Goal: Communication & Community: Answer question/provide support

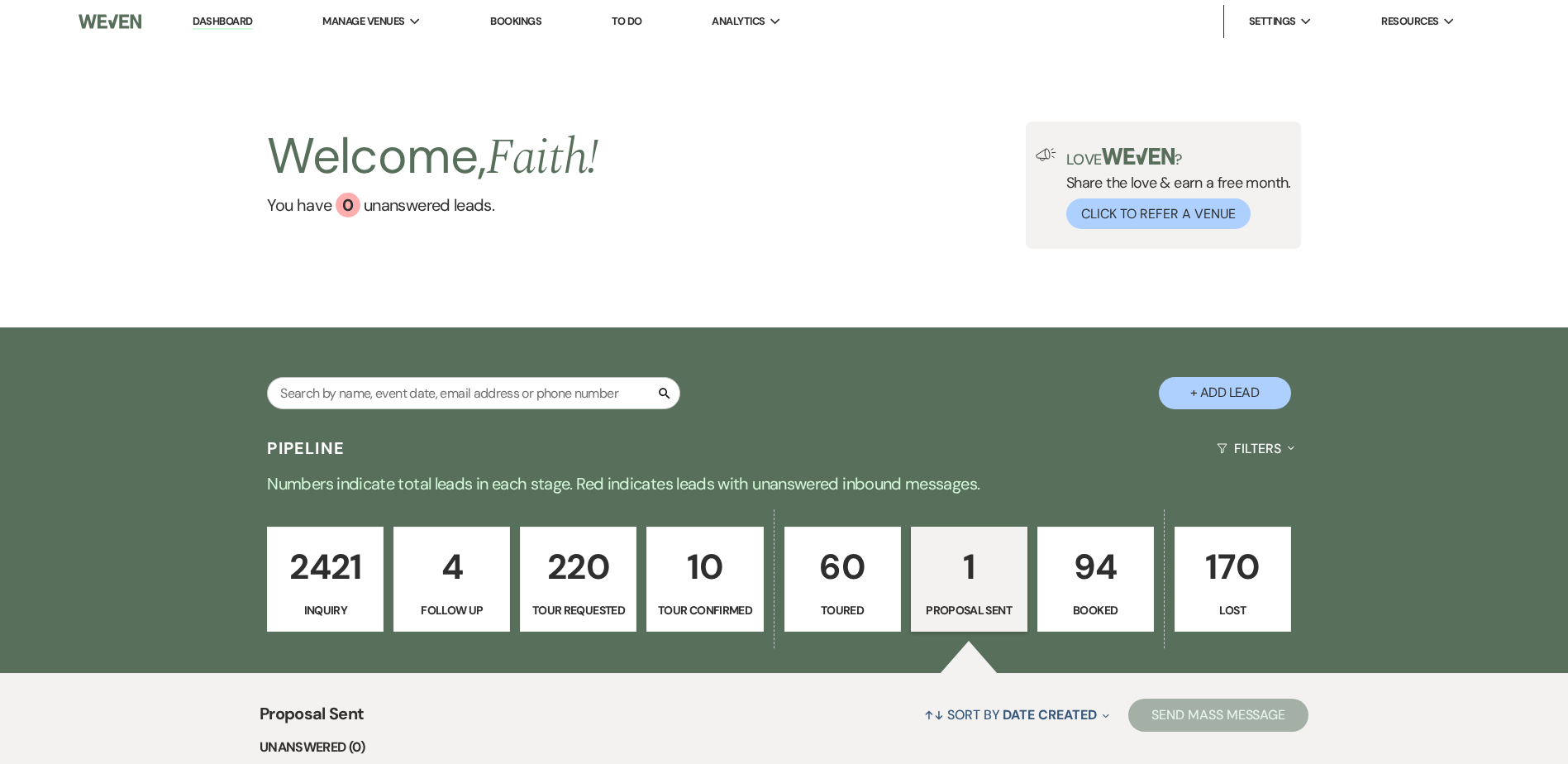
select select "6"
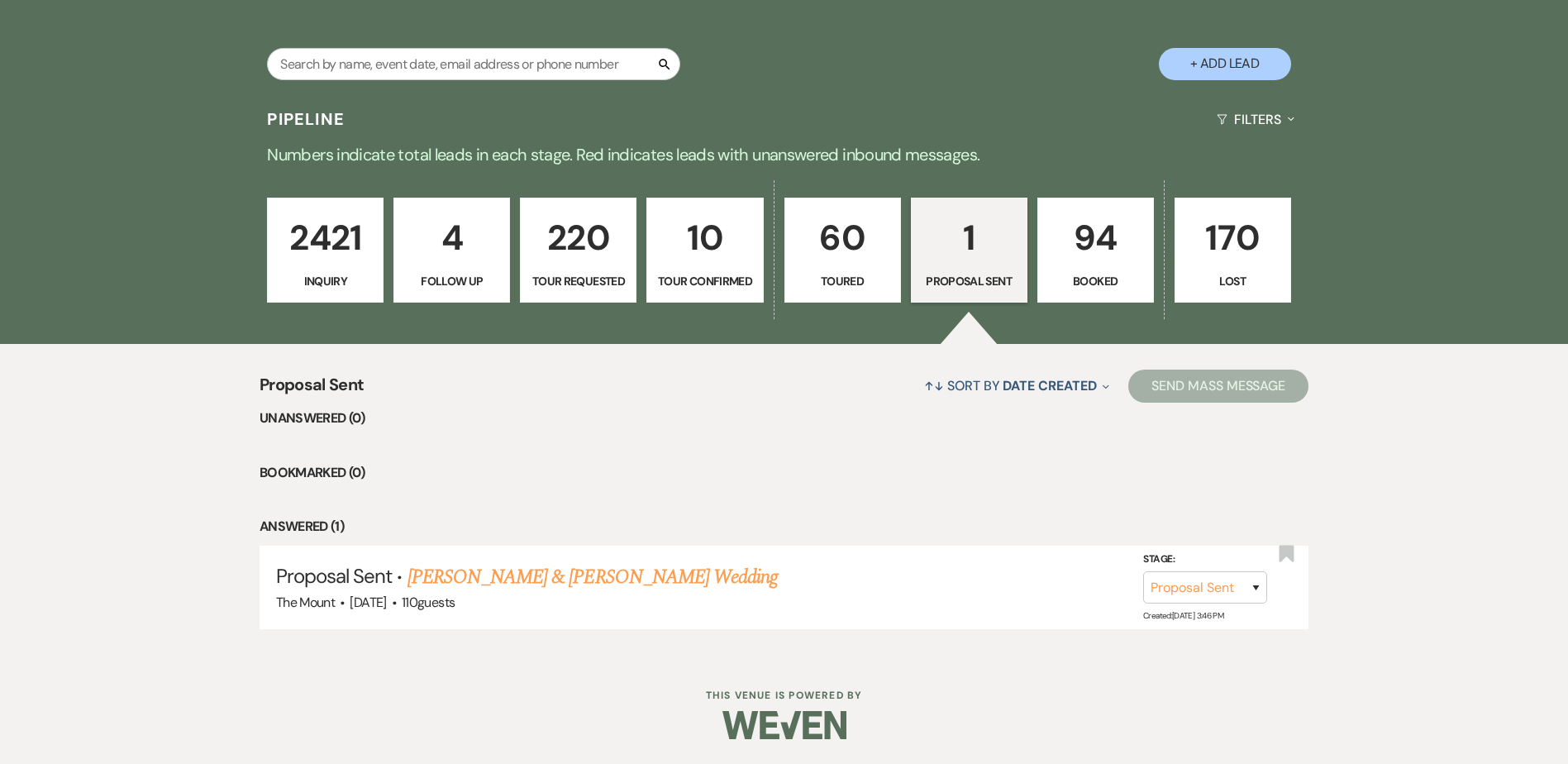
click at [855, 254] on p "60" at bounding box center [843, 238] width 95 height 56
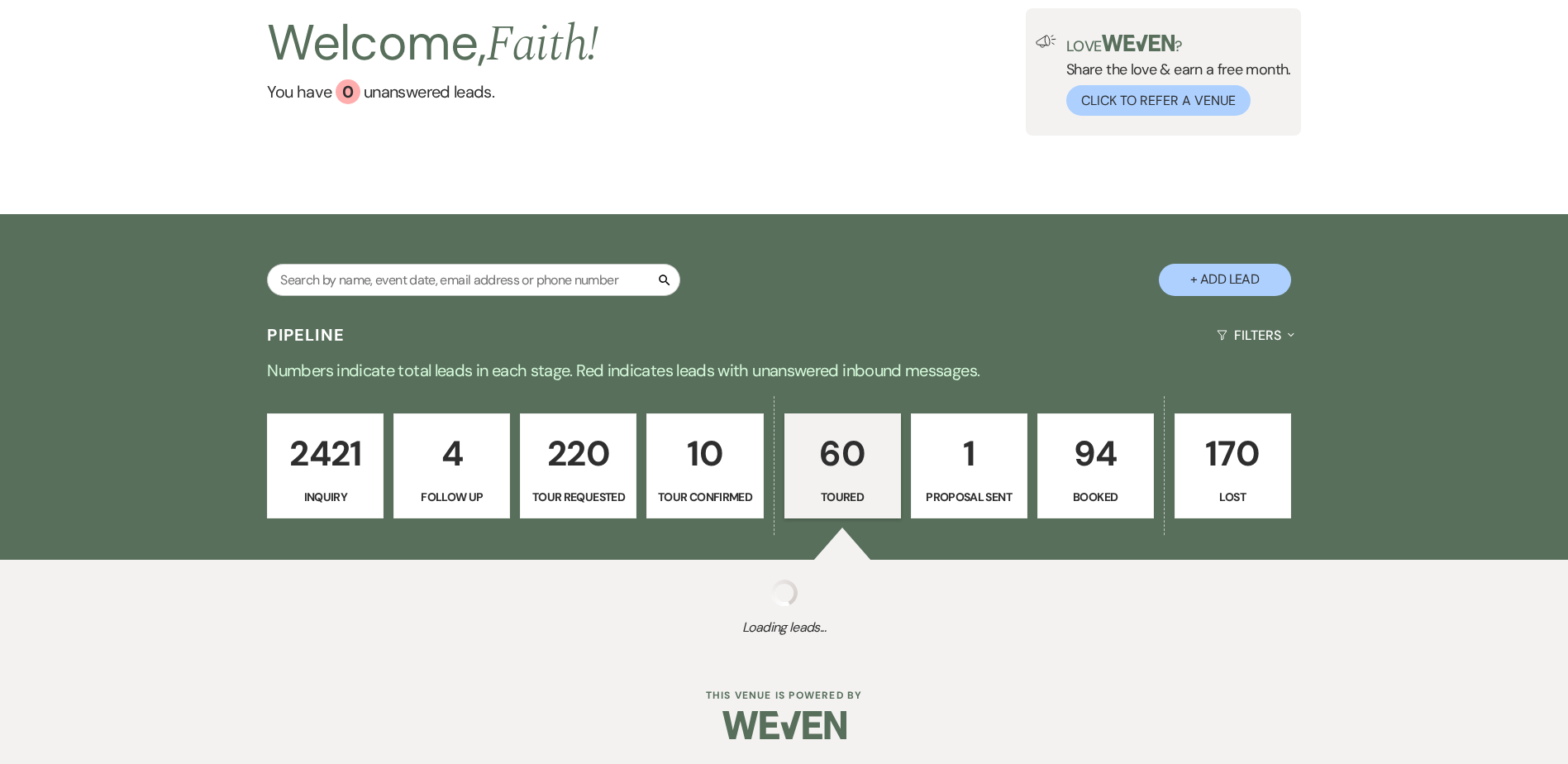
select select "5"
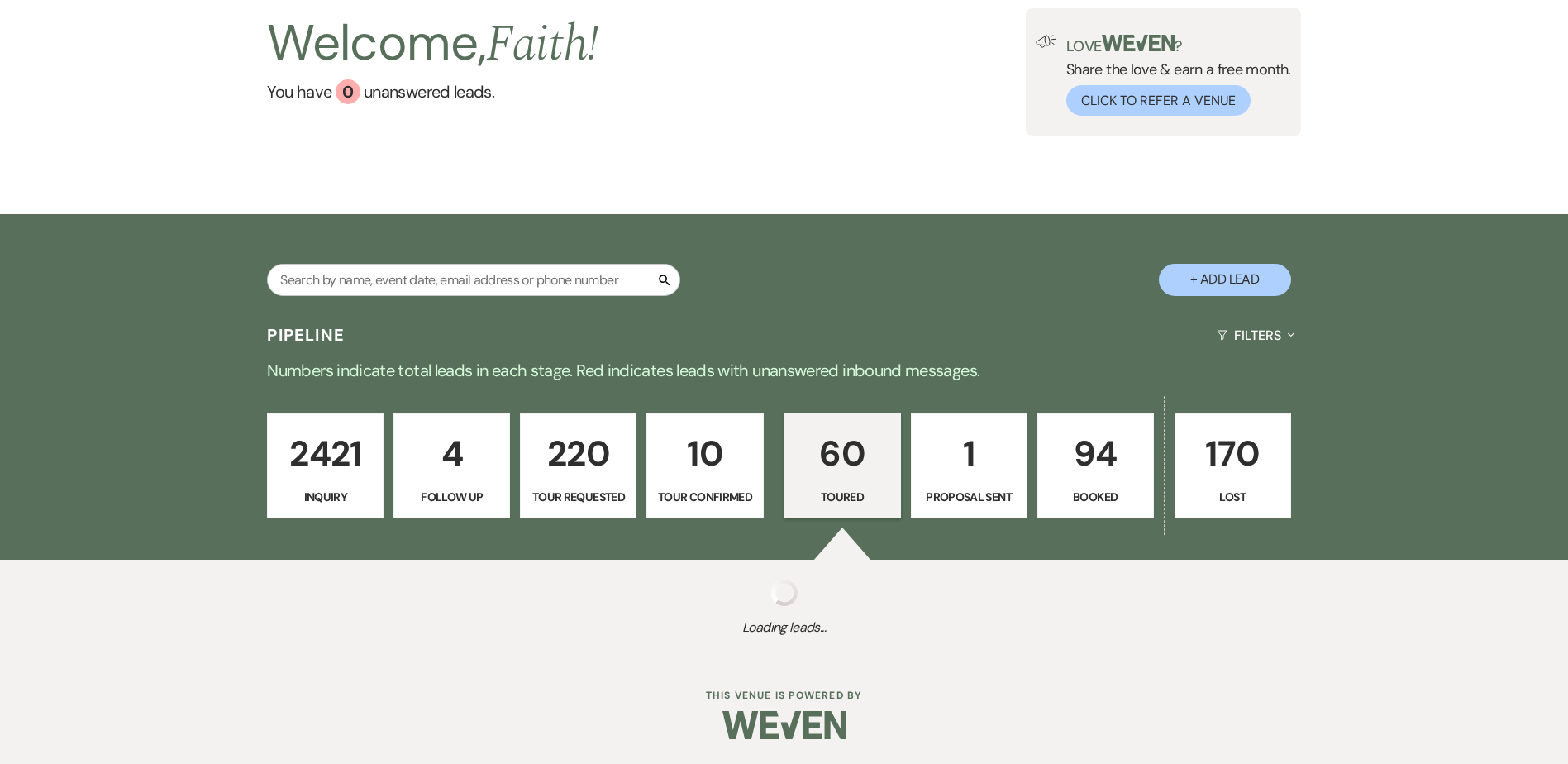
select select "5"
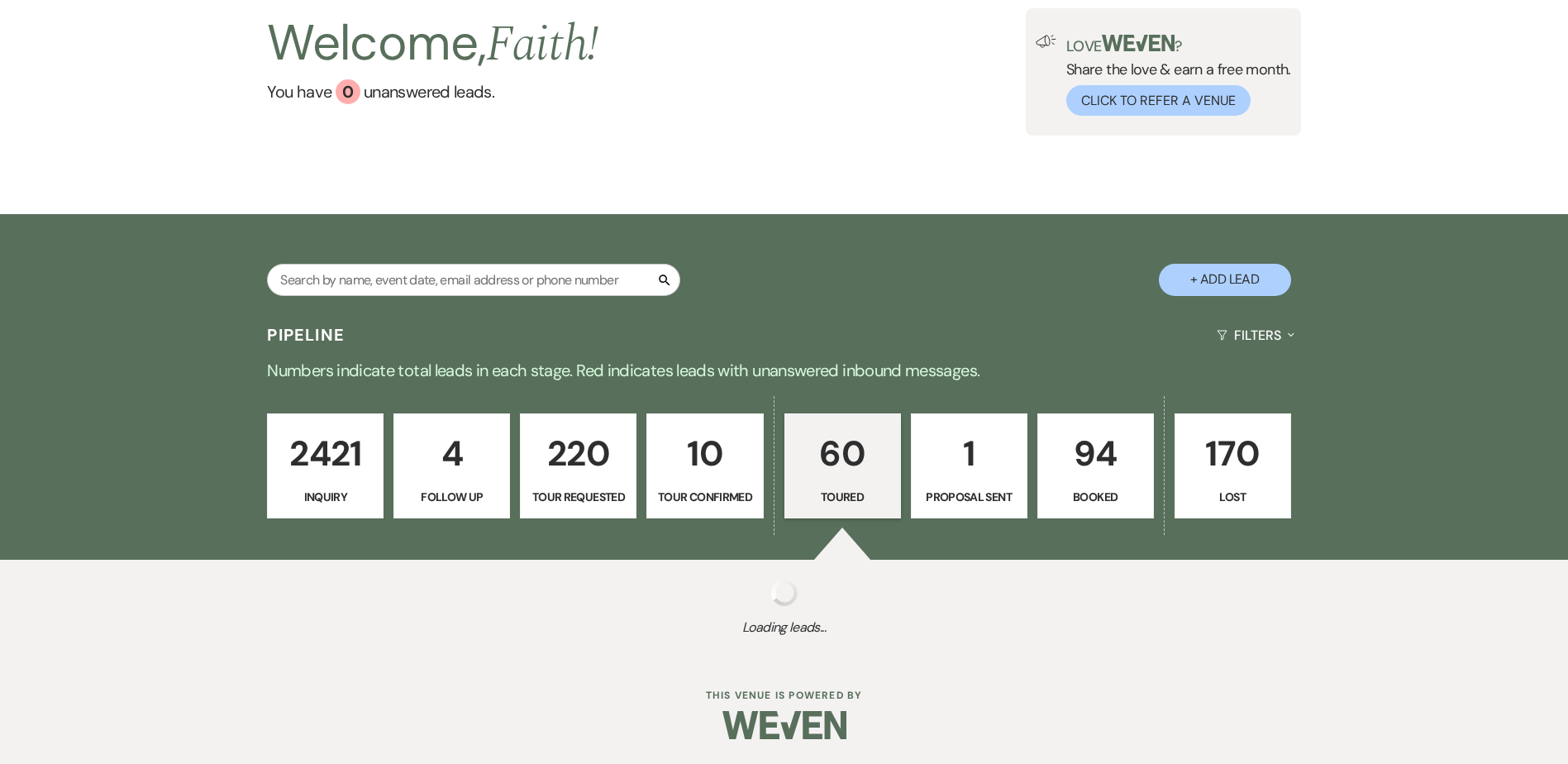
select select "5"
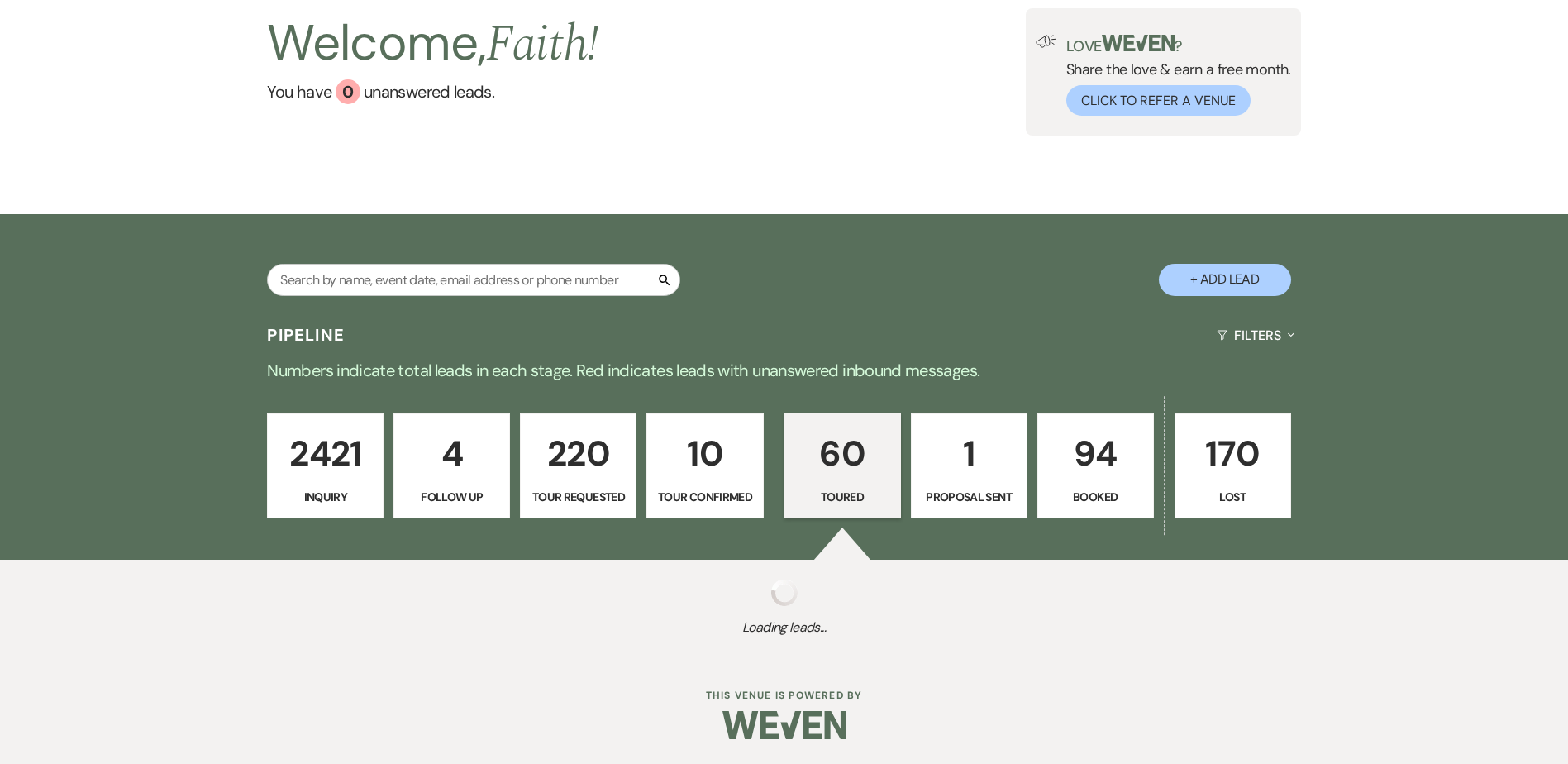
select select "5"
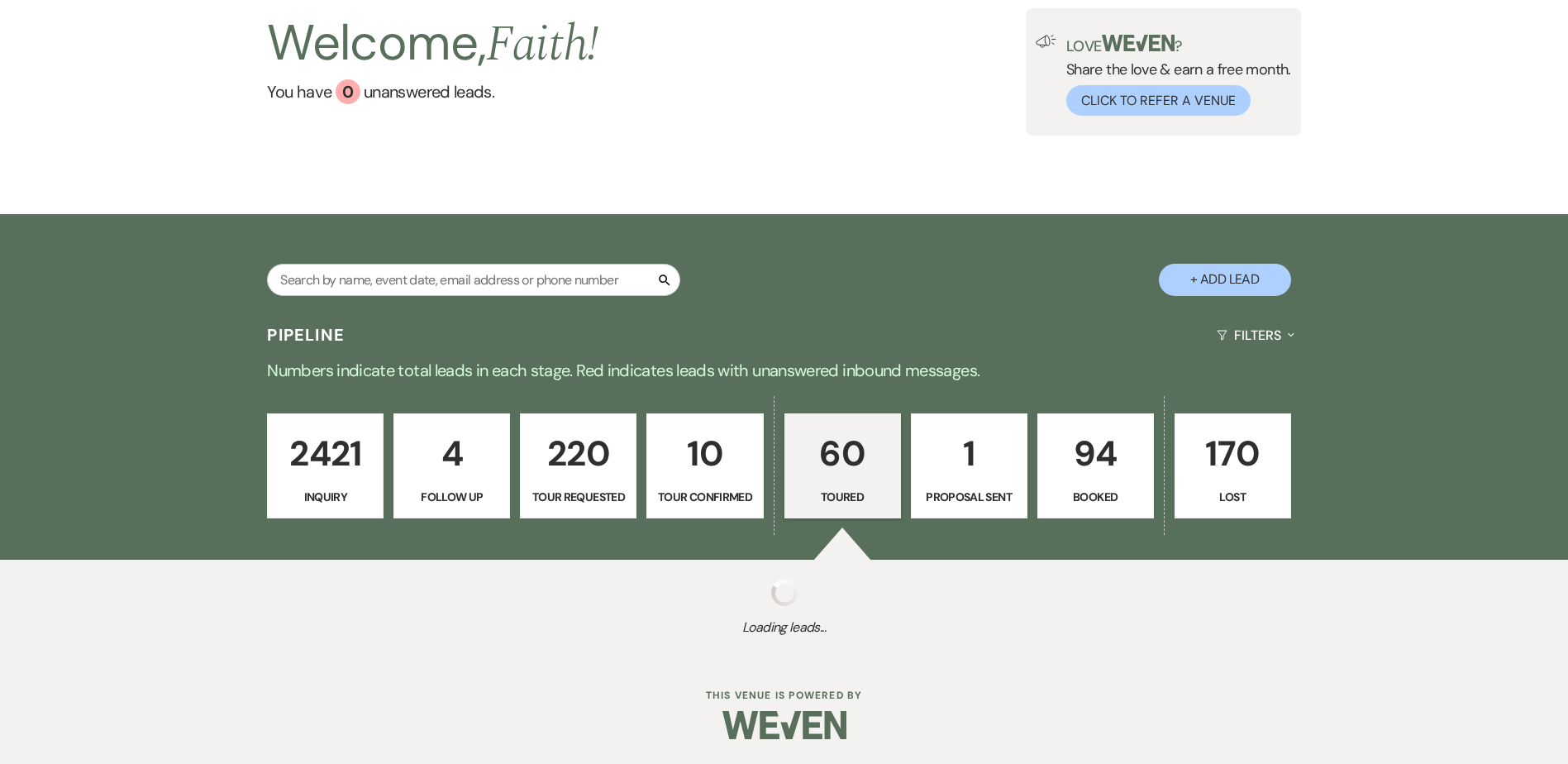
select select "5"
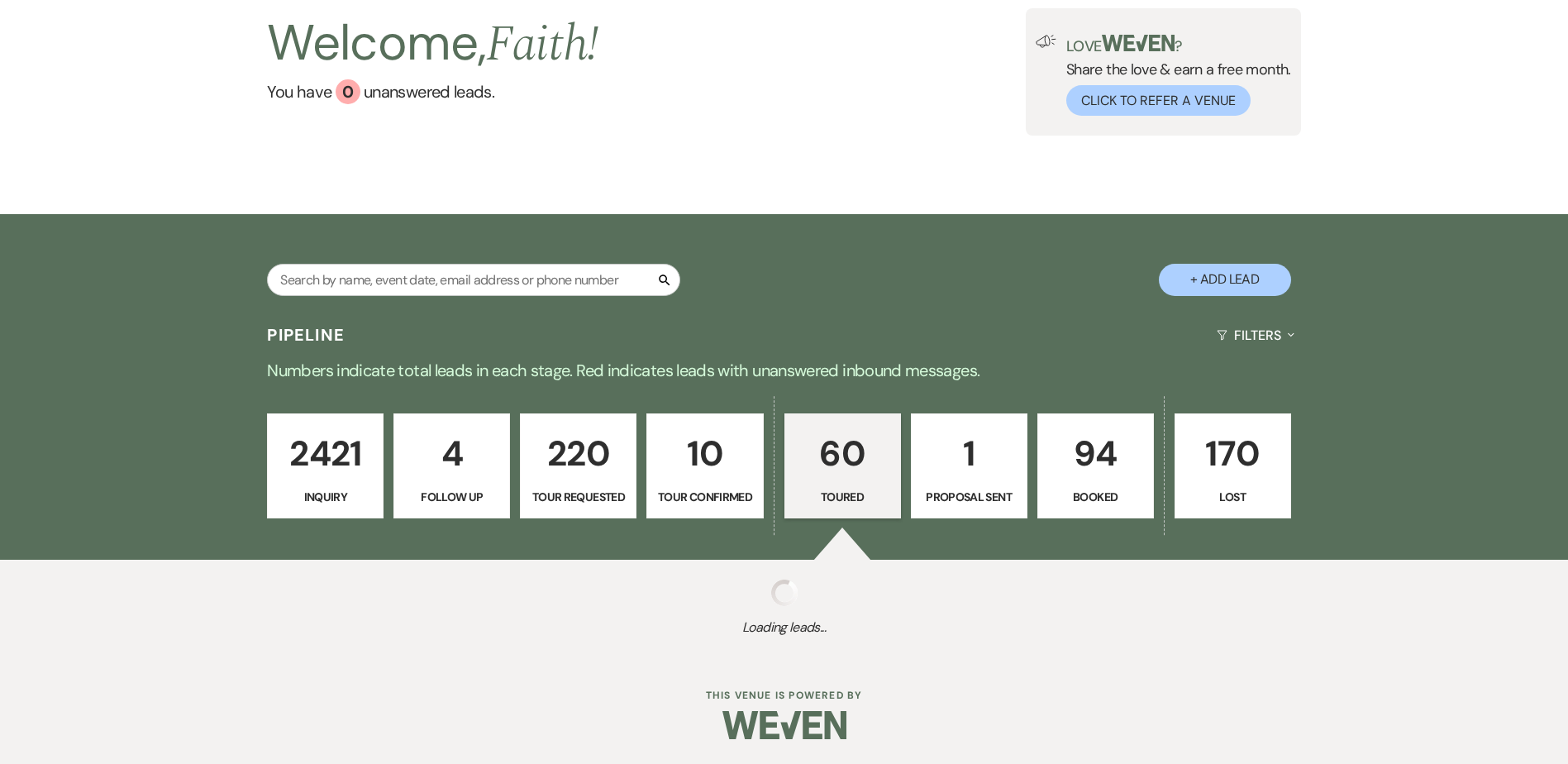
select select "5"
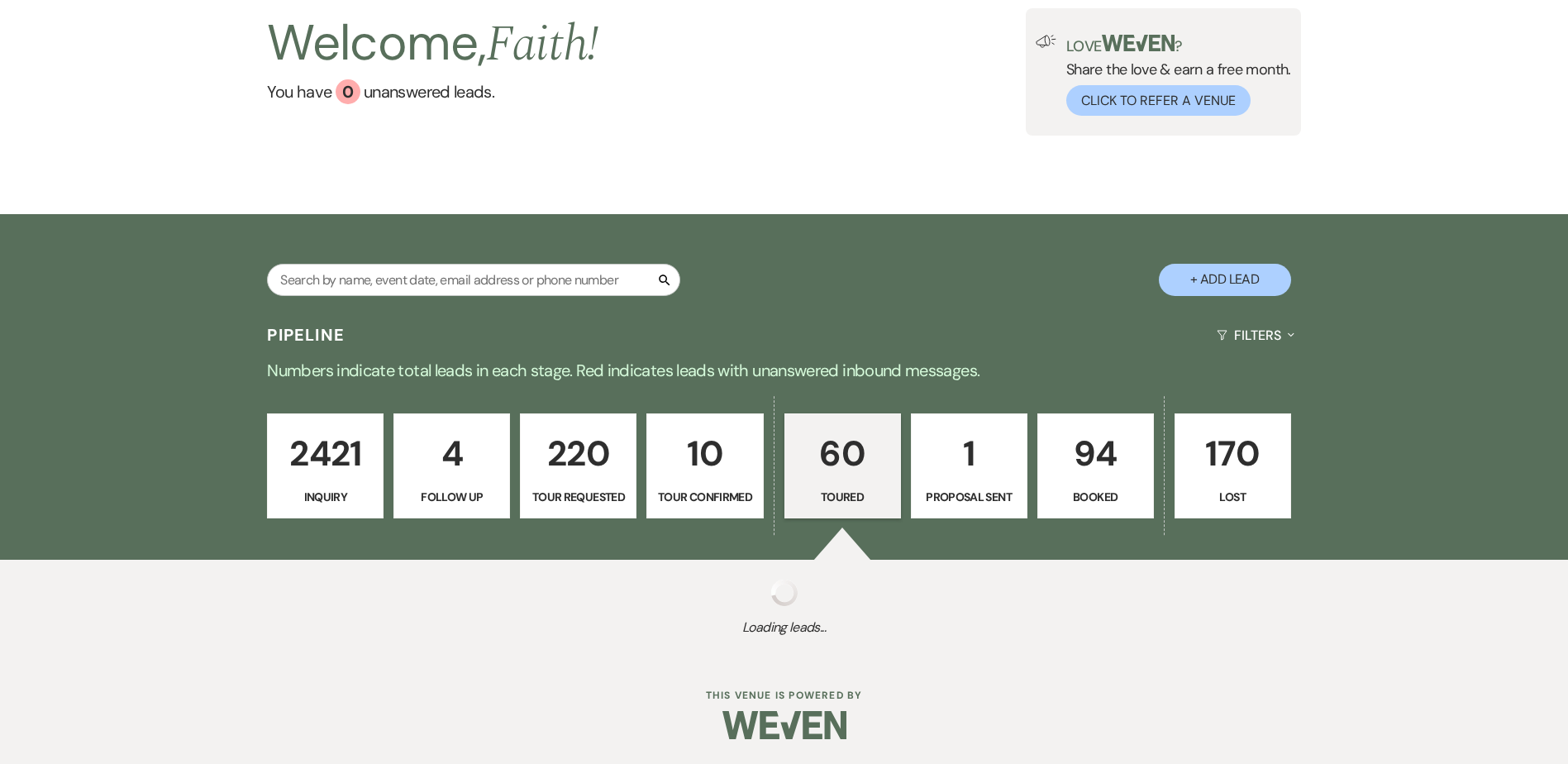
select select "5"
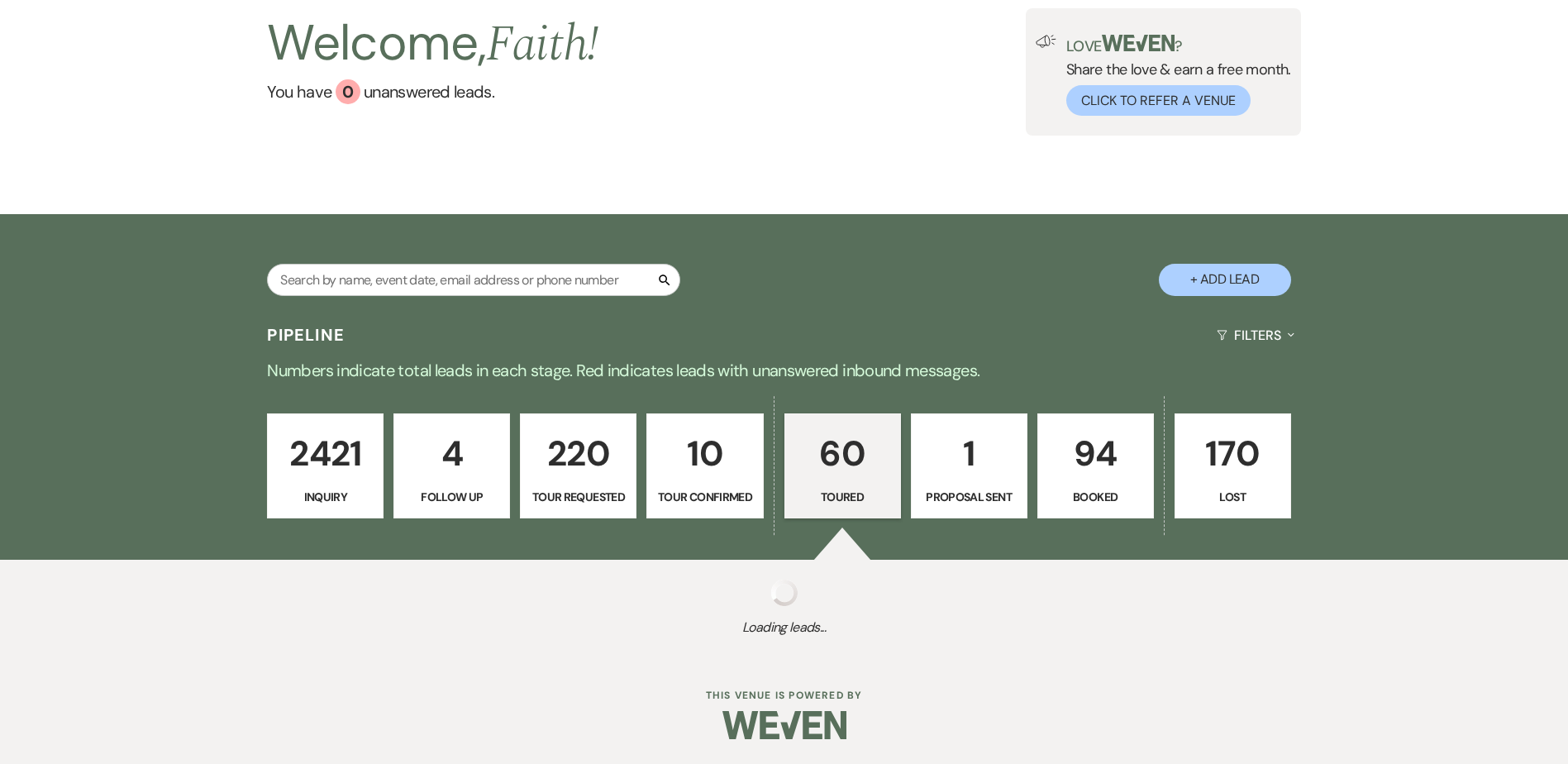
select select "5"
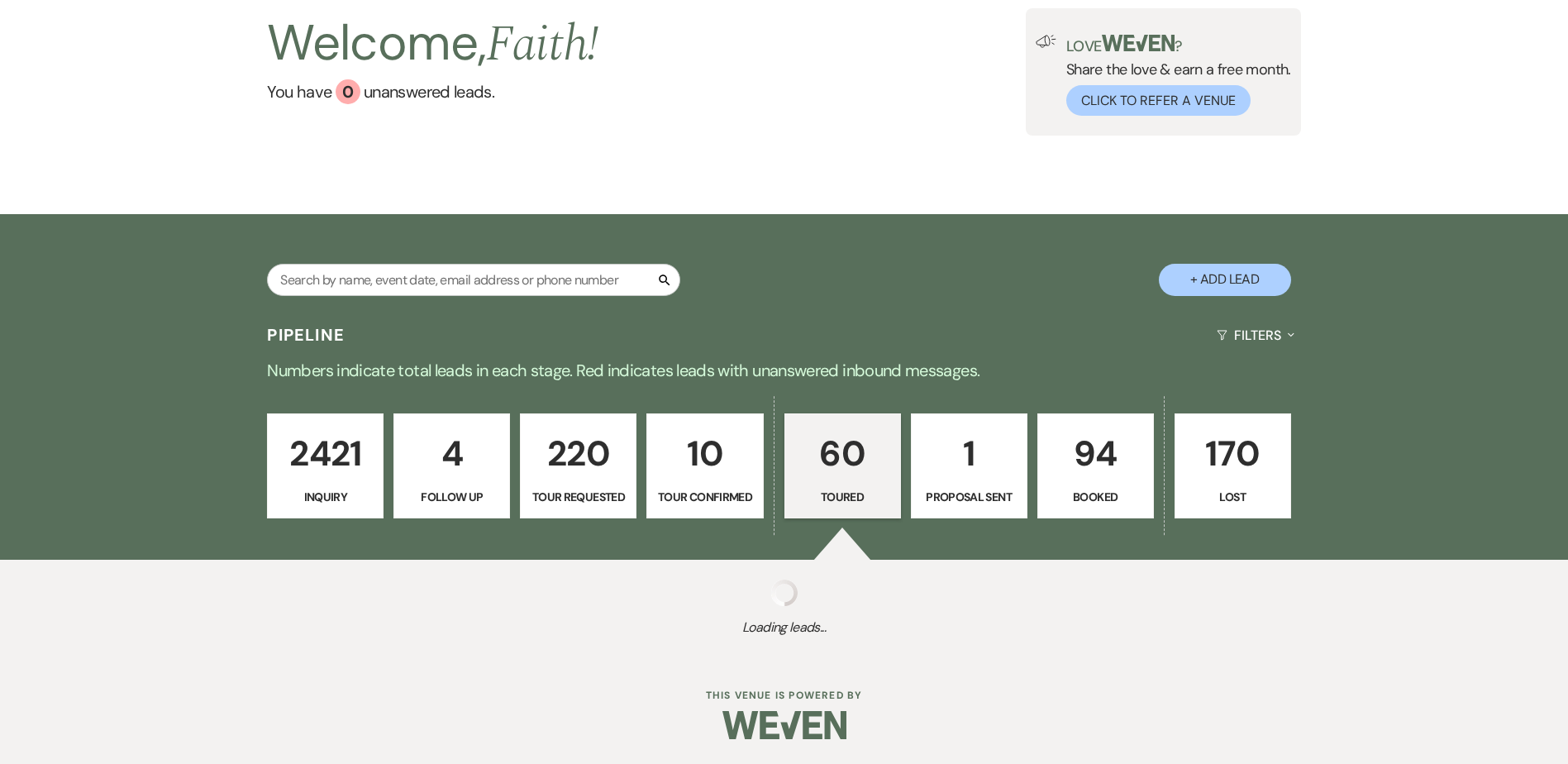
select select "5"
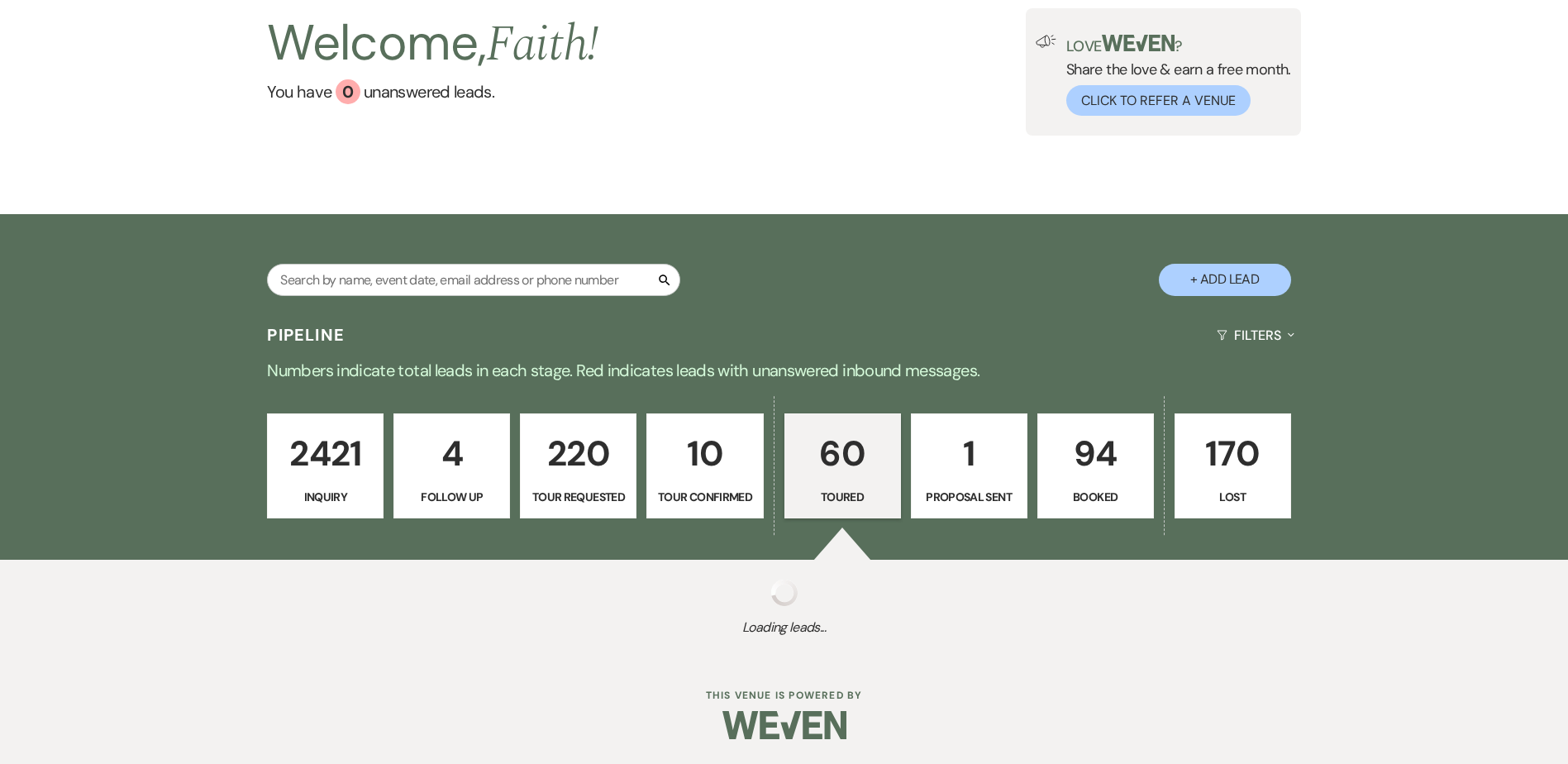
select select "5"
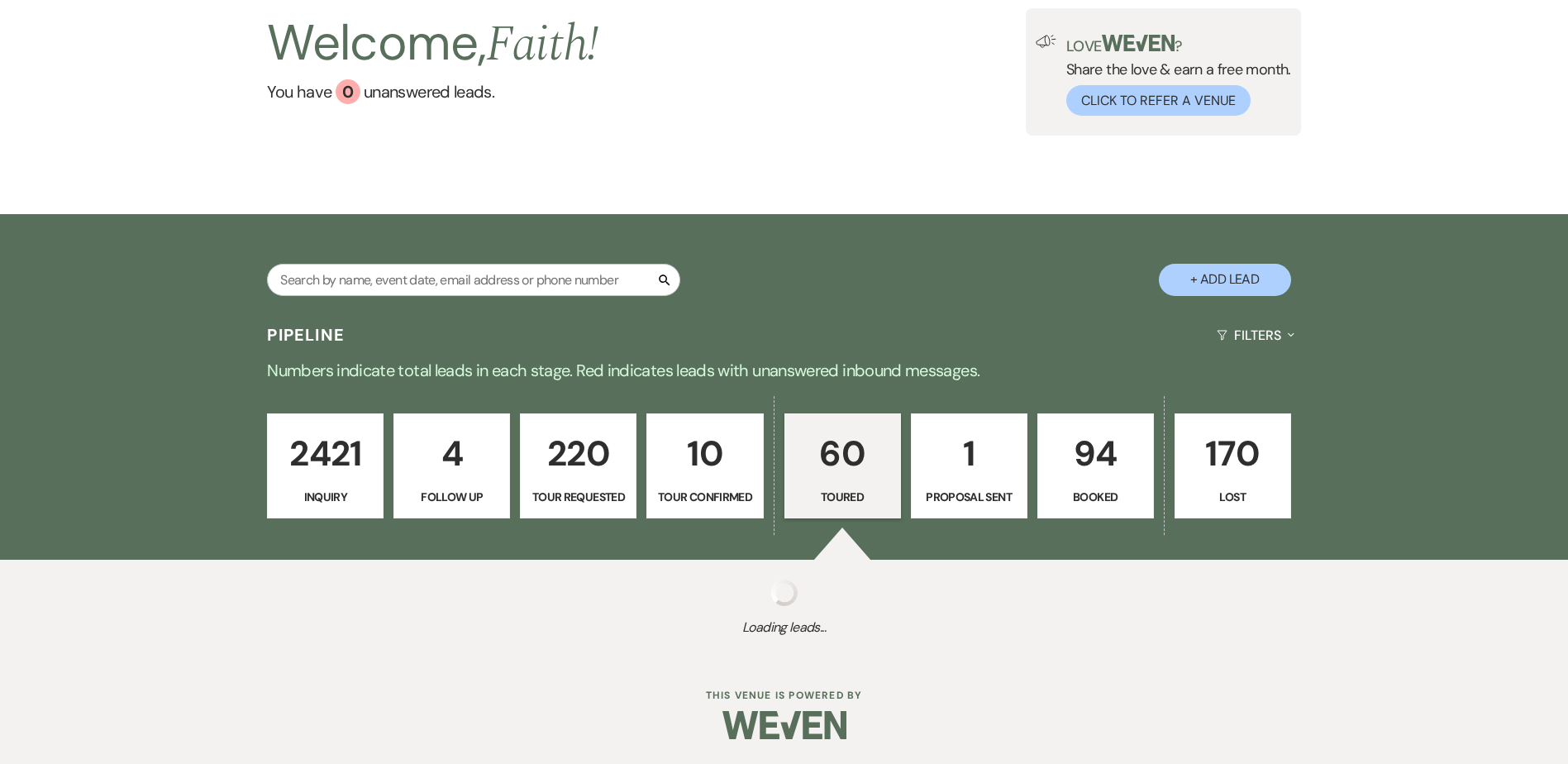
select select "5"
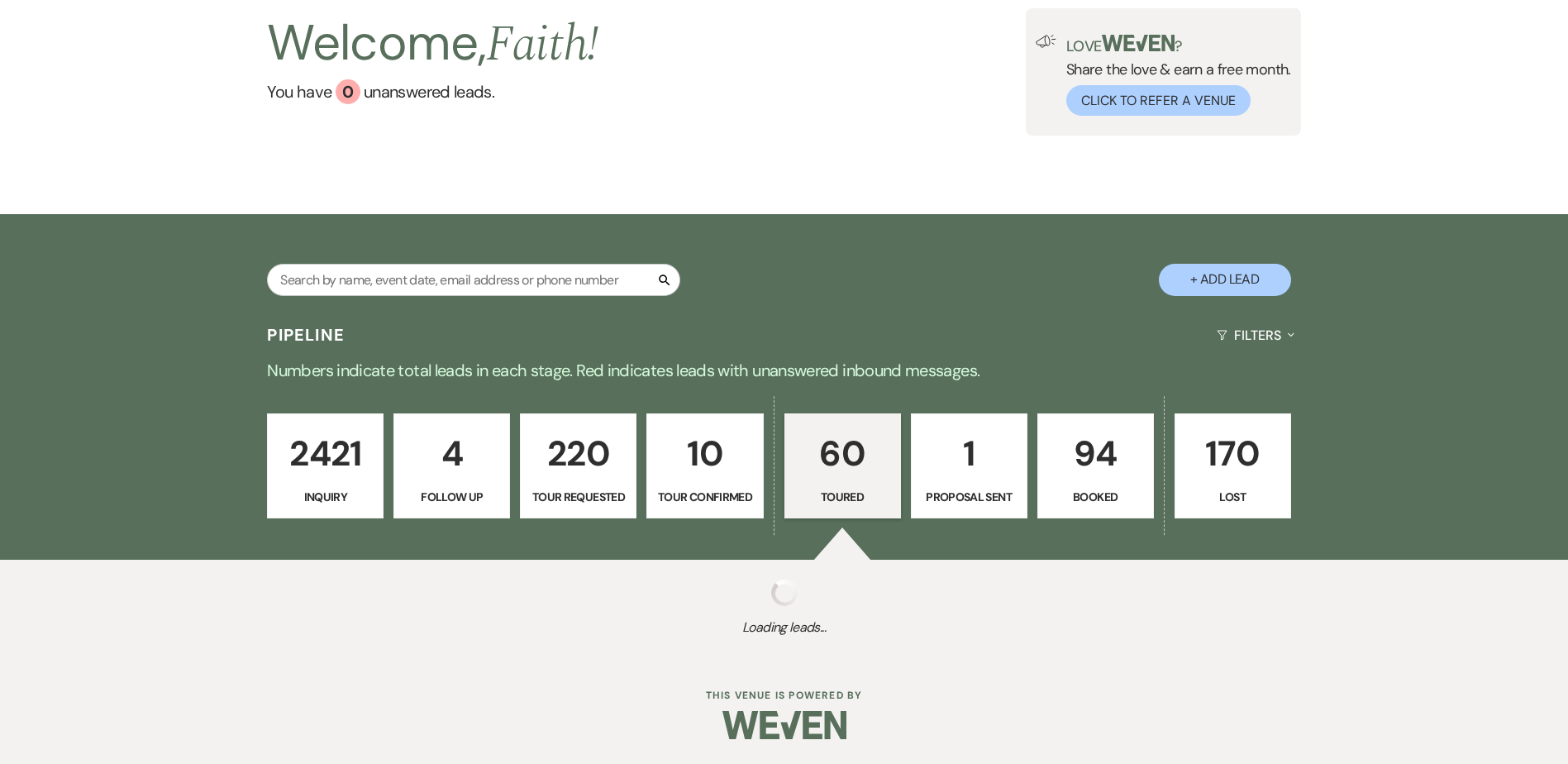
select select "5"
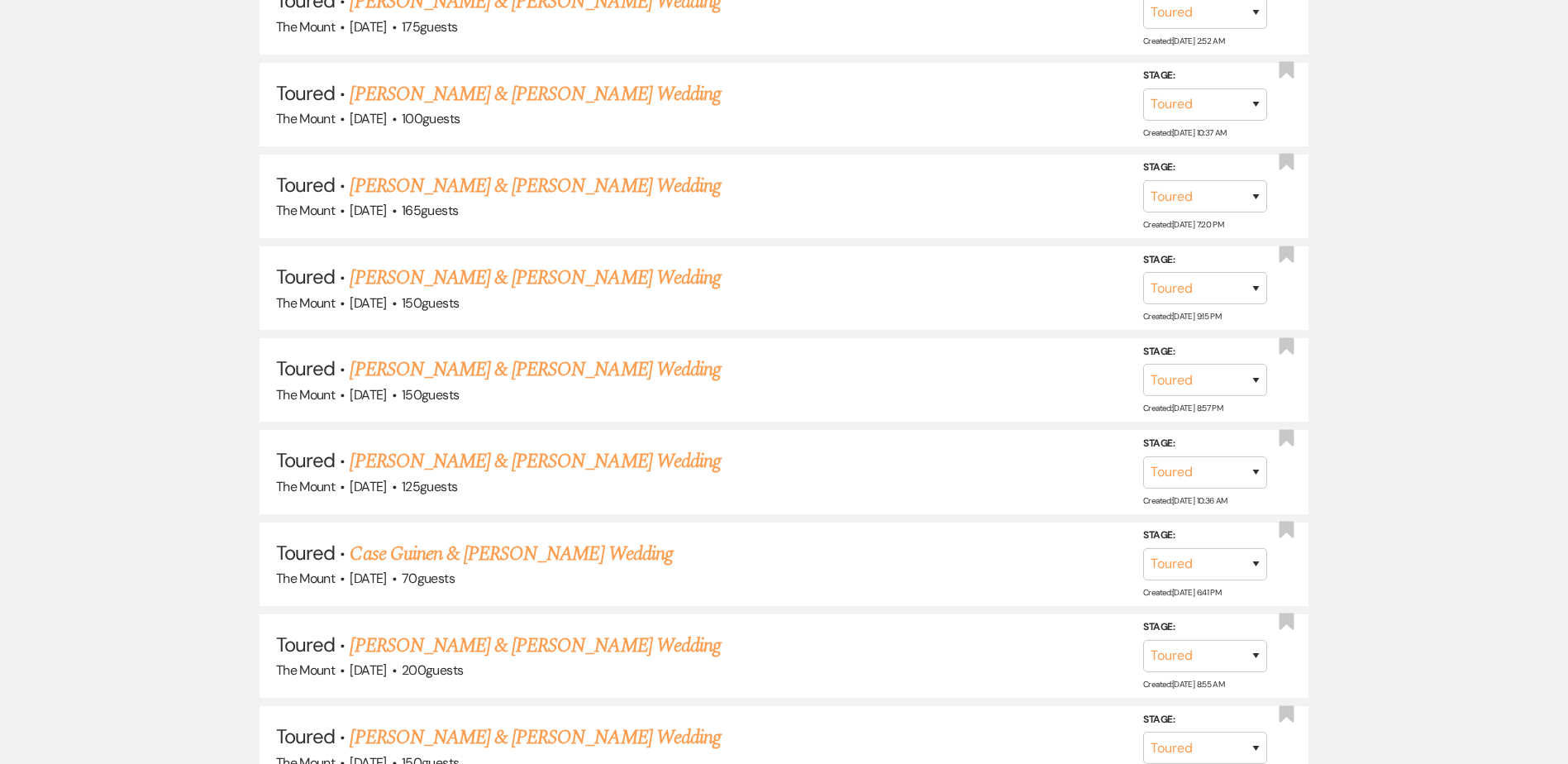
scroll to position [1156, 0]
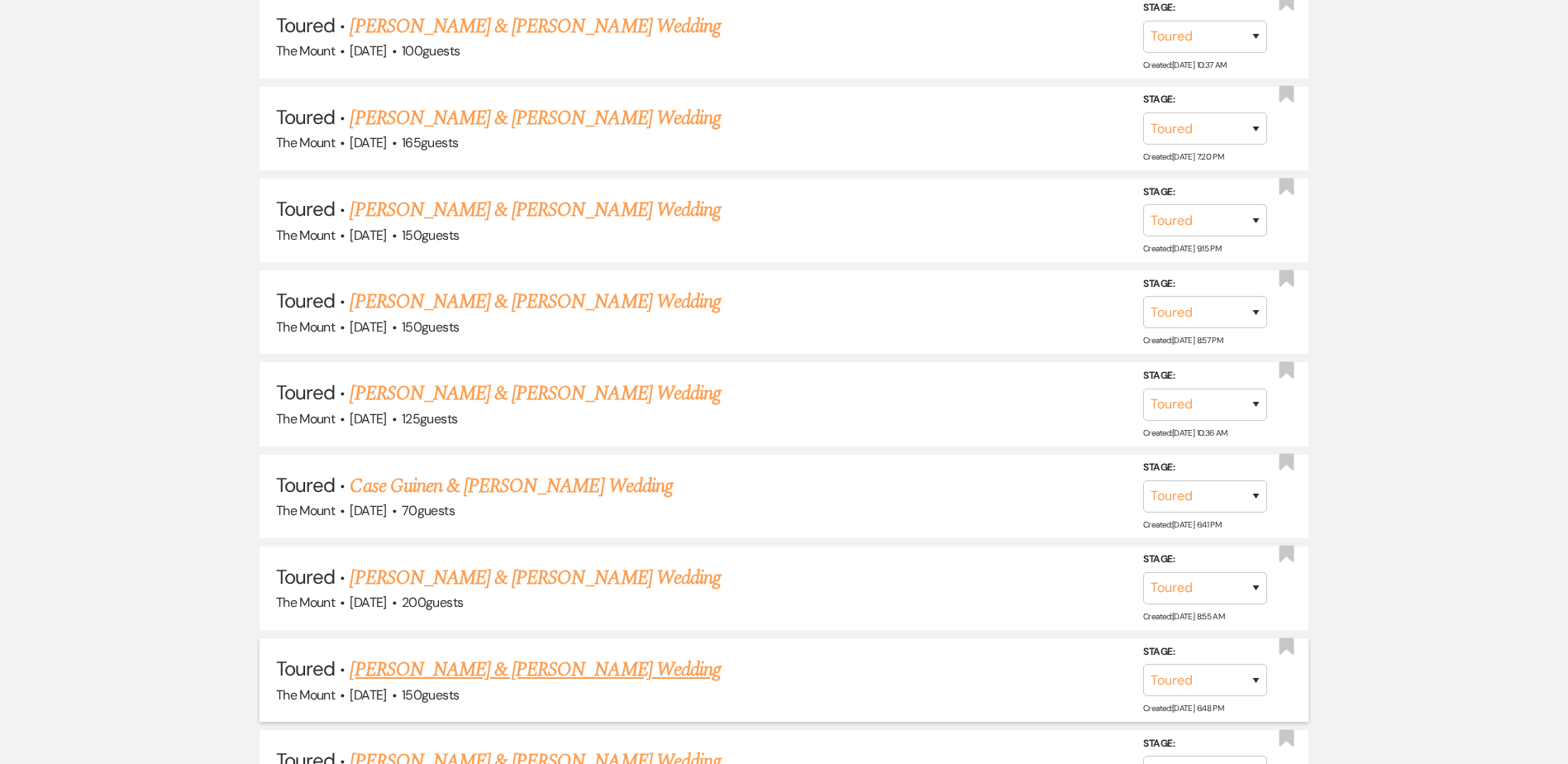
click at [473, 663] on link "Chase Beauchamp & Ashley Jones's Wedding" at bounding box center [535, 670] width 371 height 30
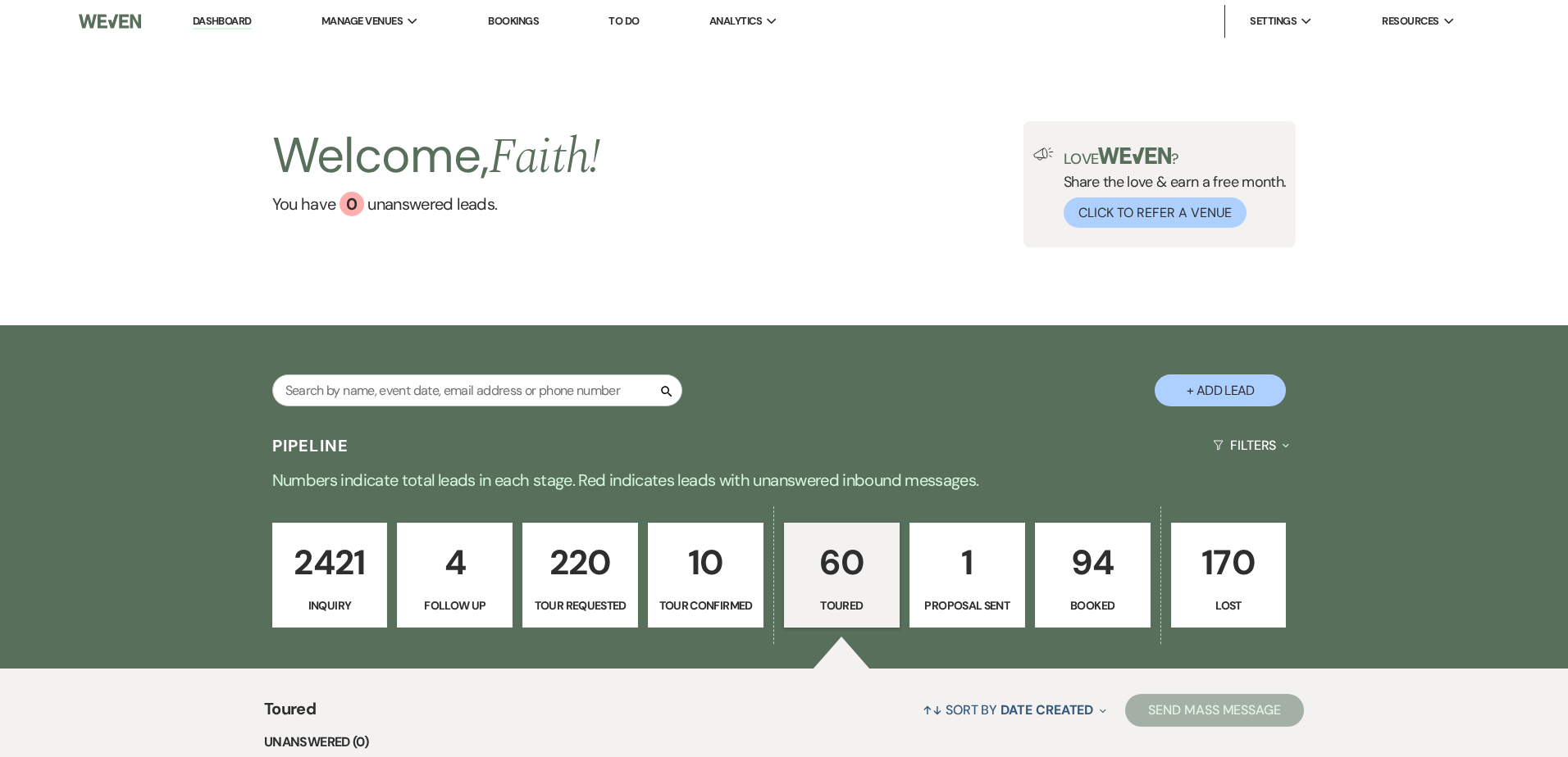
select select "5"
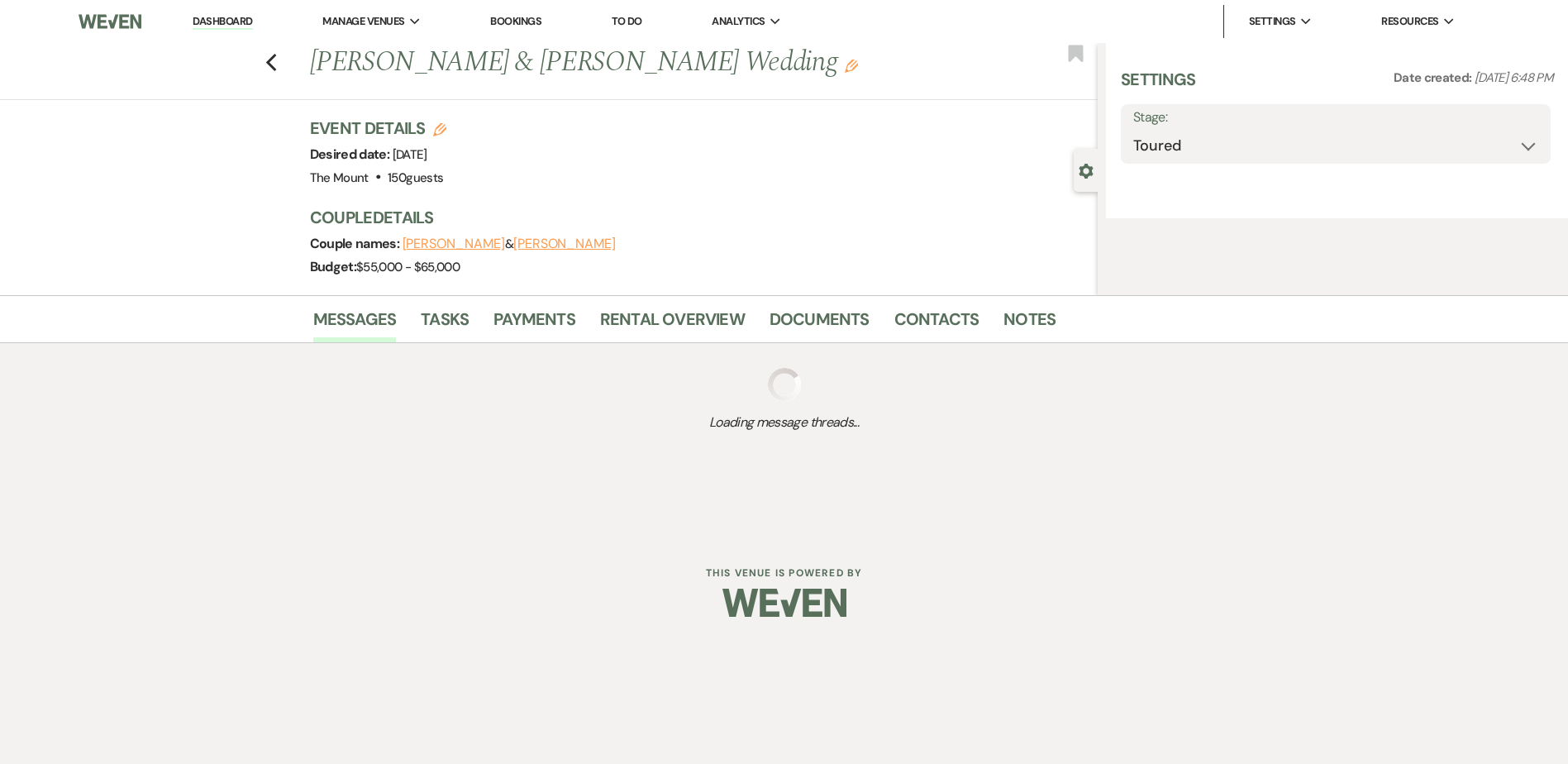
select select "5"
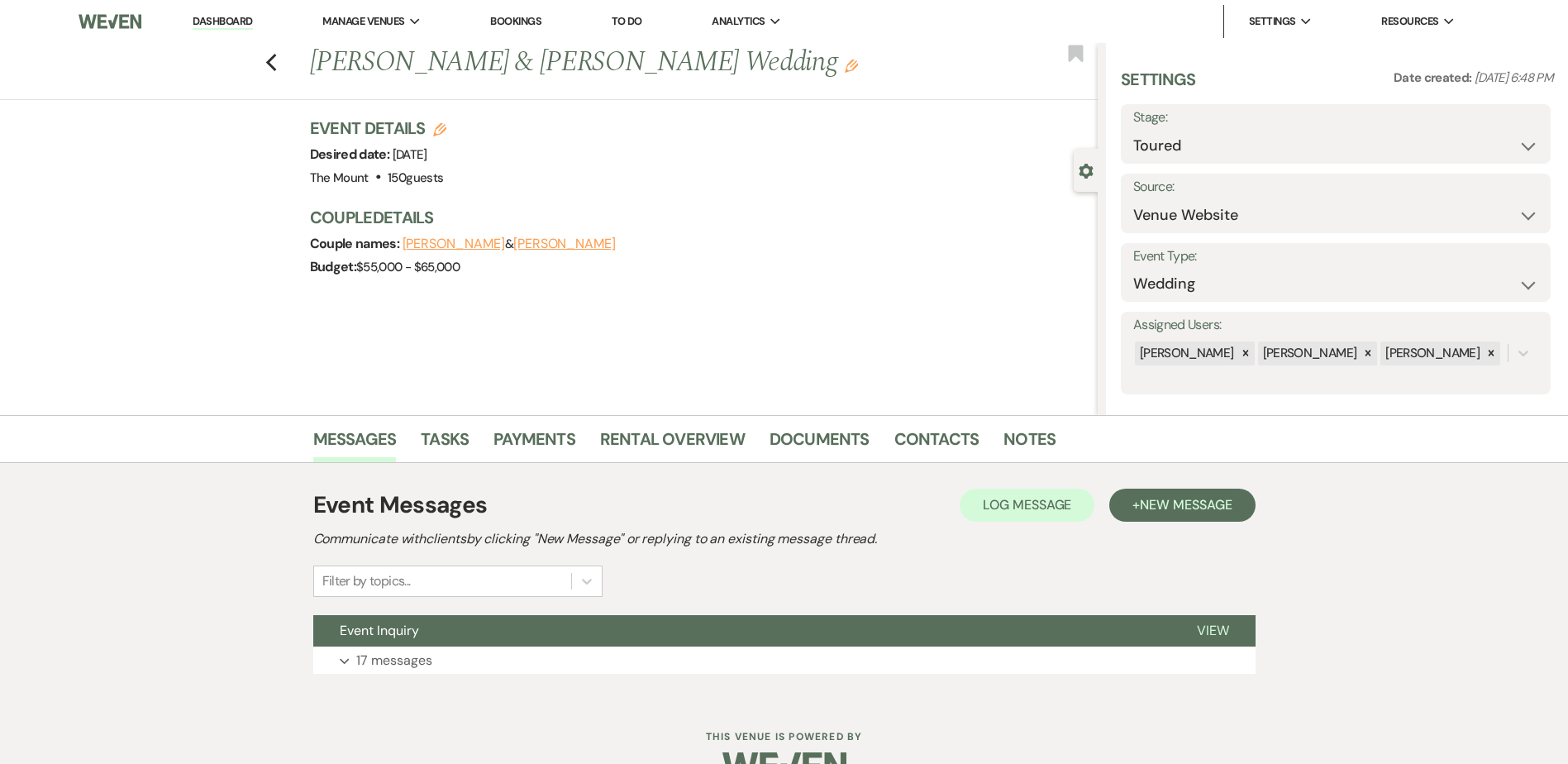
click at [473, 663] on button "Expand 17 messages" at bounding box center [784, 661] width 942 height 28
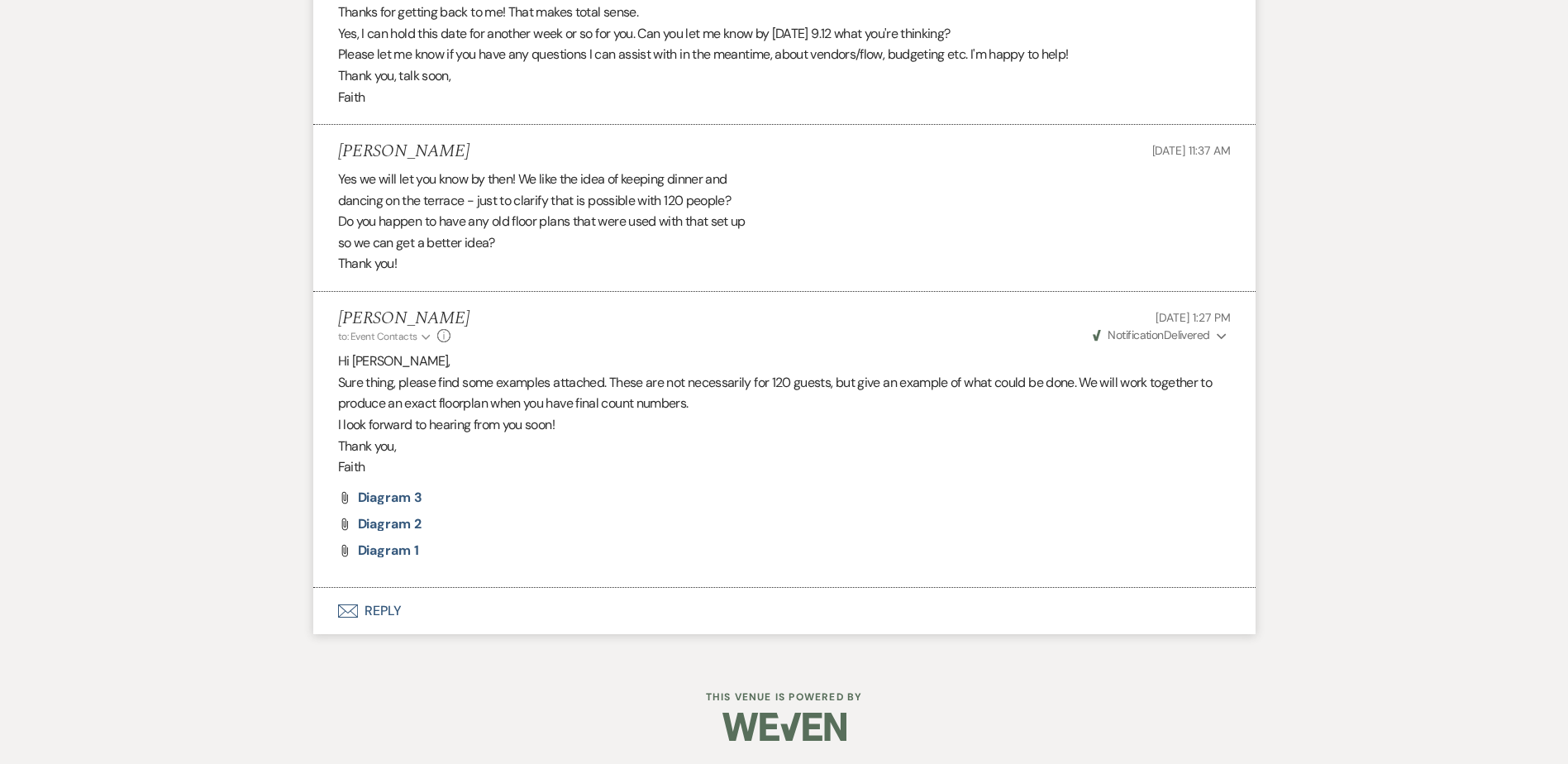
scroll to position [4877, 0]
click at [1210, 322] on span "Sep 09, 2025, 1:27 PM" at bounding box center [1193, 315] width 75 height 15
click at [1214, 329] on button "Weven Check Notification Delivered Expand" at bounding box center [1160, 333] width 140 height 17
click at [1214, 329] on button "Weven Check Notification Delivered Collapse" at bounding box center [1160, 333] width 140 height 17
click at [372, 620] on button "Envelope Reply" at bounding box center [784, 609] width 942 height 46
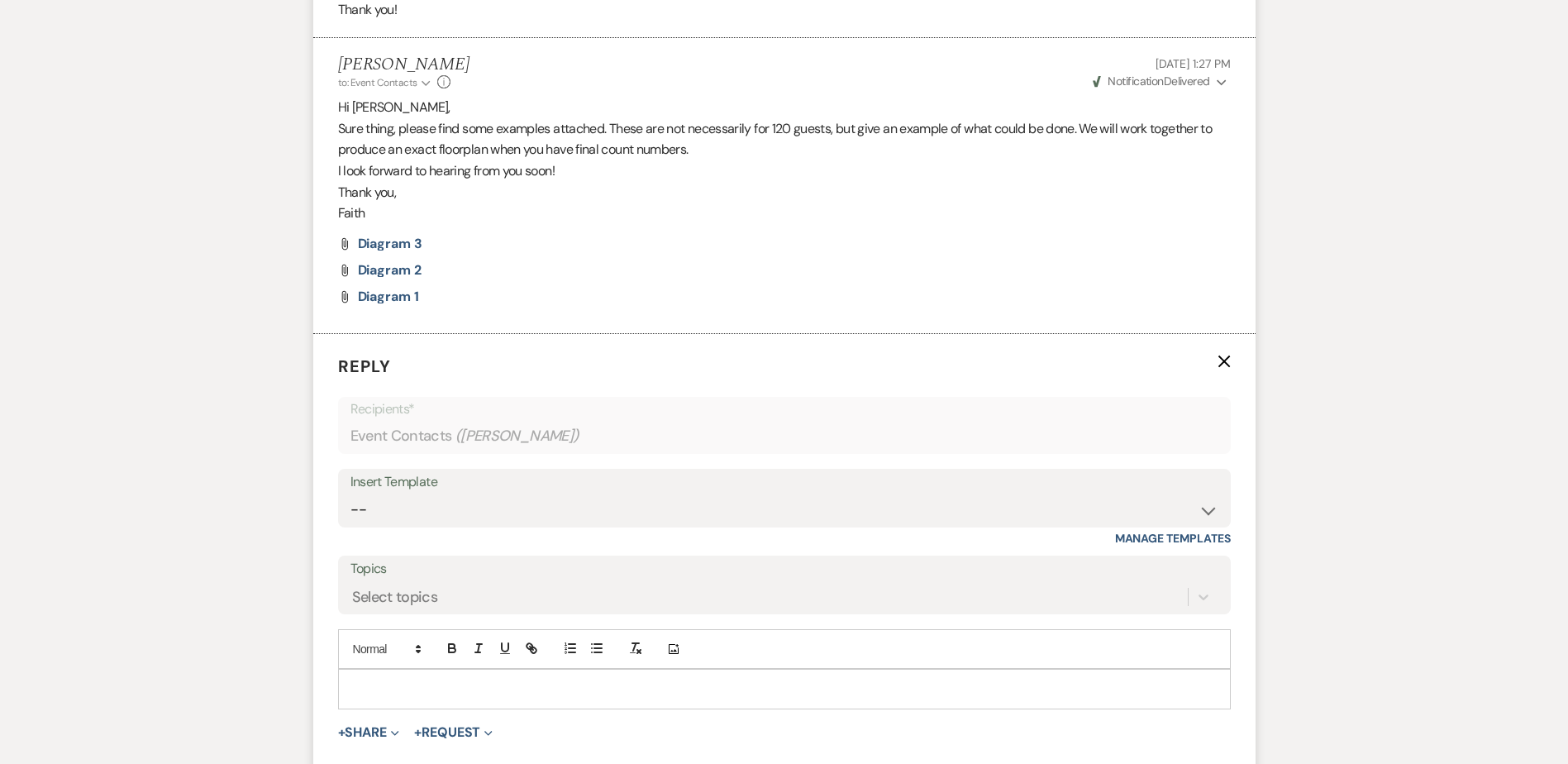
scroll to position [5193, 0]
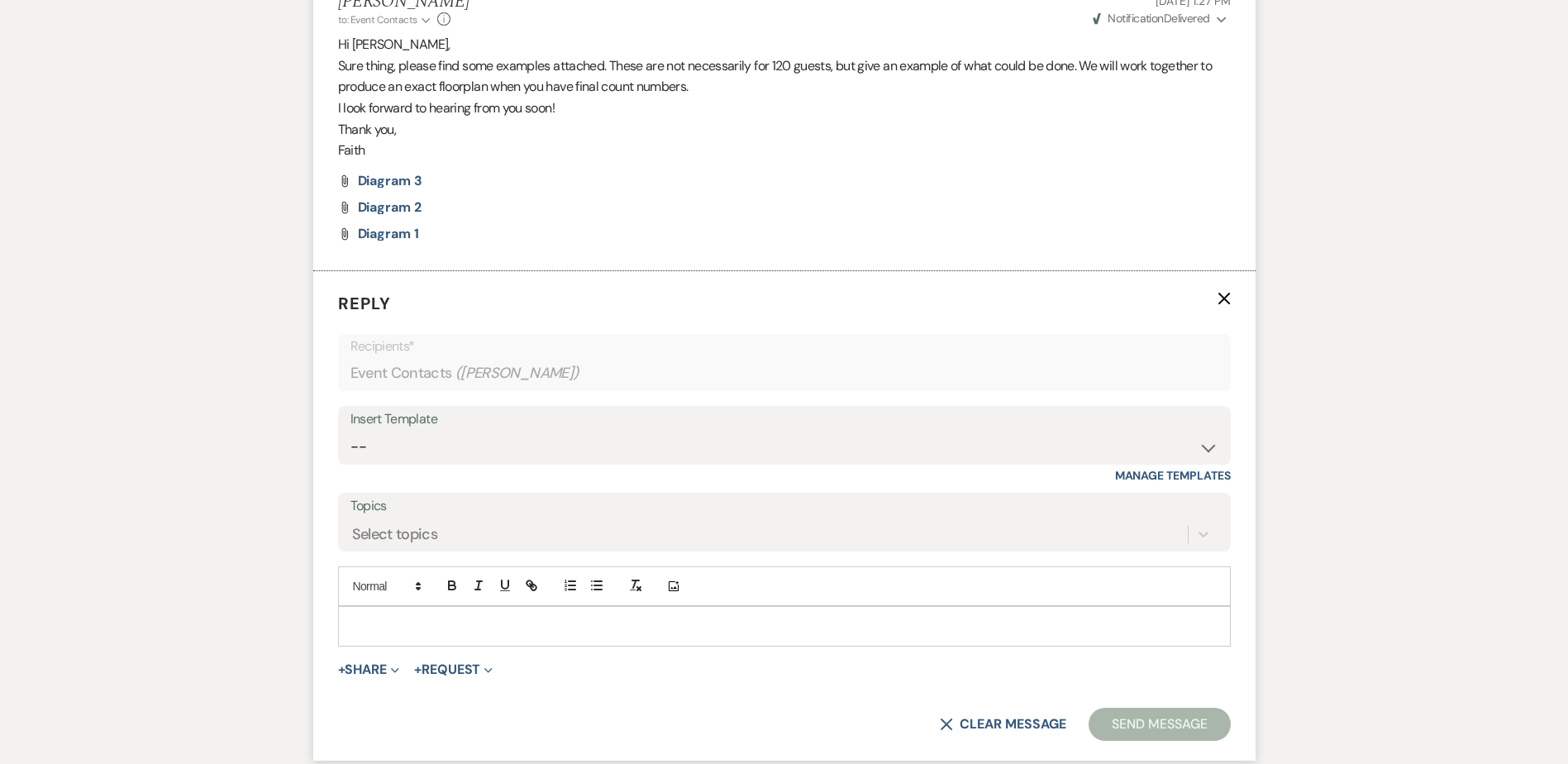
click at [416, 635] on p at bounding box center [784, 626] width 866 height 18
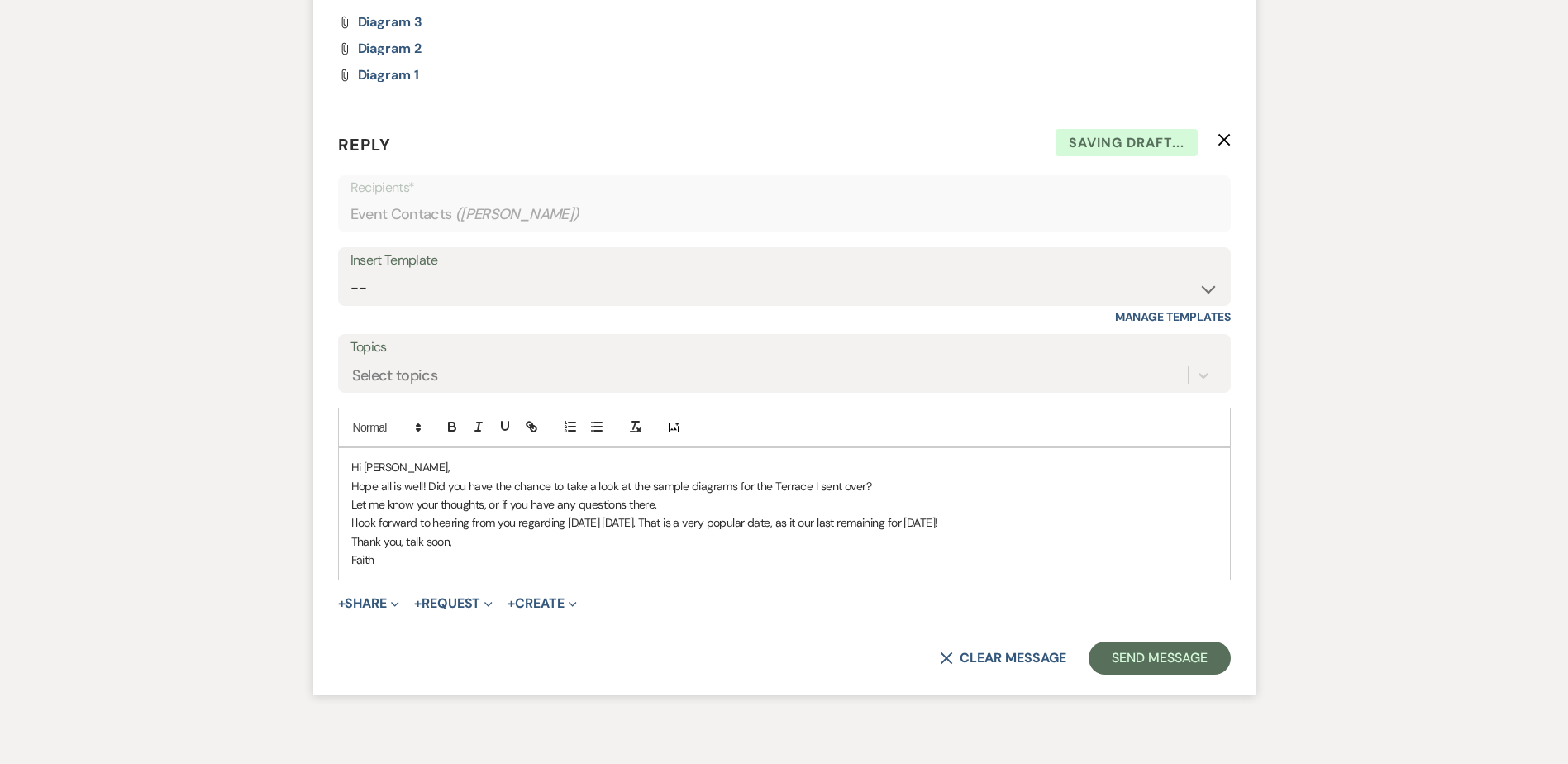
scroll to position [5358, 0]
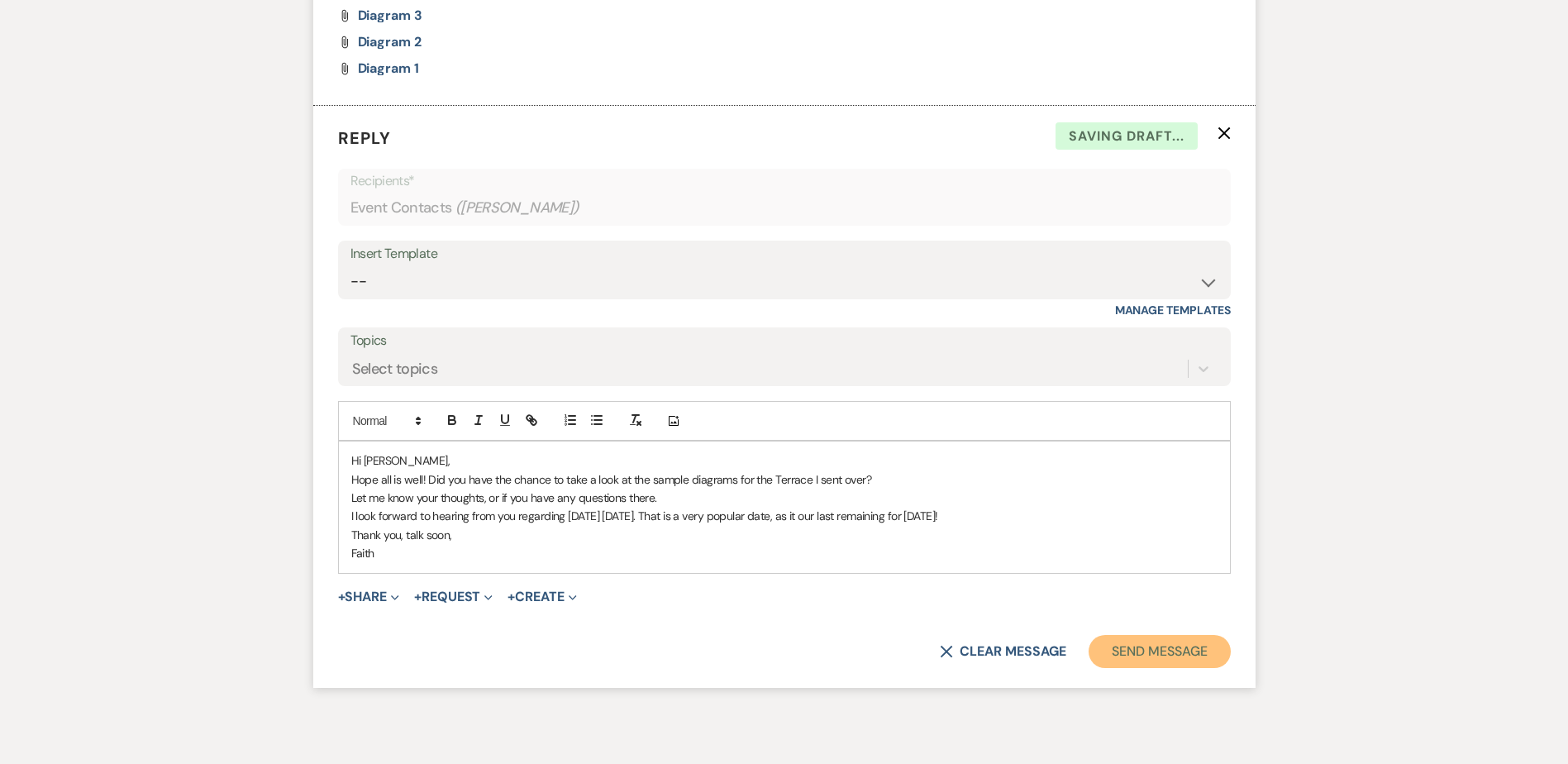
click at [1105, 655] on button "Send Message" at bounding box center [1159, 652] width 141 height 33
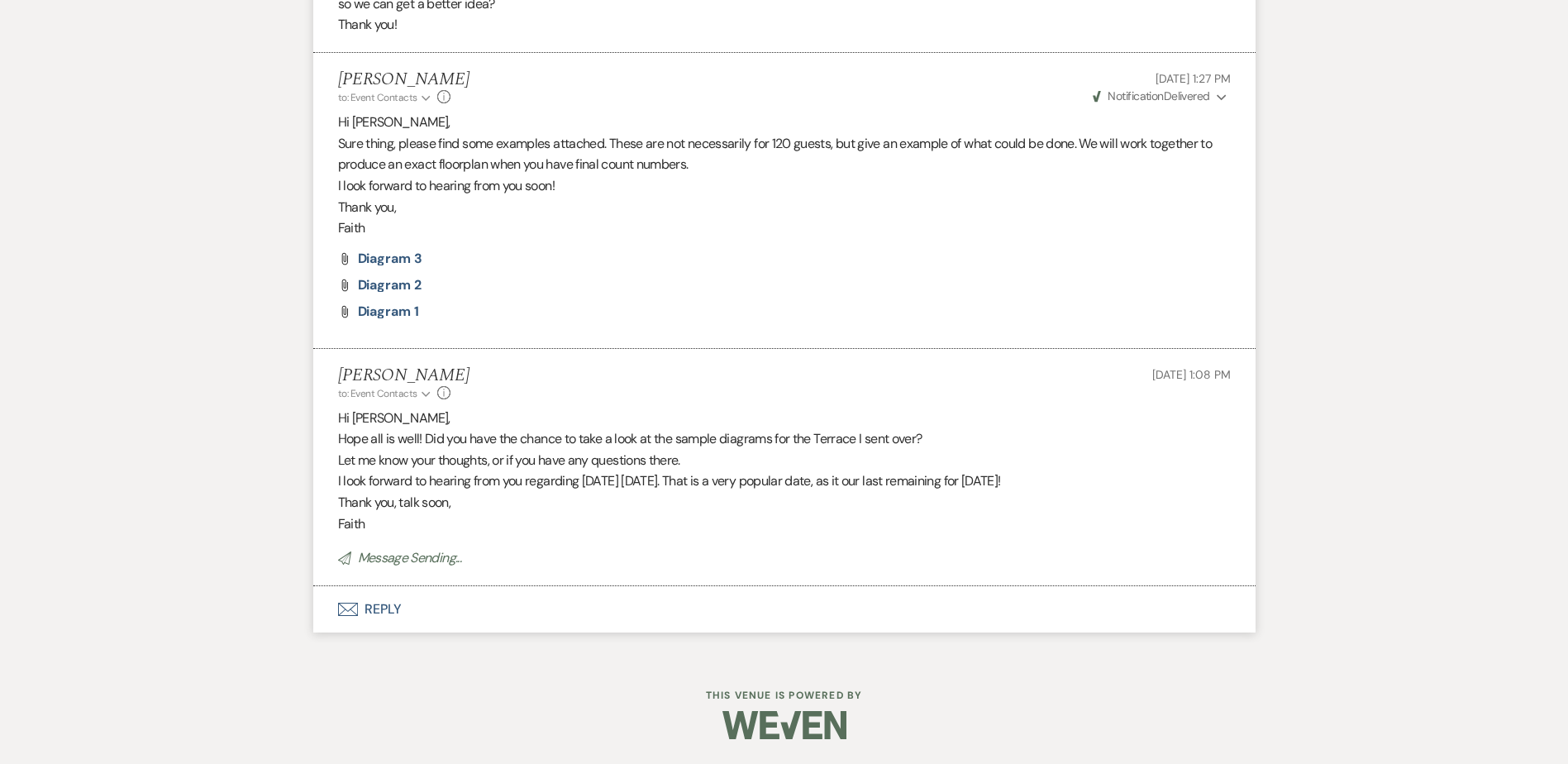
scroll to position [5115, 0]
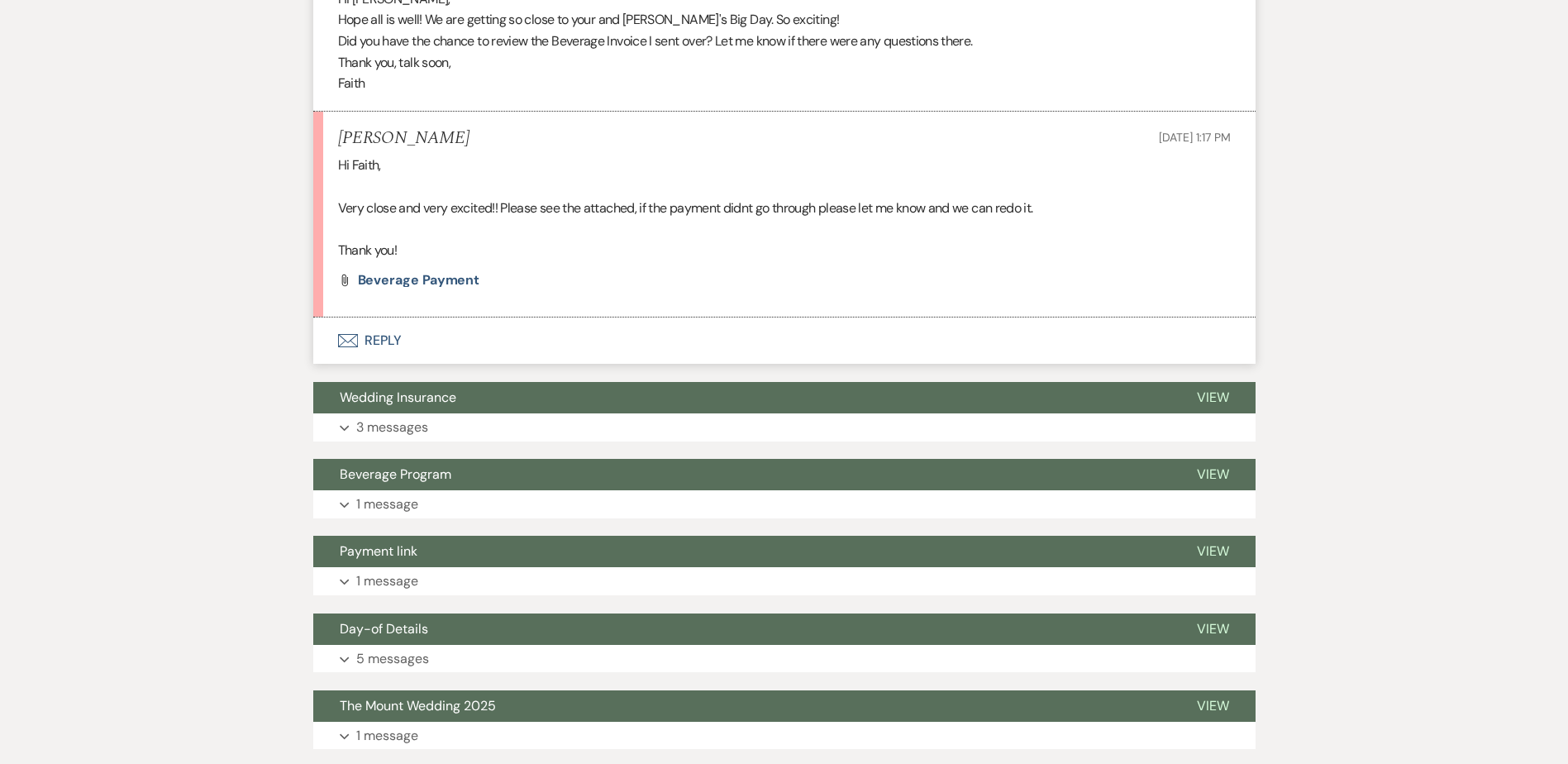
scroll to position [1591, 0]
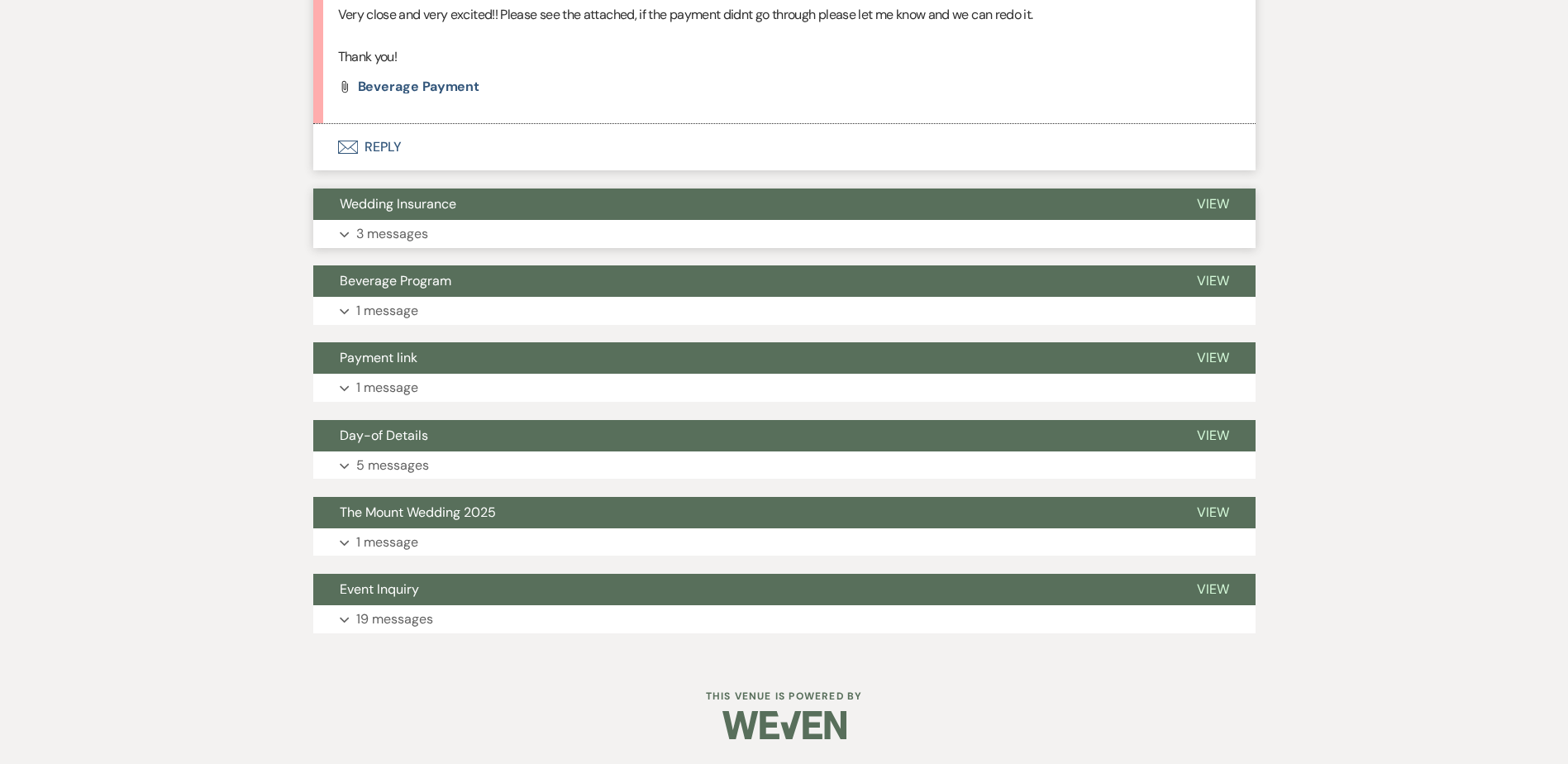
click at [495, 223] on button "Expand 3 messages" at bounding box center [784, 234] width 942 height 28
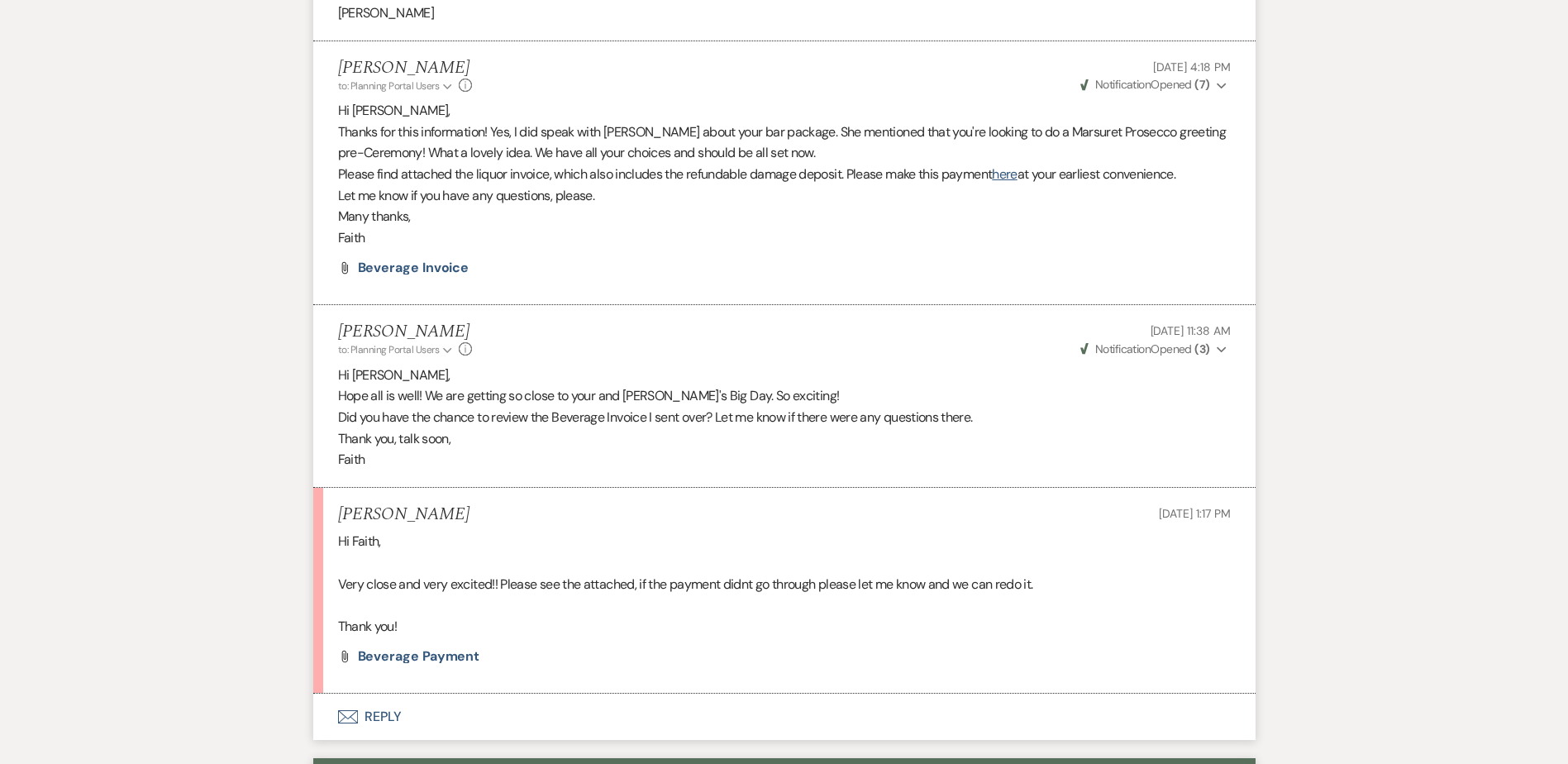
scroll to position [1011, 0]
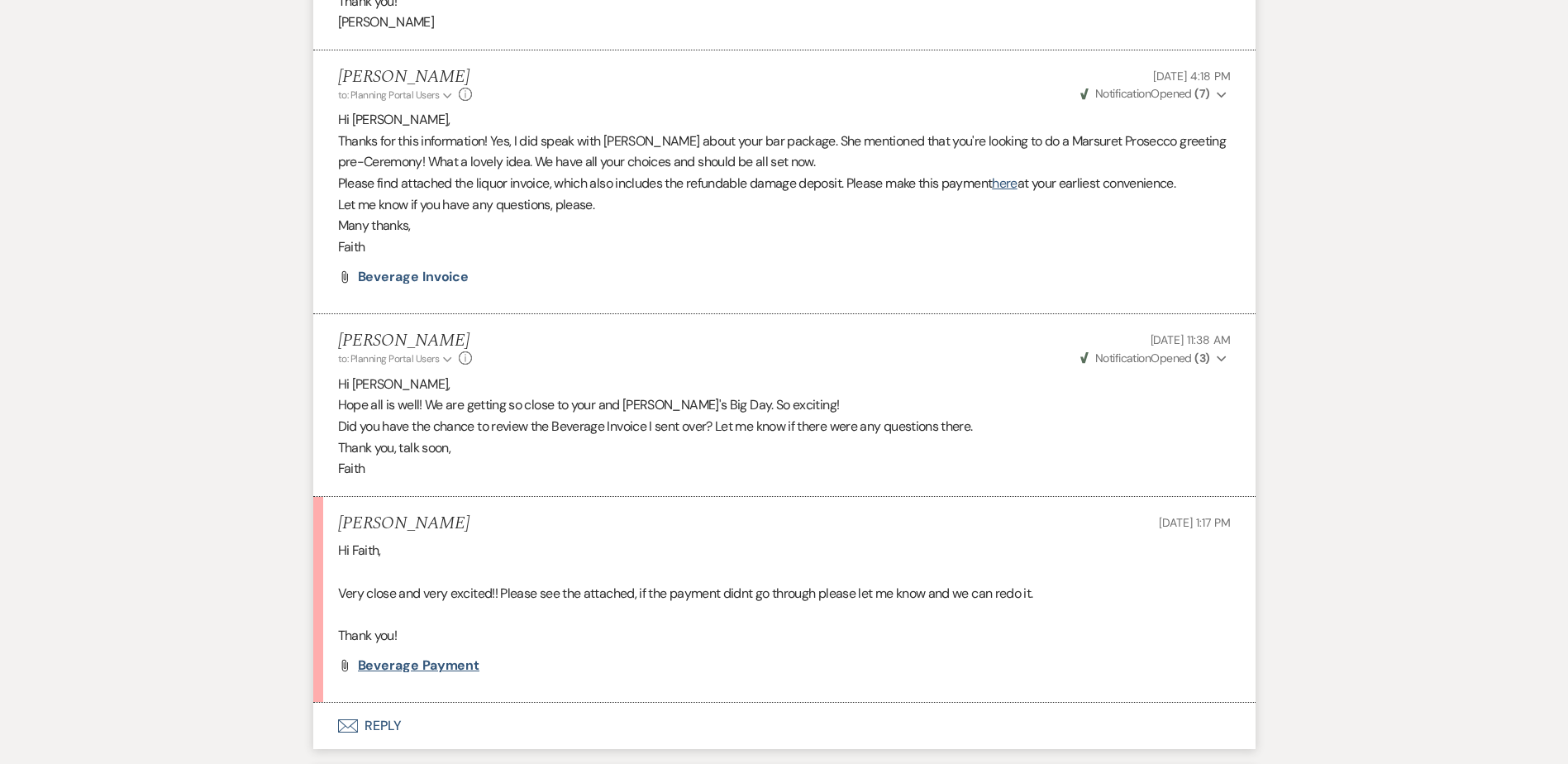
click at [446, 665] on span "Beverage payment" at bounding box center [419, 665] width 122 height 17
click at [394, 743] on button "Envelope Reply" at bounding box center [784, 726] width 942 height 46
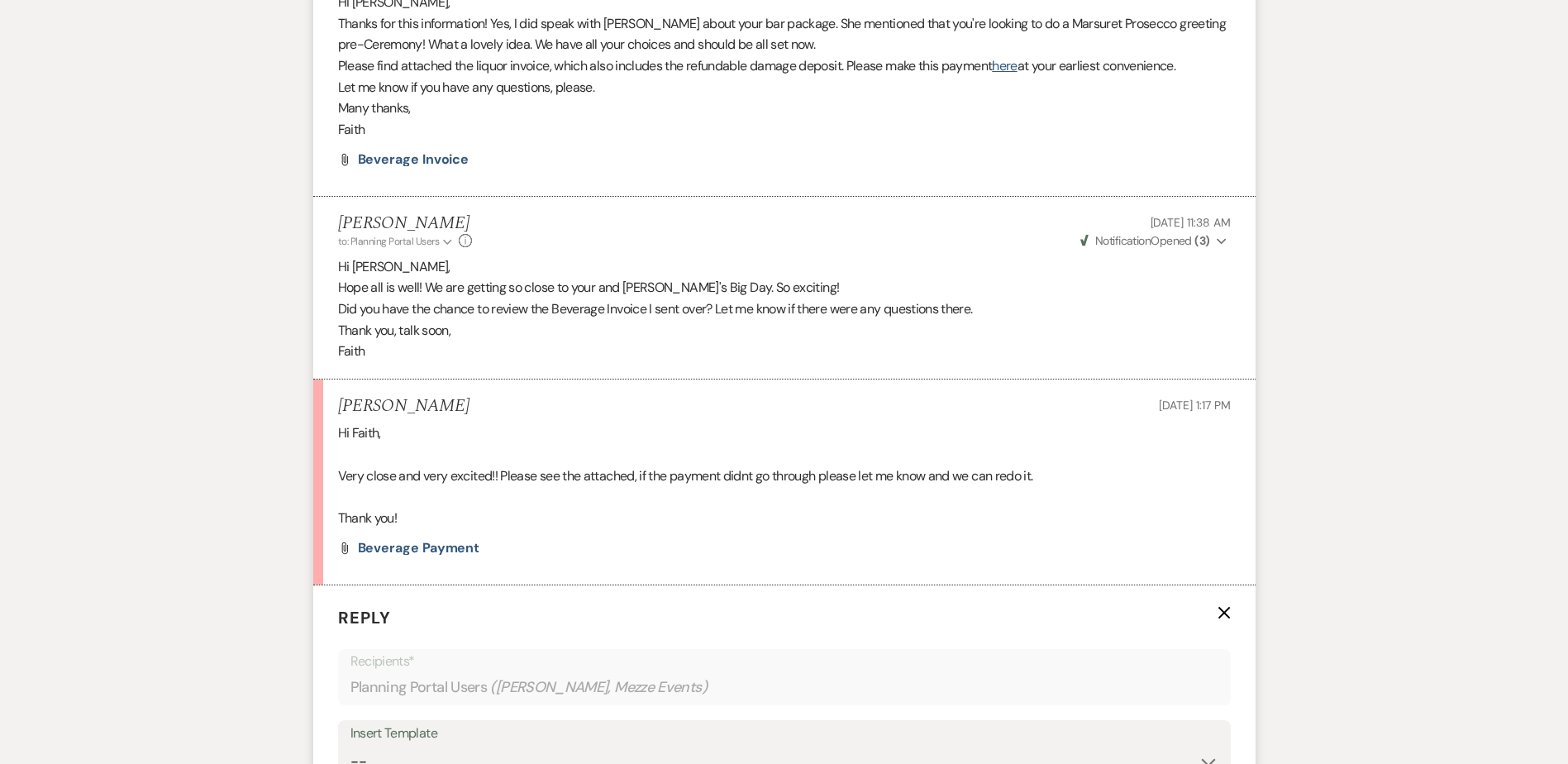
scroll to position [1426, 0]
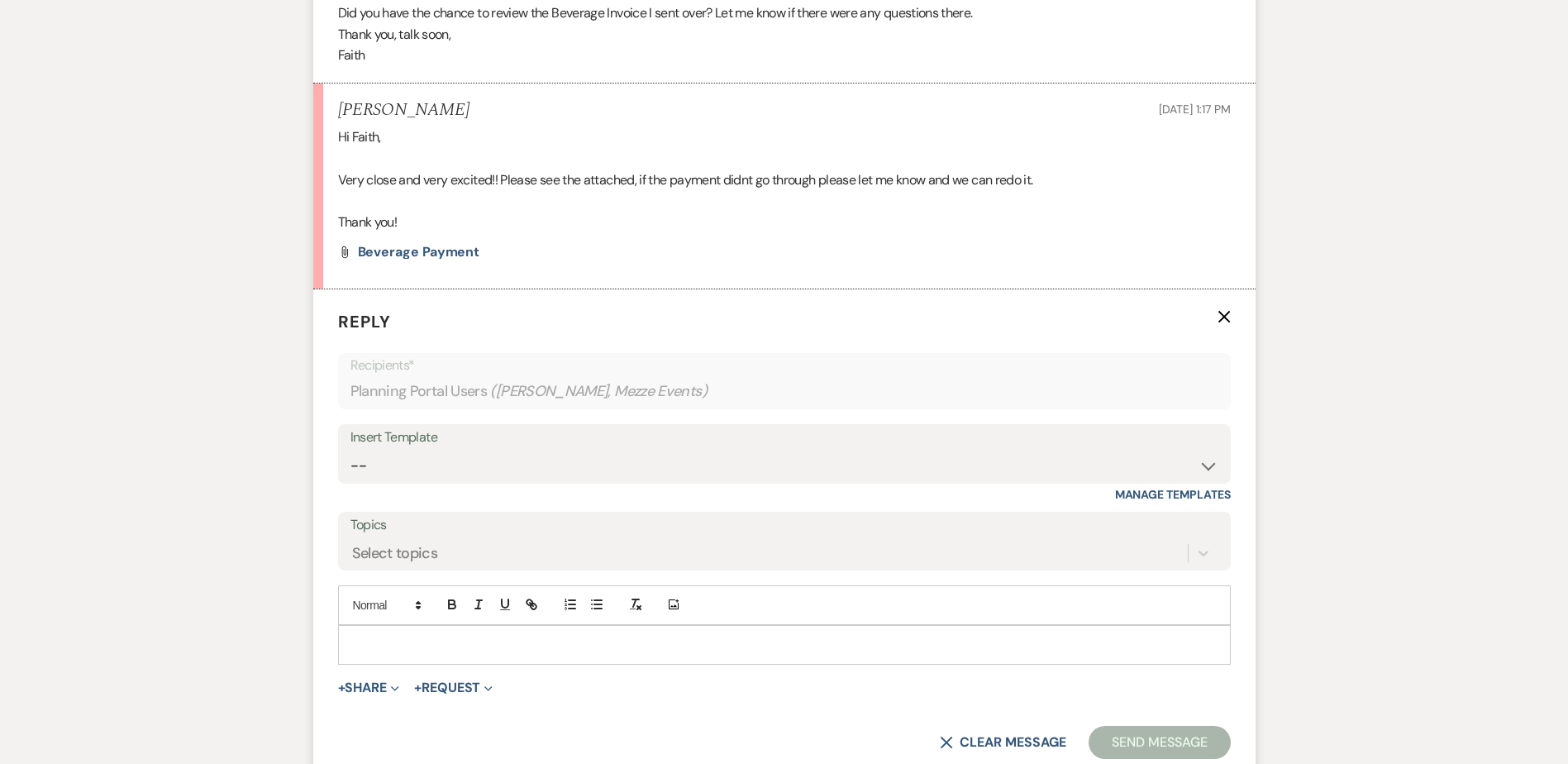
click at [426, 642] on p at bounding box center [784, 645] width 866 height 18
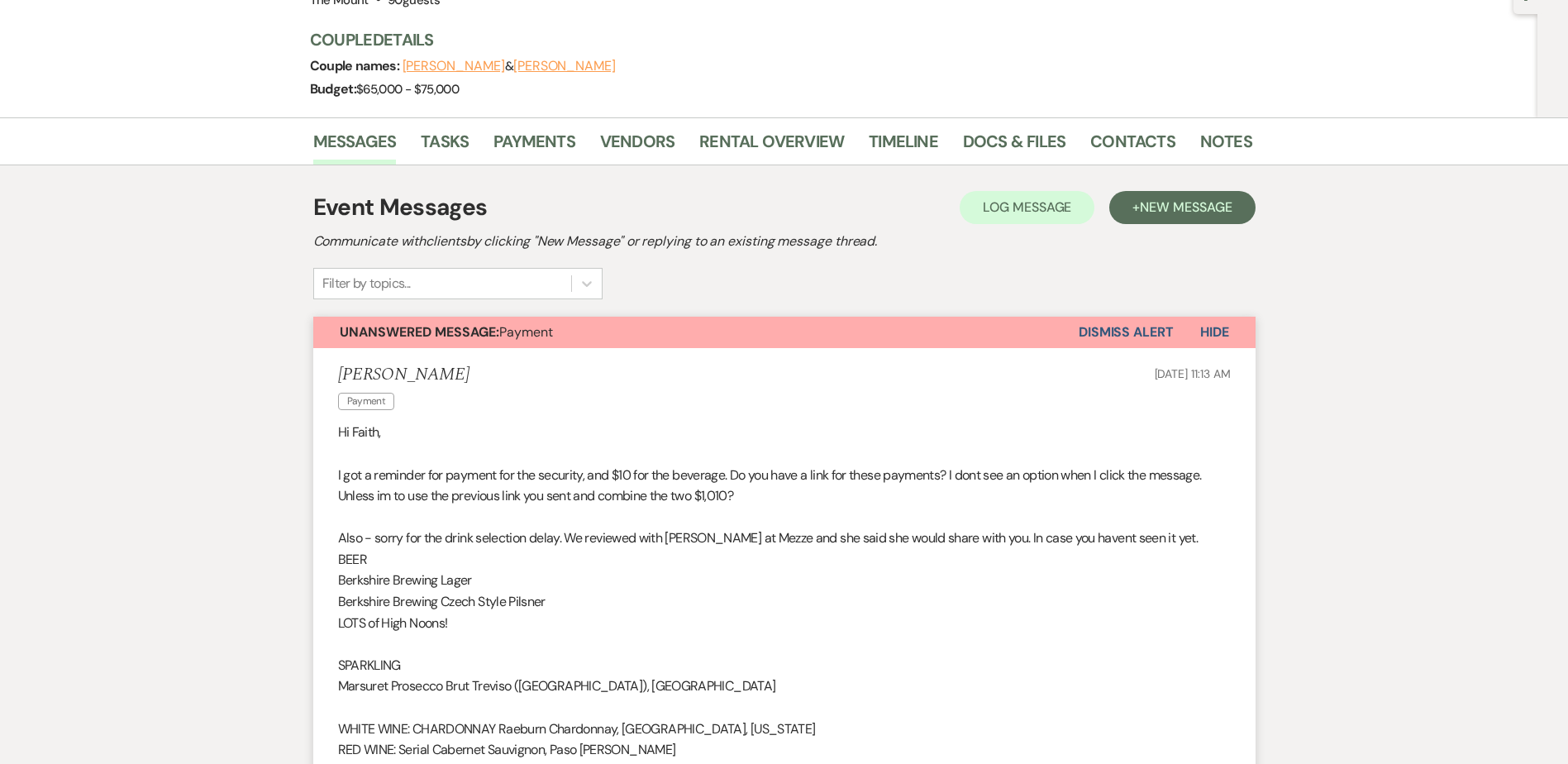
scroll to position [19, 0]
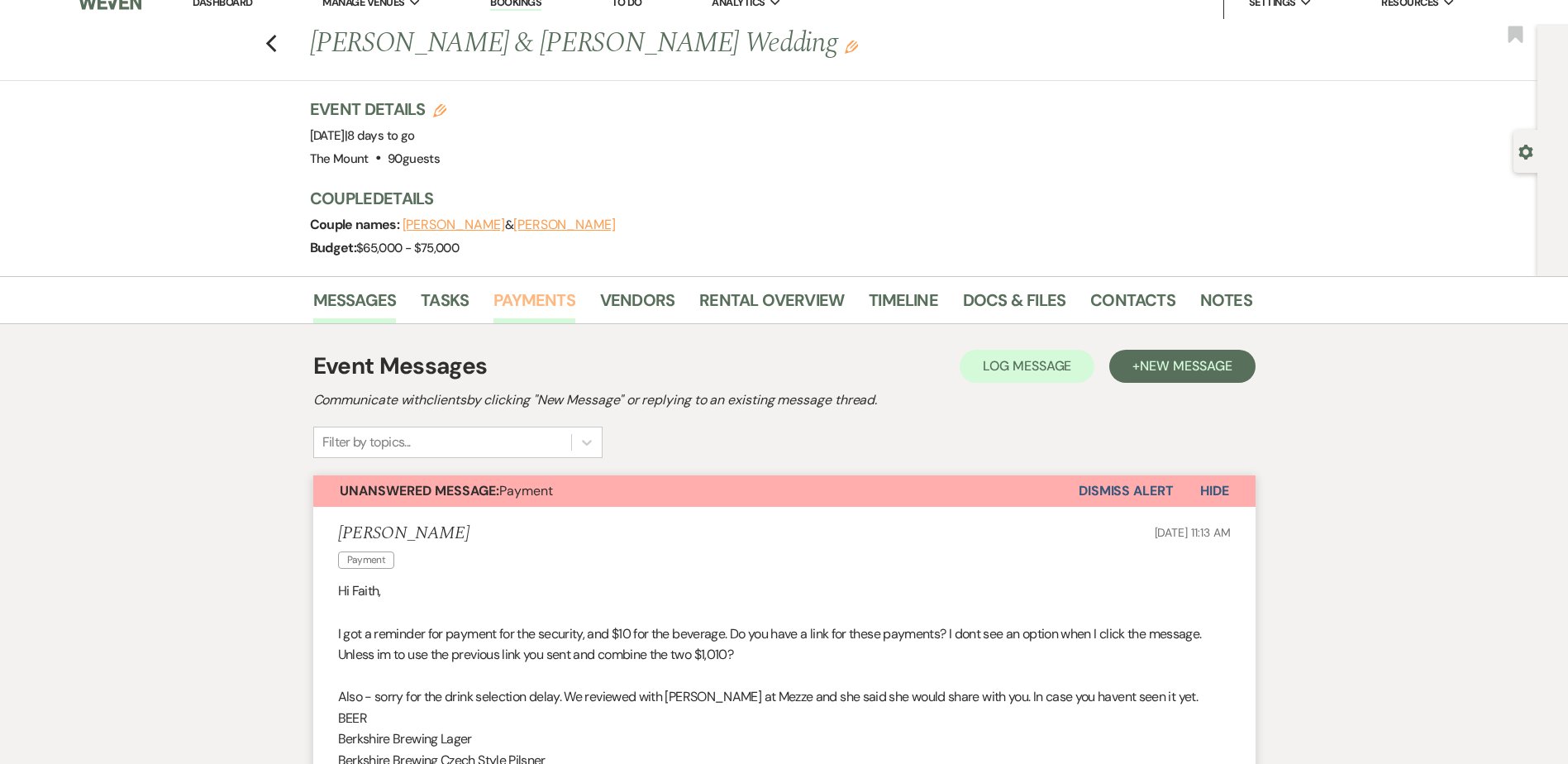
click at [529, 316] on link "Payments" at bounding box center [535, 306] width 82 height 36
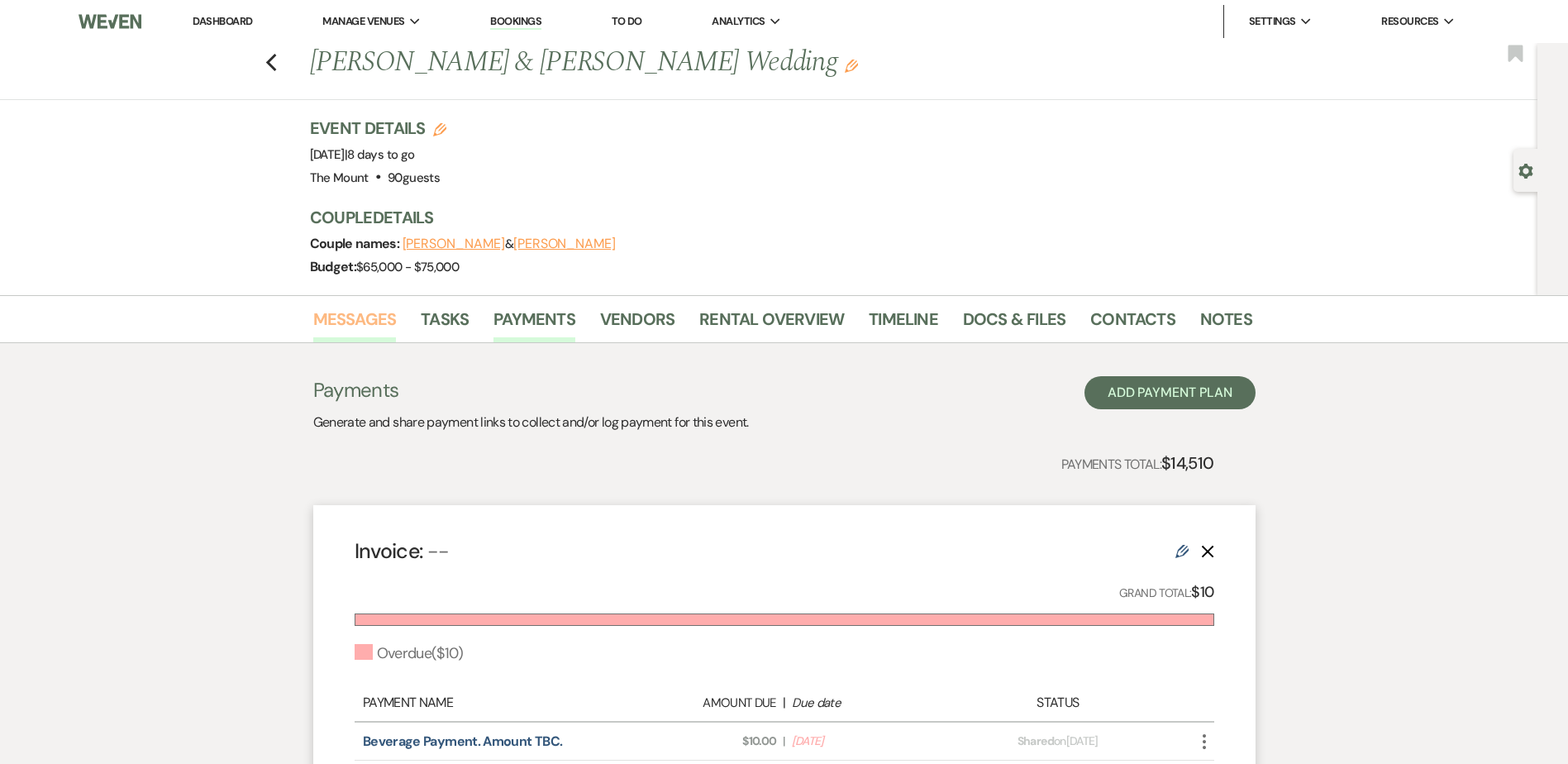
click at [355, 322] on link "Messages" at bounding box center [355, 325] width 83 height 36
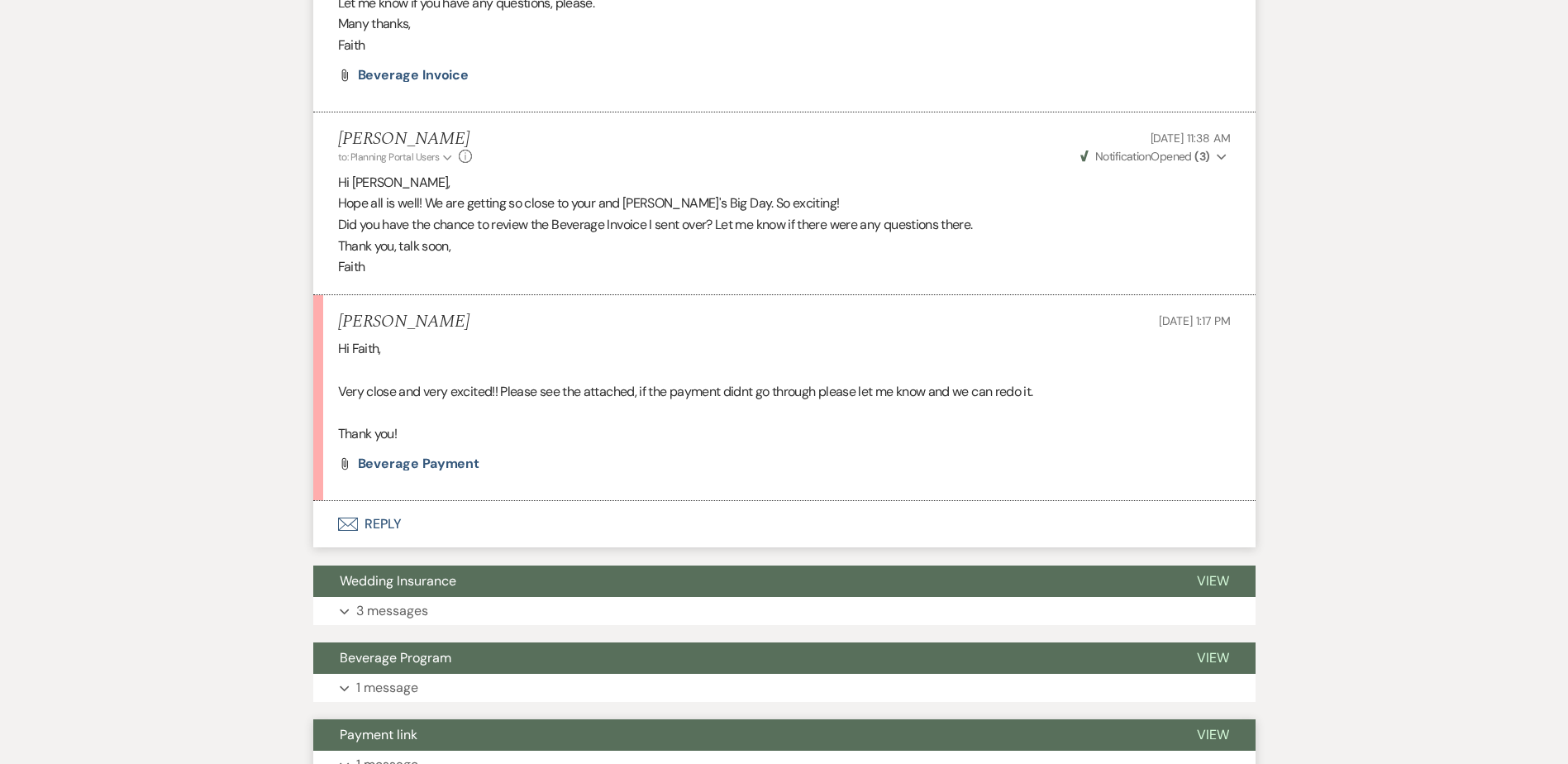
scroll to position [1228, 0]
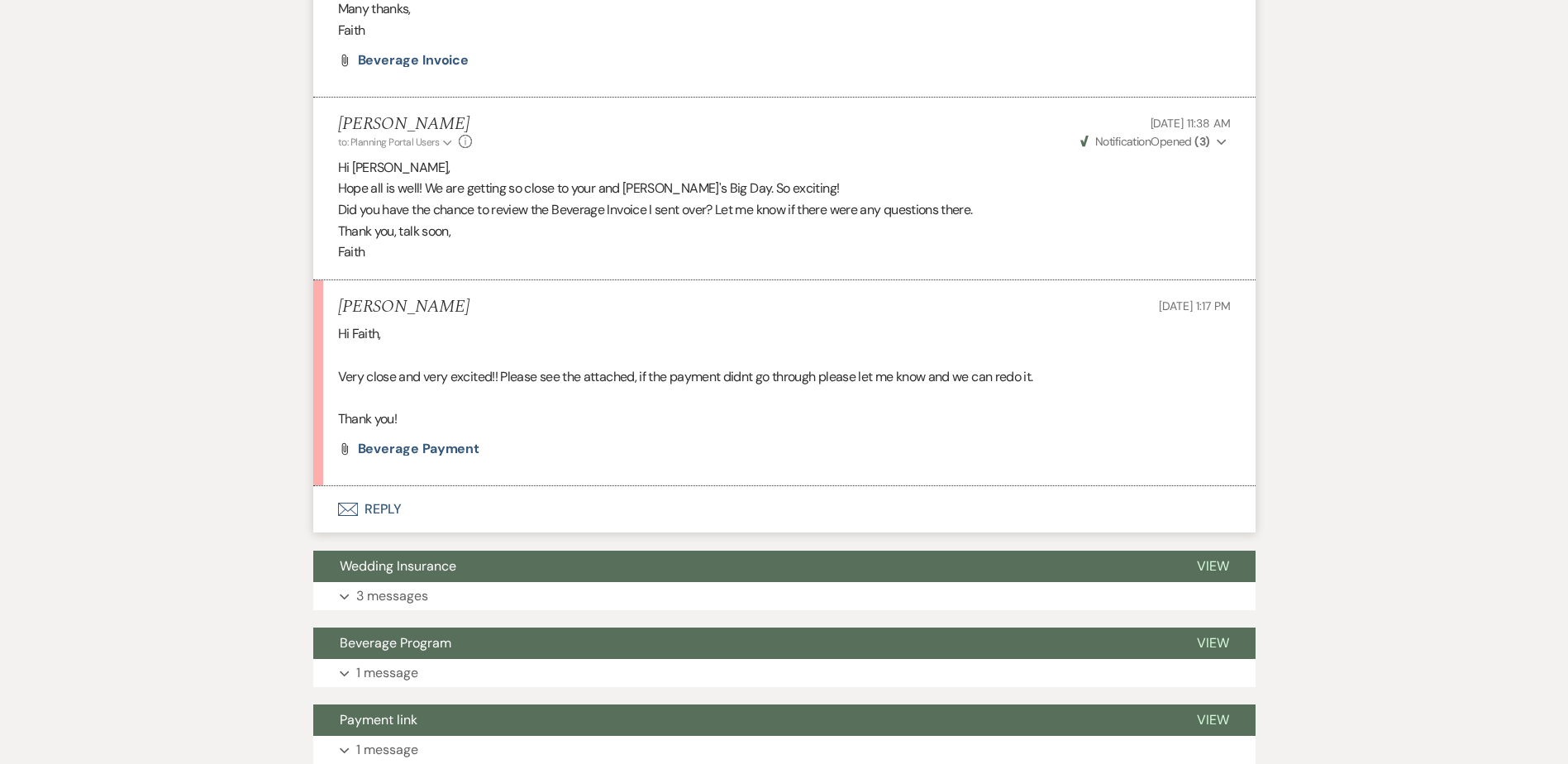
click at [406, 515] on button "Envelope Reply" at bounding box center [784, 509] width 942 height 46
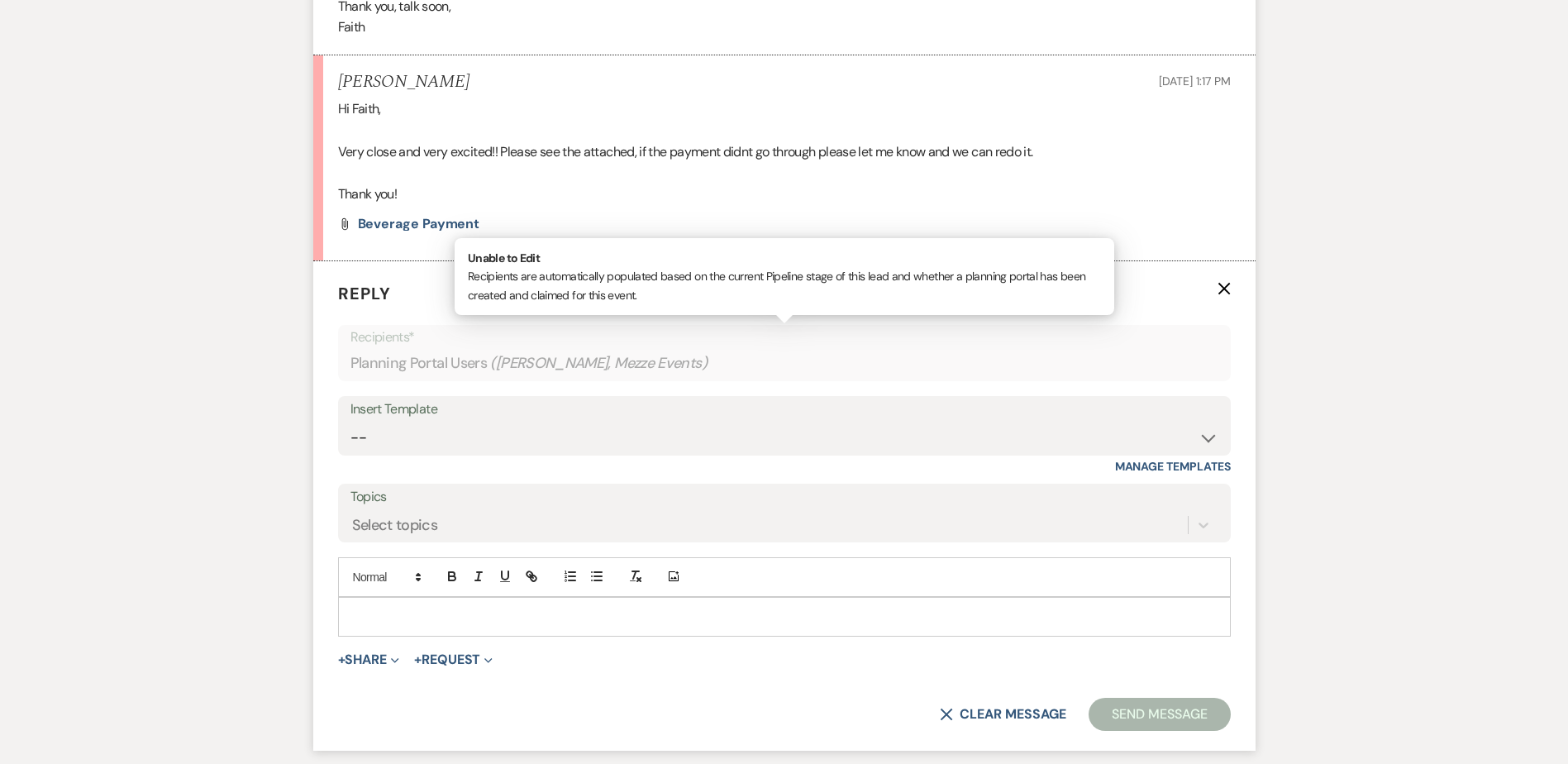
scroll to position [1477, 0]
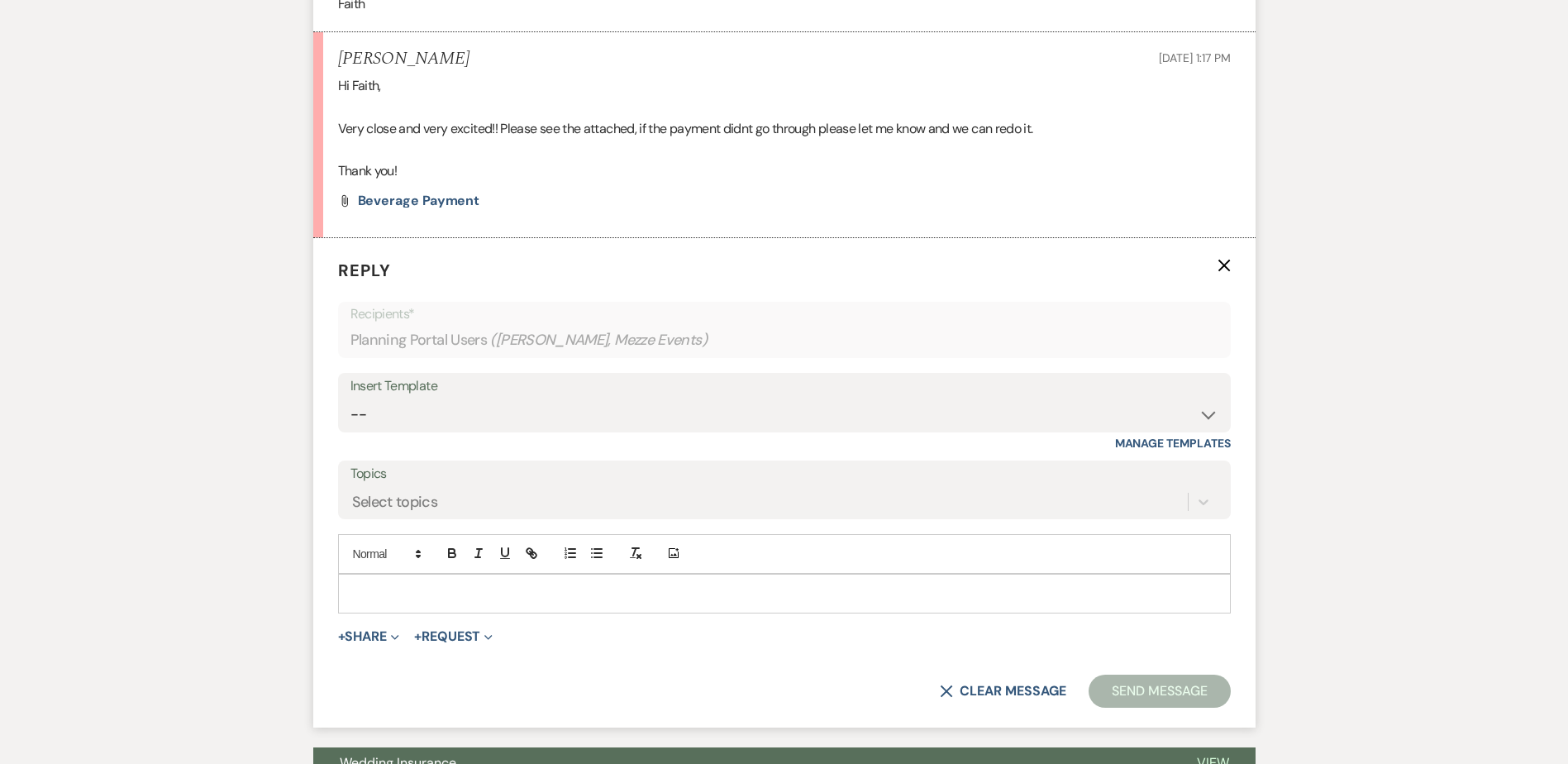
click at [451, 605] on div at bounding box center [784, 594] width 891 height 38
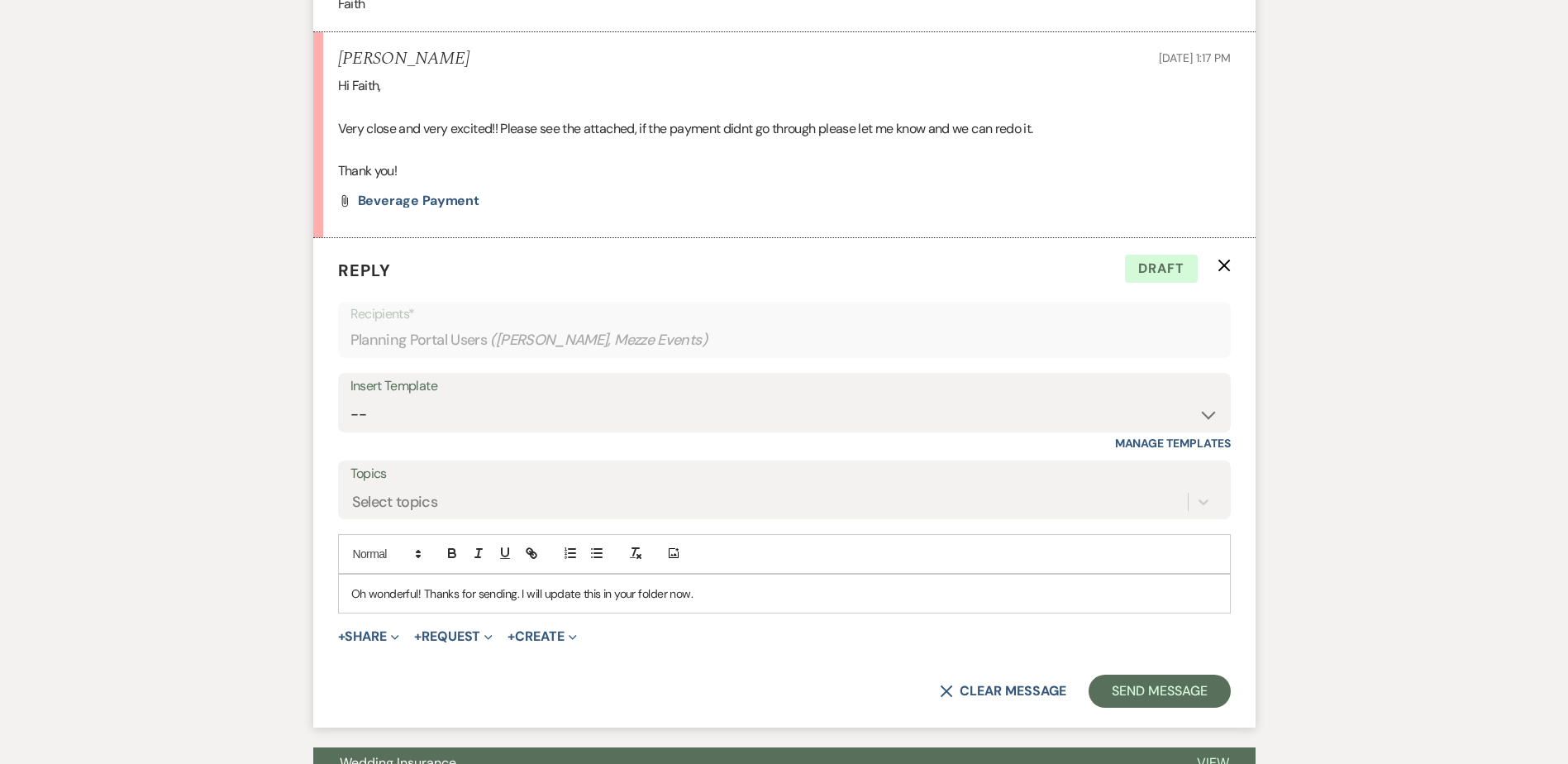
click at [119, 526] on div "Messages Tasks Payments Vendors Rental Overview Timeline Docs & Files Contacts …" at bounding box center [784, 18] width 1568 height 2399
click at [653, 582] on div "Oh wonderful! Thanks for sending. I will update this in your folder now." at bounding box center [784, 594] width 891 height 38
click at [732, 590] on p "Oh wonderful! Thanks for sending. I will update this in your folder now." at bounding box center [784, 594] width 866 height 18
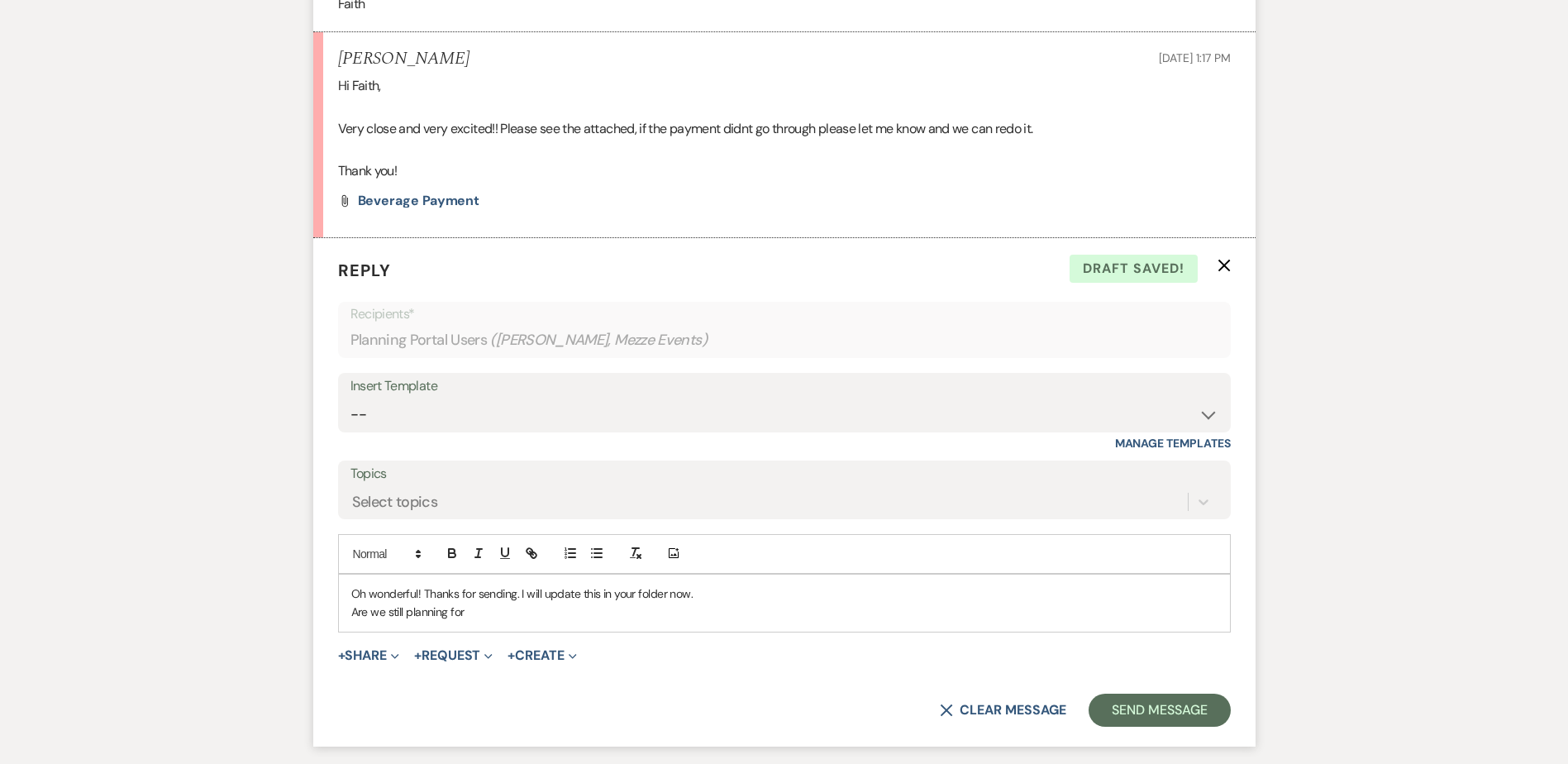
click at [156, 487] on div "Messages Tasks Payments Vendors Rental Overview Timeline Docs & Files Contacts …" at bounding box center [784, 28] width 1568 height 2418
click at [495, 603] on p "Are we still planning for" at bounding box center [784, 612] width 866 height 18
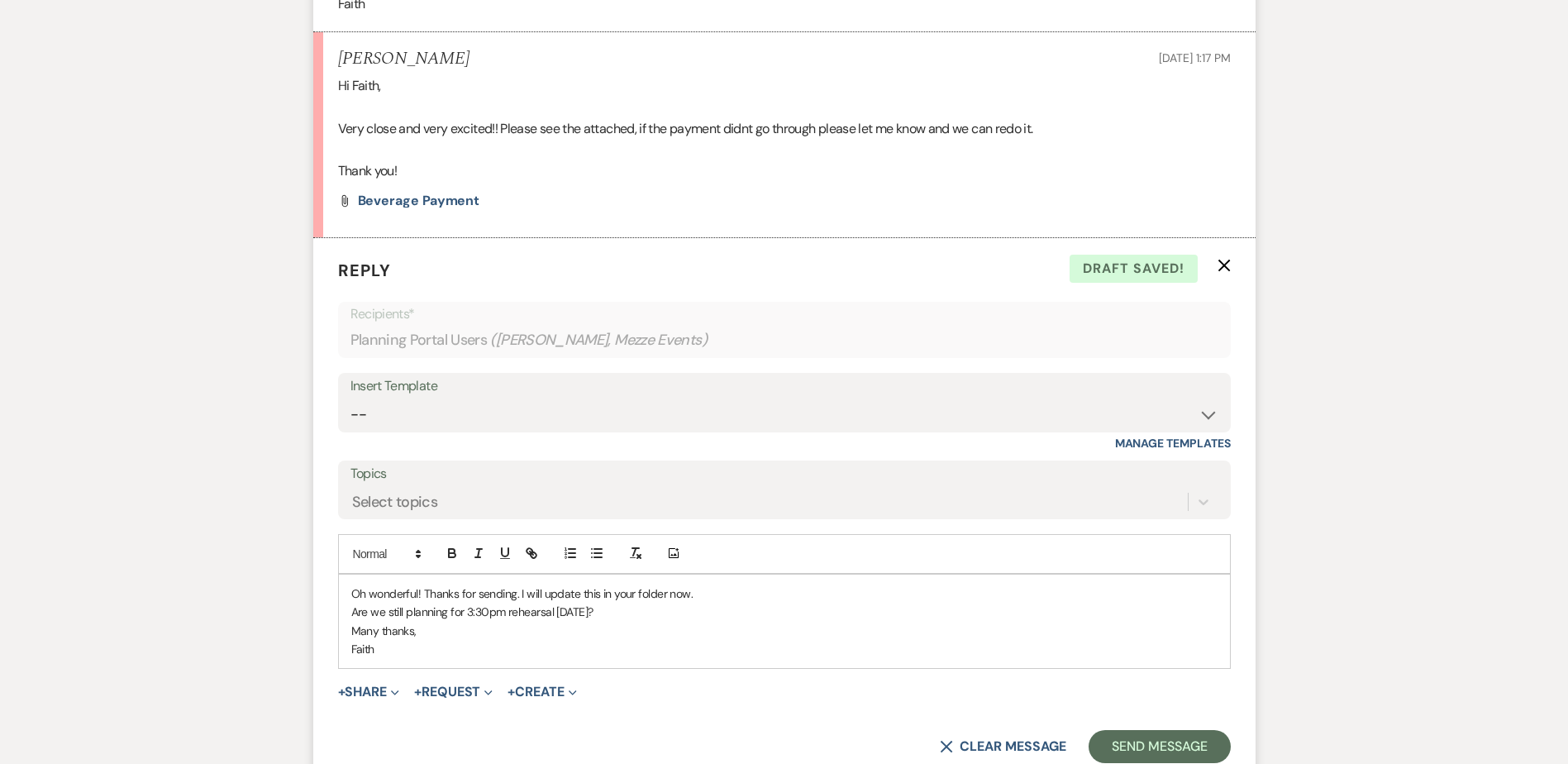
click at [581, 595] on p "Oh wonderful! Thanks for sending. I will update this in your folder now." at bounding box center [784, 594] width 866 height 18
click at [1175, 739] on button "Send Message" at bounding box center [1159, 747] width 141 height 33
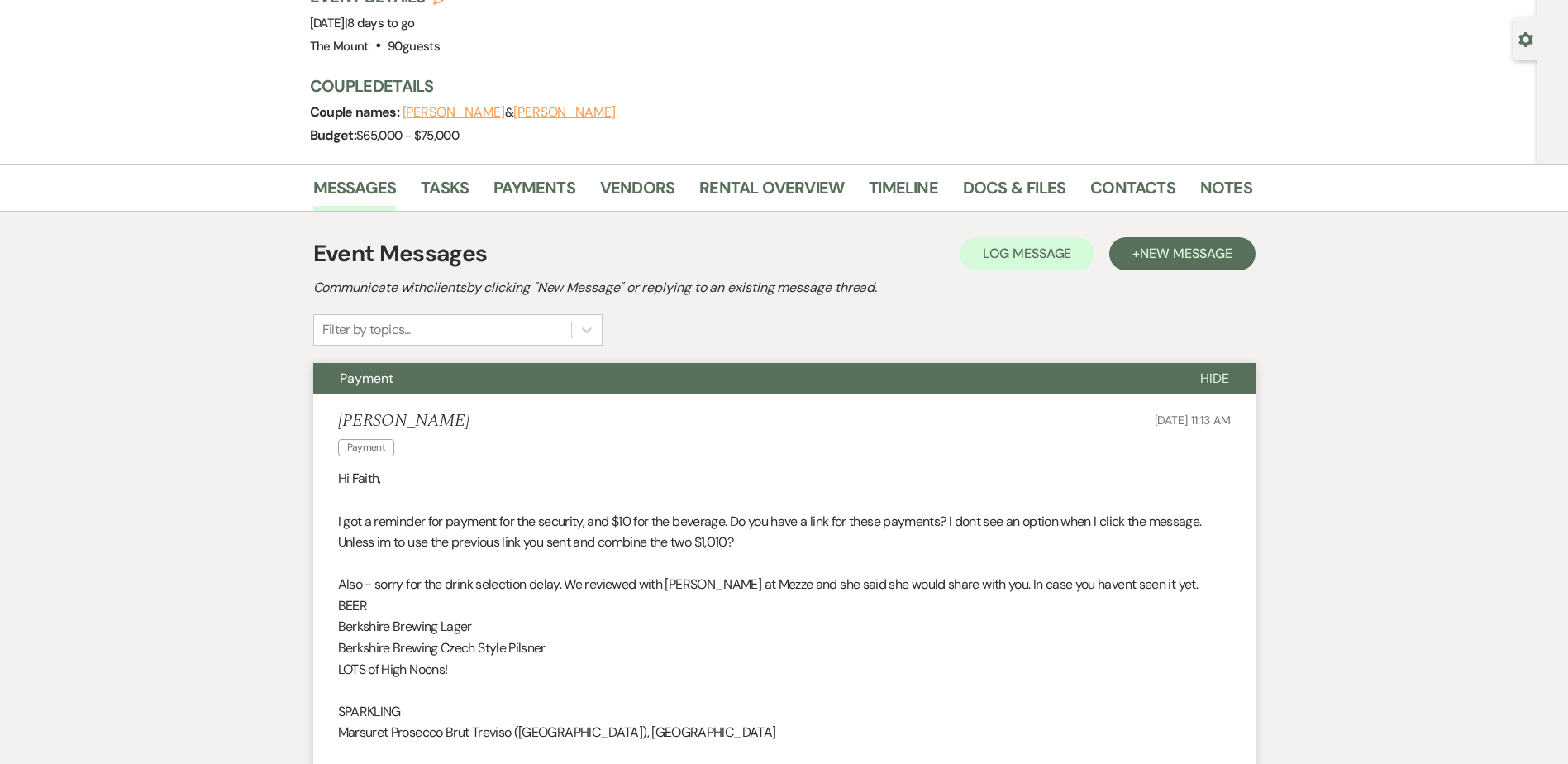
scroll to position [0, 0]
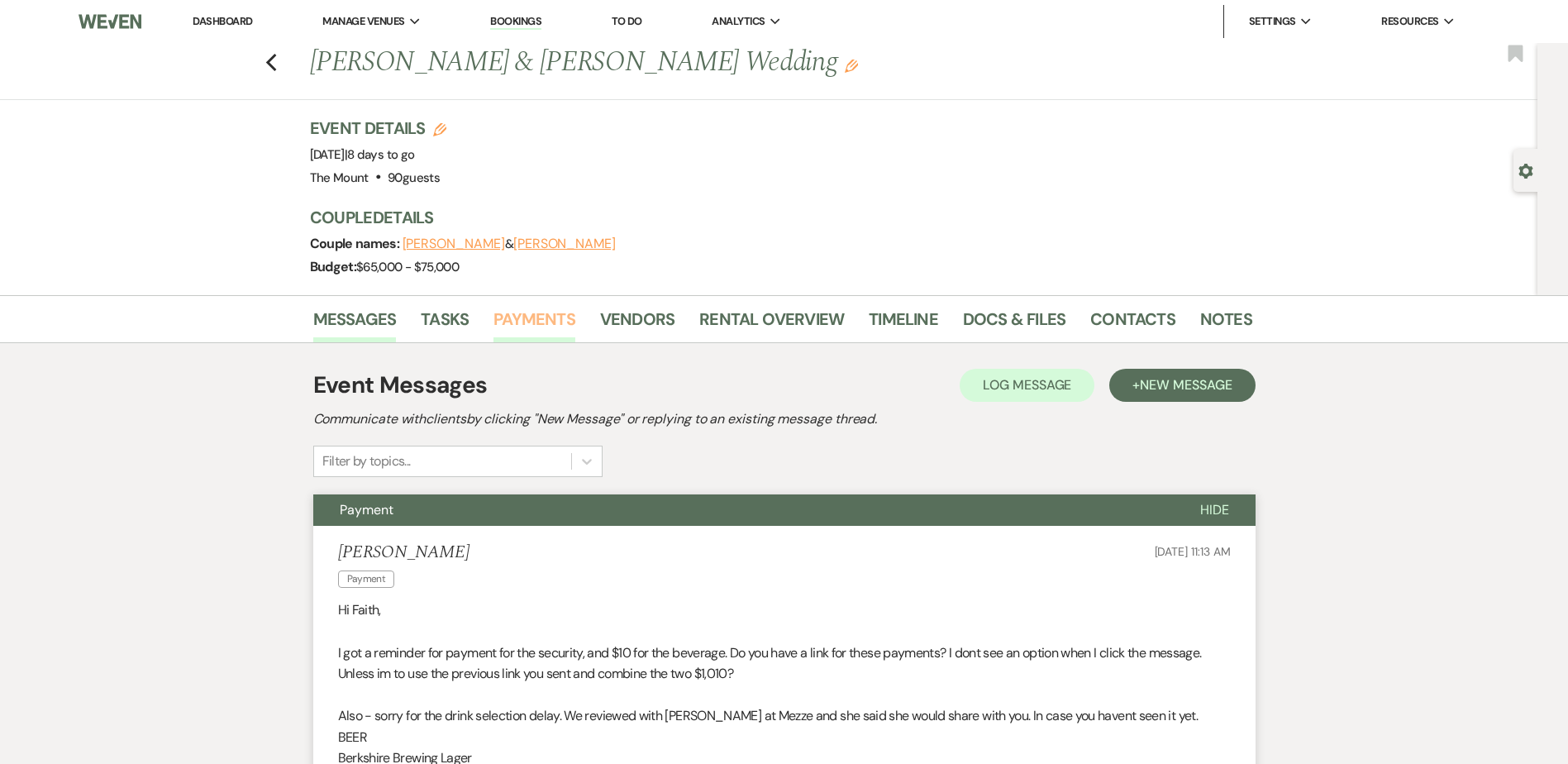
click at [565, 320] on link "Payments" at bounding box center [535, 325] width 82 height 36
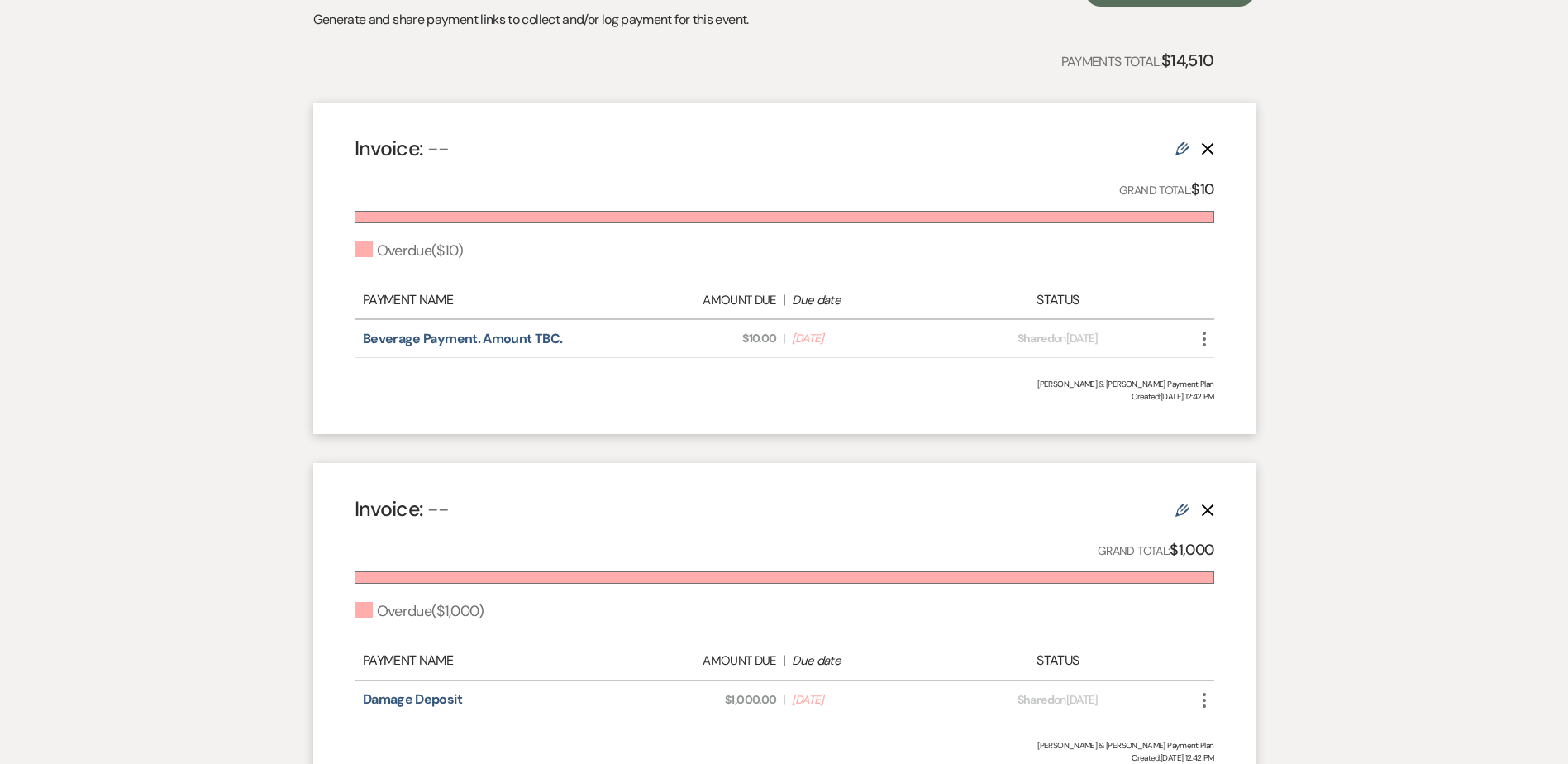
scroll to position [497, 0]
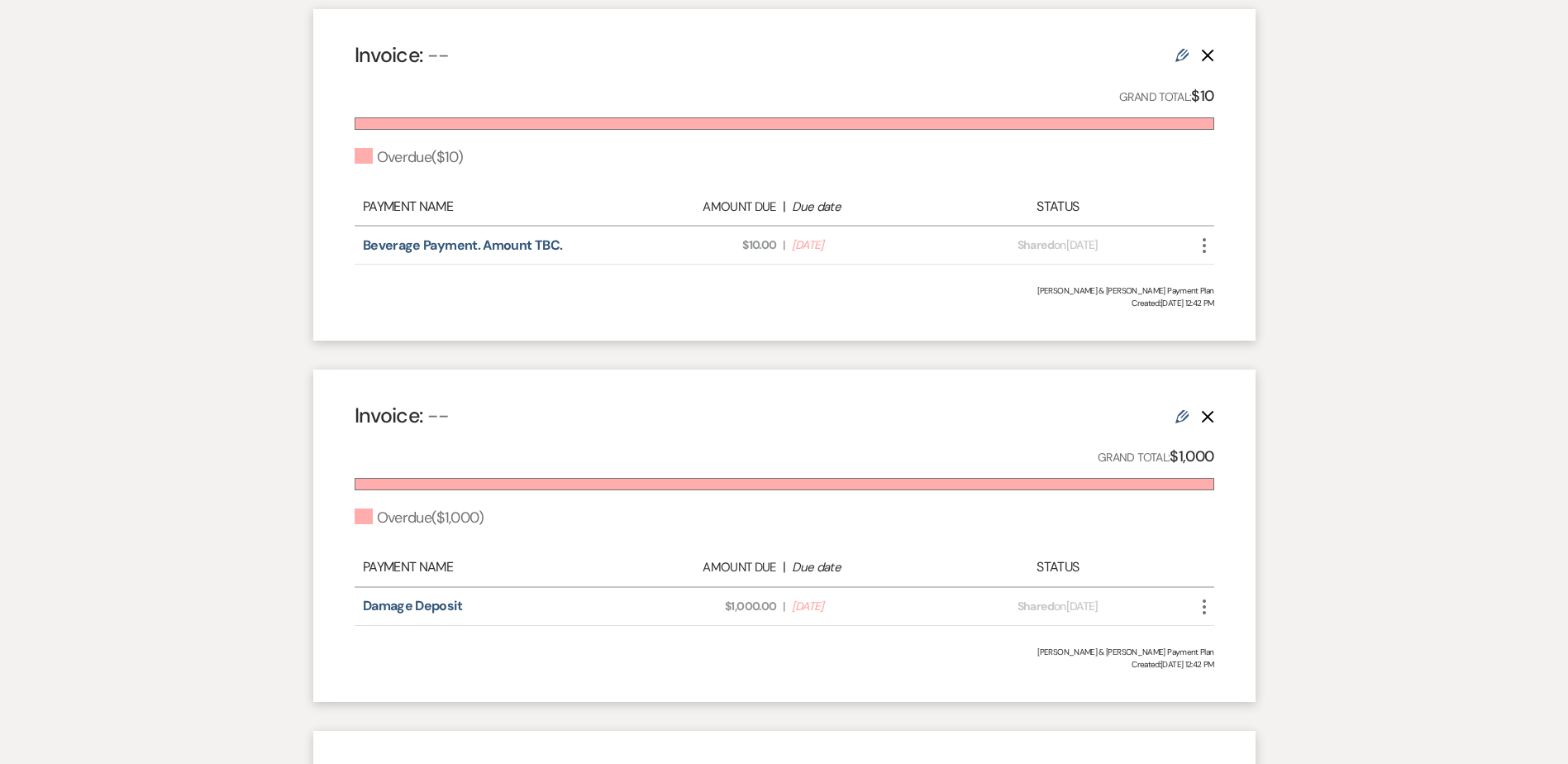
click at [1191, 407] on div "Edit Delete" at bounding box center [1195, 416] width 39 height 20
click at [1178, 417] on use at bounding box center [1182, 417] width 13 height 13
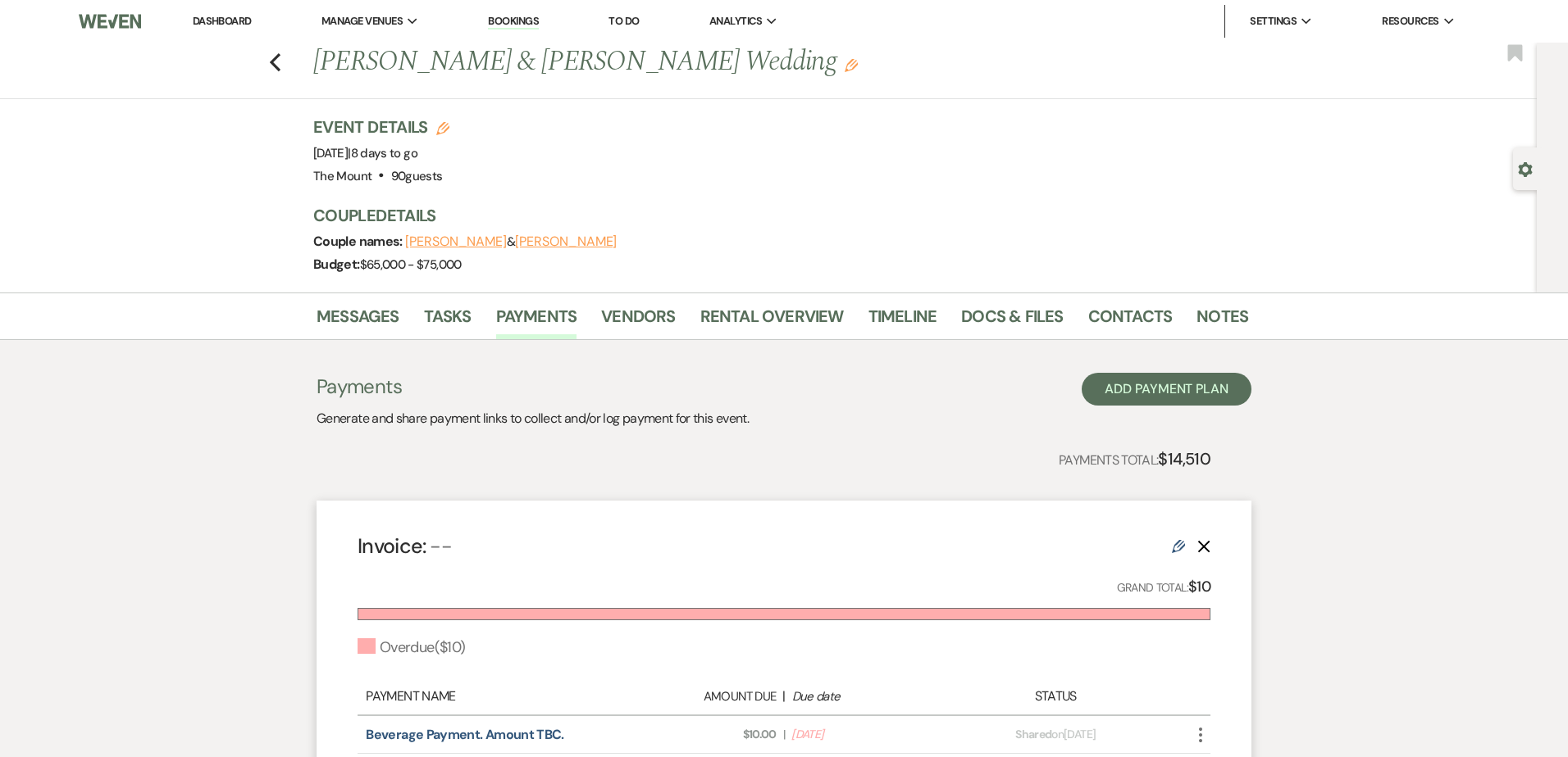
select select "2"
select select "percentage"
select select "true"
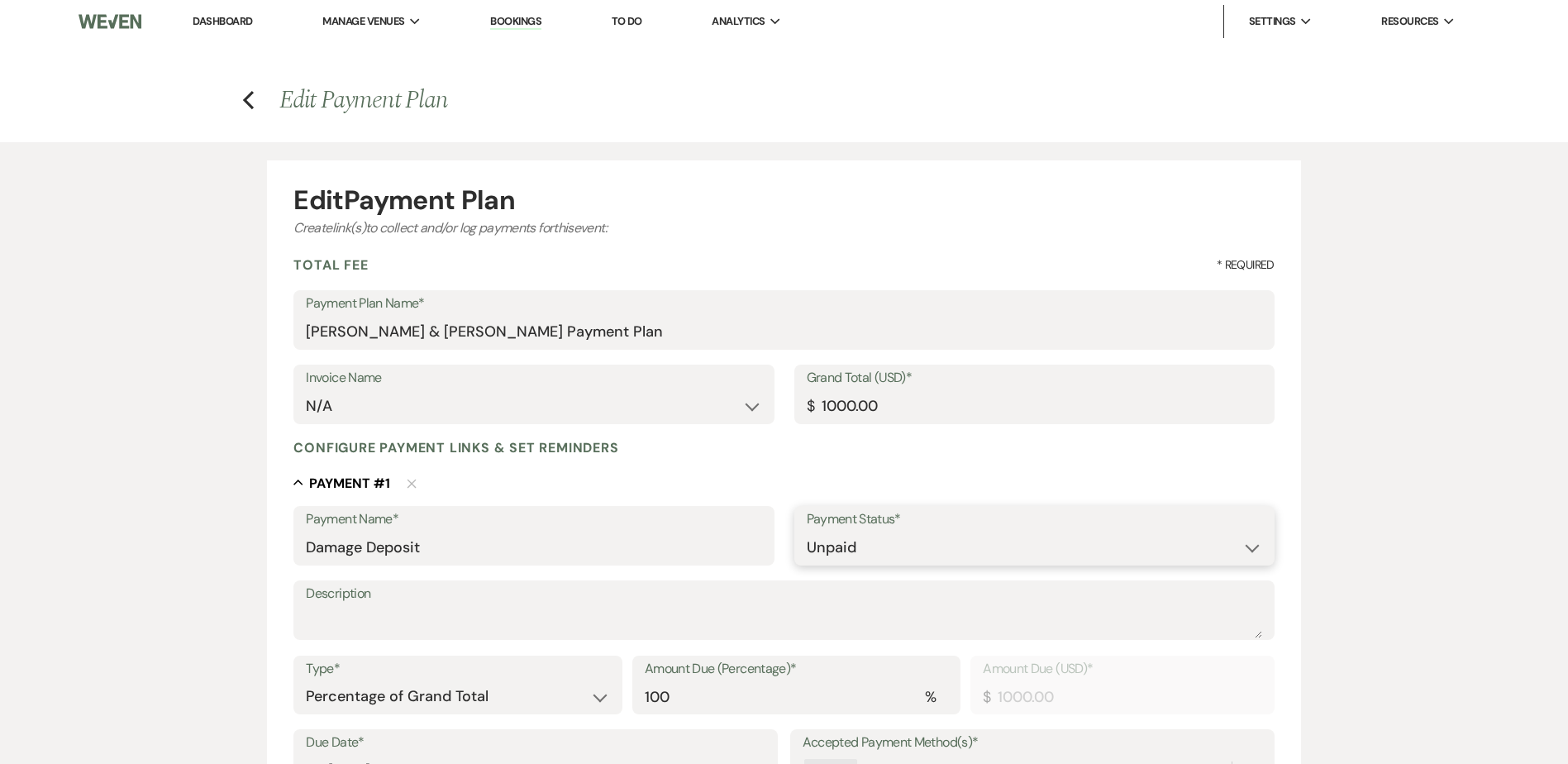
click at [1059, 543] on select "Paid Unpaid" at bounding box center [1034, 548] width 456 height 32
select select "1"
click at [807, 532] on select "Paid Unpaid" at bounding box center [1034, 548] width 456 height 32
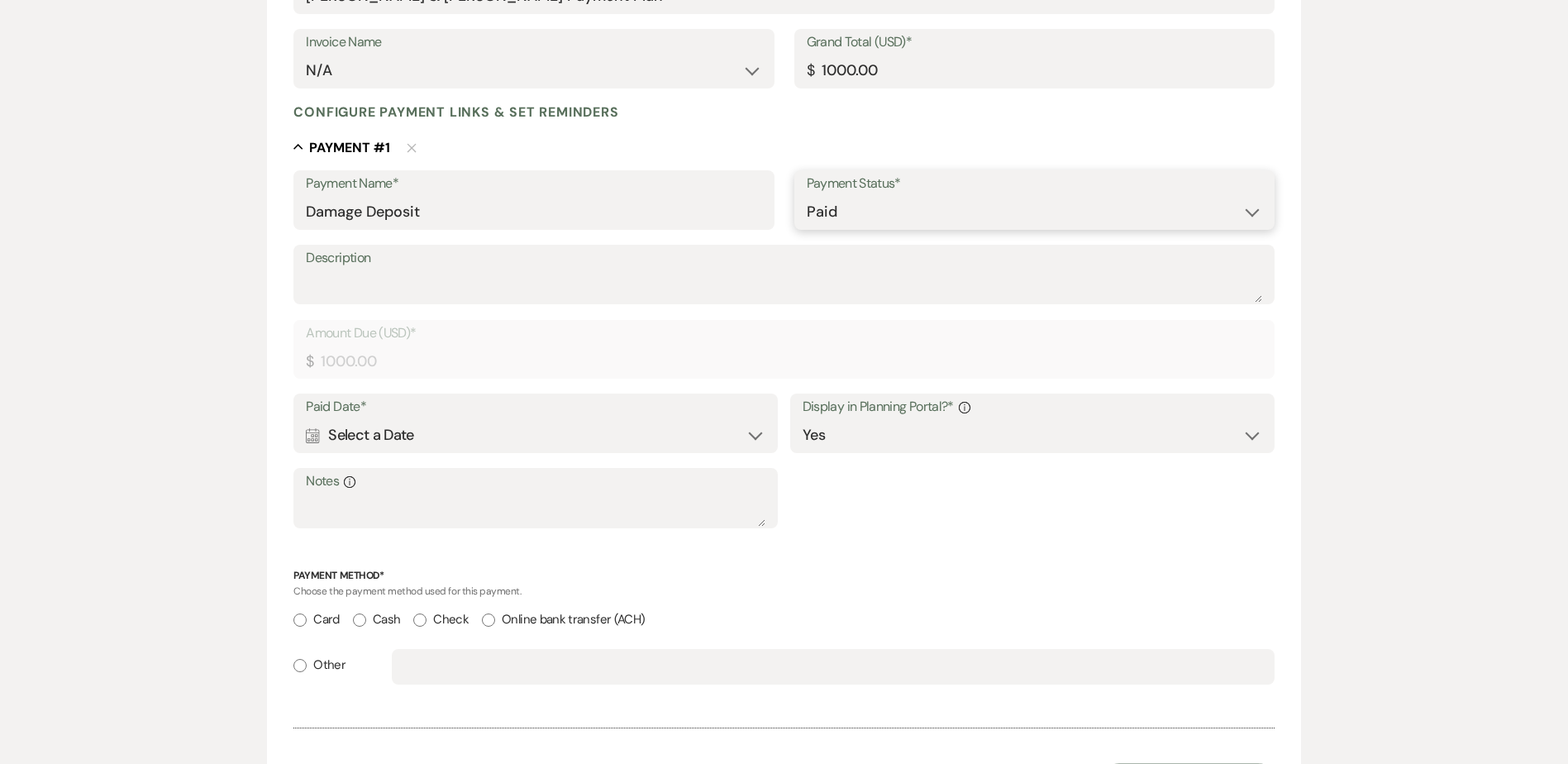
scroll to position [413, 0]
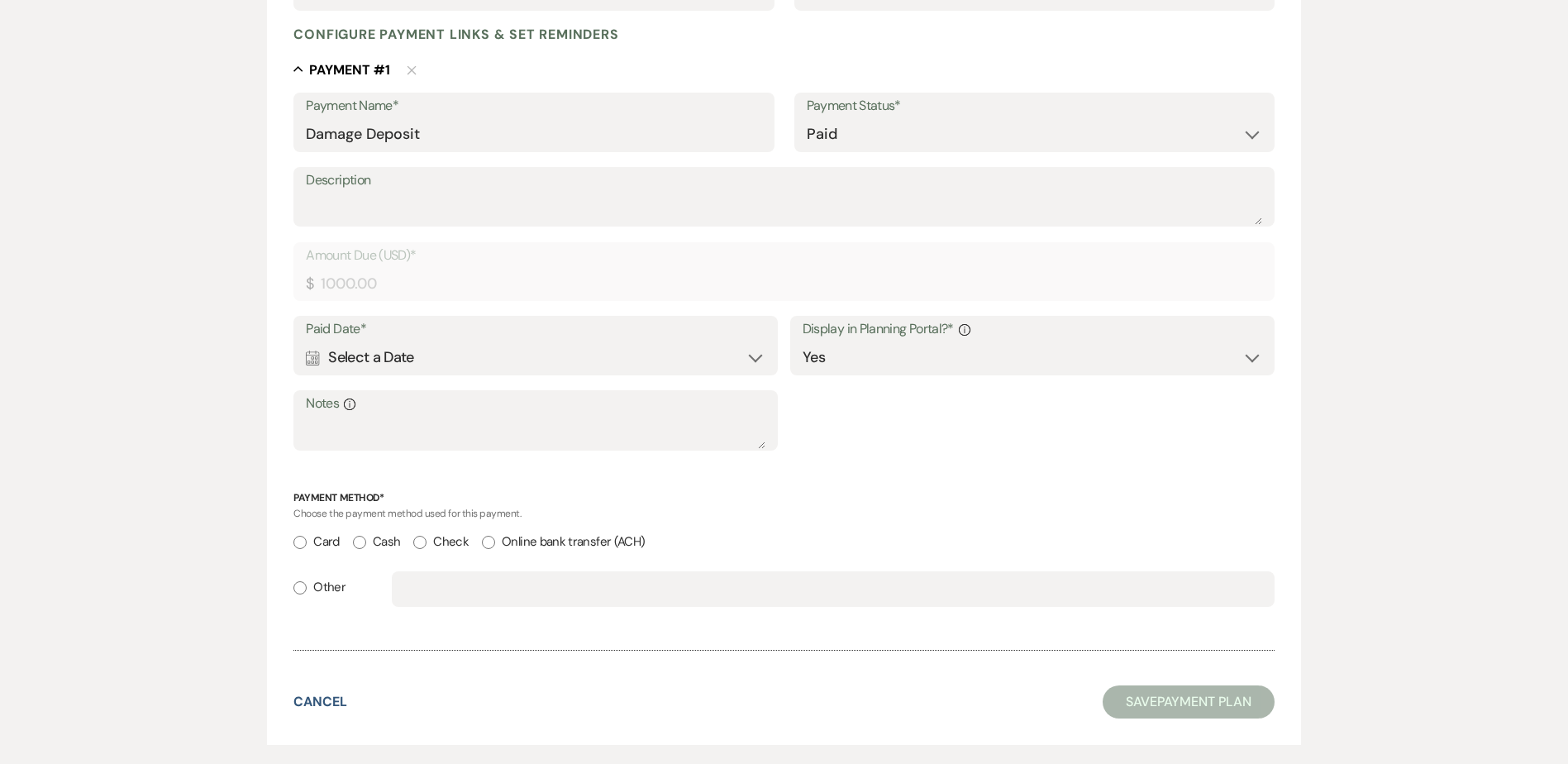
click at [587, 366] on div "Calendar Select a Date Expand" at bounding box center [536, 357] width 460 height 32
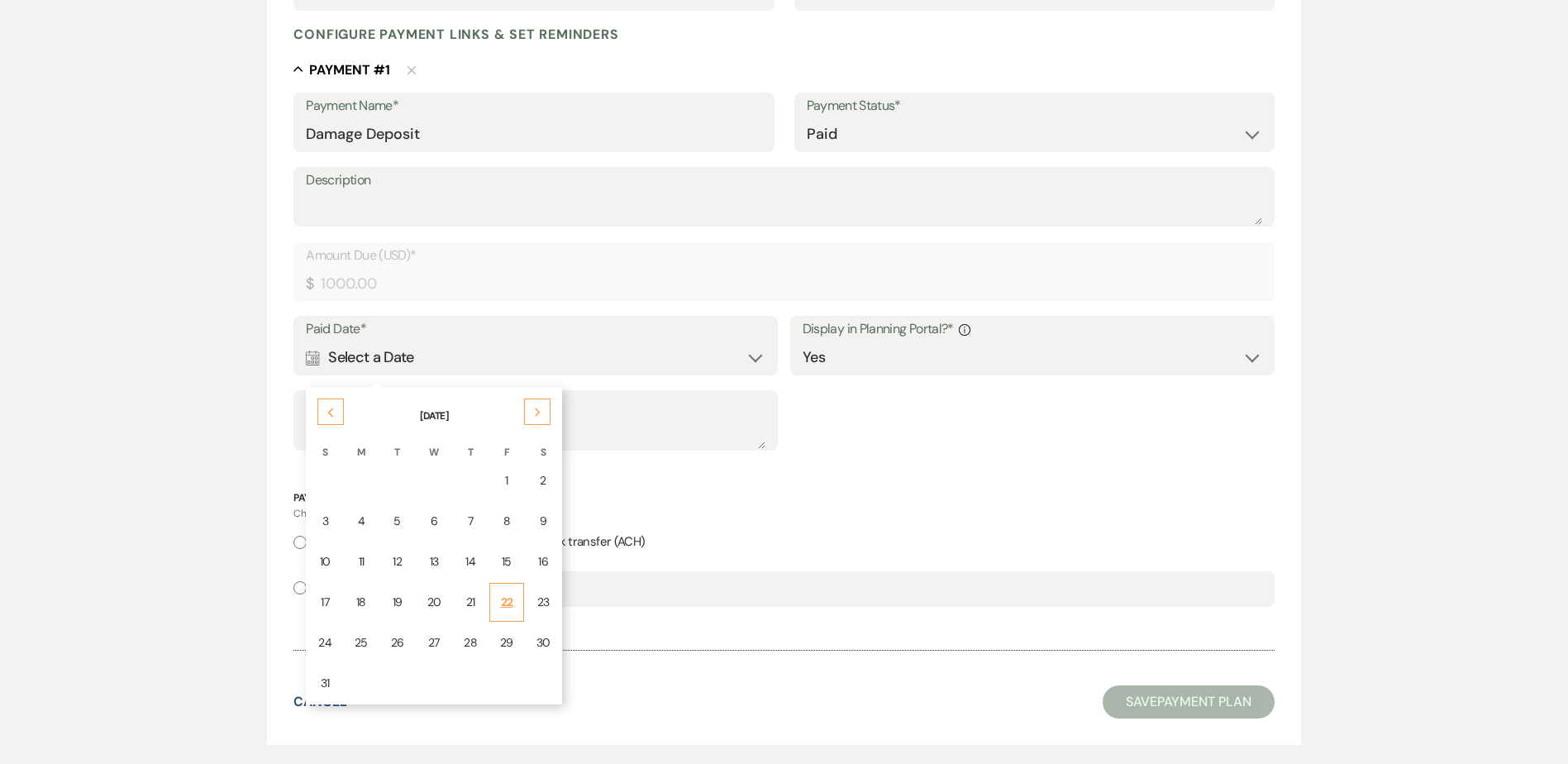
click at [500, 596] on div "22" at bounding box center [506, 603] width 13 height 17
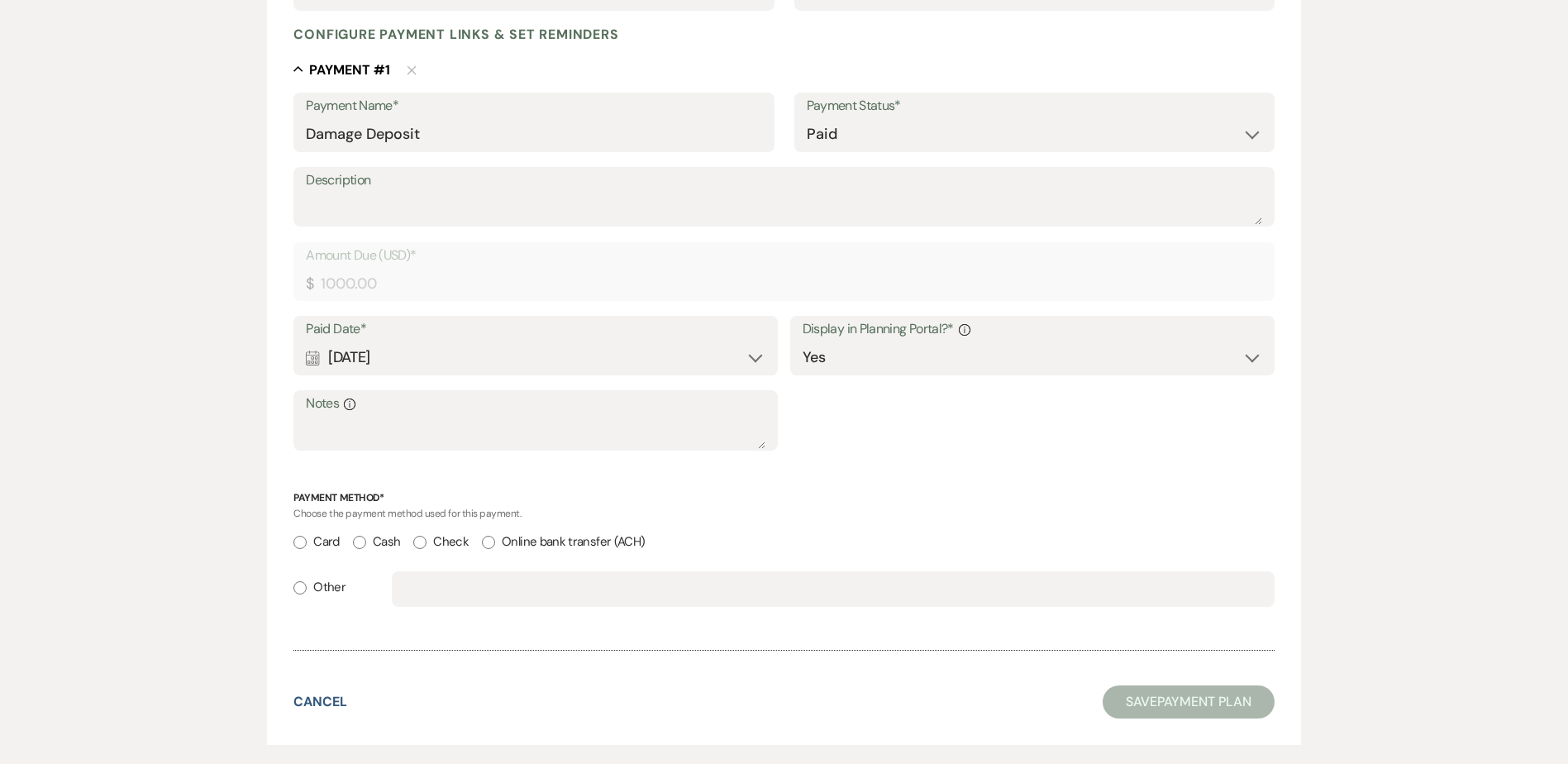
click at [309, 546] on label "Card" at bounding box center [316, 543] width 45 height 23
click at [306, 546] on input "Card" at bounding box center [299, 542] width 13 height 13
radio input "true"
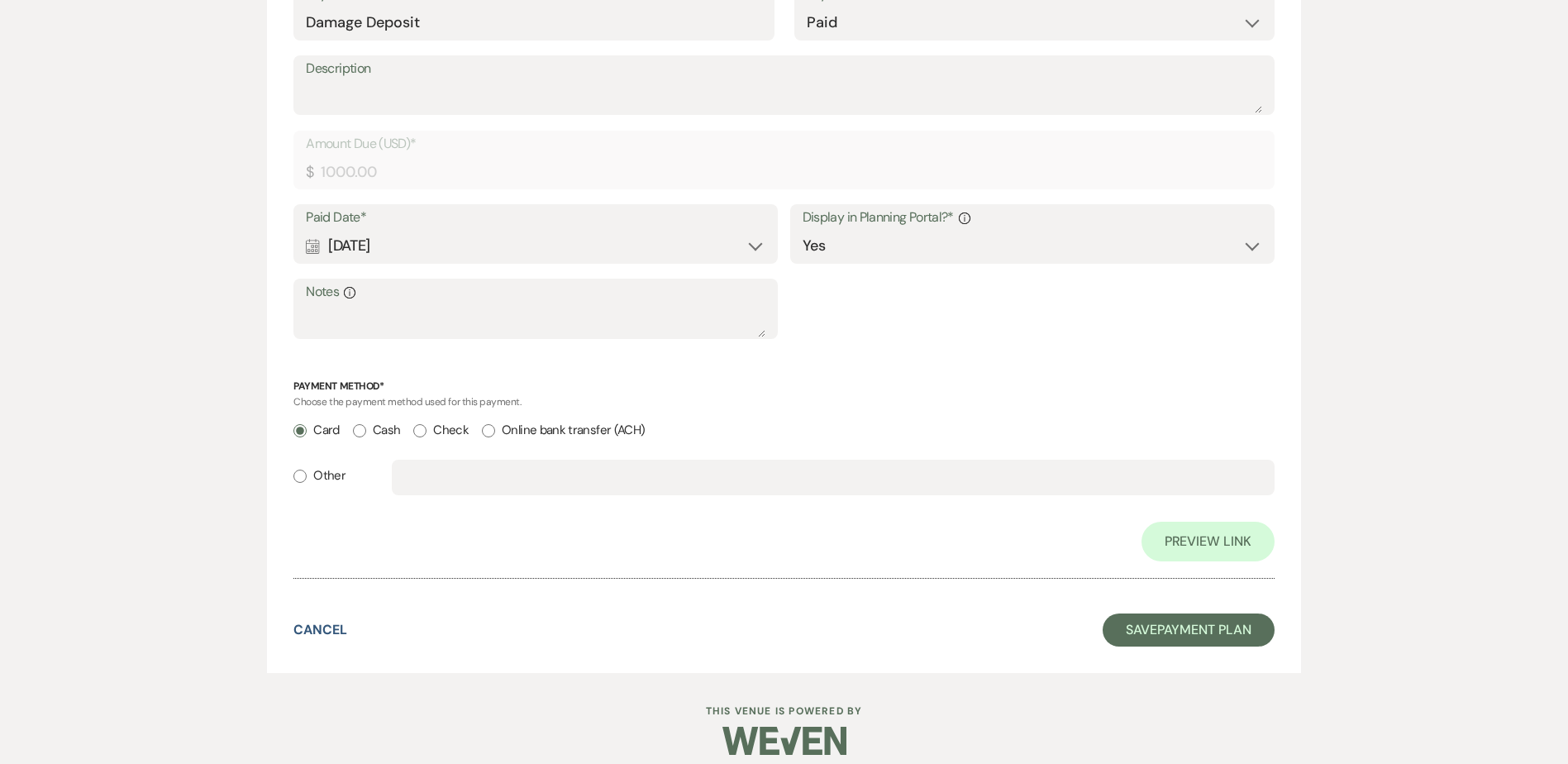
scroll to position [541, 0]
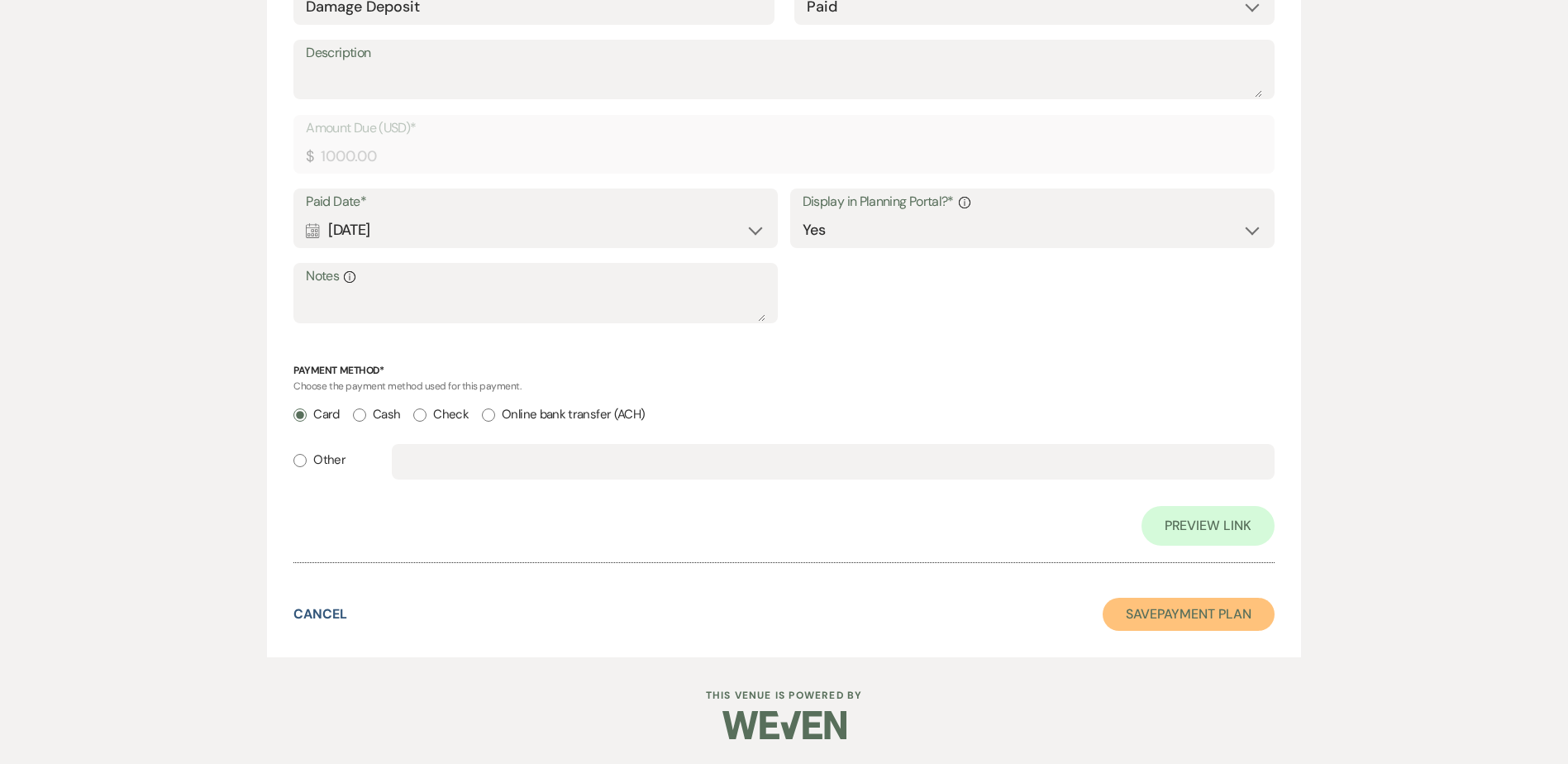
click at [1162, 611] on button "Save Payment Plan" at bounding box center [1189, 615] width 172 height 33
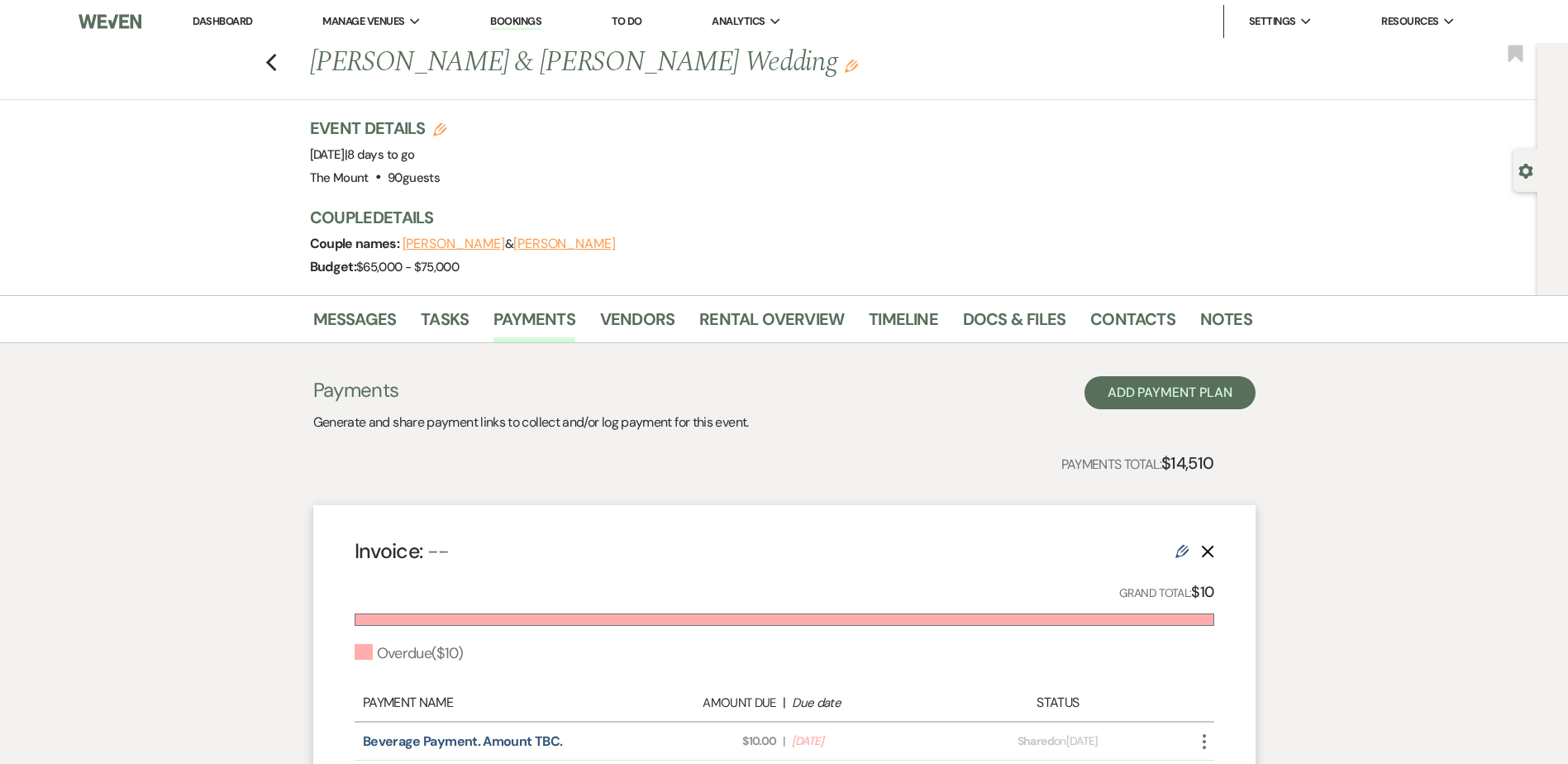
click at [1185, 551] on use at bounding box center [1182, 551] width 13 height 13
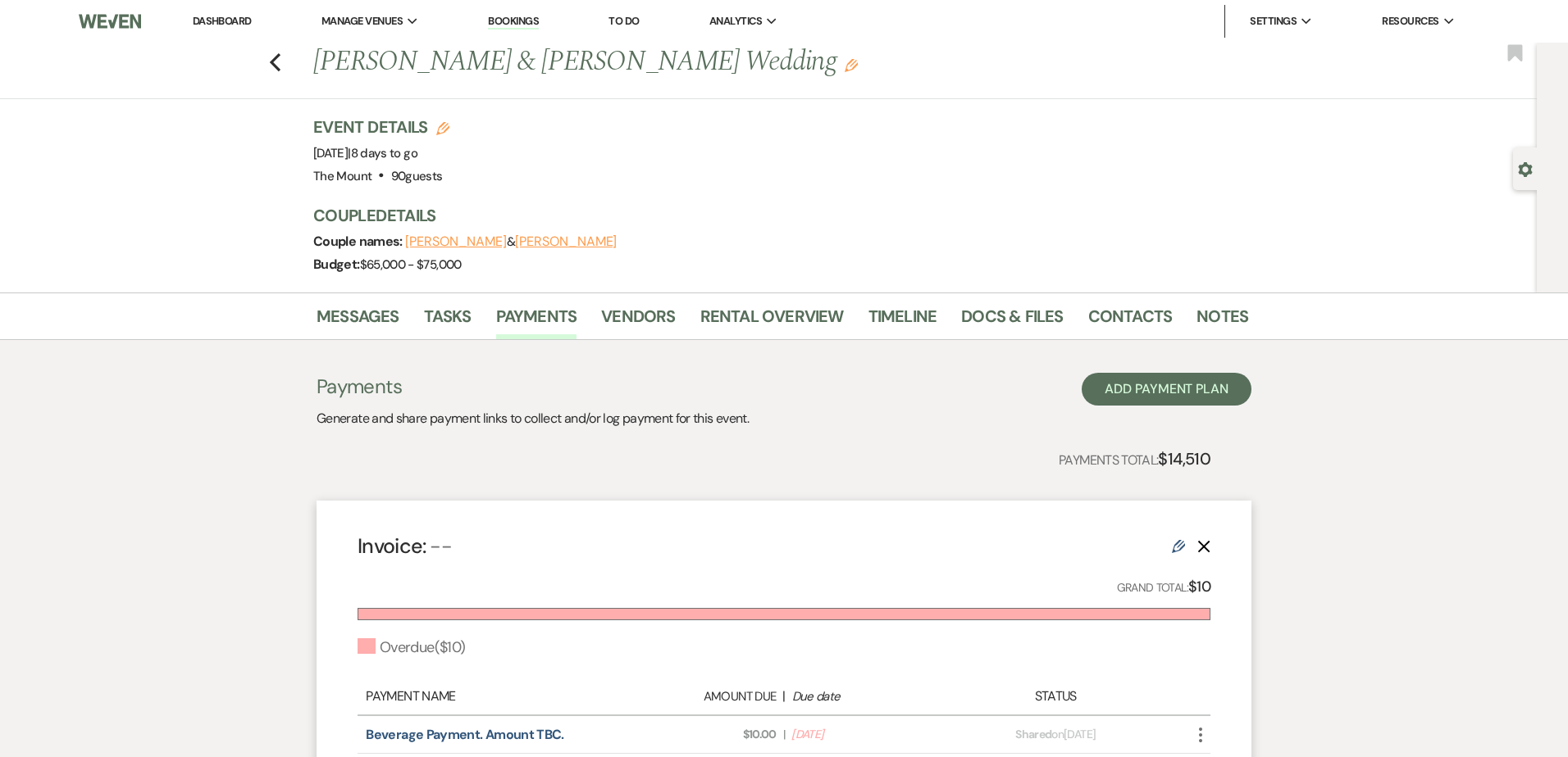
select select "2"
select select "percentage"
select select "true"
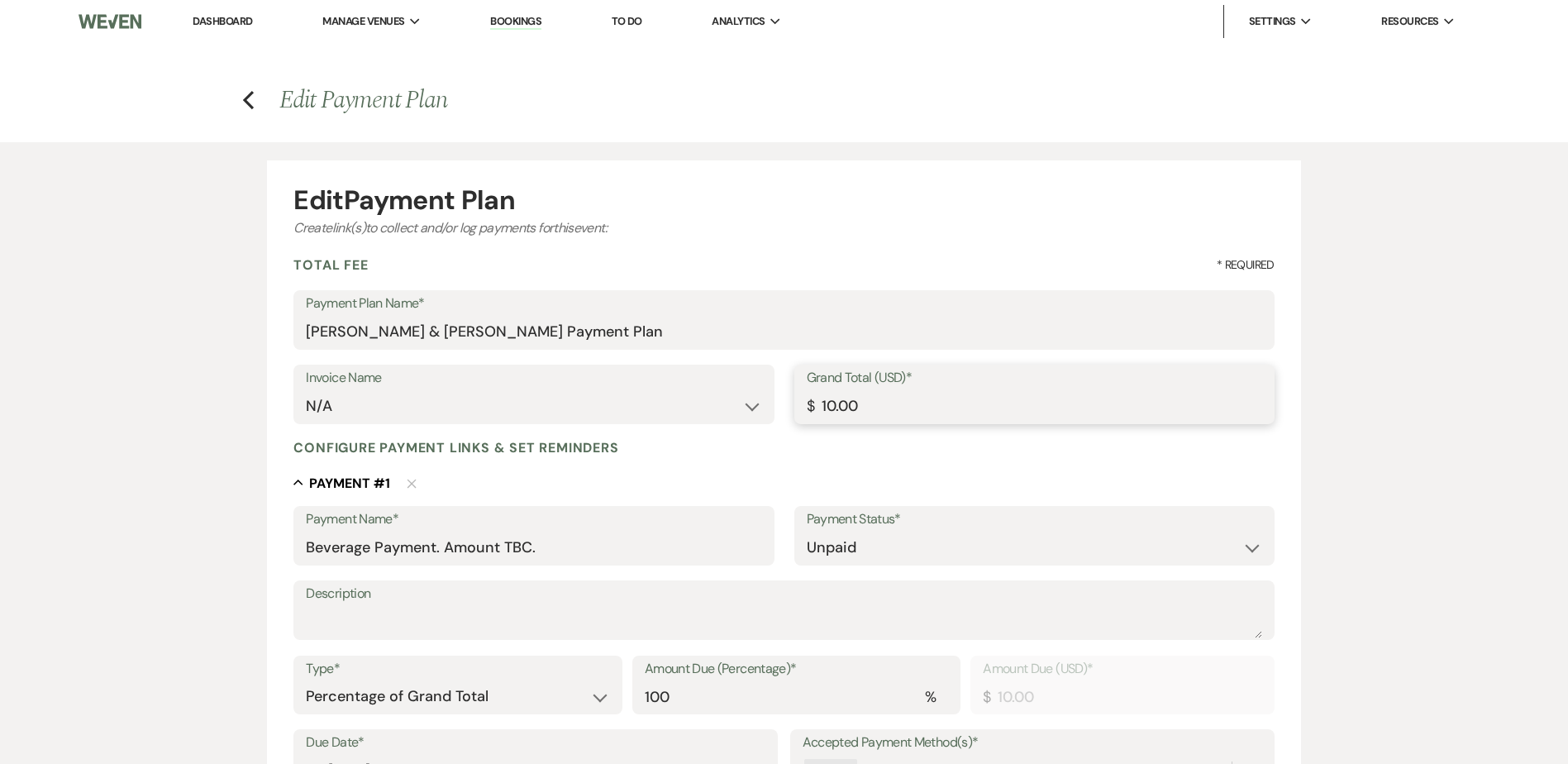
click at [834, 402] on input "10.00" at bounding box center [1034, 406] width 456 height 32
type input "1.00"
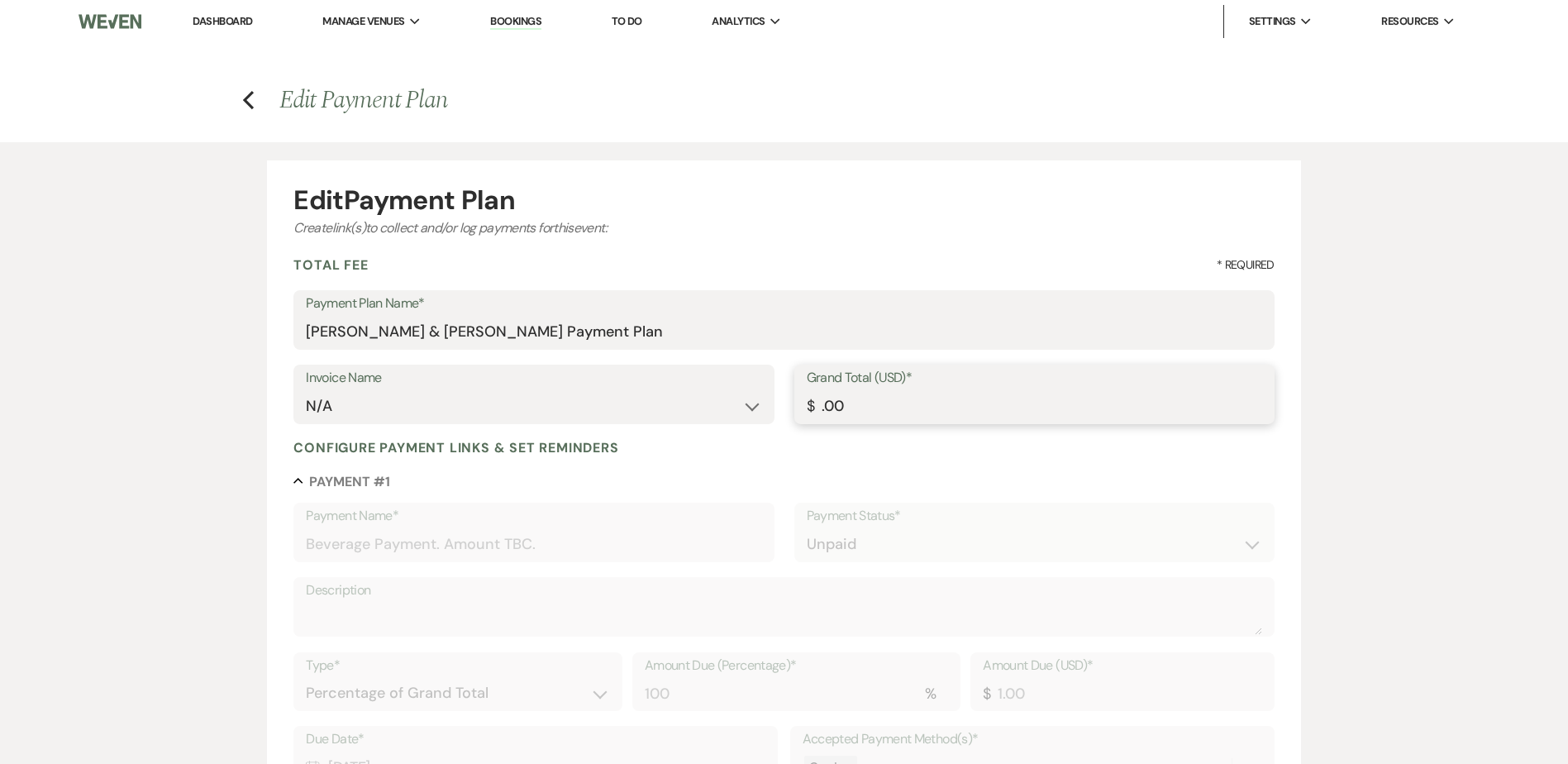
type input "7.00"
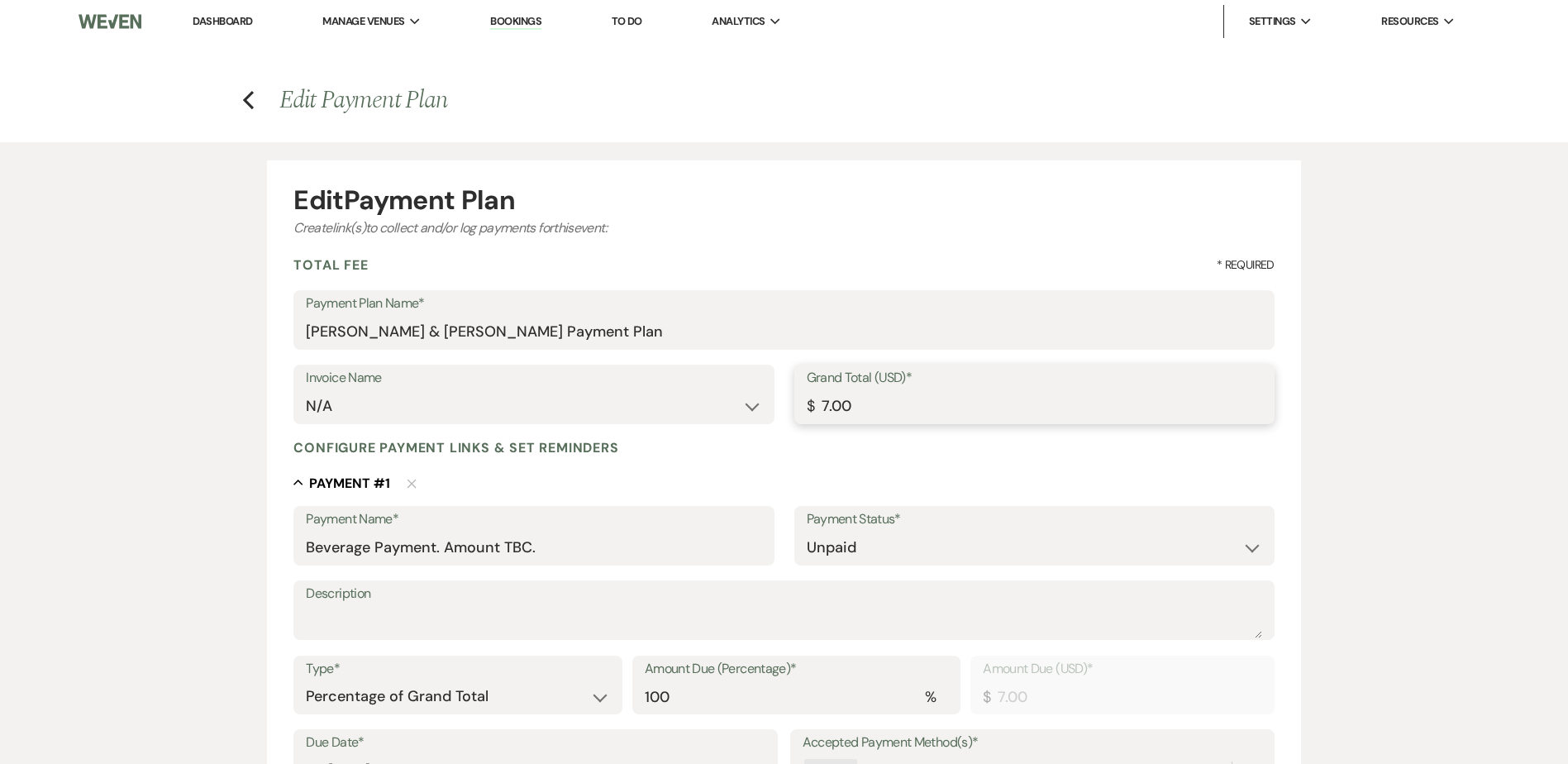
type input "78.00"
type input "784.00"
type input "7840.00"
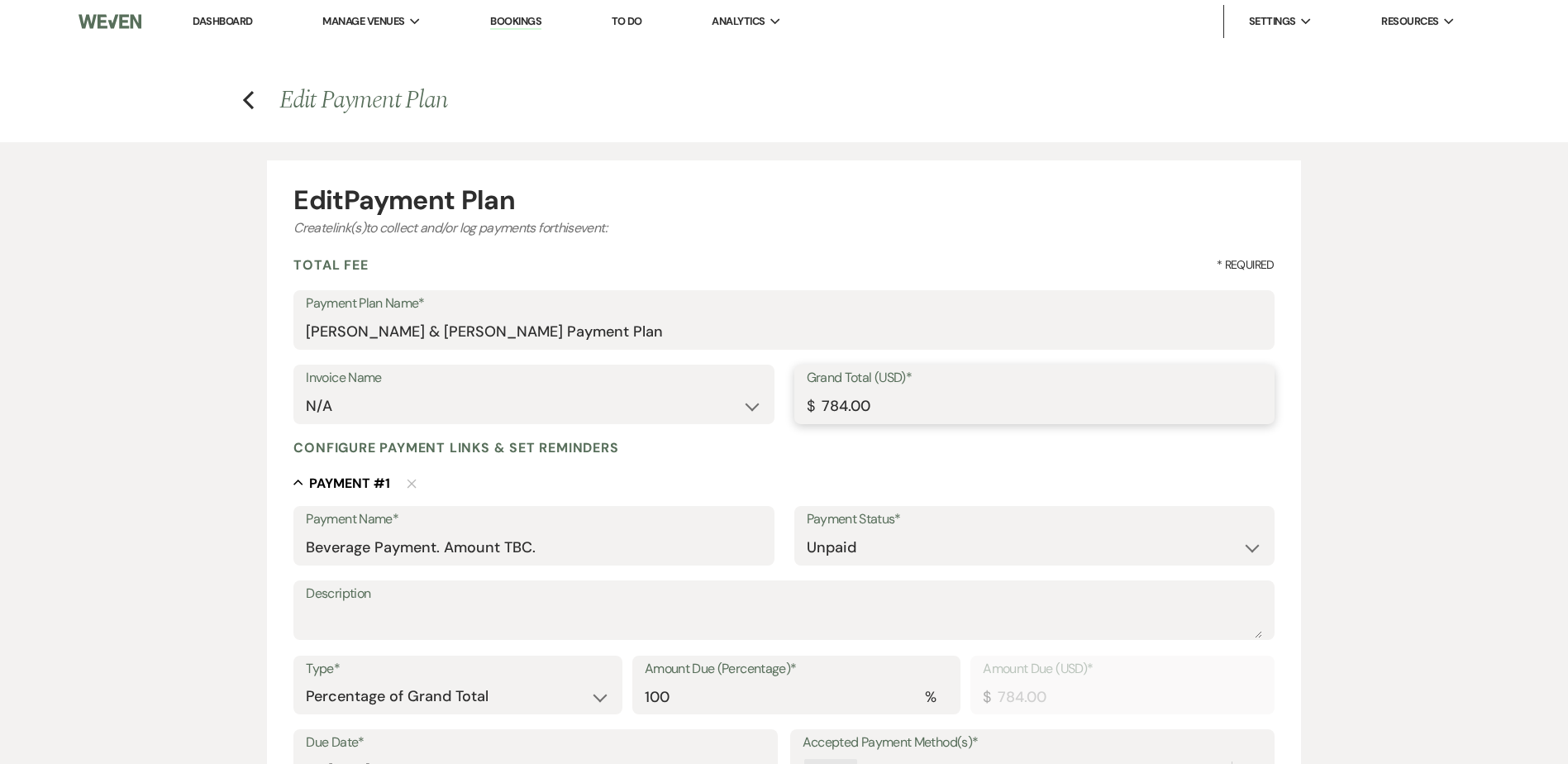
type input "7840.00"
type input "784.00"
type input "78.00"
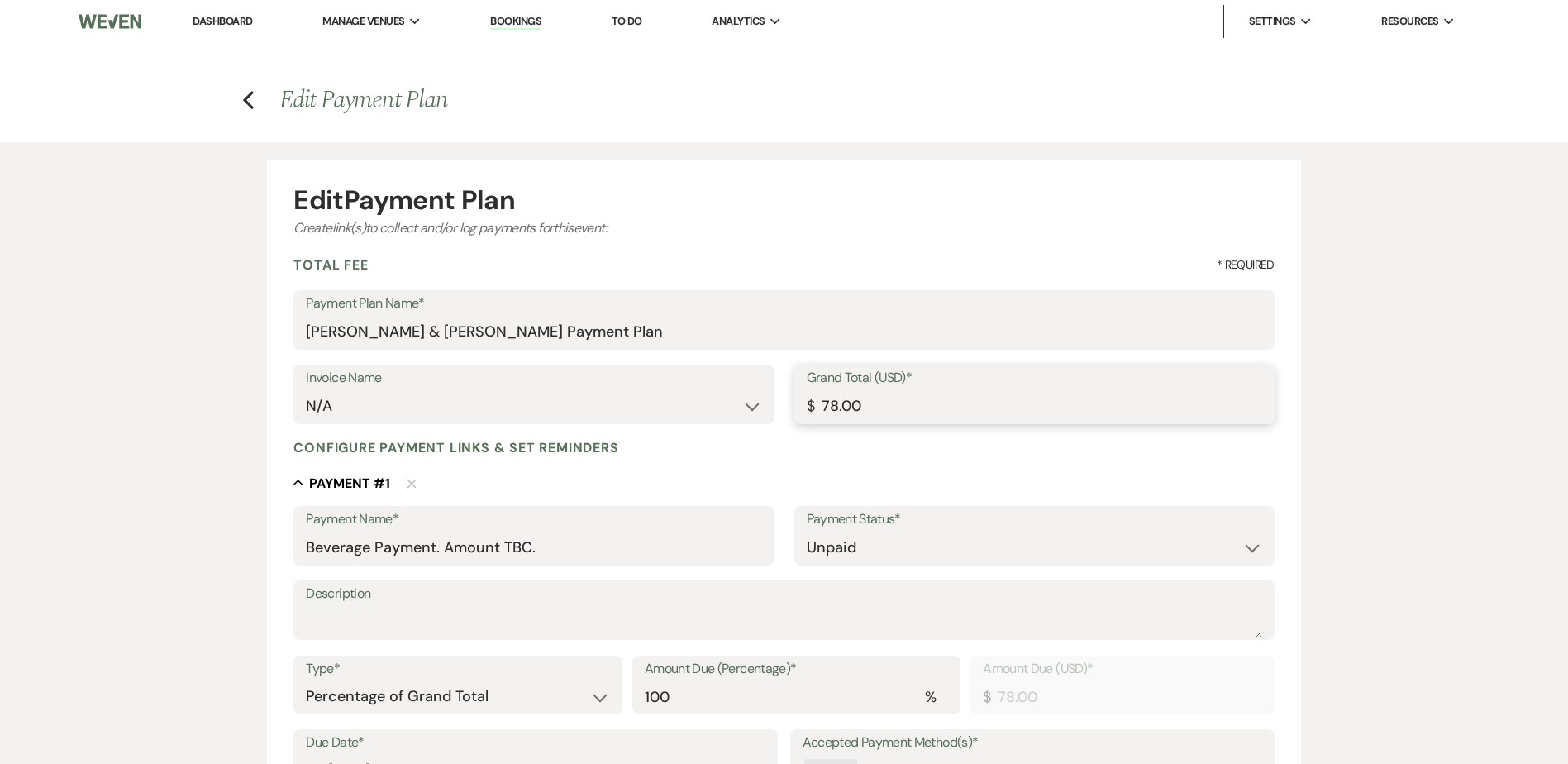
type input "7.00"
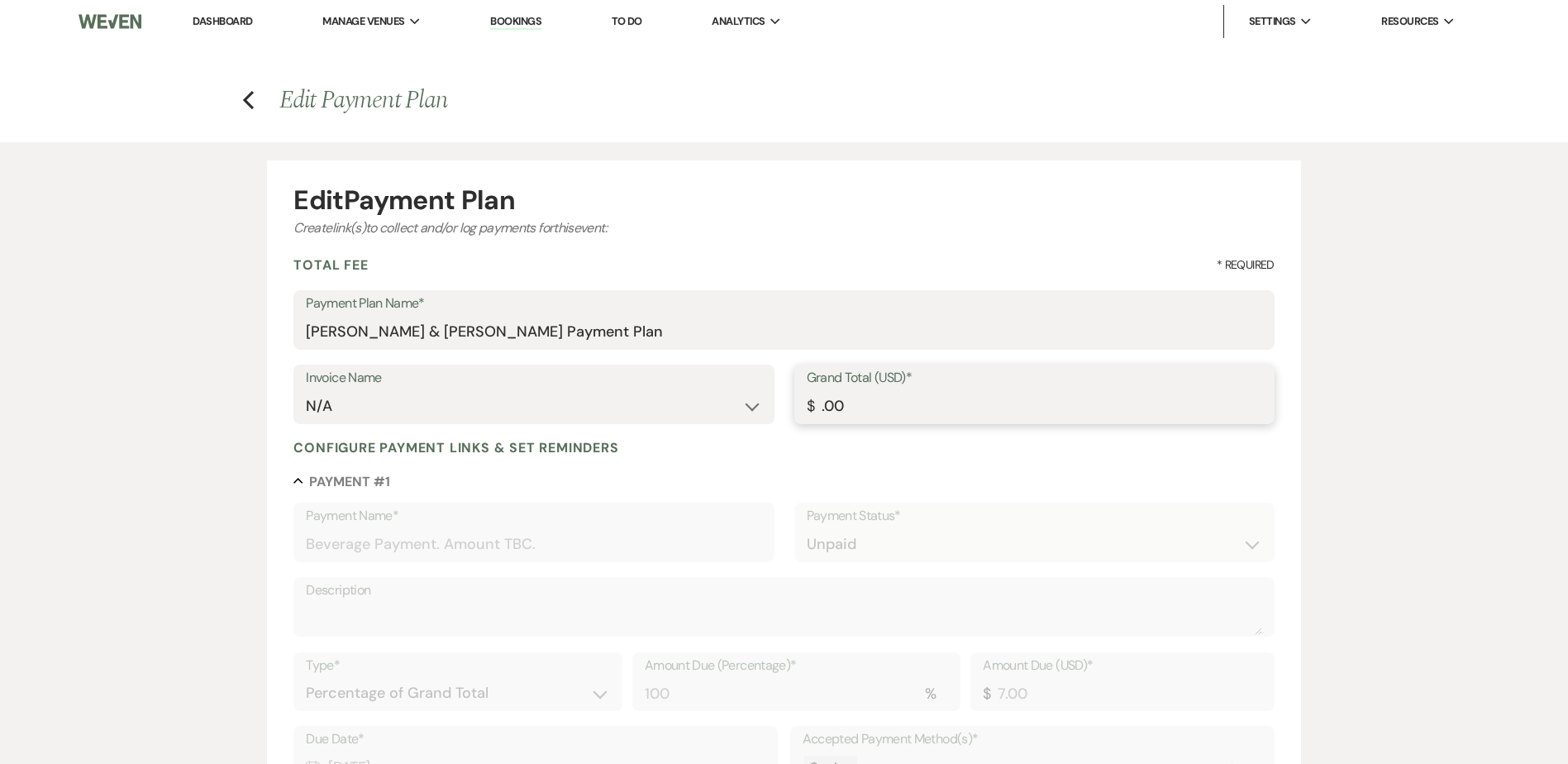
type input "6.00"
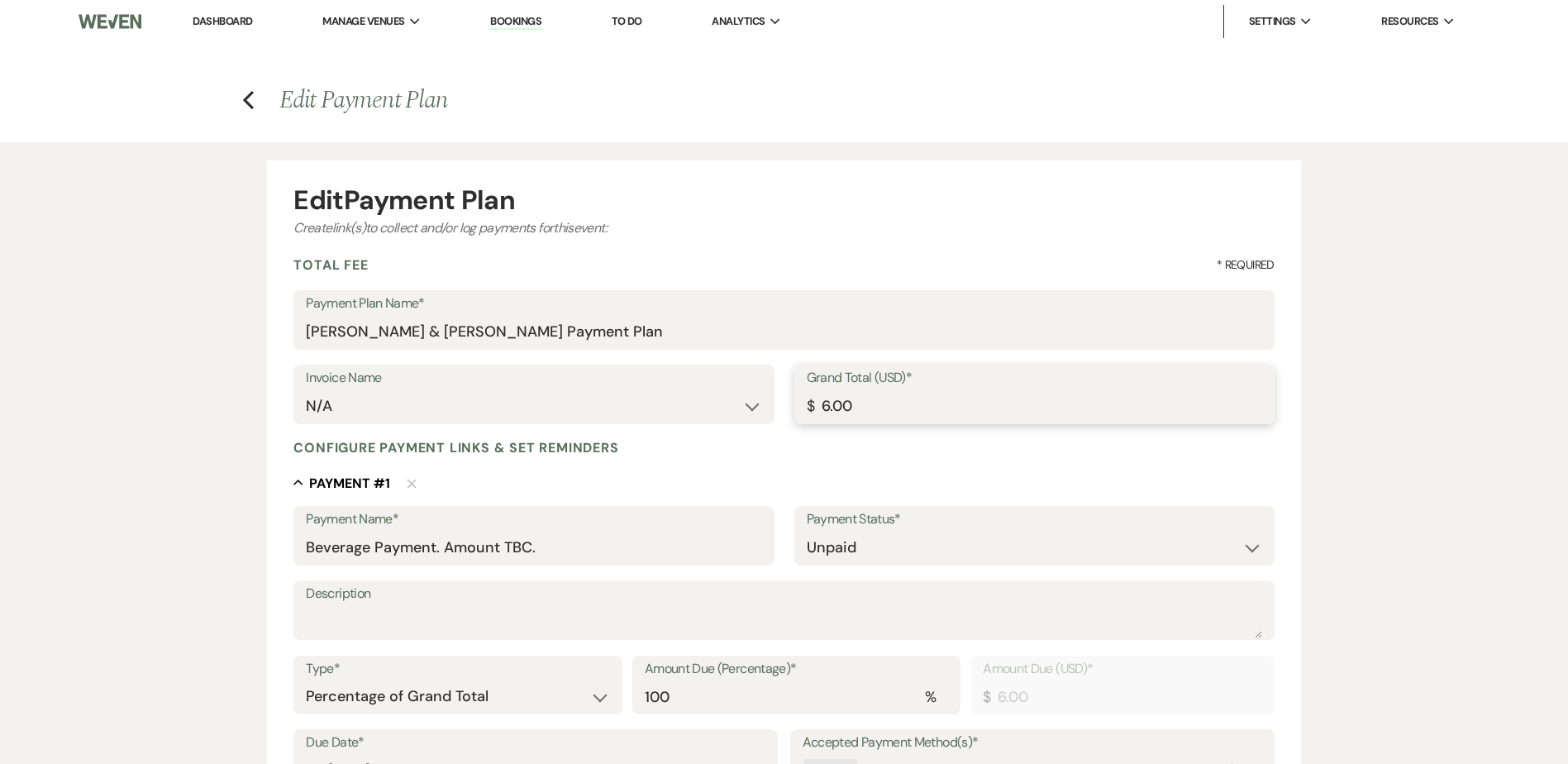
type input "68.00"
type input "684.00"
type input "6840.00"
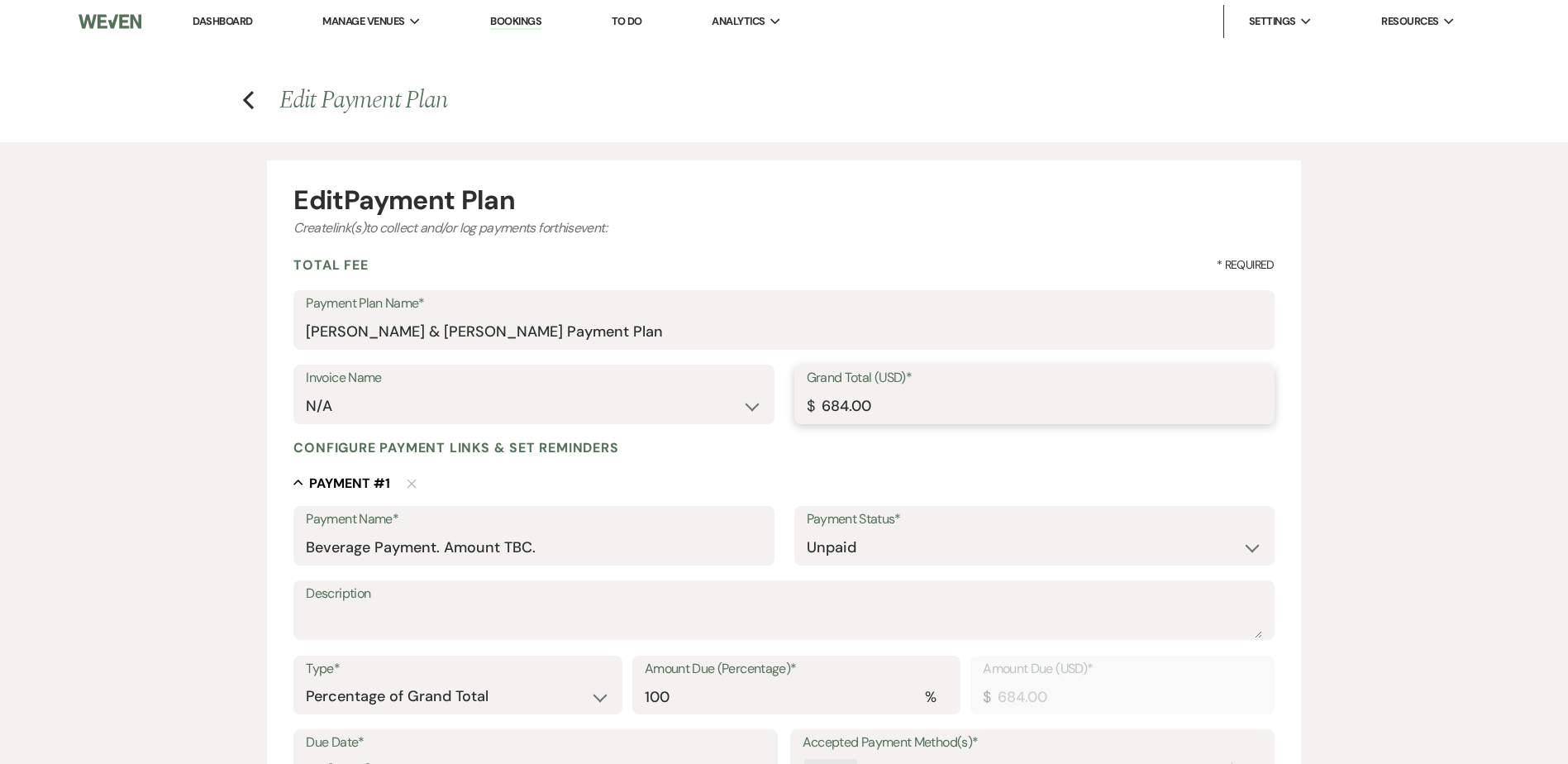
type input "6840.00"
drag, startPoint x: 443, startPoint y: 547, endPoint x: 856, endPoint y: 616, distance: 418.7
click at [743, 616] on div "Payment Name* Beverage Payment. Amount TBC. Payment Status* Paid Unpaid Descrip…" at bounding box center [784, 758] width 981 height 504
type input "Beverage Payment"
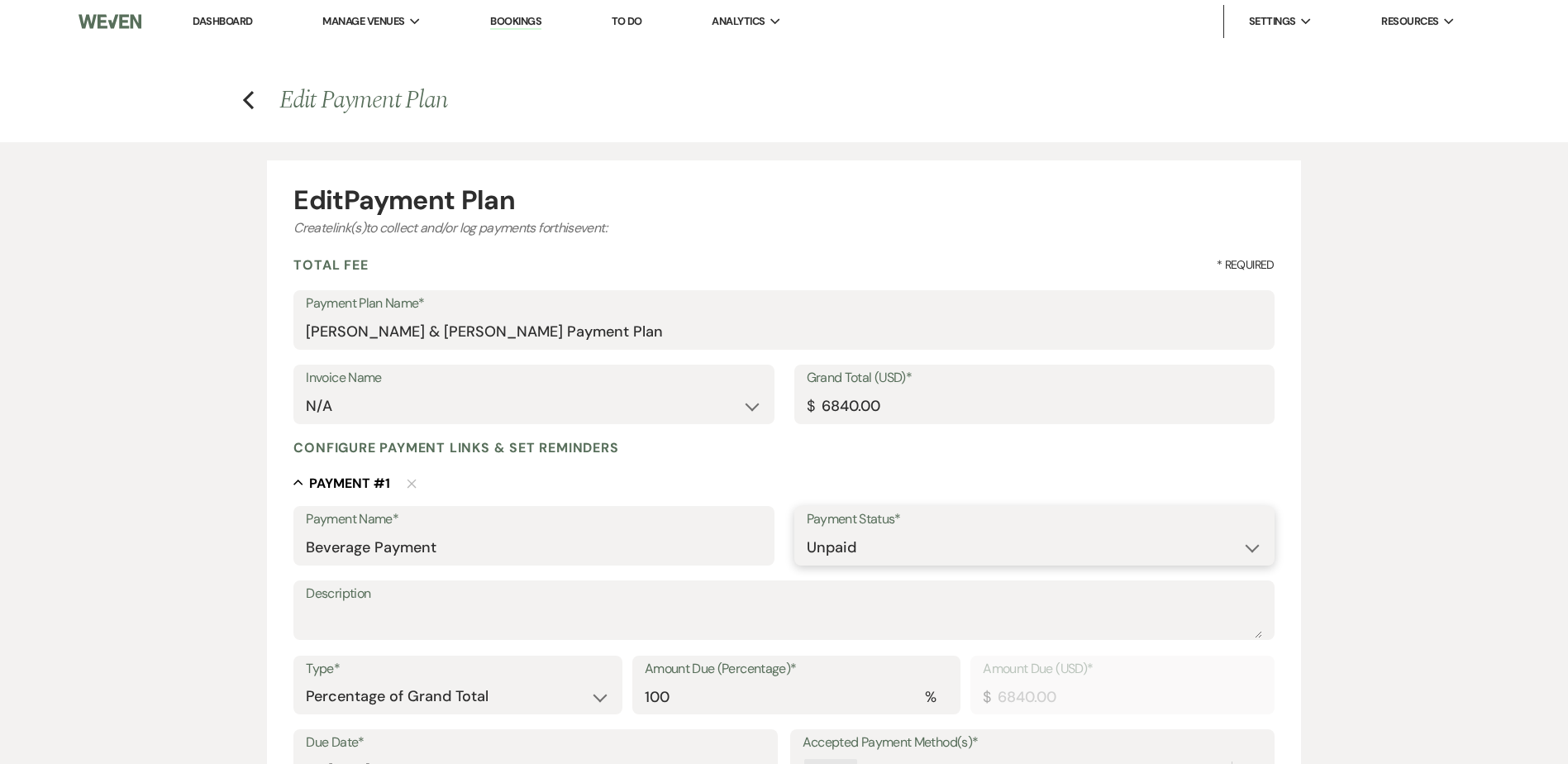
click at [986, 537] on select "Paid Unpaid" at bounding box center [1034, 548] width 456 height 32
click at [807, 532] on select "Paid Unpaid" at bounding box center [1034, 548] width 456 height 32
click at [823, 563] on select "Paid Unpaid" at bounding box center [1034, 548] width 456 height 32
select select "1"
click at [807, 532] on select "Paid Unpaid" at bounding box center [1034, 548] width 456 height 32
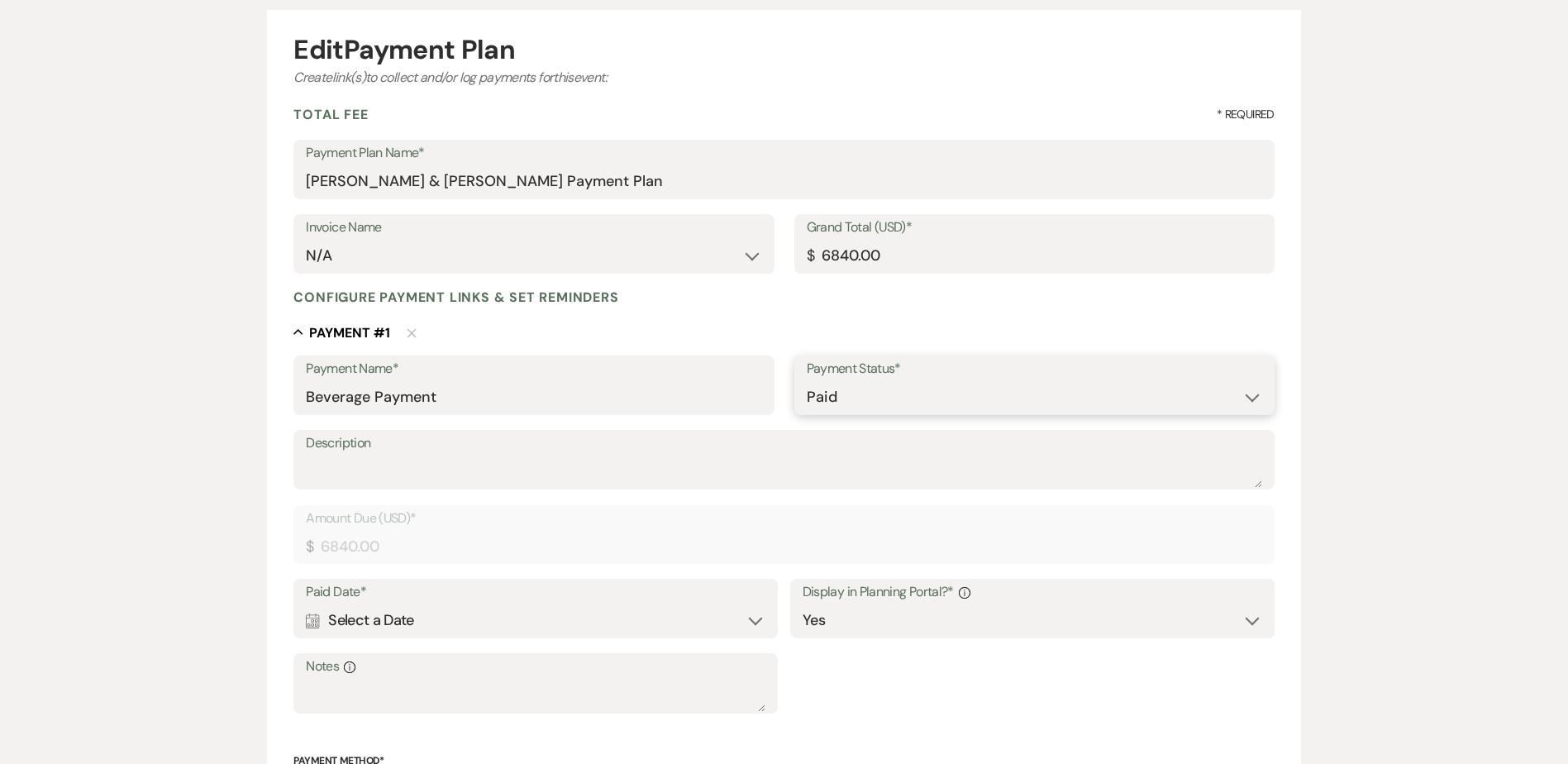
scroll to position [166, 0]
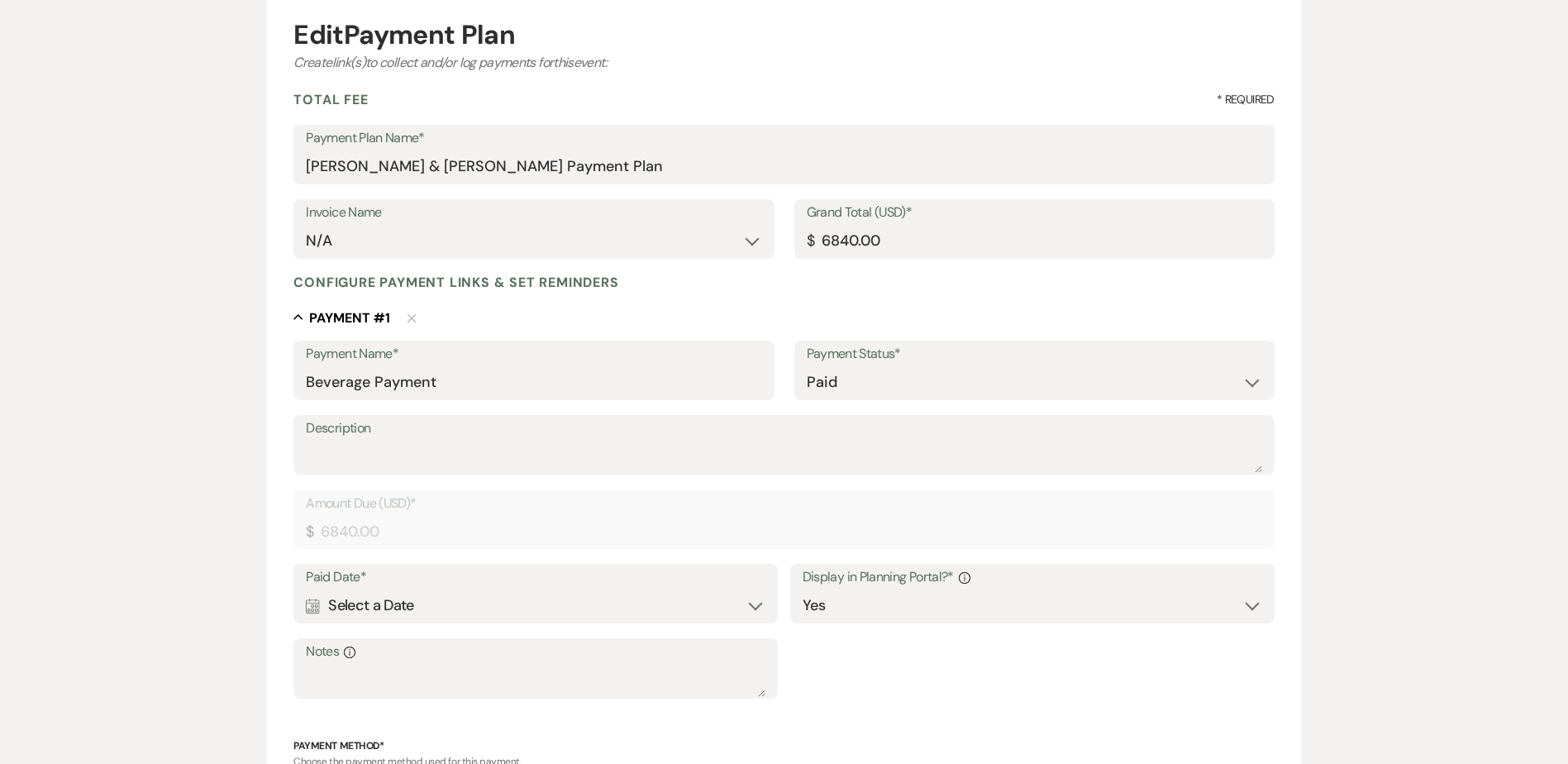
click at [406, 597] on div "Calendar Select a Date Expand" at bounding box center [536, 605] width 460 height 32
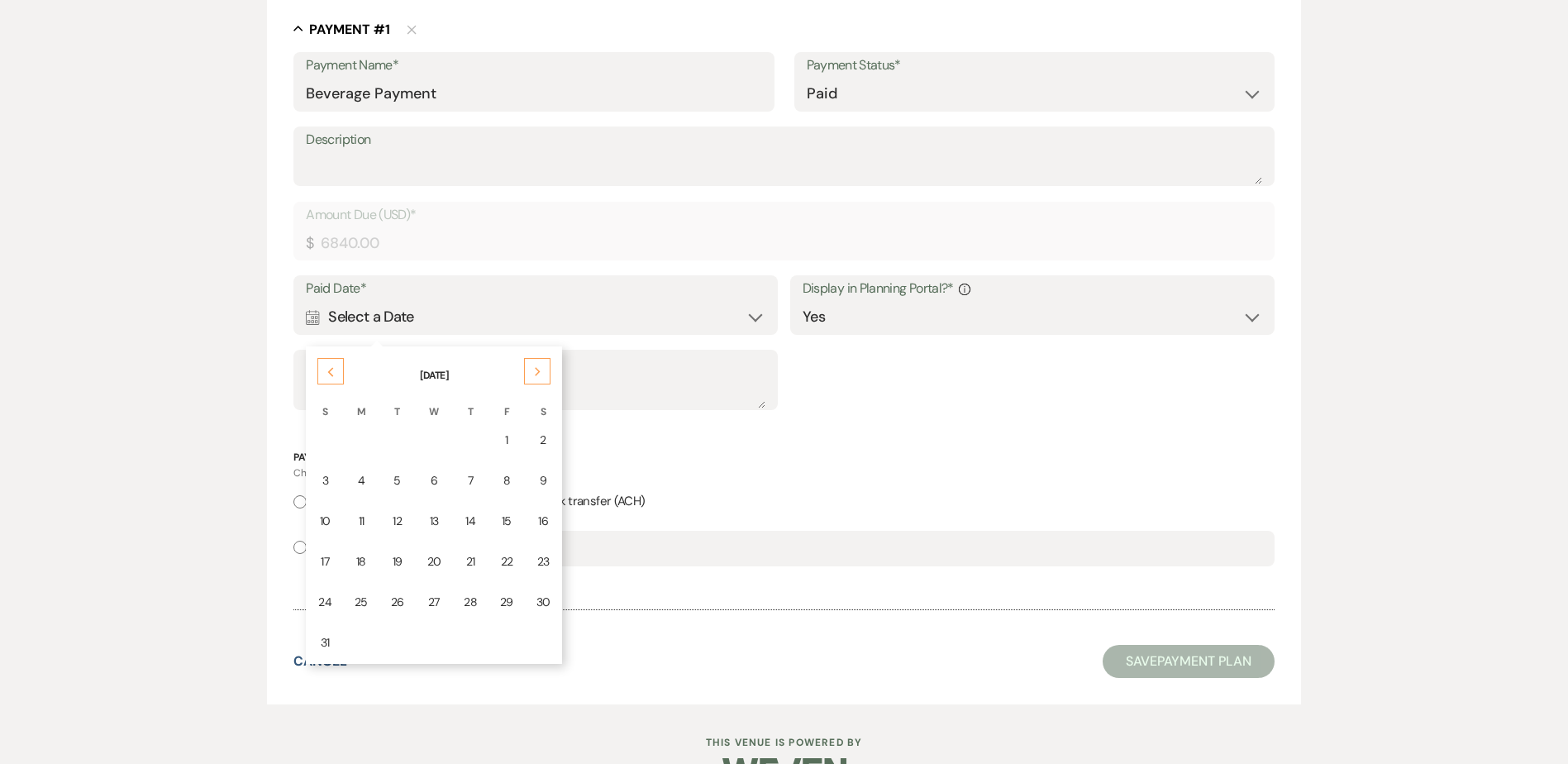
scroll to position [497, 0]
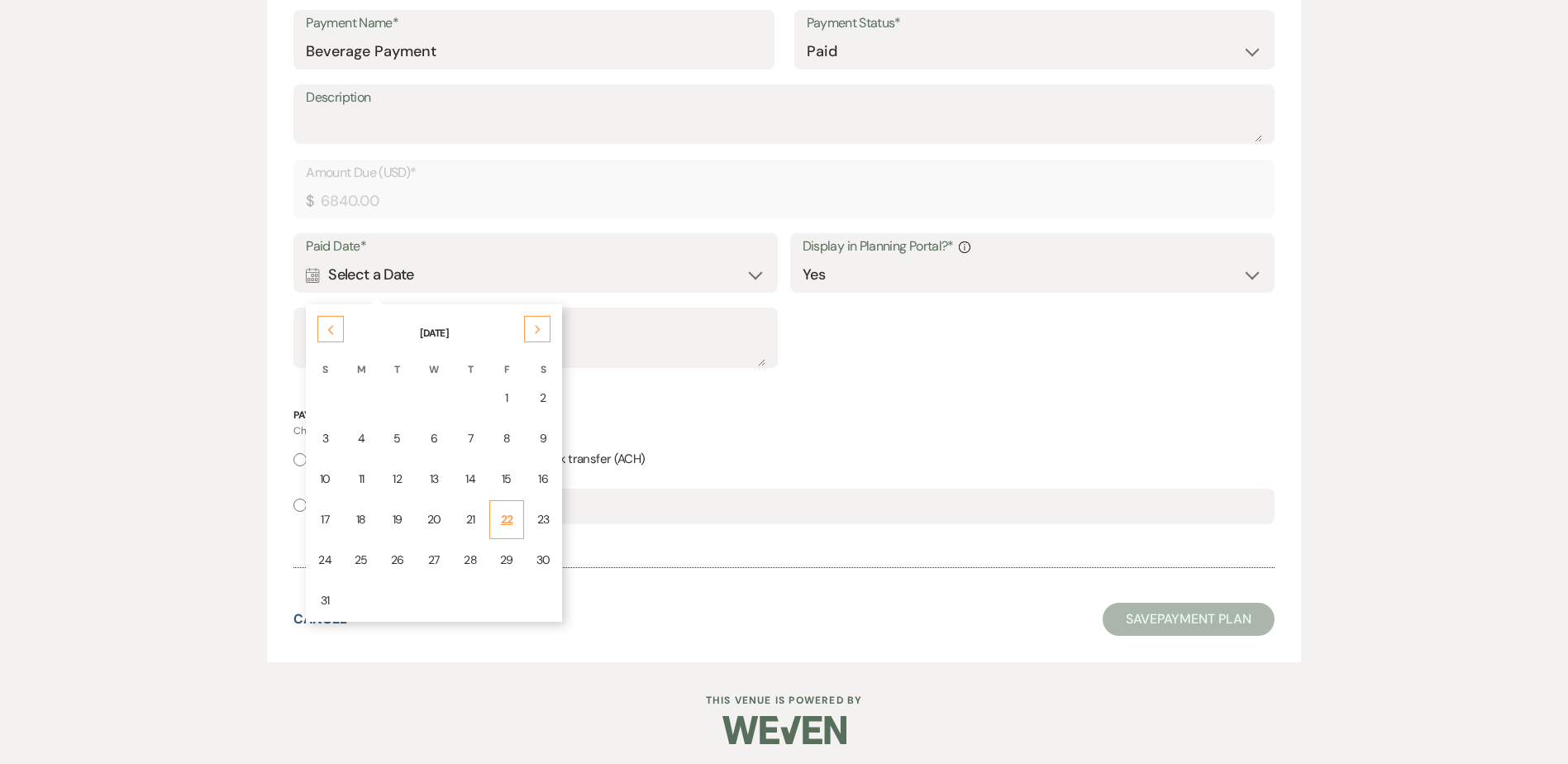
click at [495, 519] on td "22" at bounding box center [507, 519] width 35 height 39
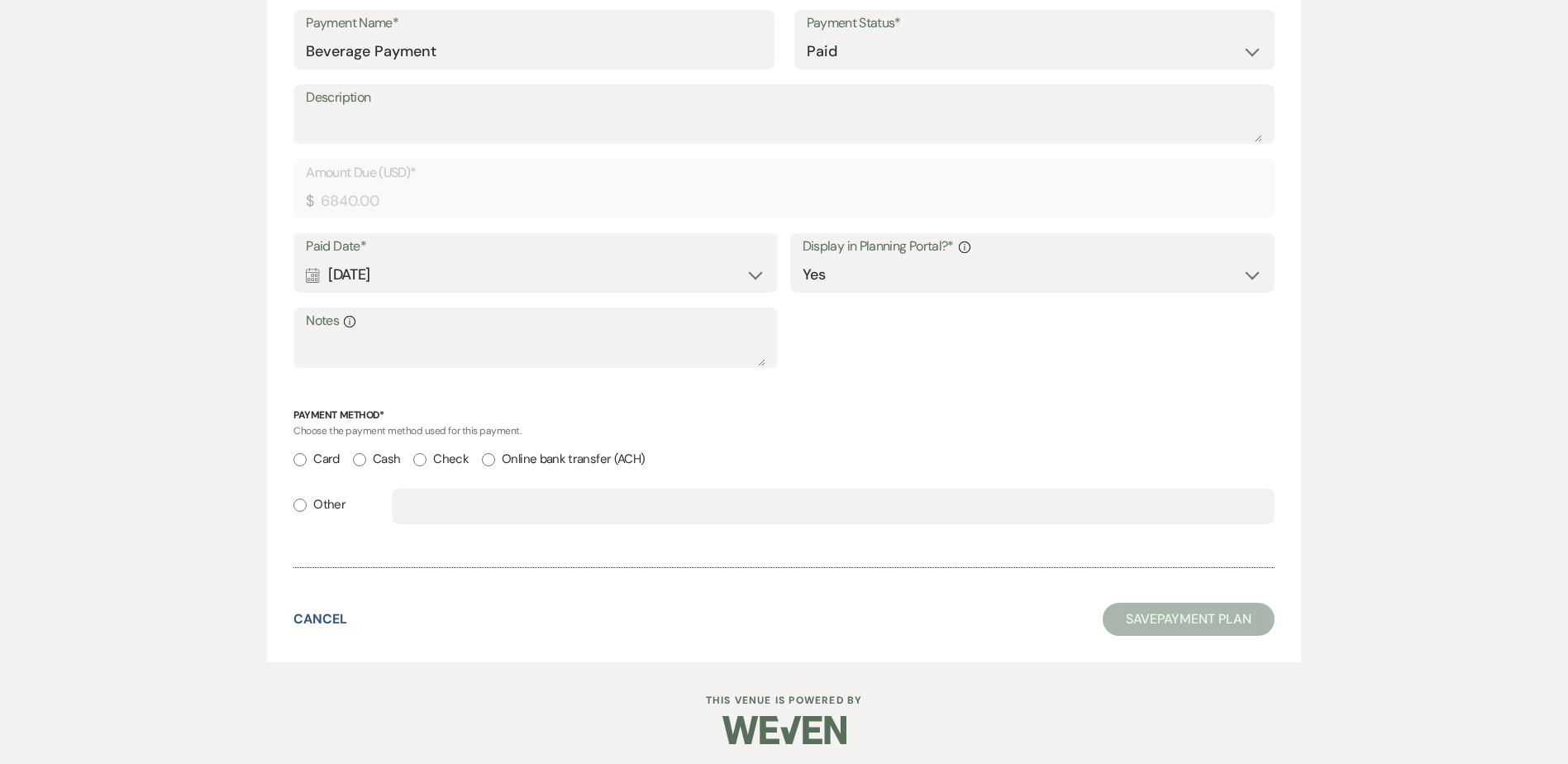
click at [297, 471] on div "Card Cash Check Online bank transfer (ACH)" at bounding box center [784, 468] width 981 height 41
click at [302, 464] on input "Card" at bounding box center [299, 459] width 13 height 13
radio input "true"
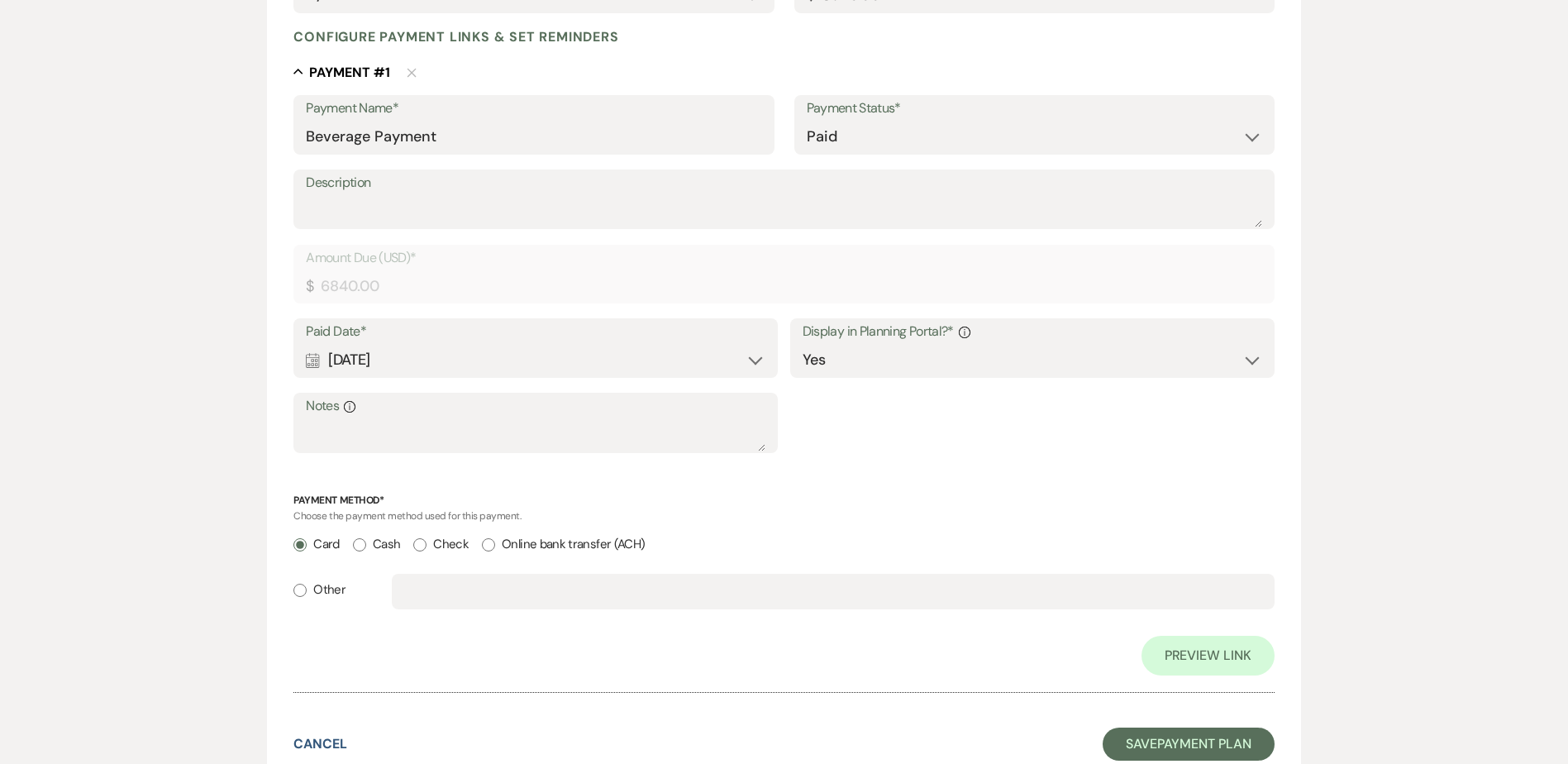
scroll to position [413, 0]
click at [1233, 741] on button "Save Payment Plan" at bounding box center [1189, 742] width 172 height 33
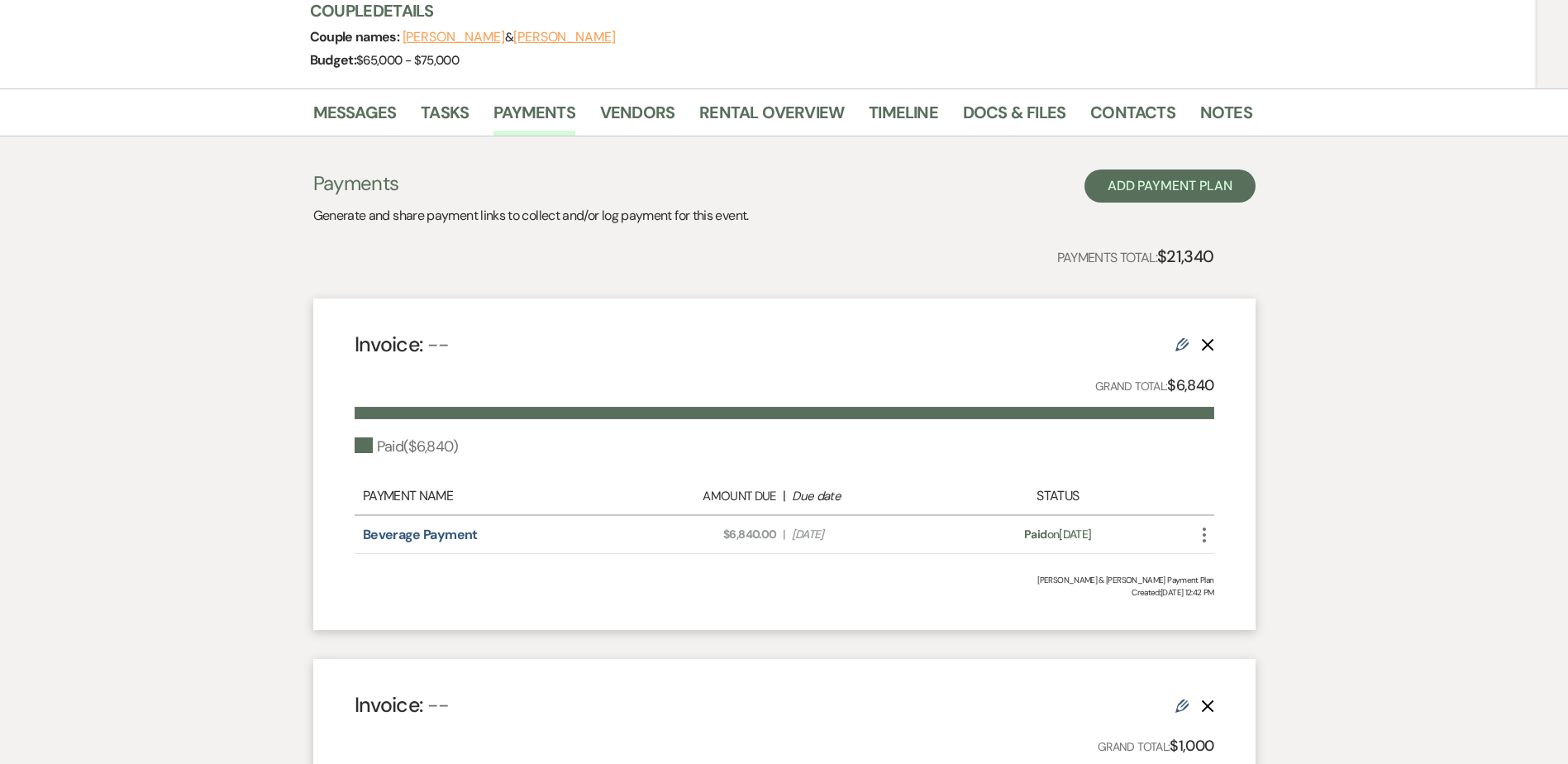
scroll to position [248, 0]
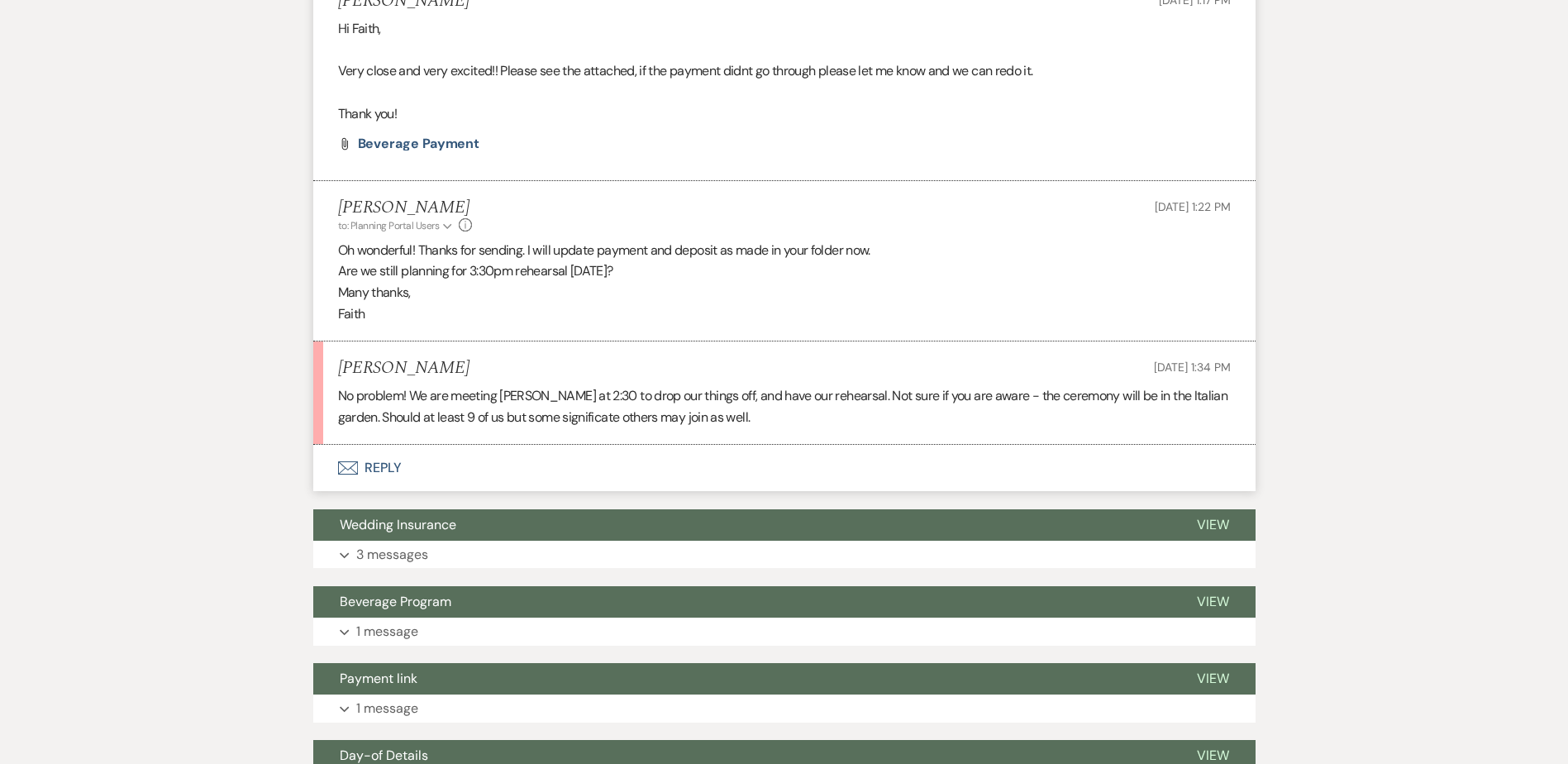
scroll to position [1534, 0]
click at [415, 469] on button "Envelope Reply" at bounding box center [784, 468] width 942 height 46
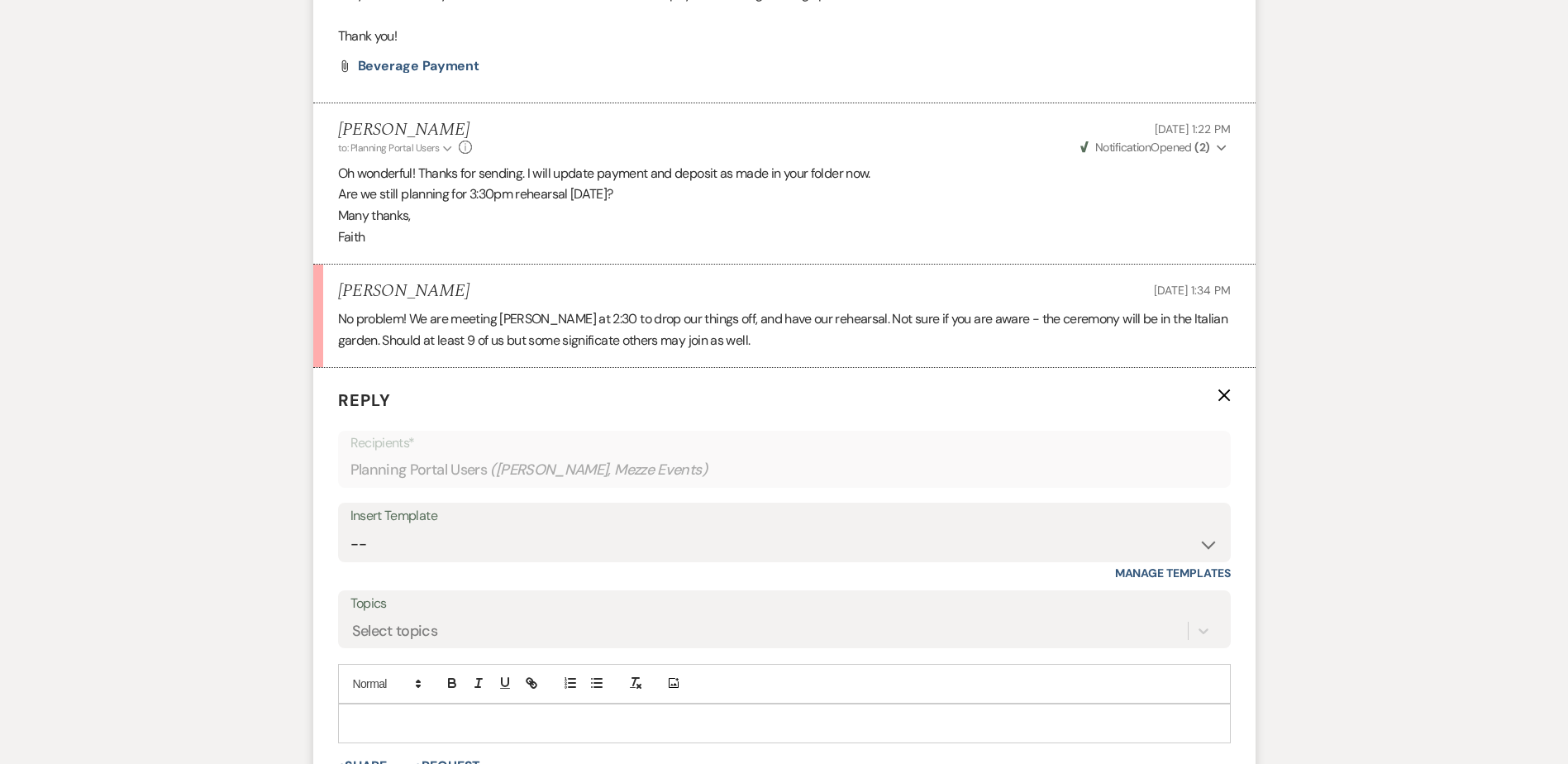
scroll to position [1782, 0]
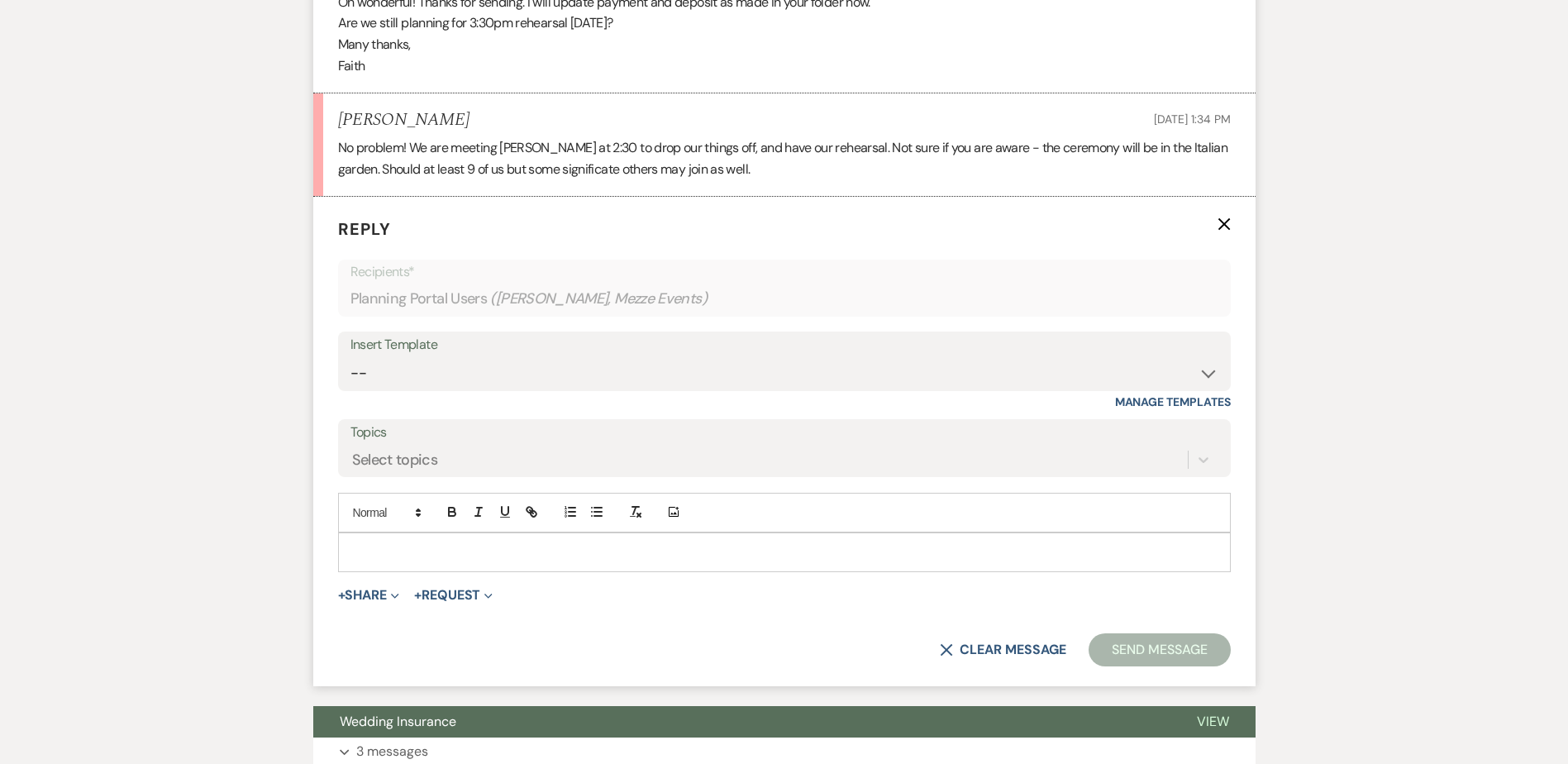
click at [406, 558] on p at bounding box center [784, 552] width 866 height 18
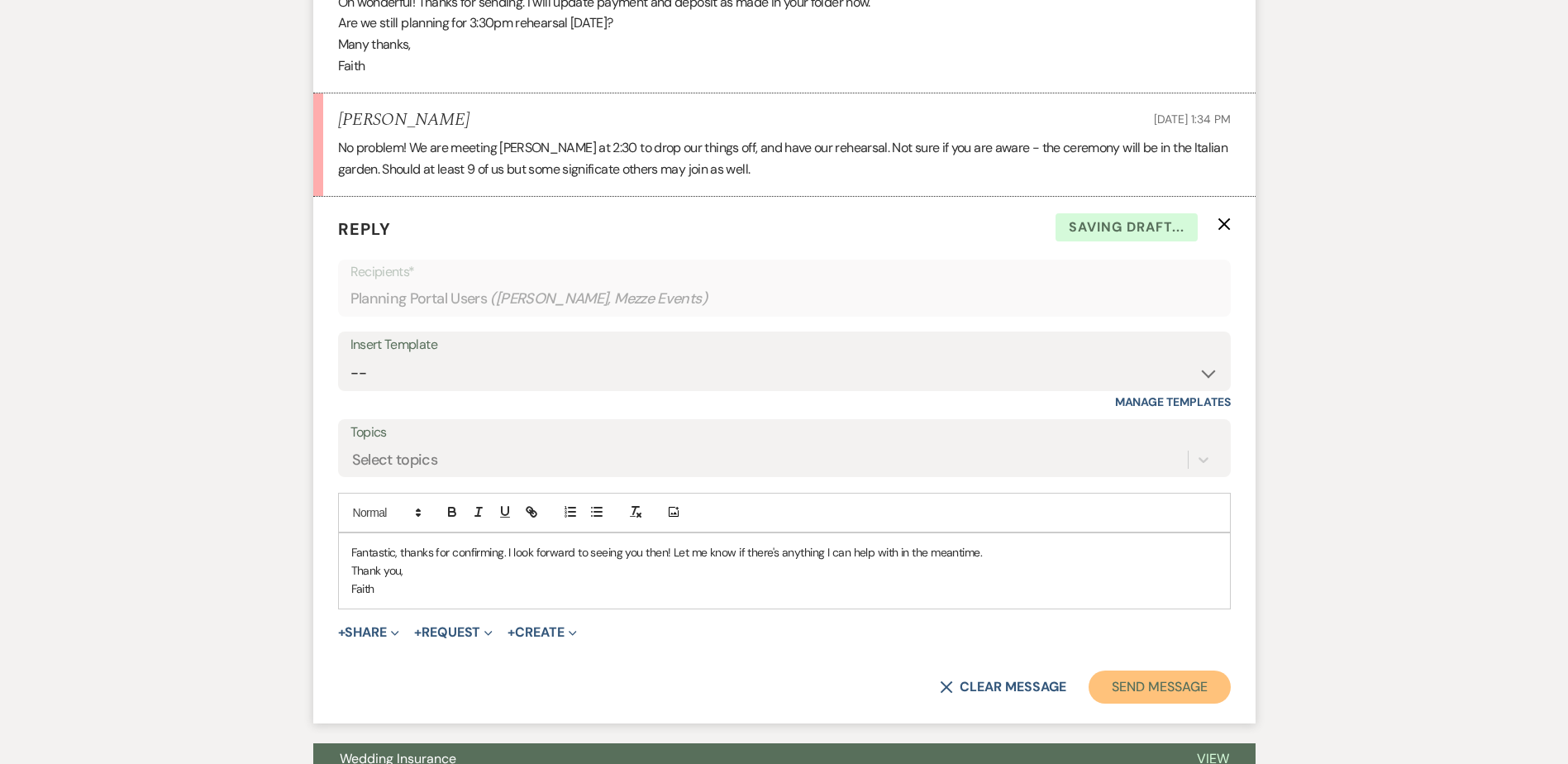
click at [1145, 682] on button "Send Message" at bounding box center [1159, 688] width 141 height 33
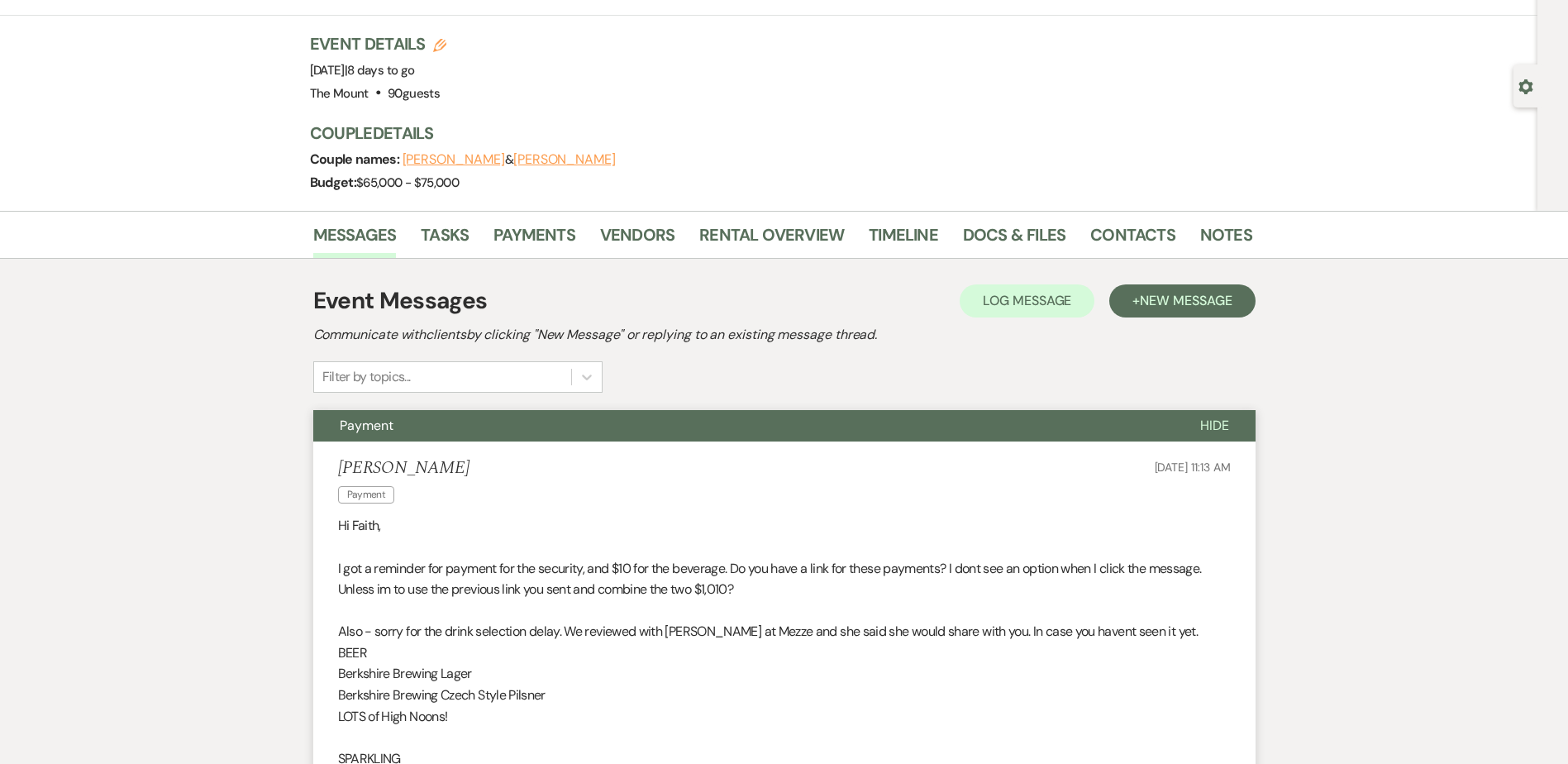
scroll to position [0, 0]
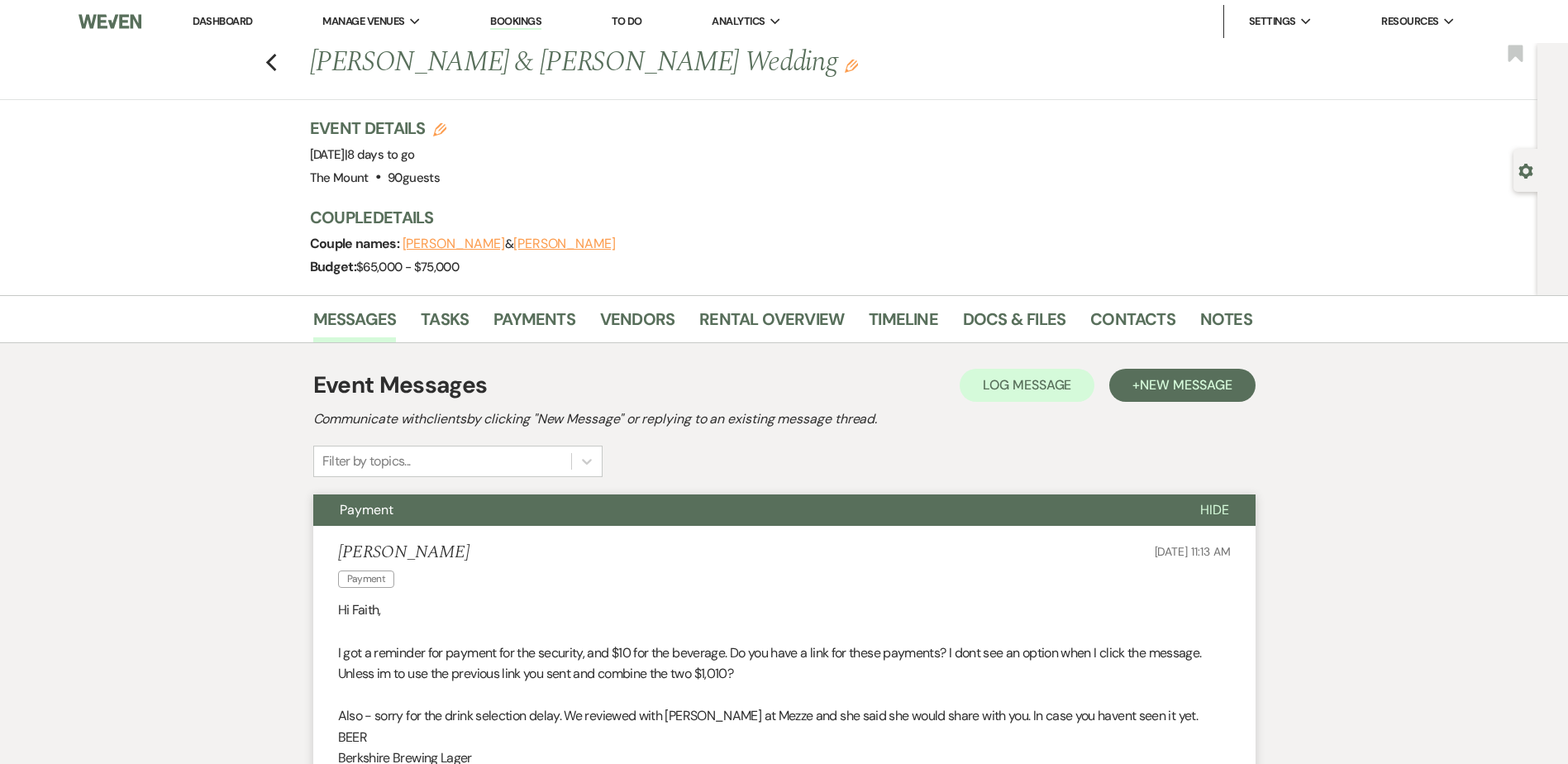
click at [233, 19] on link "Dashboard" at bounding box center [222, 21] width 60 height 14
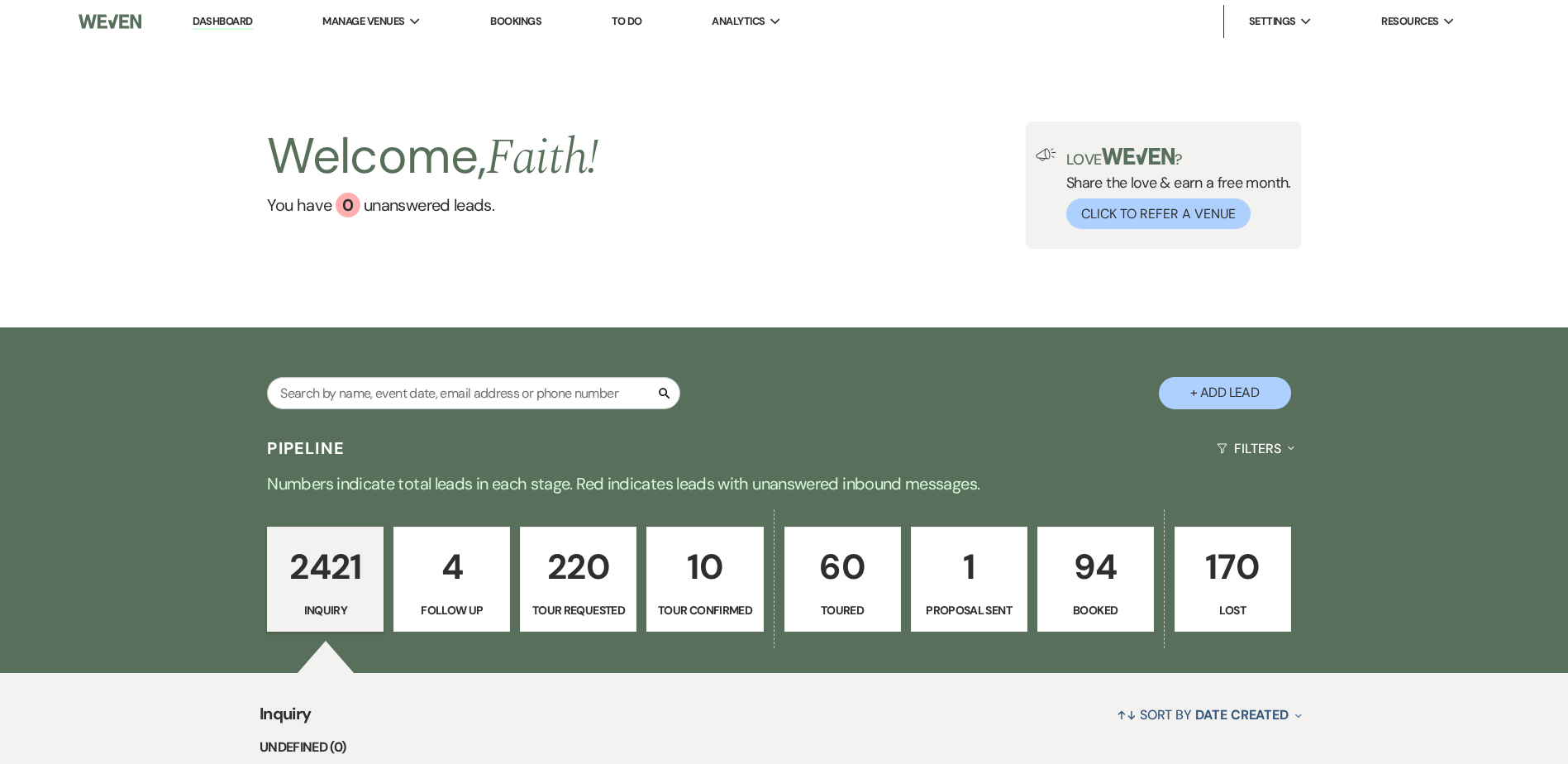
click at [1092, 594] on p "94" at bounding box center [1096, 567] width 95 height 56
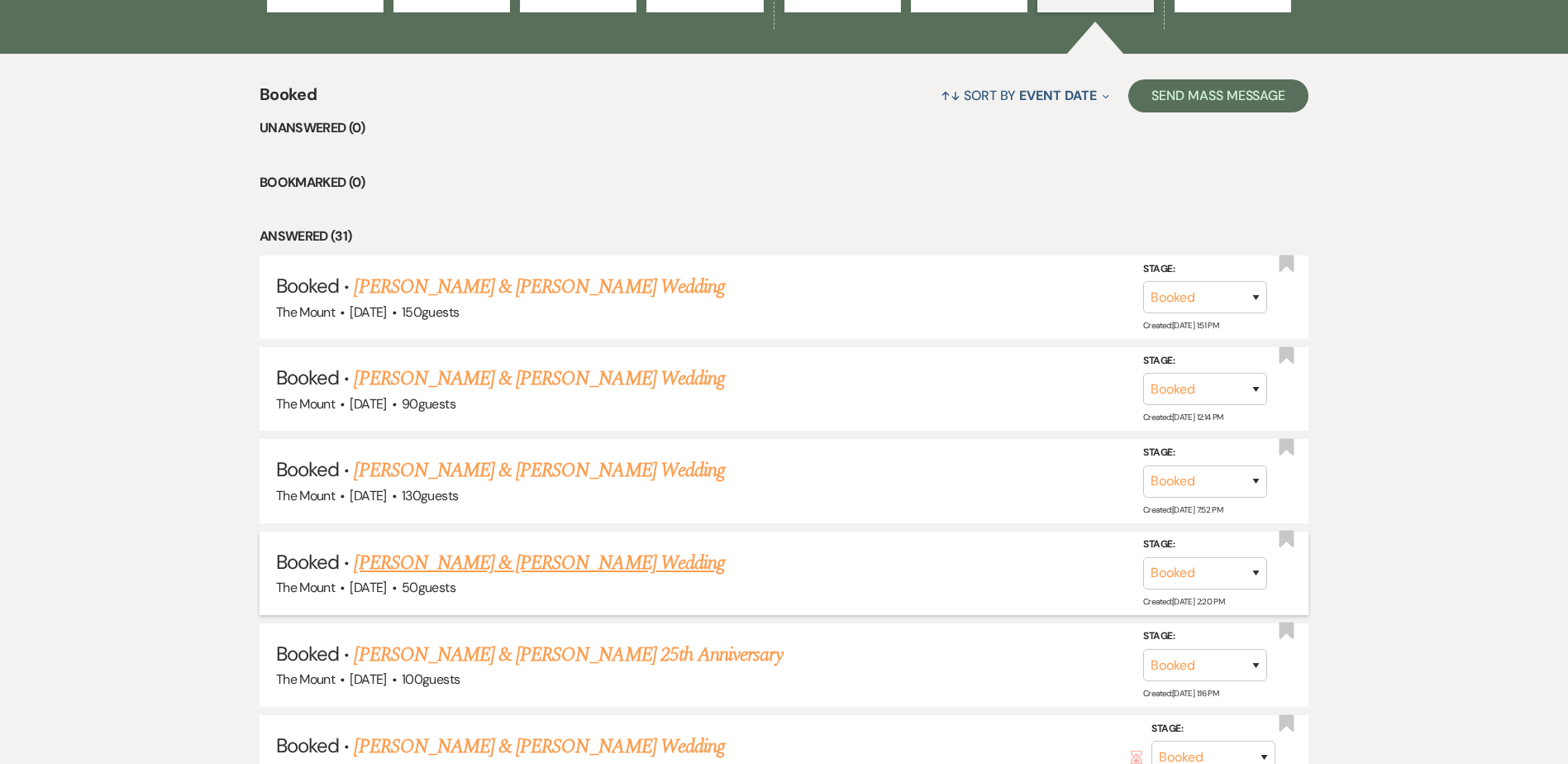
scroll to position [662, 0]
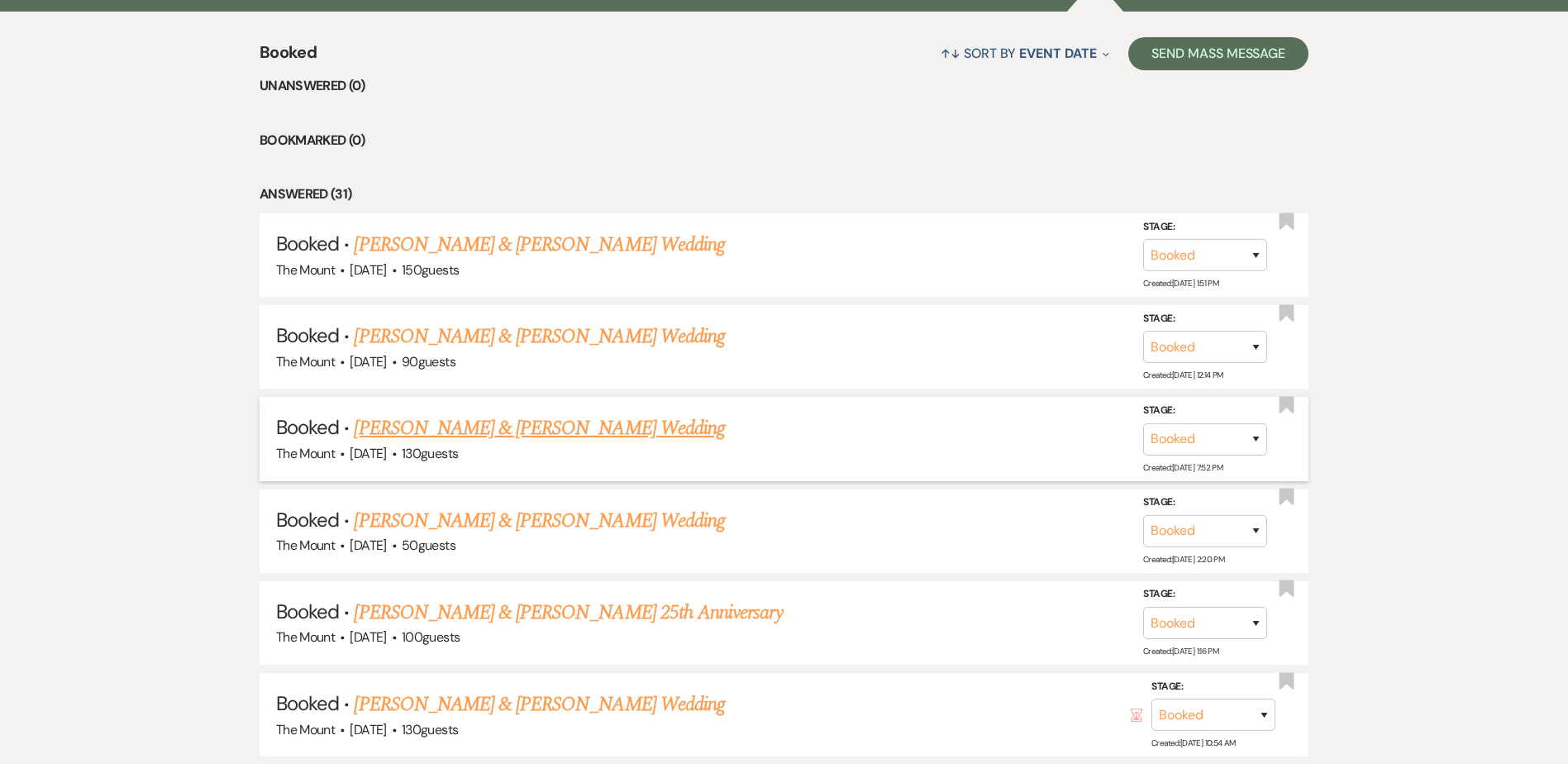
click at [556, 424] on link "Samanthe Mello & Robert Dickson's Wedding" at bounding box center [539, 428] width 371 height 30
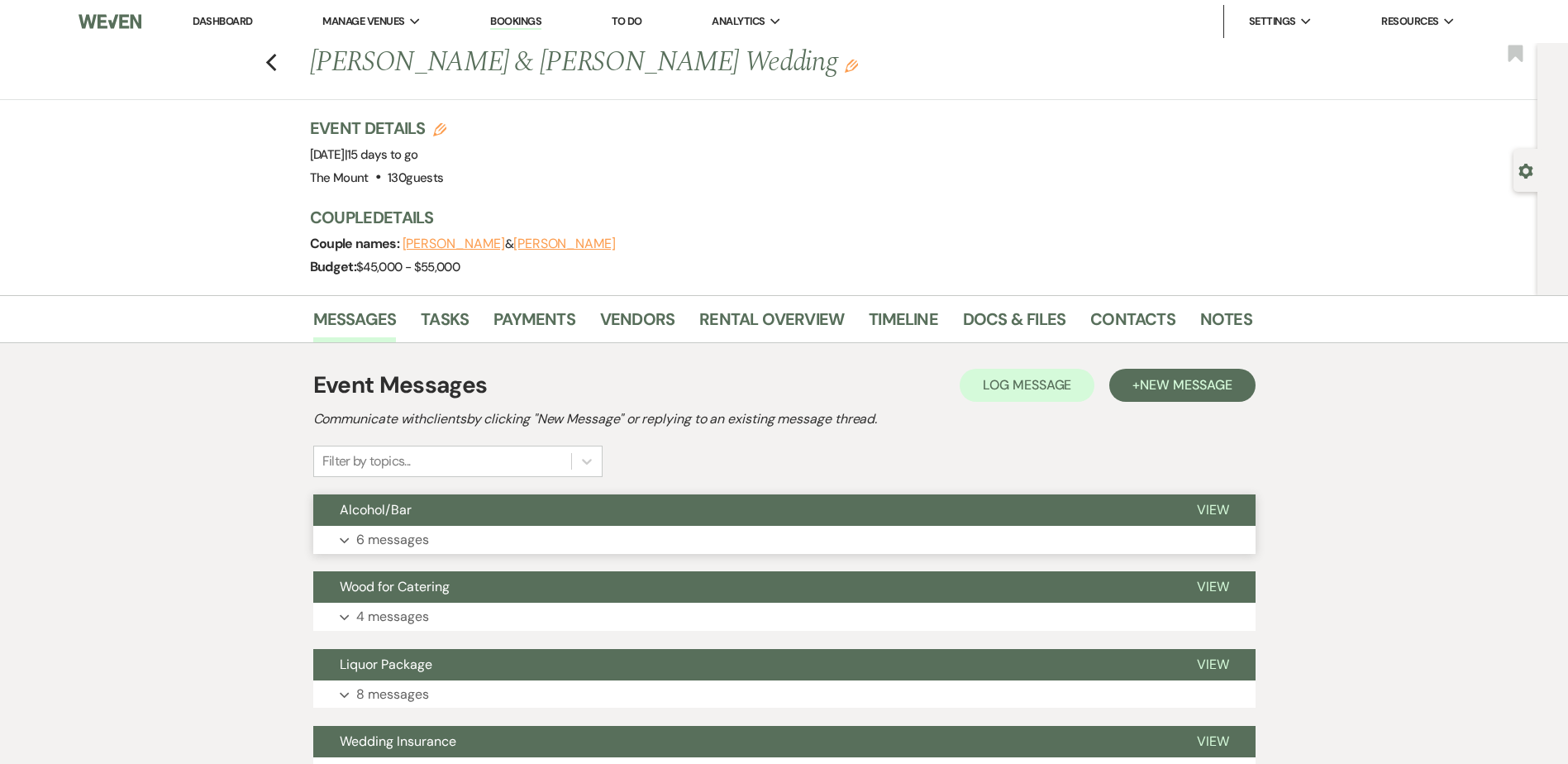
click at [487, 519] on button "Alcohol/Bar" at bounding box center [742, 510] width 857 height 31
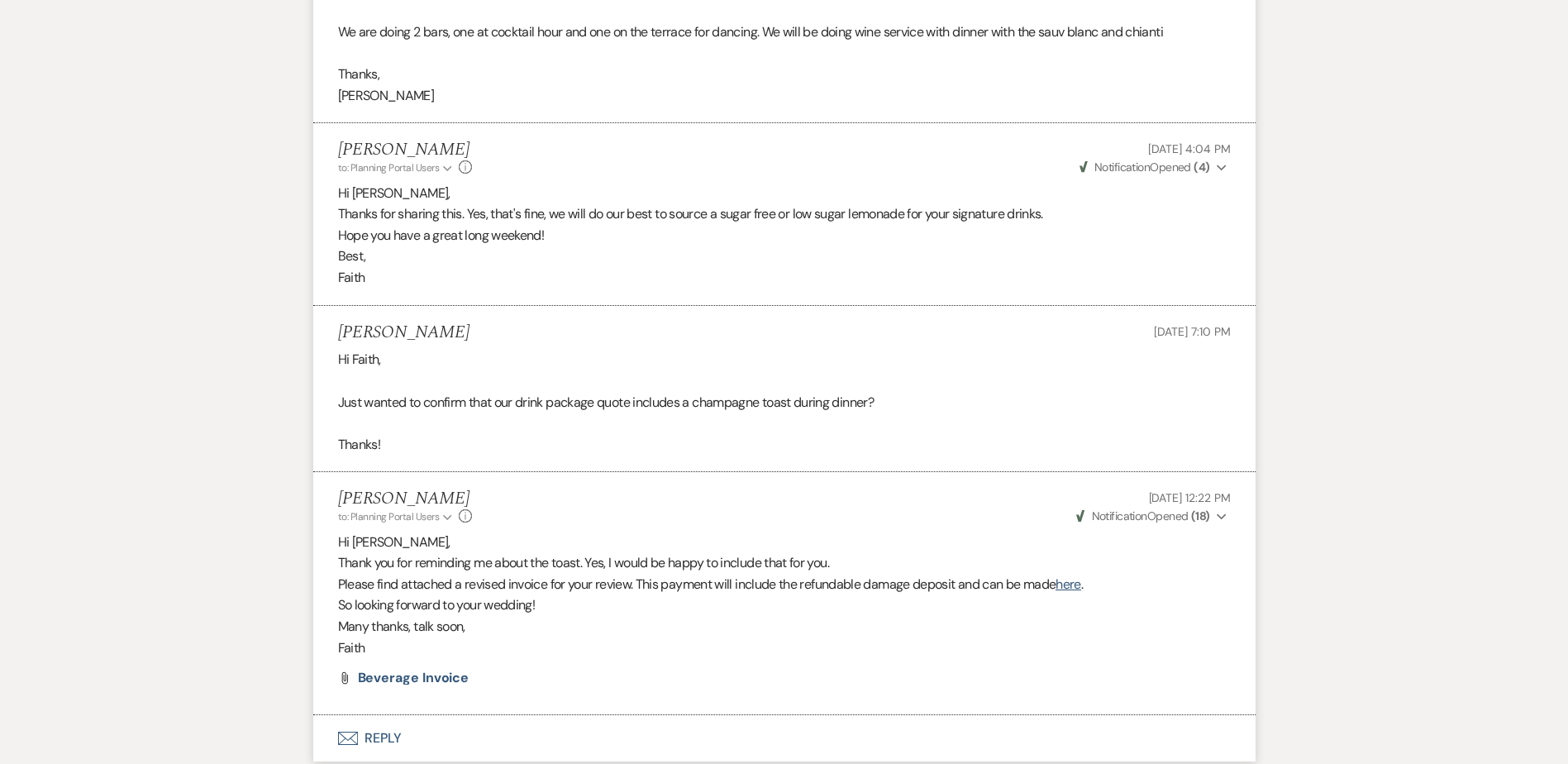
scroll to position [2316, 0]
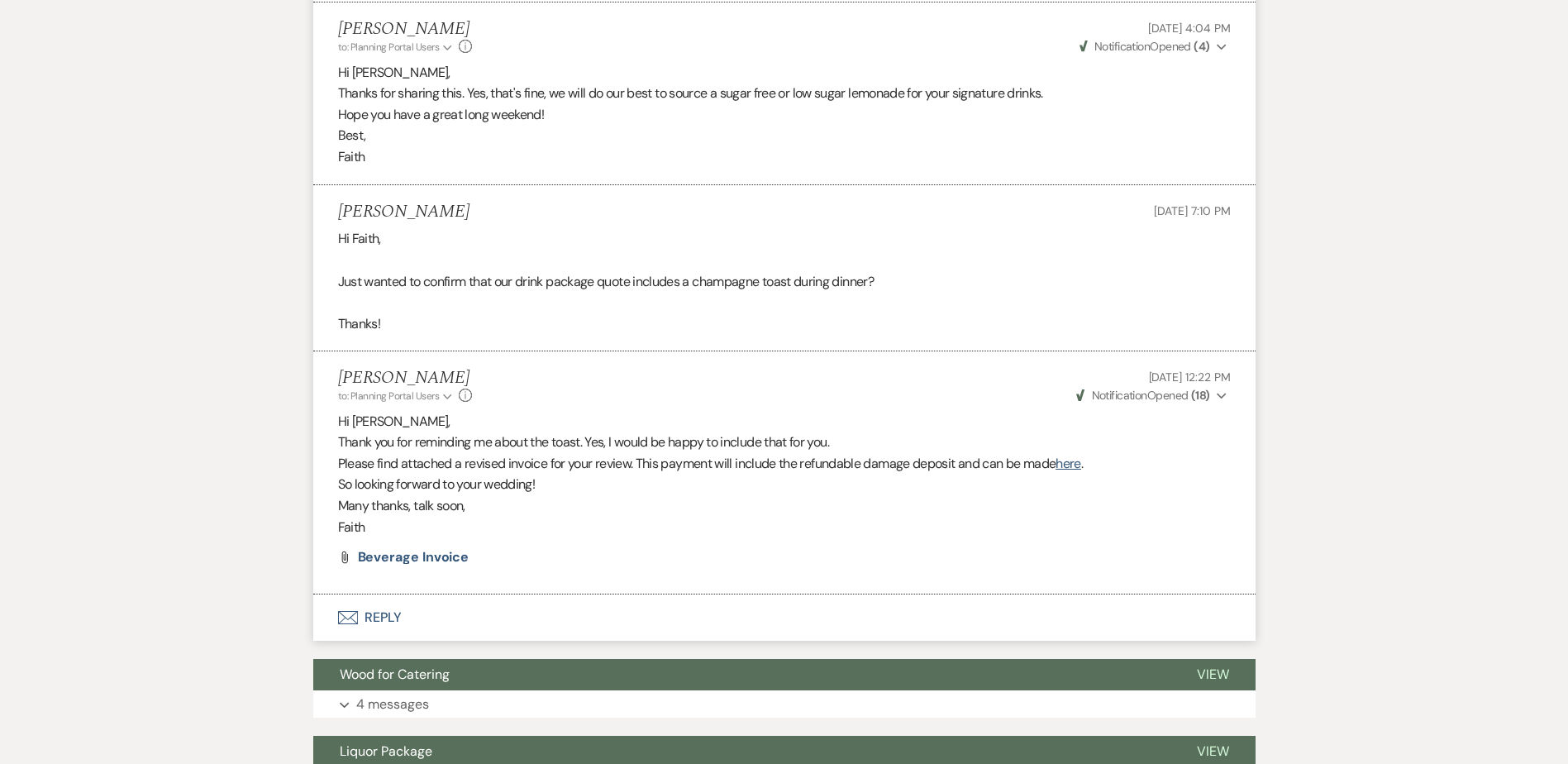
click at [1217, 391] on icon "Expand" at bounding box center [1221, 396] width 10 height 11
click at [1217, 391] on icon "Collapse" at bounding box center [1221, 396] width 10 height 11
click at [430, 549] on span "Beverage Invoice" at bounding box center [414, 557] width 112 height 17
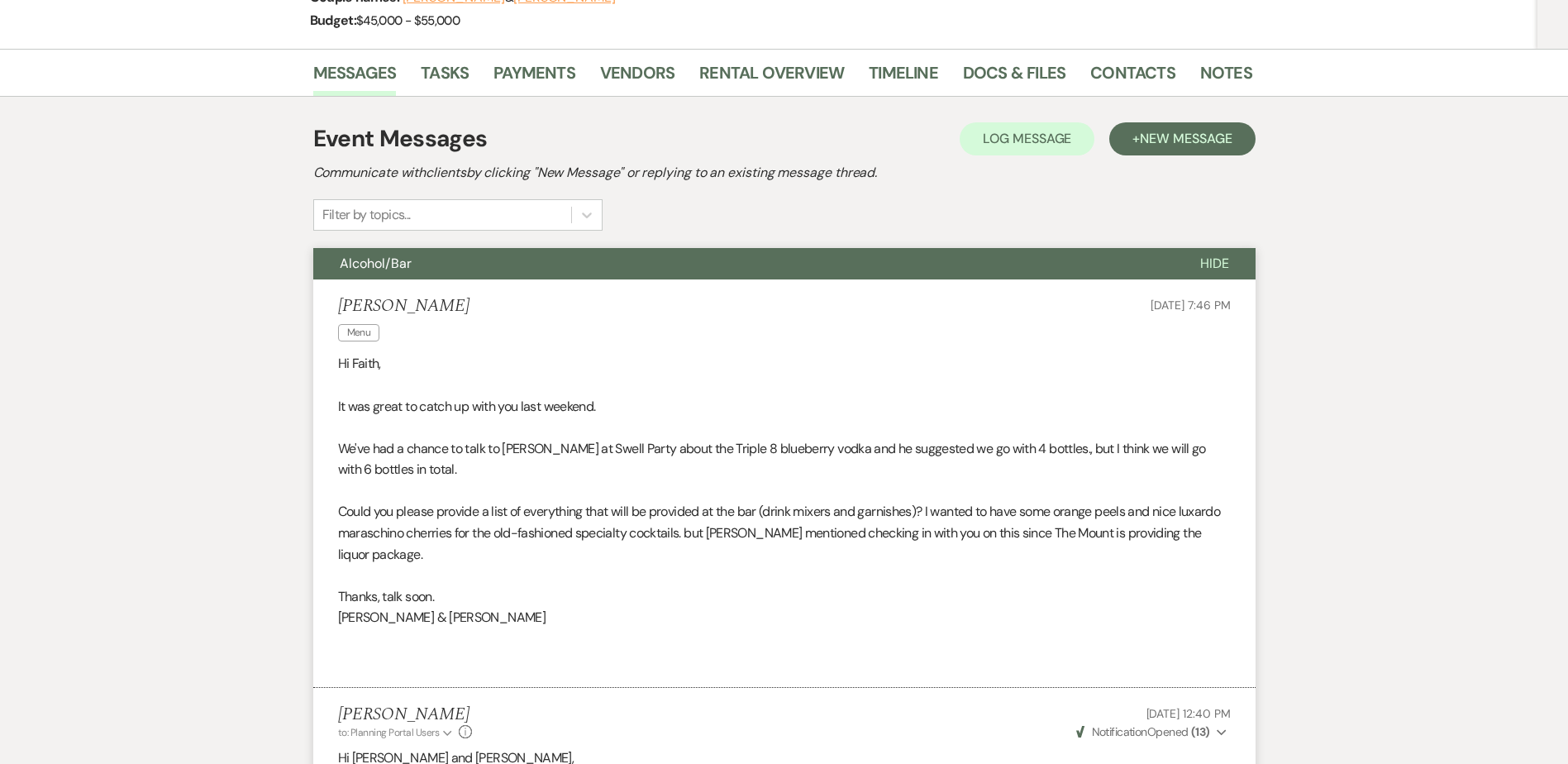
scroll to position [0, 0]
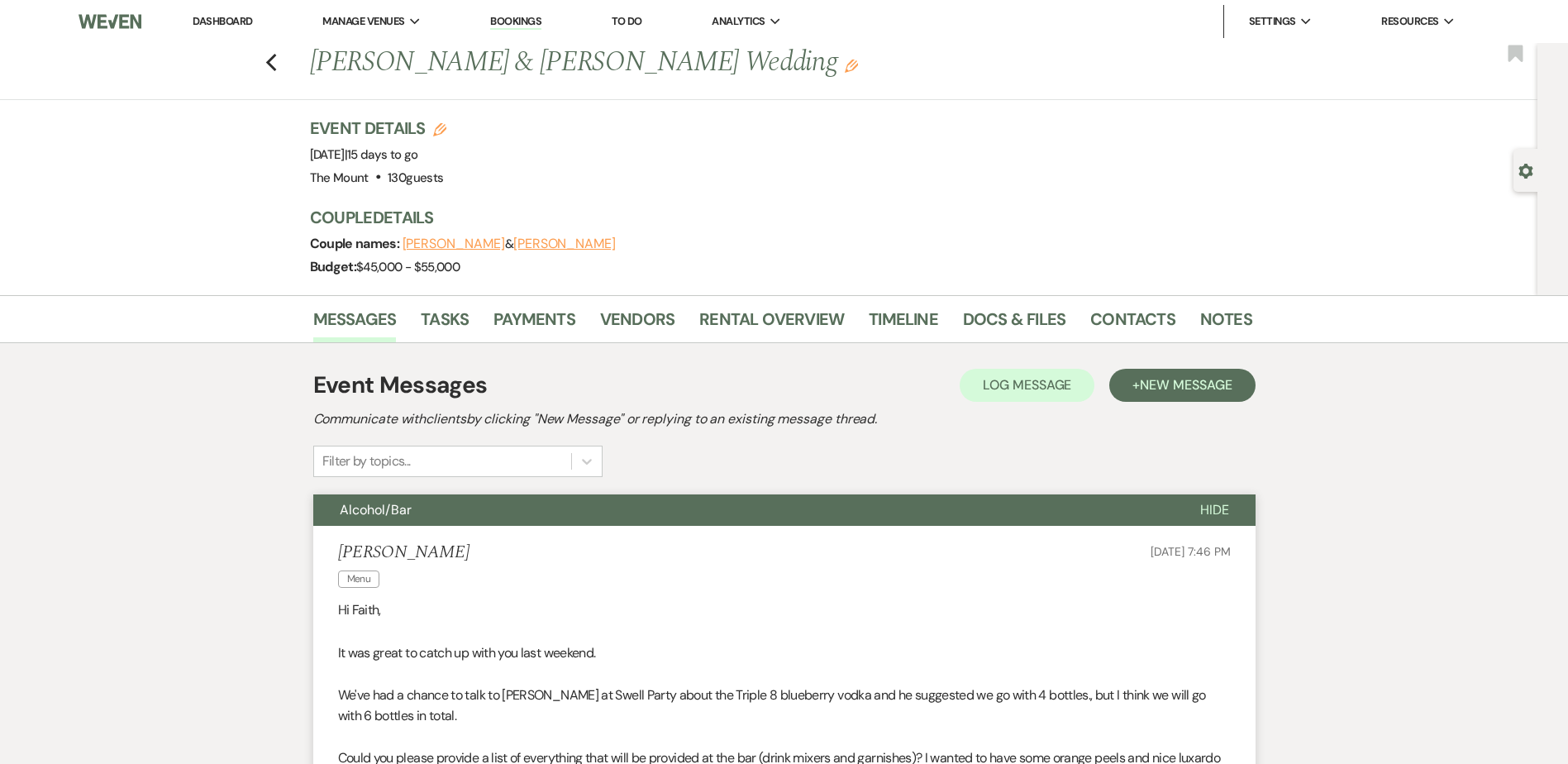
click at [1208, 500] on button "Hide" at bounding box center [1215, 510] width 82 height 31
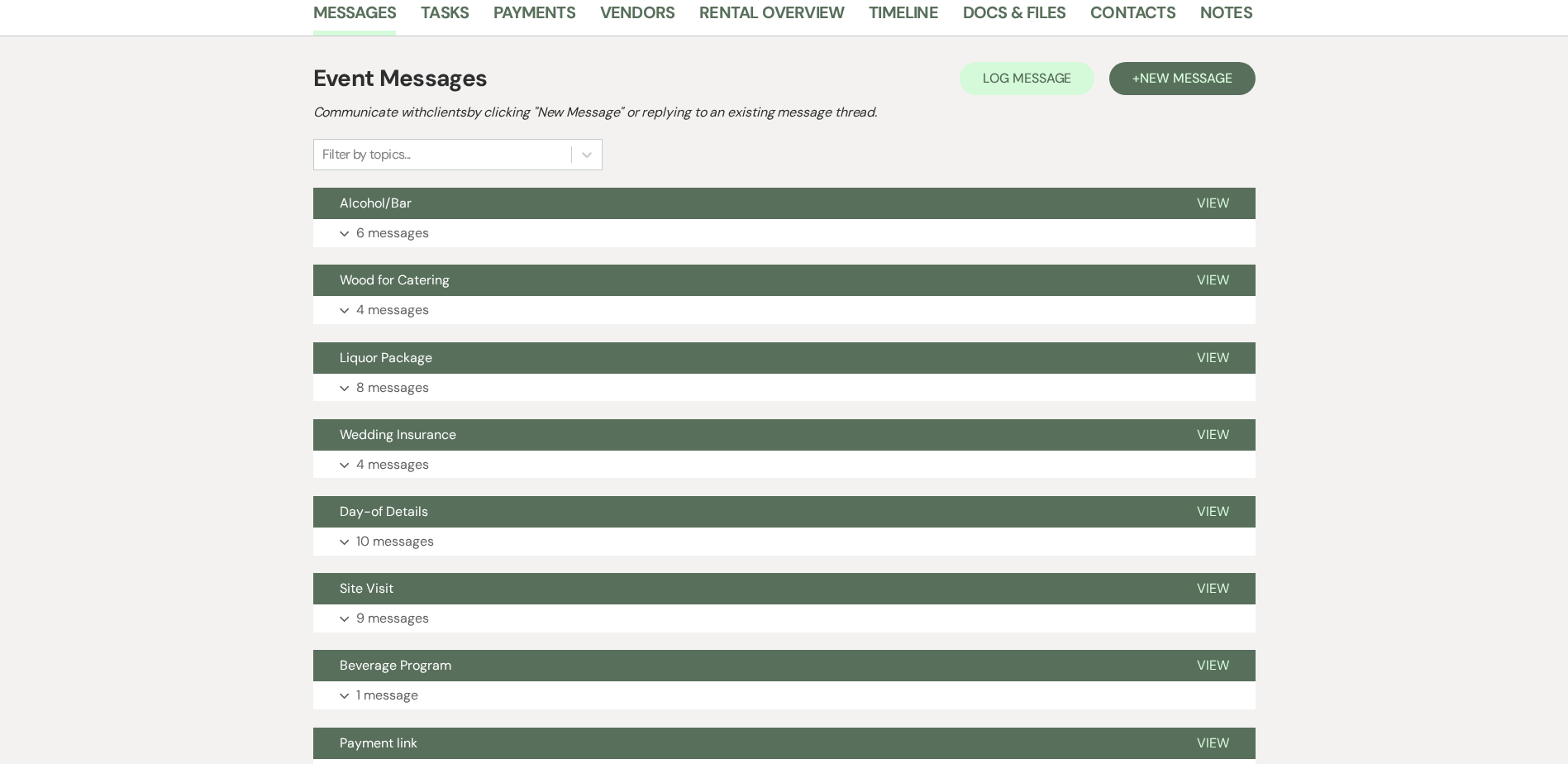
scroll to position [331, 0]
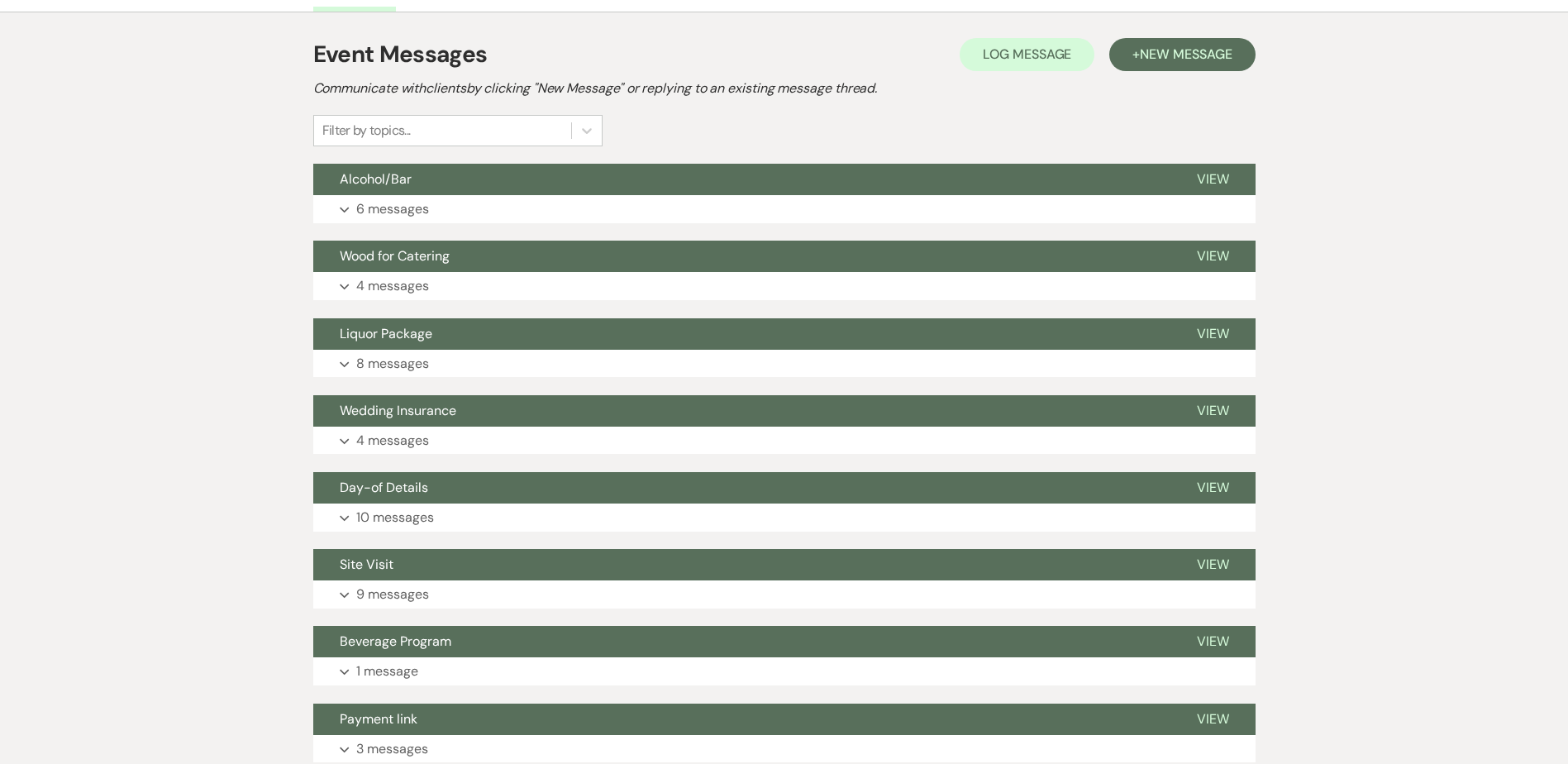
click at [674, 485] on button "Day-of Details" at bounding box center [742, 488] width 857 height 31
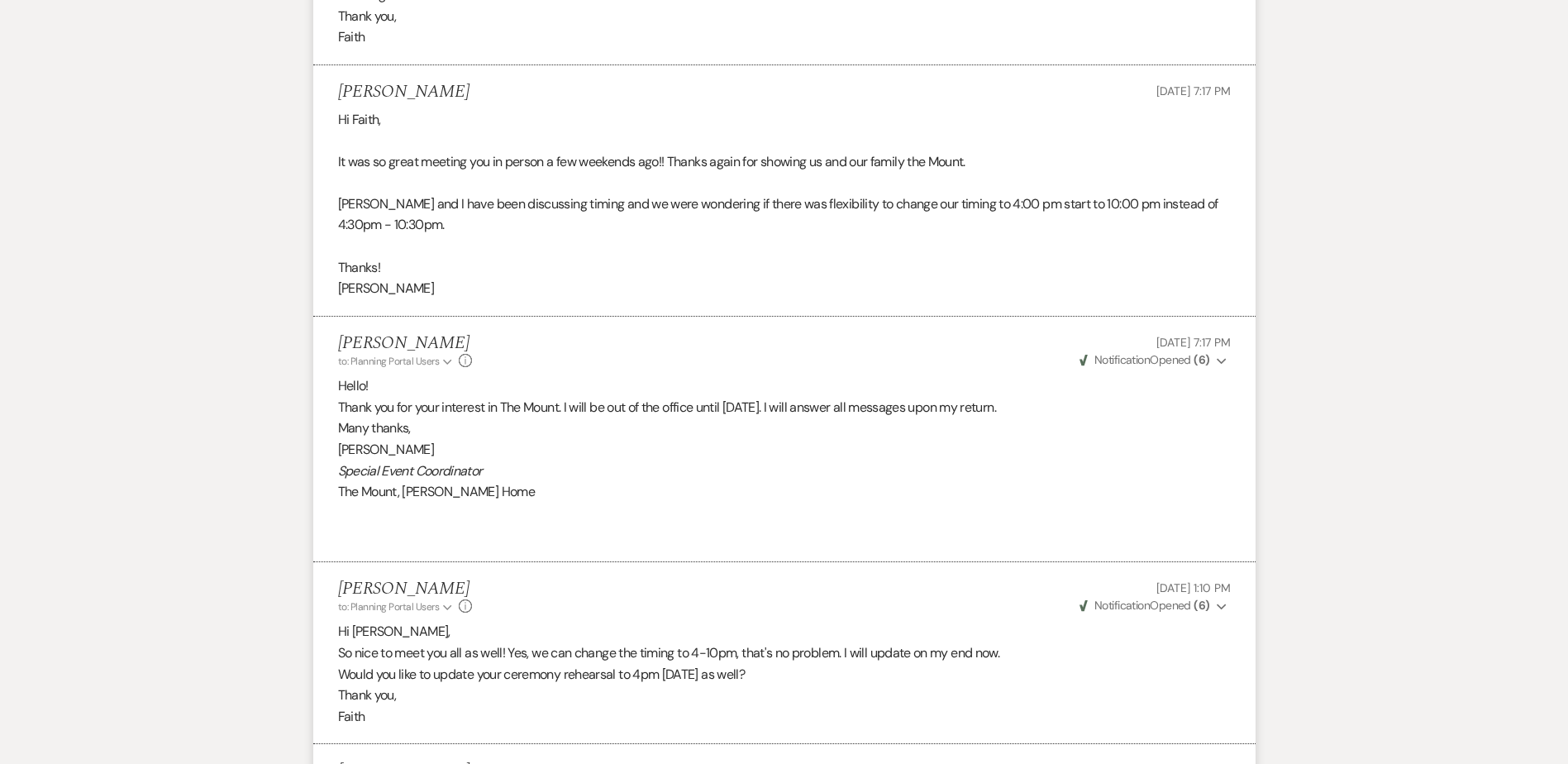
scroll to position [2481, 0]
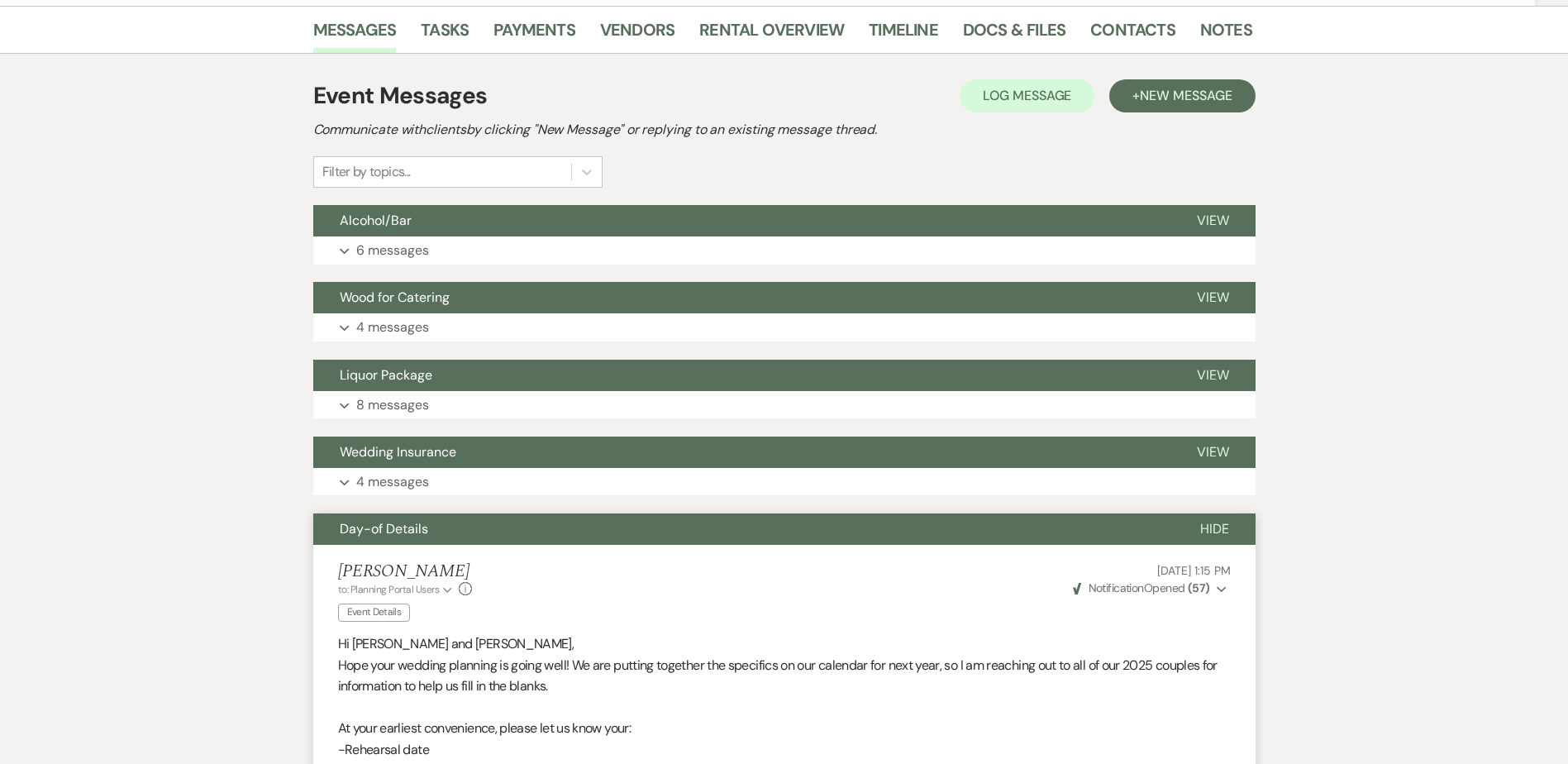
scroll to position [331, 0]
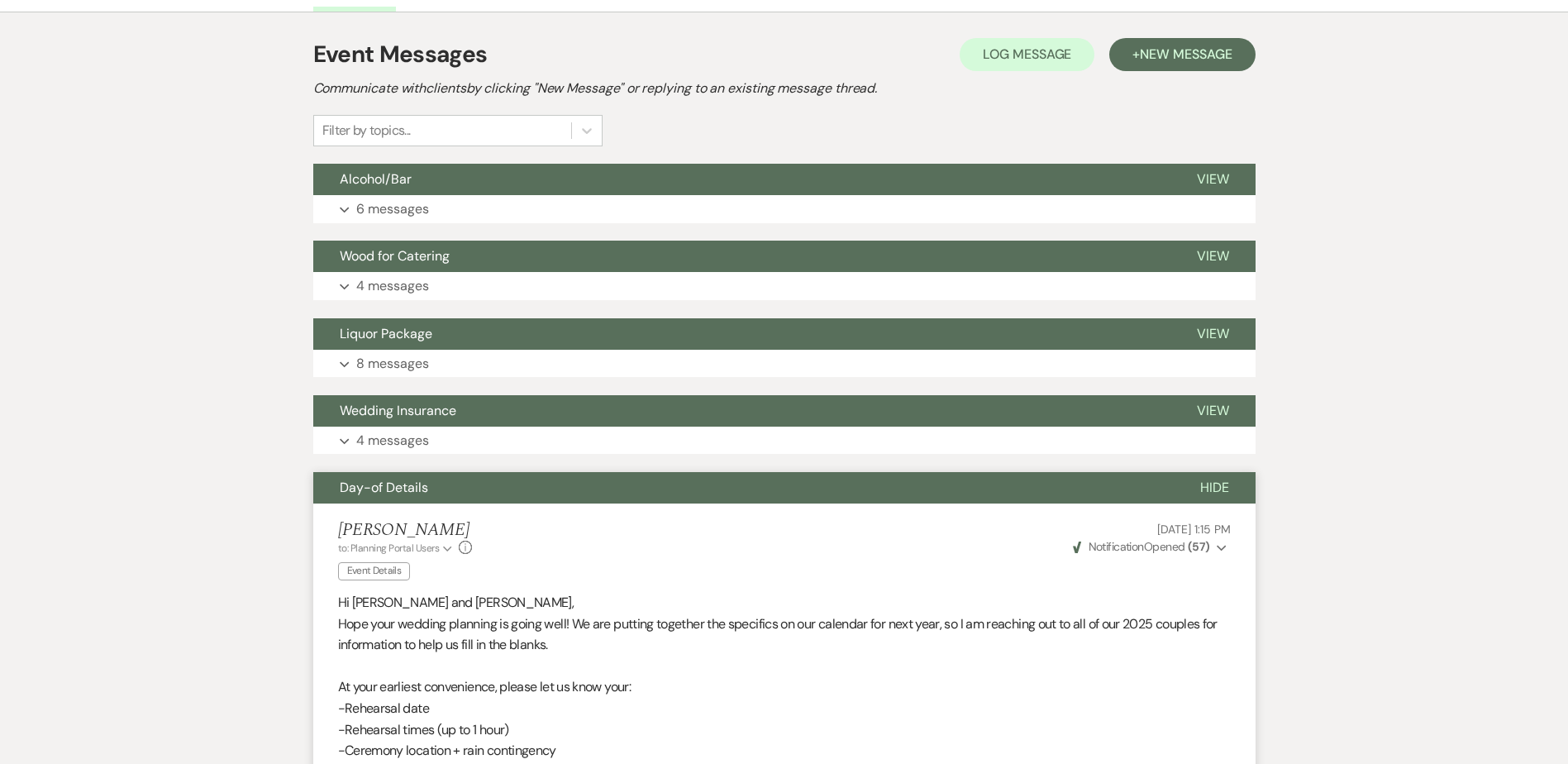
click at [1241, 493] on button "Hide" at bounding box center [1215, 488] width 82 height 31
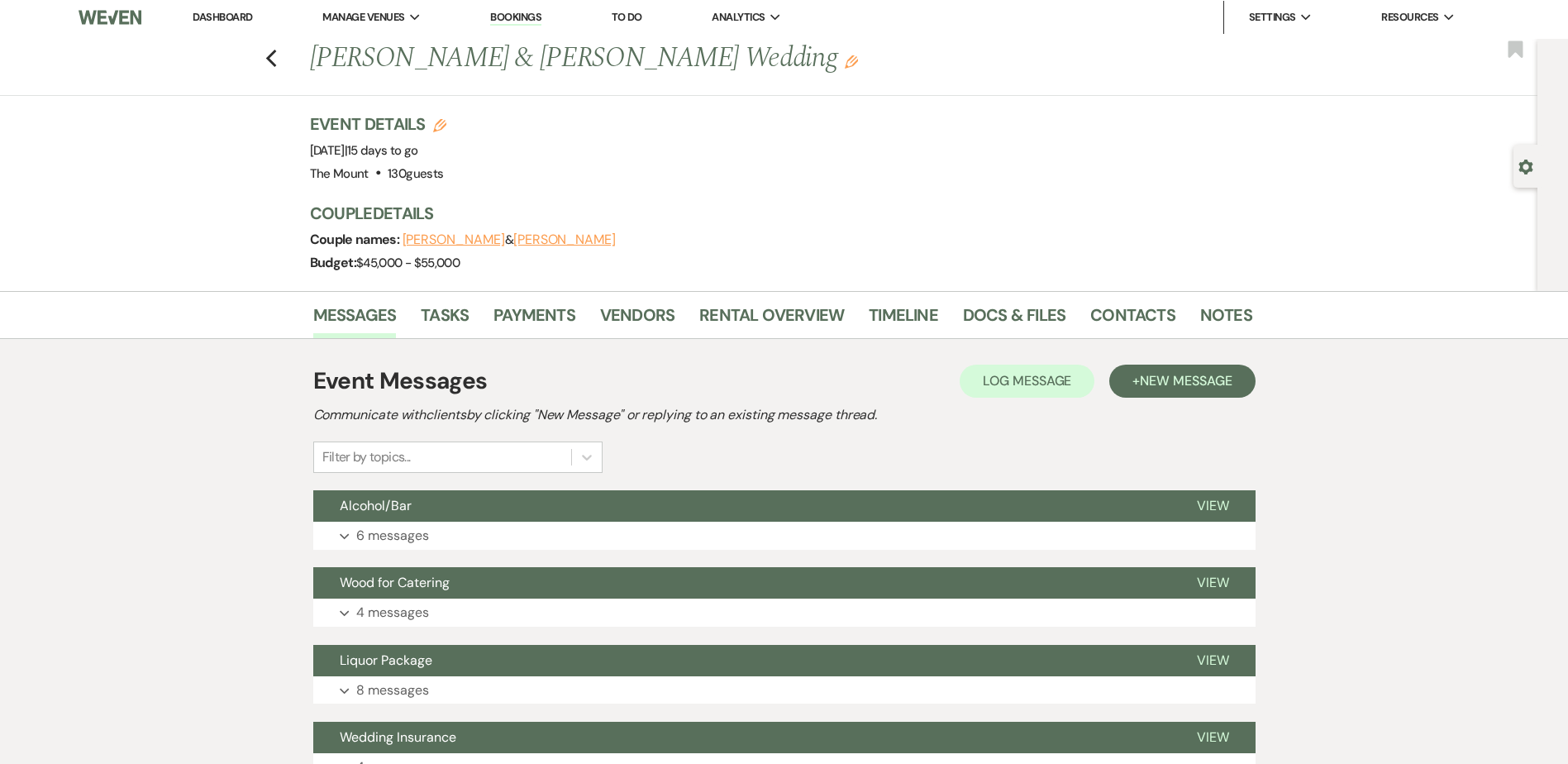
scroll to position [0, 0]
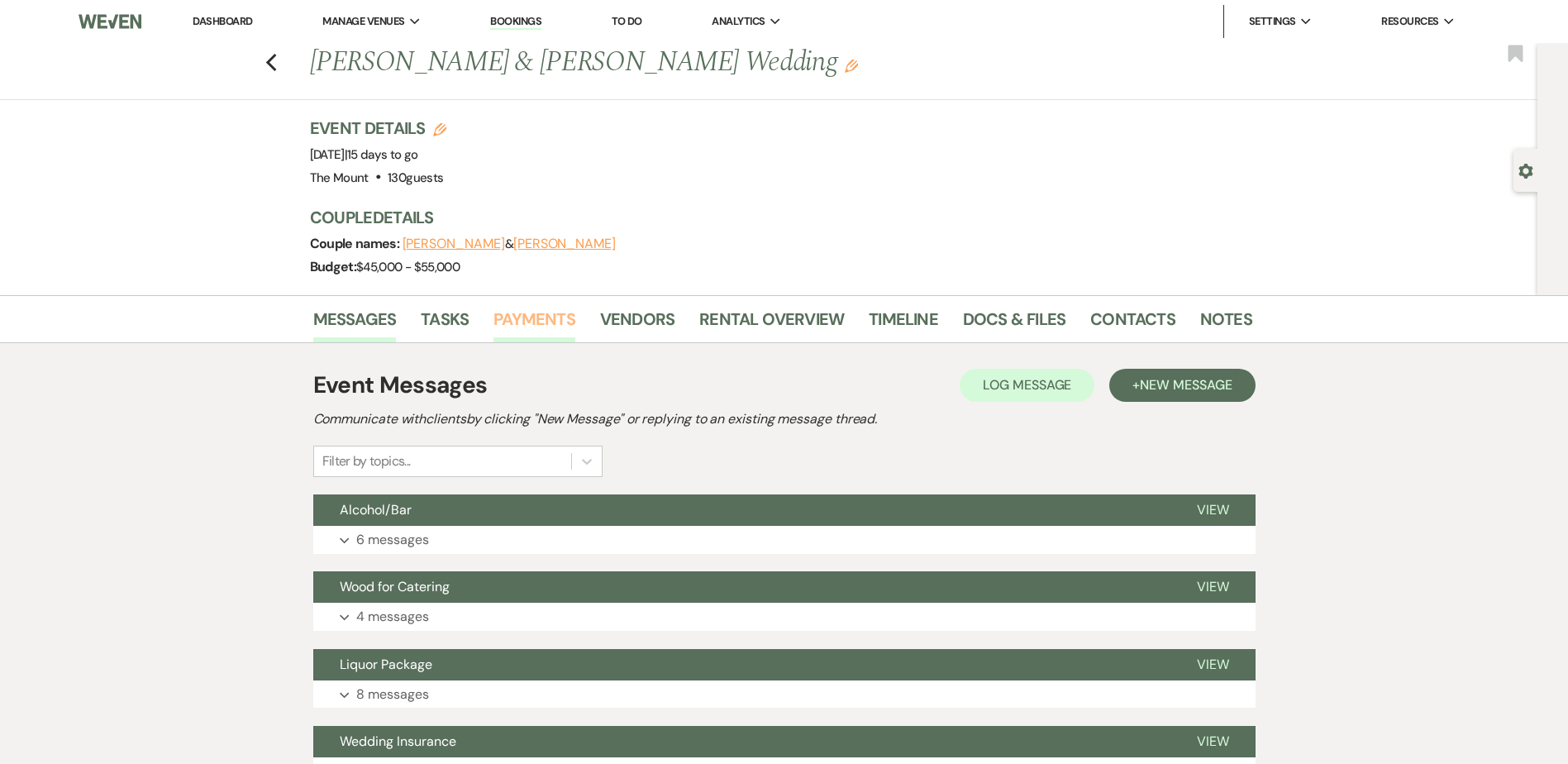
click at [512, 324] on link "Payments" at bounding box center [535, 325] width 82 height 36
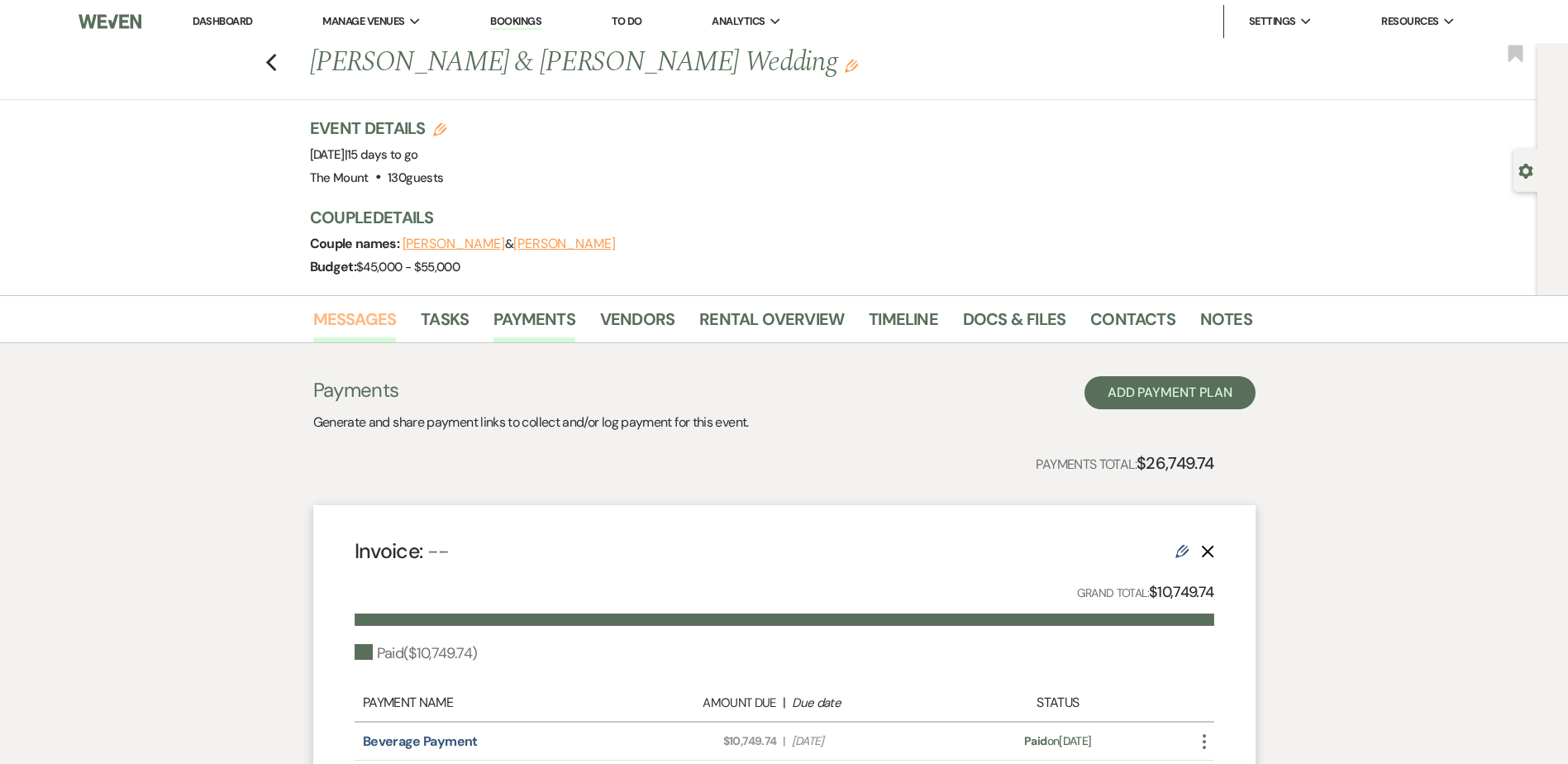
click at [385, 323] on link "Messages" at bounding box center [355, 325] width 83 height 36
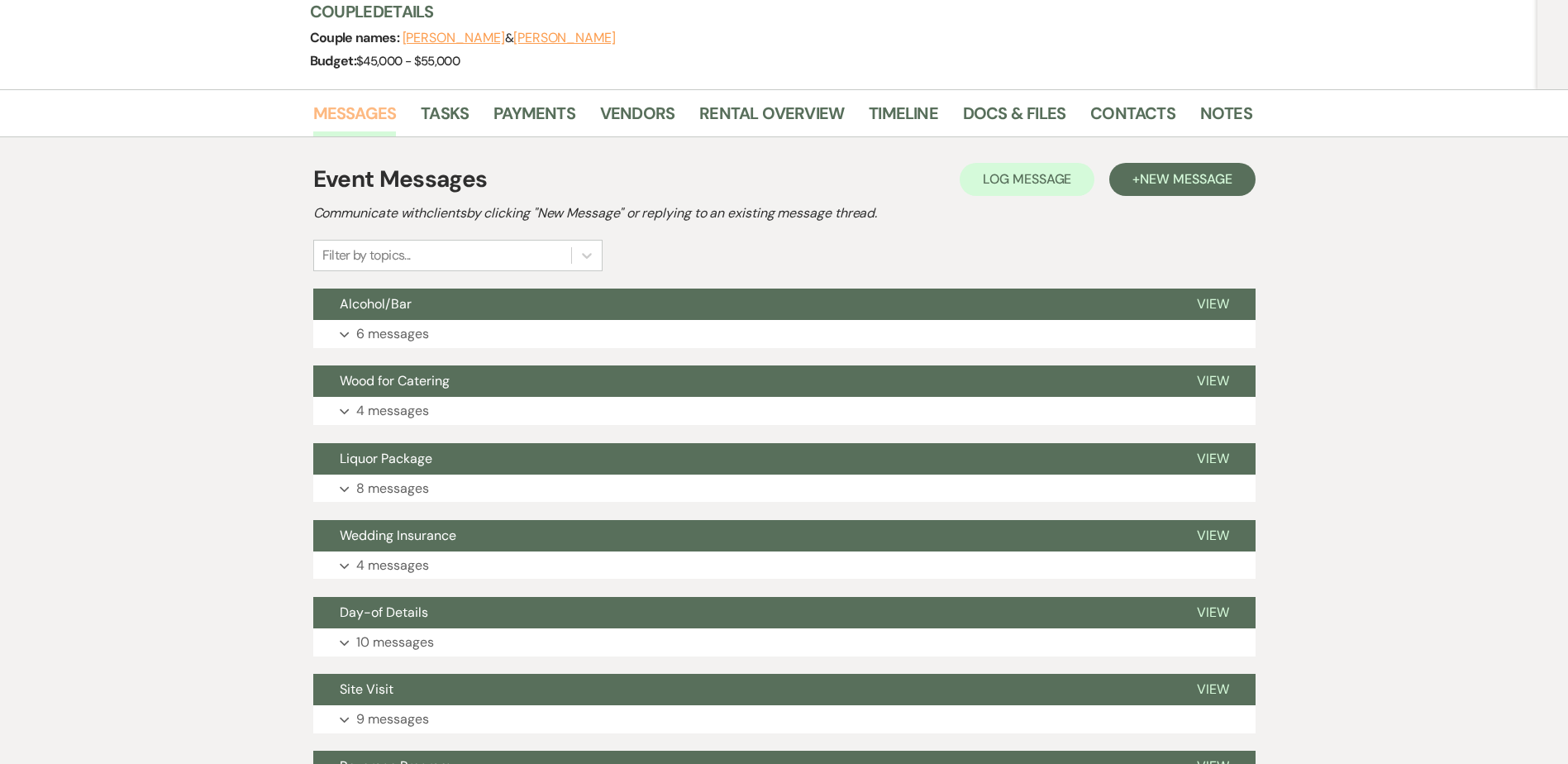
scroll to position [248, 0]
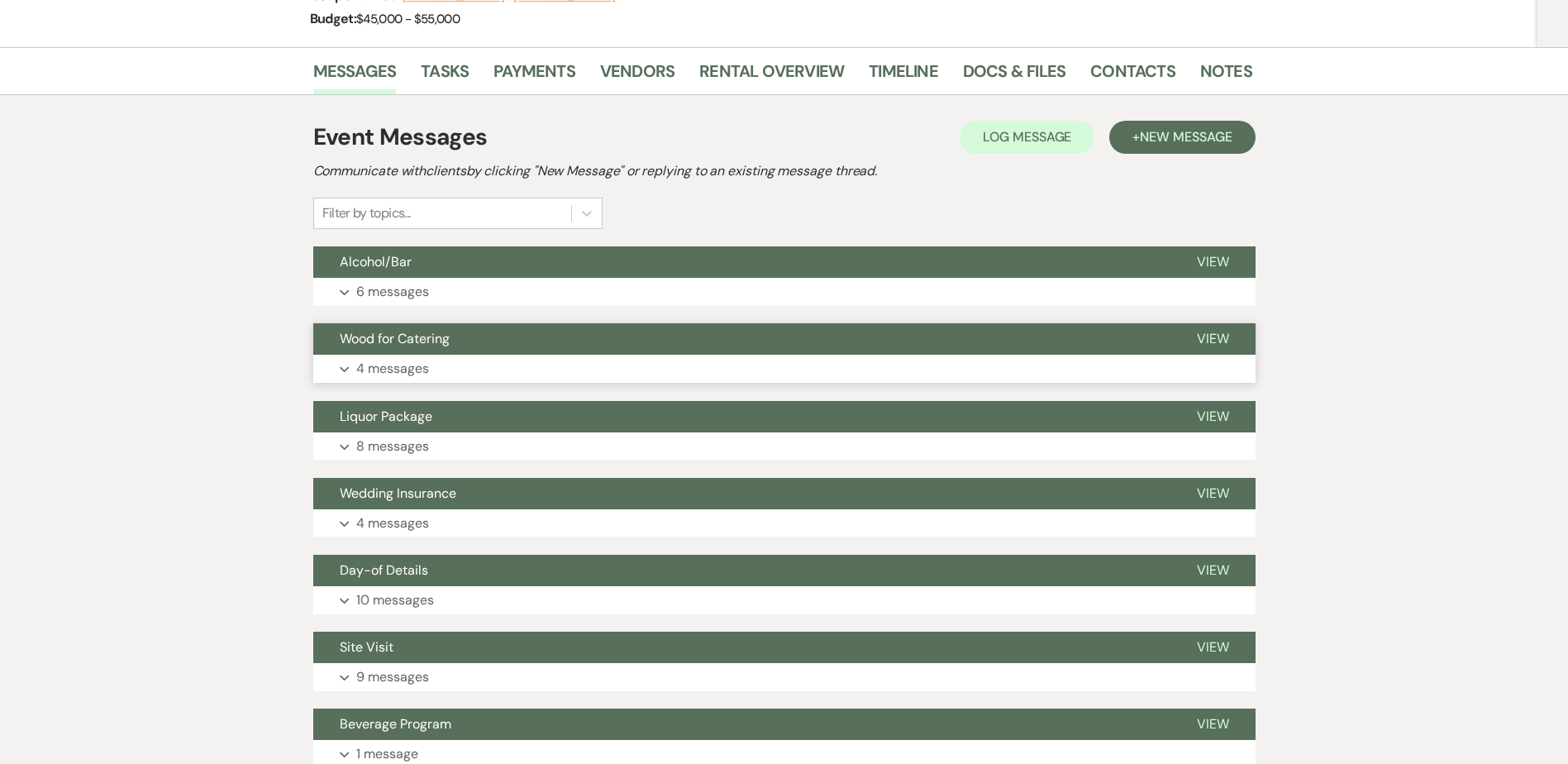
click at [383, 348] on button "Wood for Catering" at bounding box center [742, 339] width 857 height 31
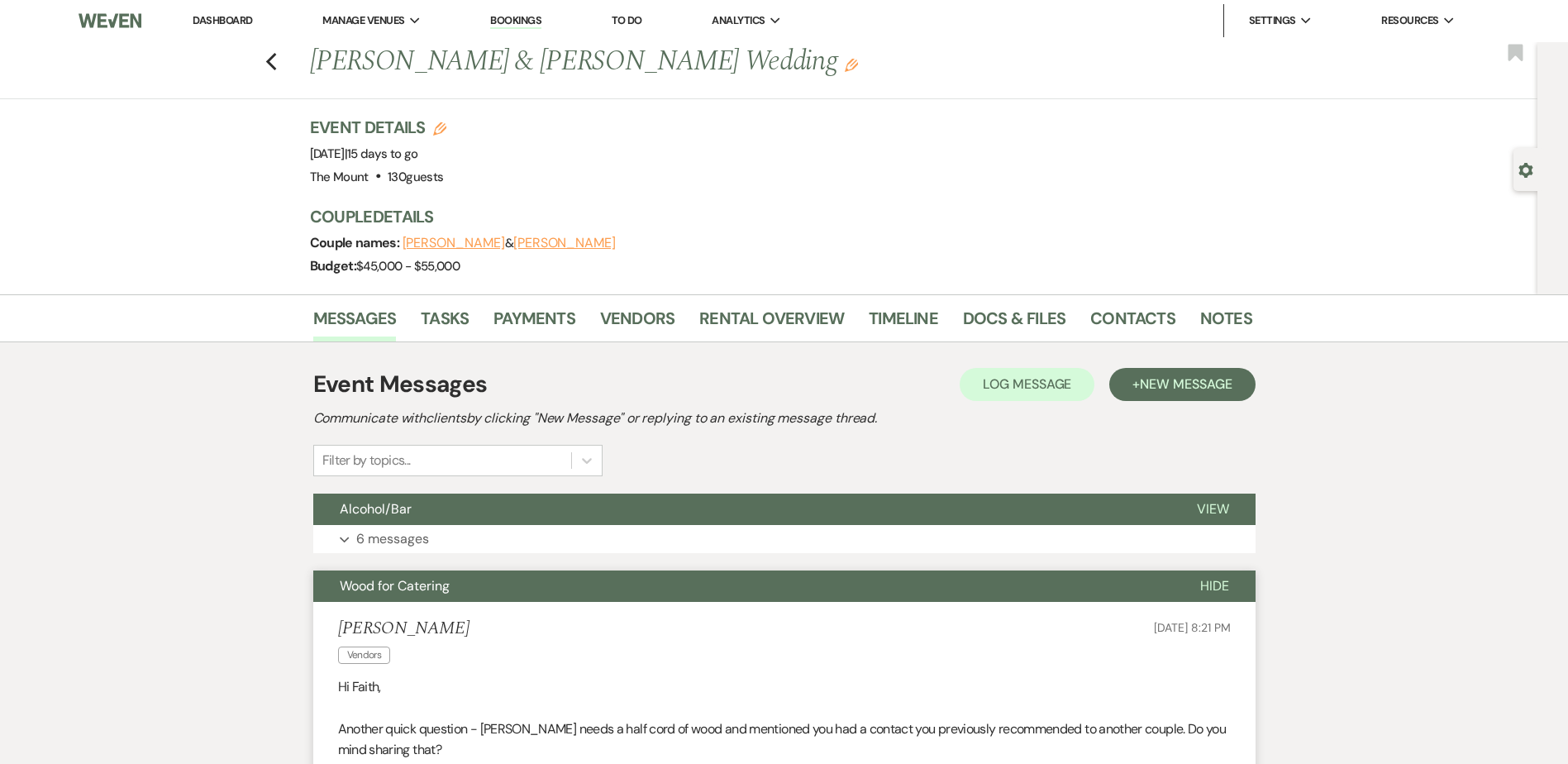
scroll to position [0, 0]
click at [1199, 579] on button "Hide" at bounding box center [1215, 587] width 82 height 31
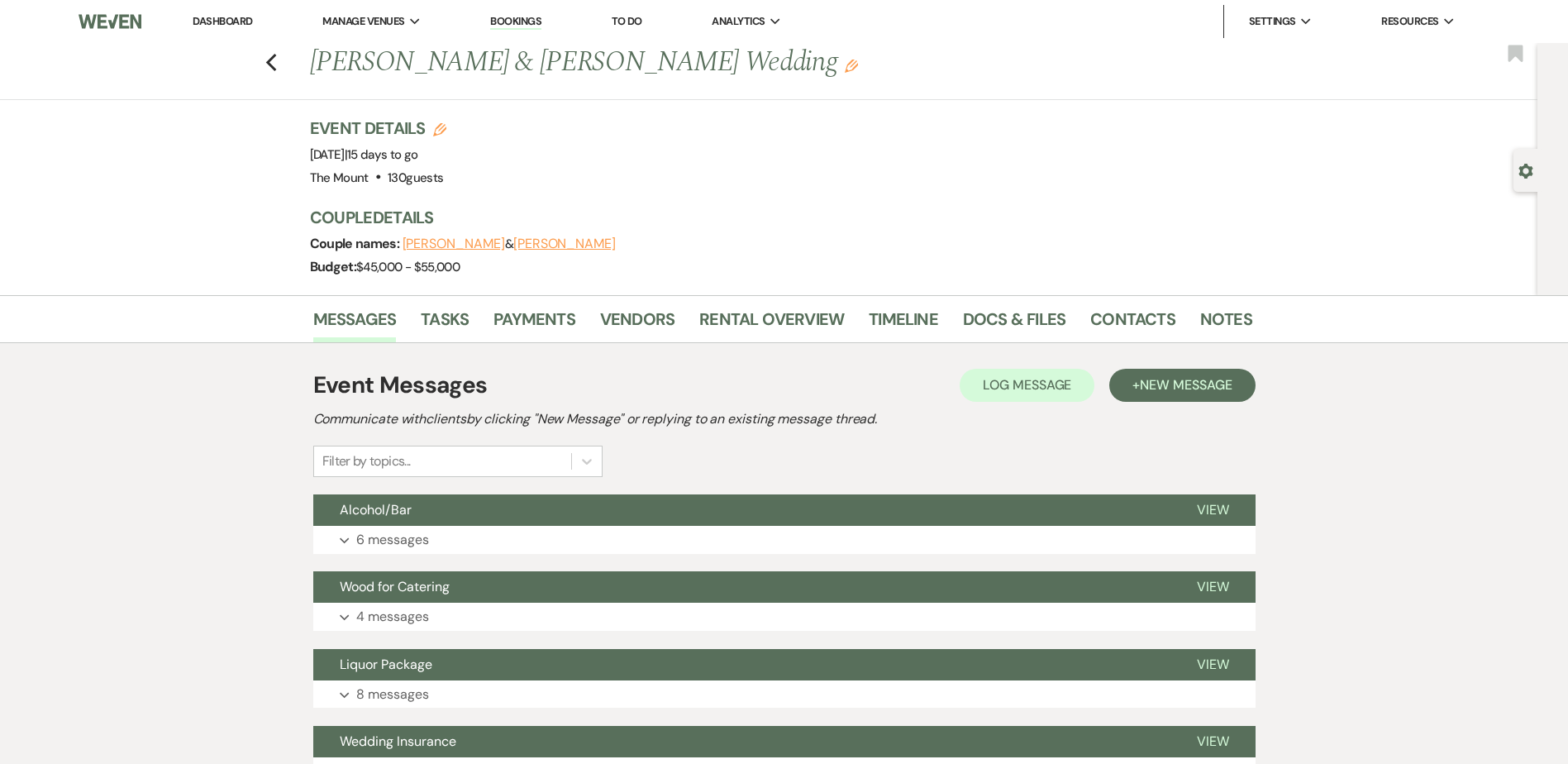
click at [1128, 398] on button "+ New Message" at bounding box center [1183, 385] width 146 height 33
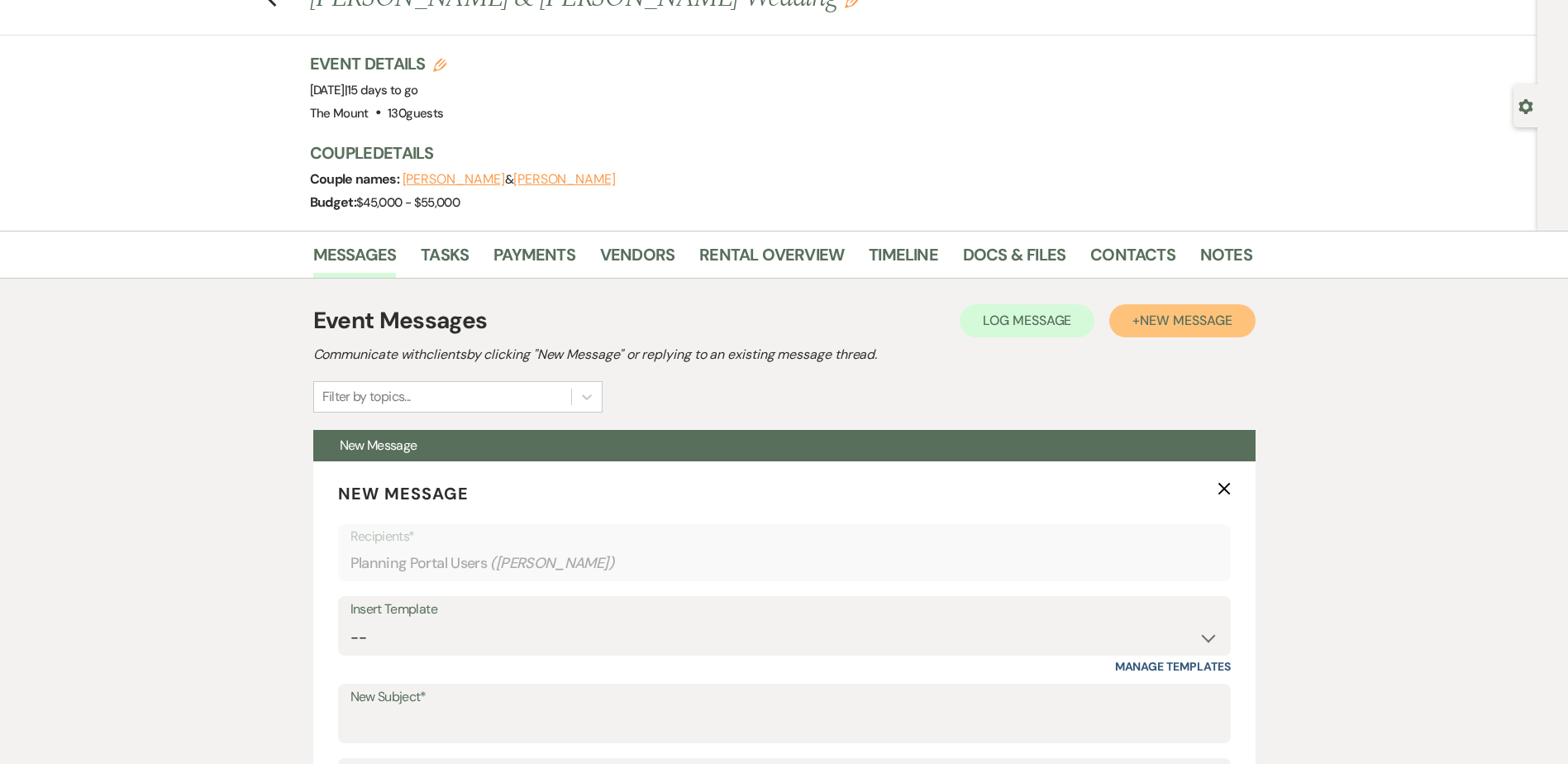
scroll to position [331, 0]
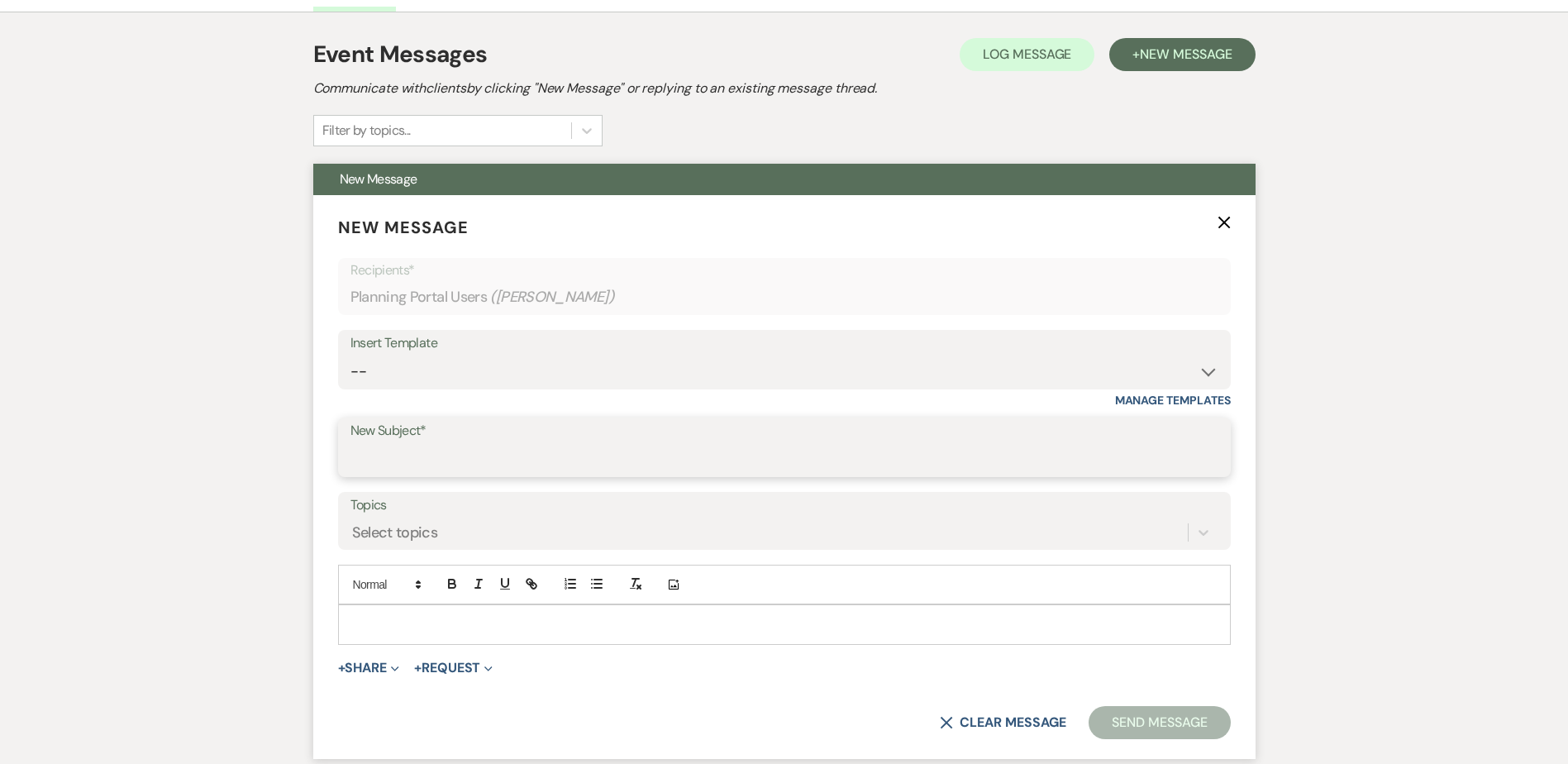
click at [548, 466] on input "New Subject*" at bounding box center [784, 459] width 868 height 32
drag, startPoint x: 544, startPoint y: 472, endPoint x: 544, endPoint y: 513, distance: 41.0
click at [544, 513] on form "New Message X Saving draft... Recipients* Planning Portal Users ( Robert Dickso…" at bounding box center [784, 478] width 942 height 564
type input "Welcome beverage"
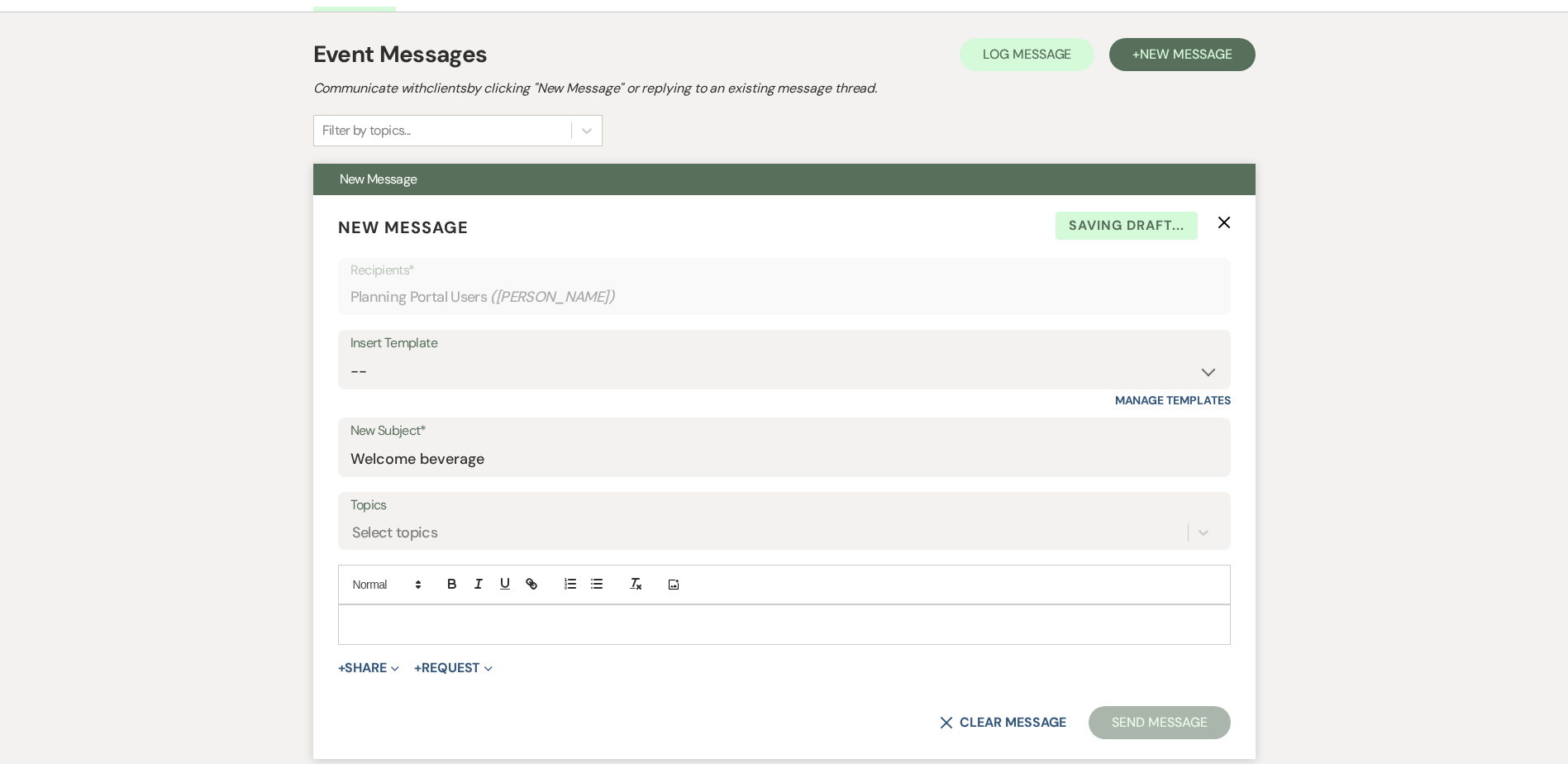
click at [465, 613] on div at bounding box center [784, 624] width 891 height 38
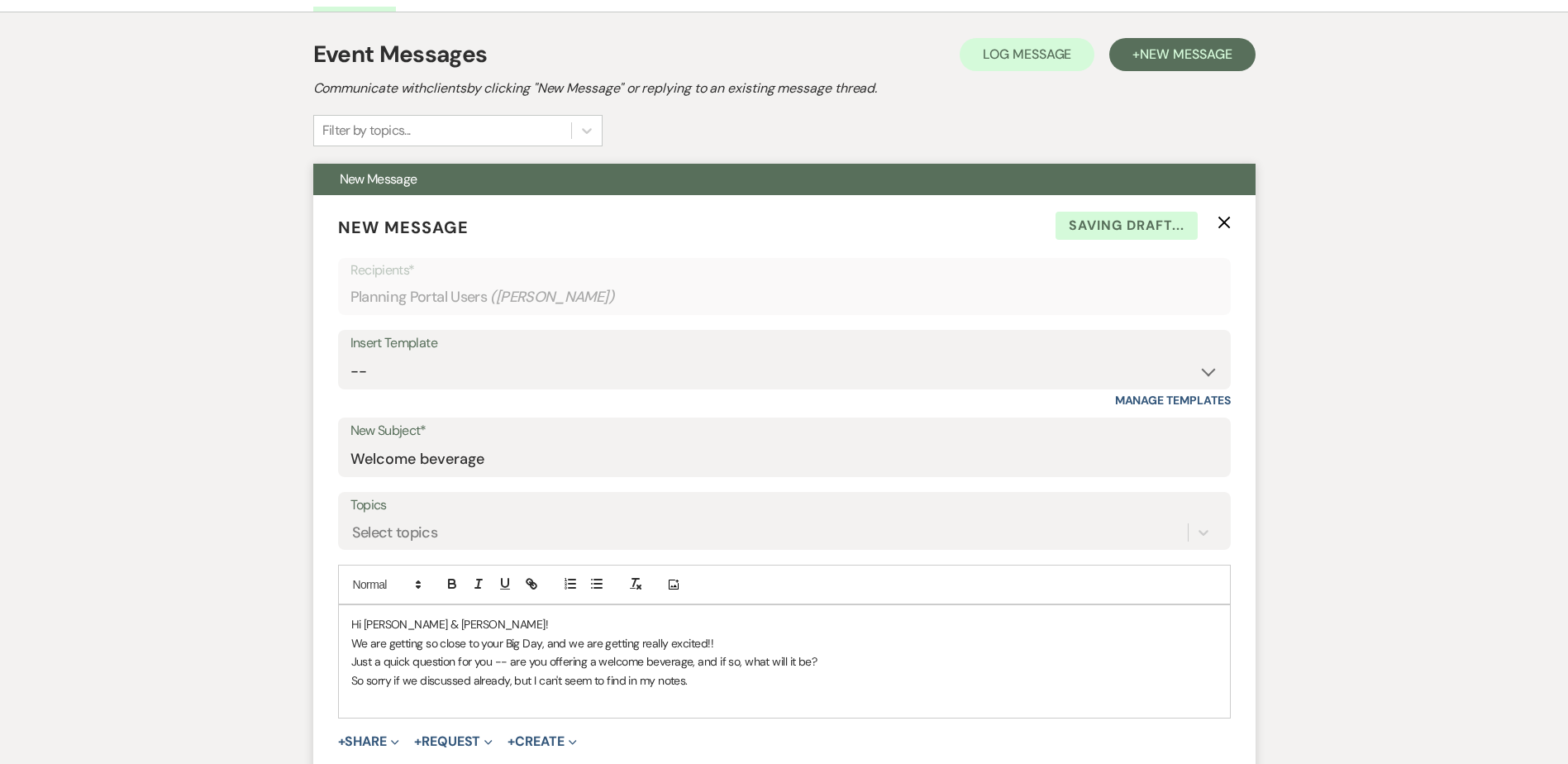
click at [843, 660] on p "Just a quick question for you -- are you offering a welcome beverage, and if so…" at bounding box center [784, 662] width 866 height 18
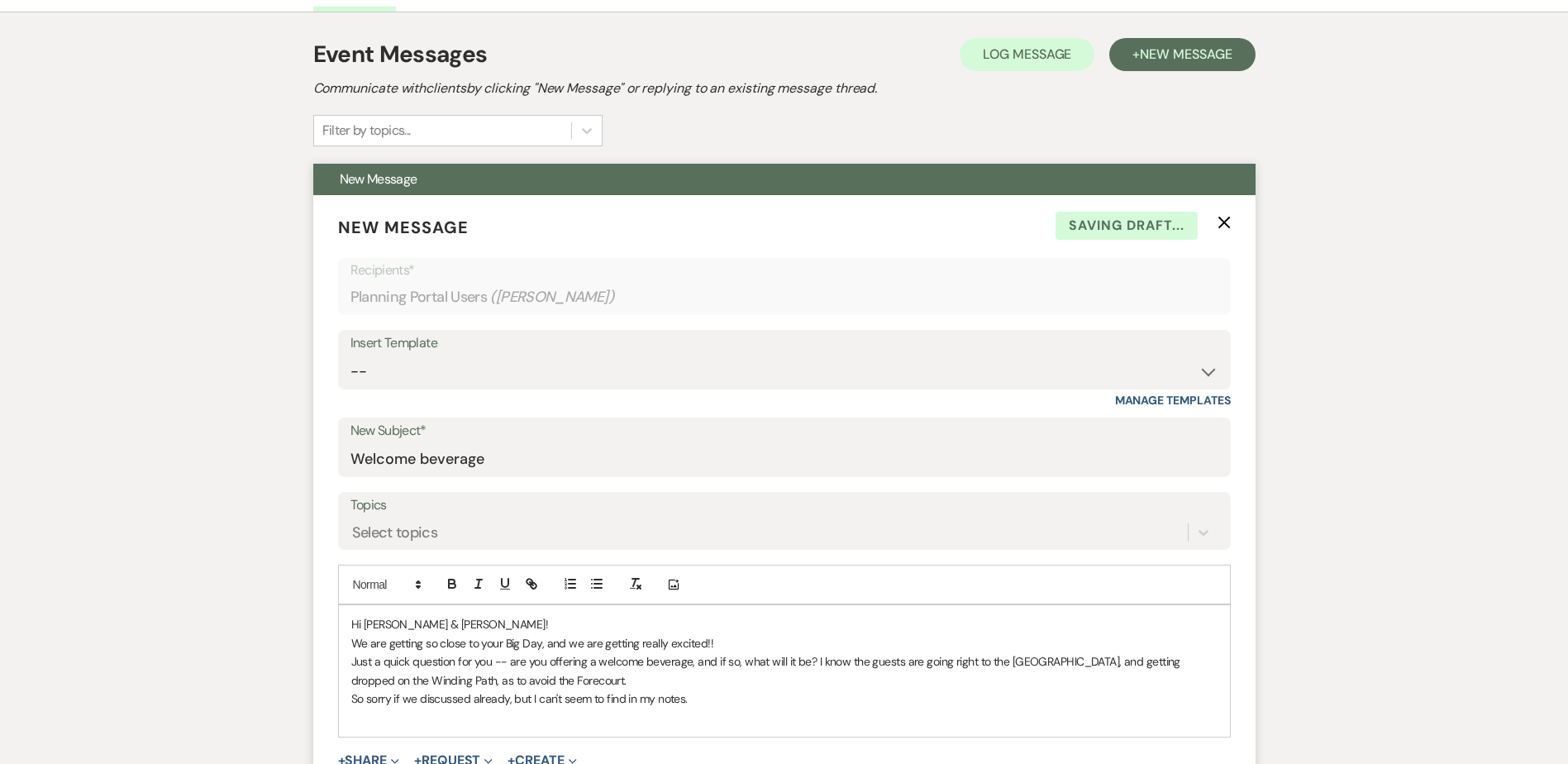
click at [804, 706] on p "So sorry if we discussed already, but I can't seem to find in my notes." at bounding box center [784, 699] width 866 height 18
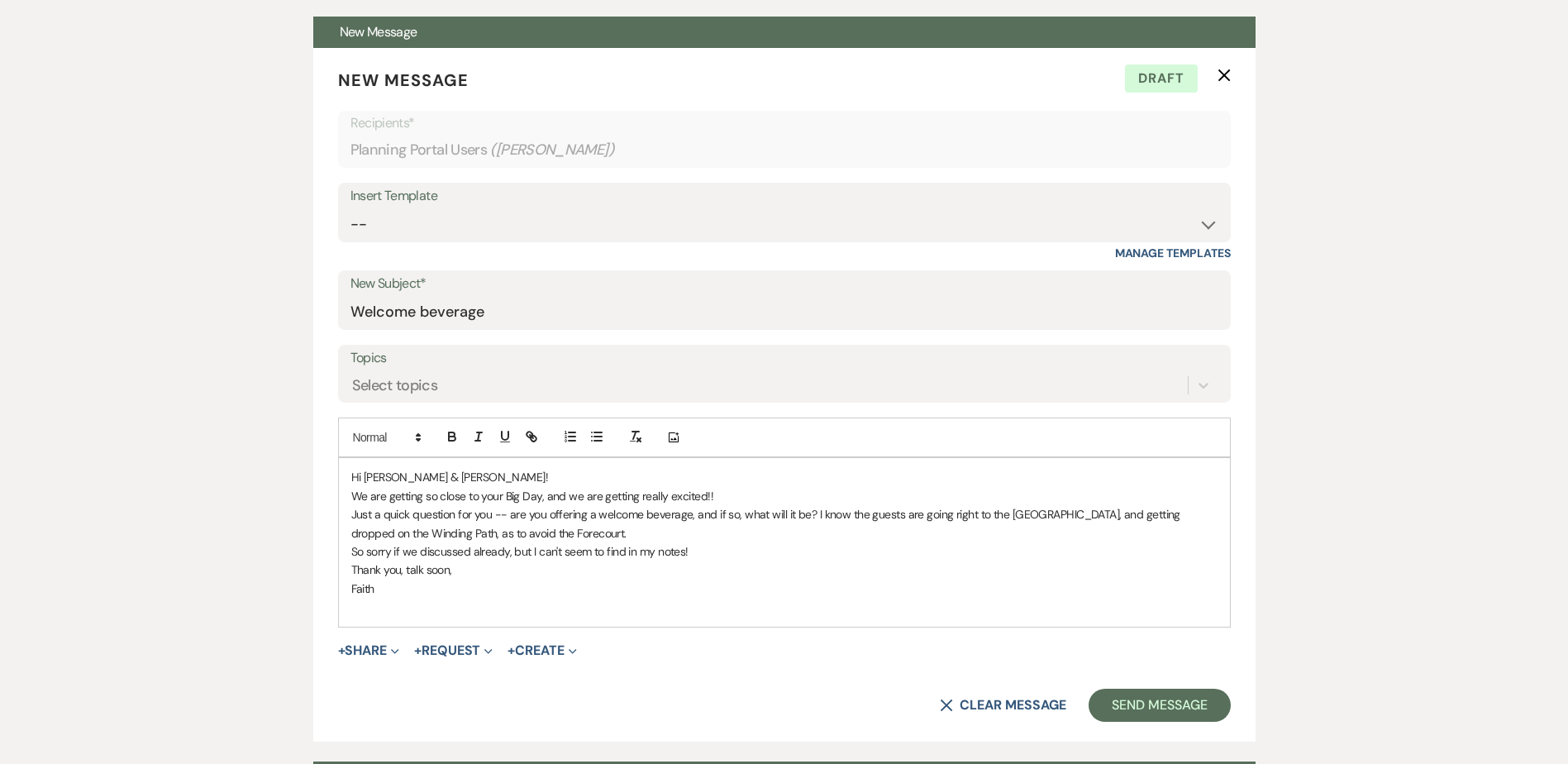
scroll to position [497, 0]
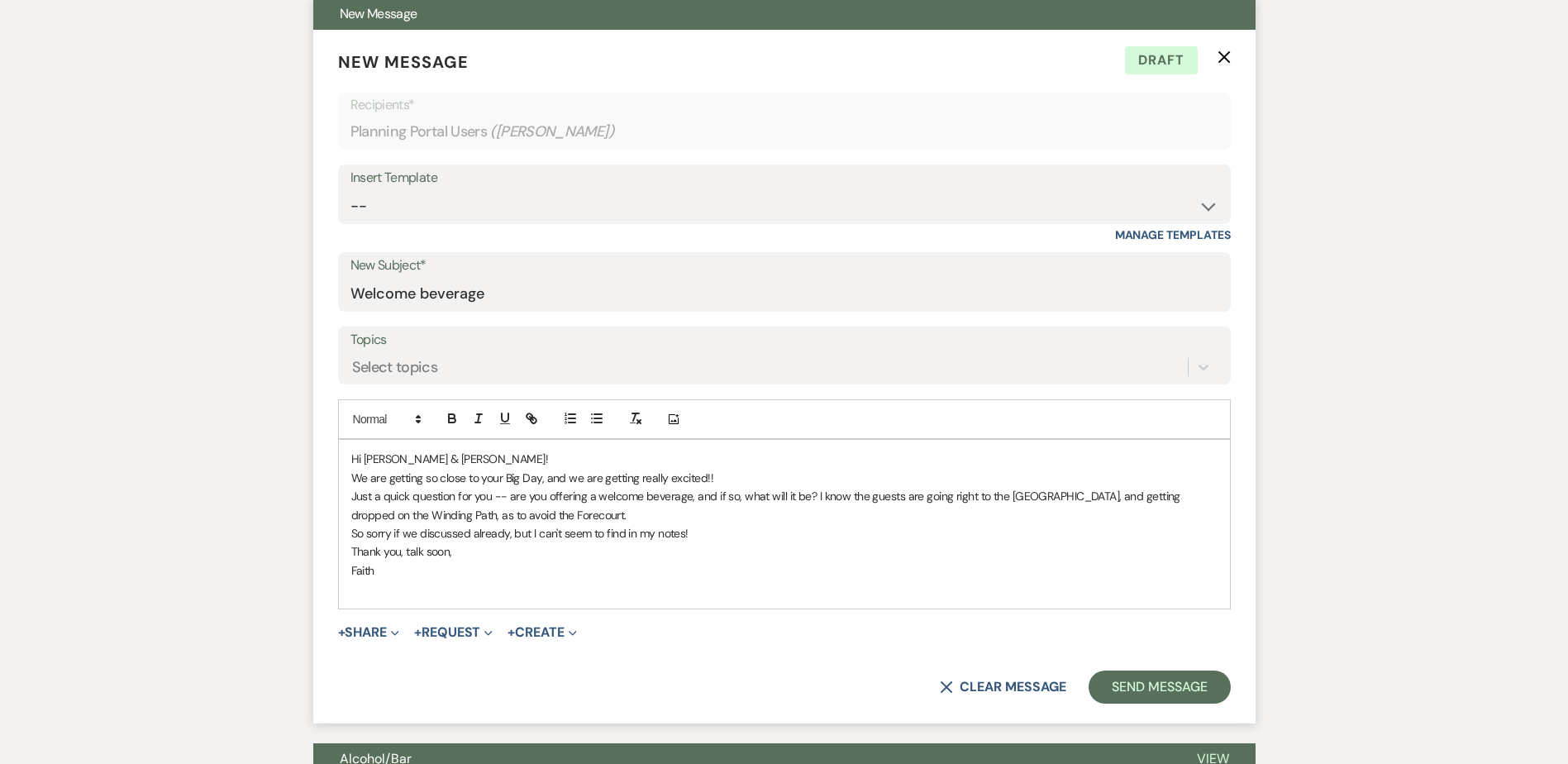
drag, startPoint x: 561, startPoint y: 498, endPoint x: 404, endPoint y: 604, distance: 189.4
click at [417, 574] on p "Faith" at bounding box center [784, 570] width 866 height 18
click at [397, 589] on p at bounding box center [784, 589] width 866 height 18
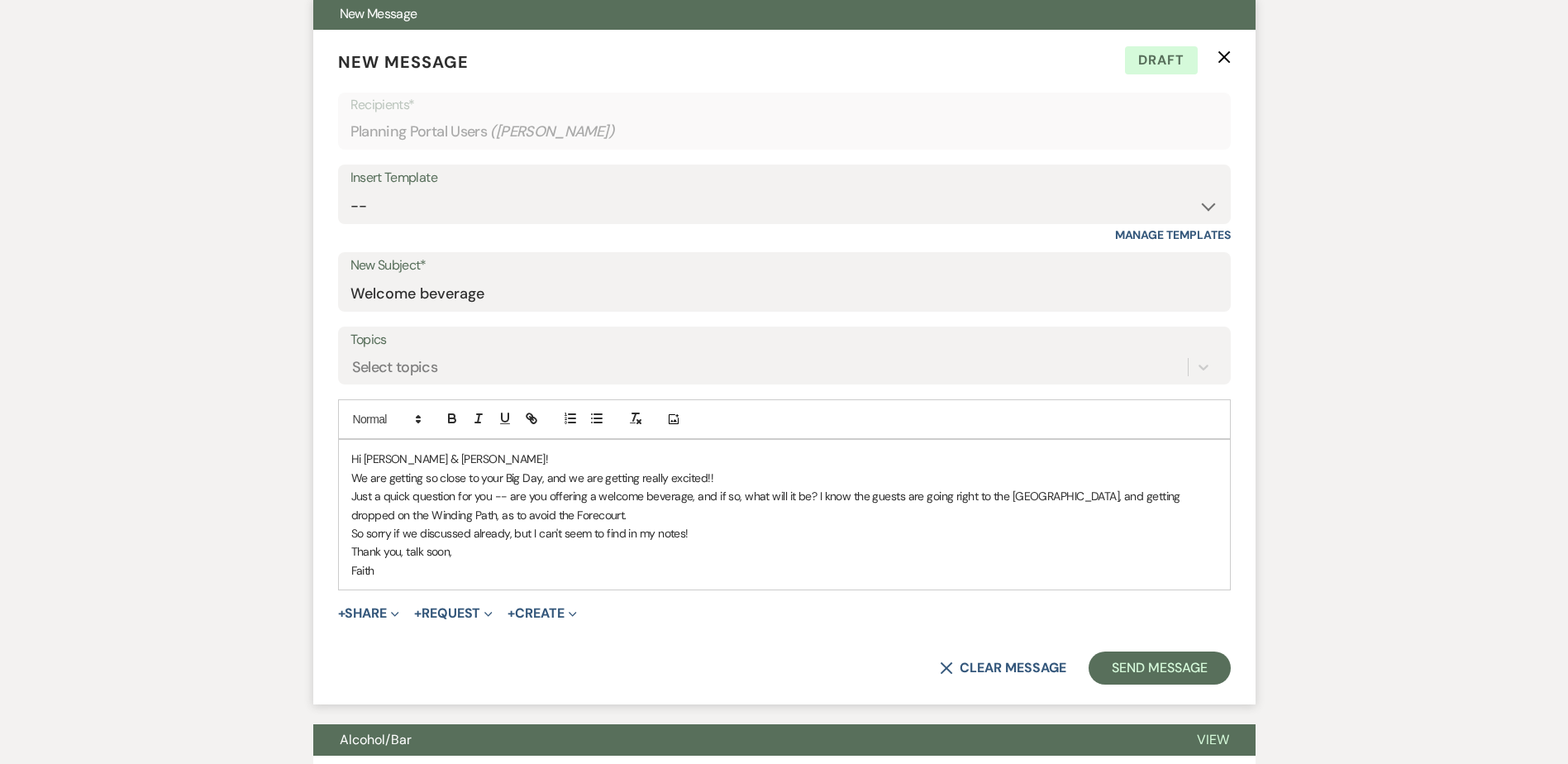
click at [551, 455] on p "Hi Sam & Bob!" at bounding box center [784, 458] width 866 height 18
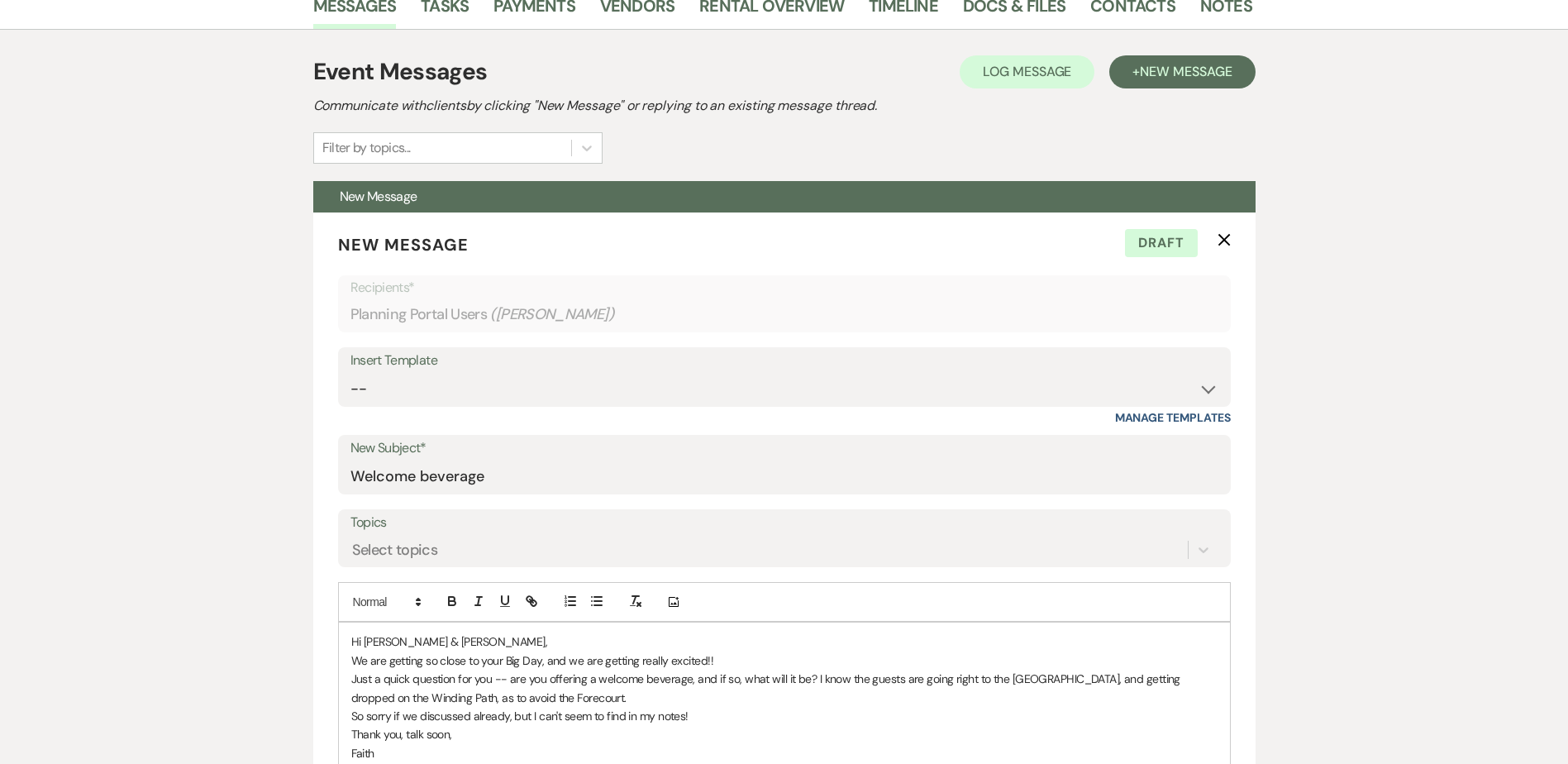
scroll to position [0, 0]
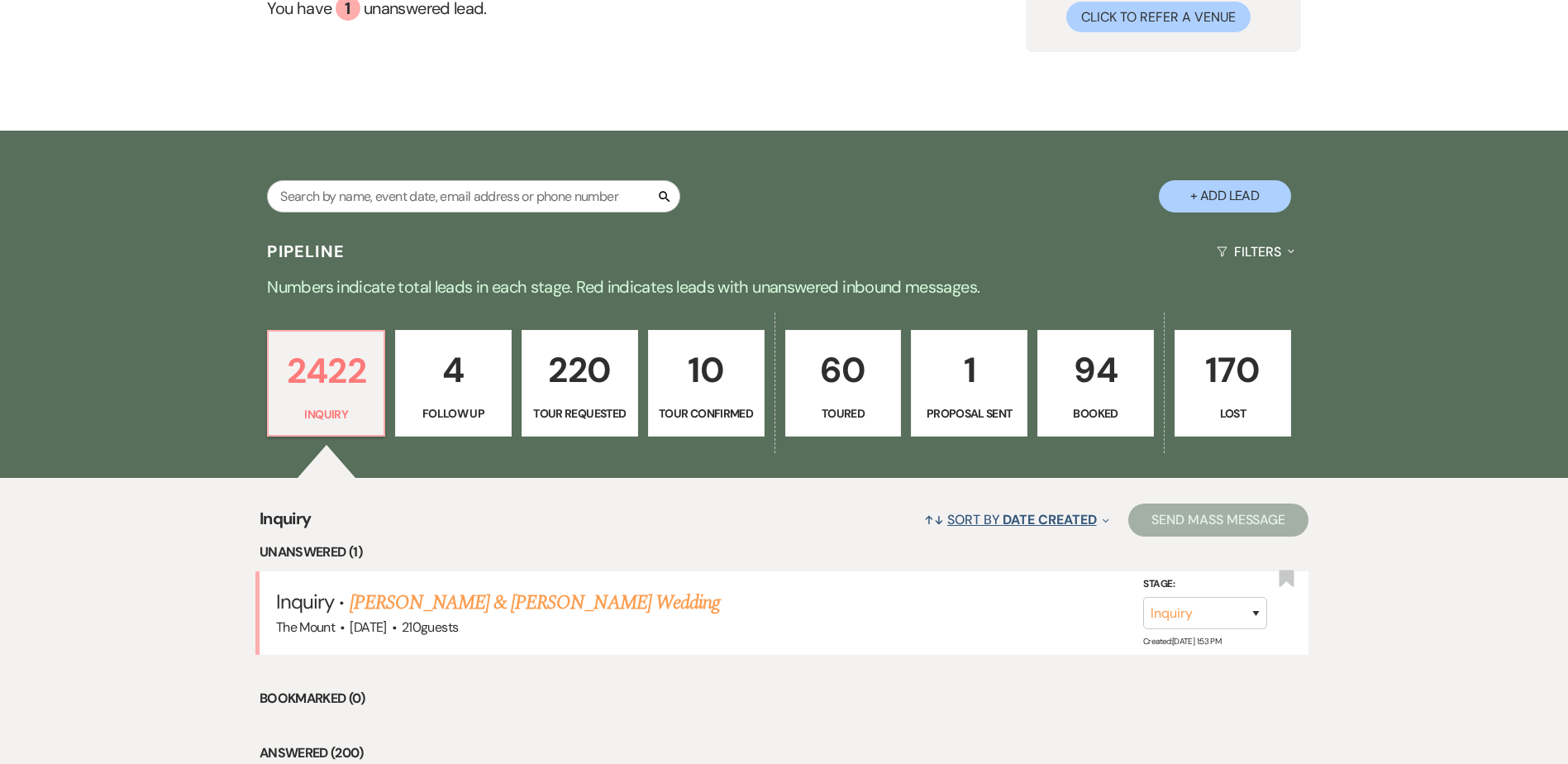
scroll to position [331, 0]
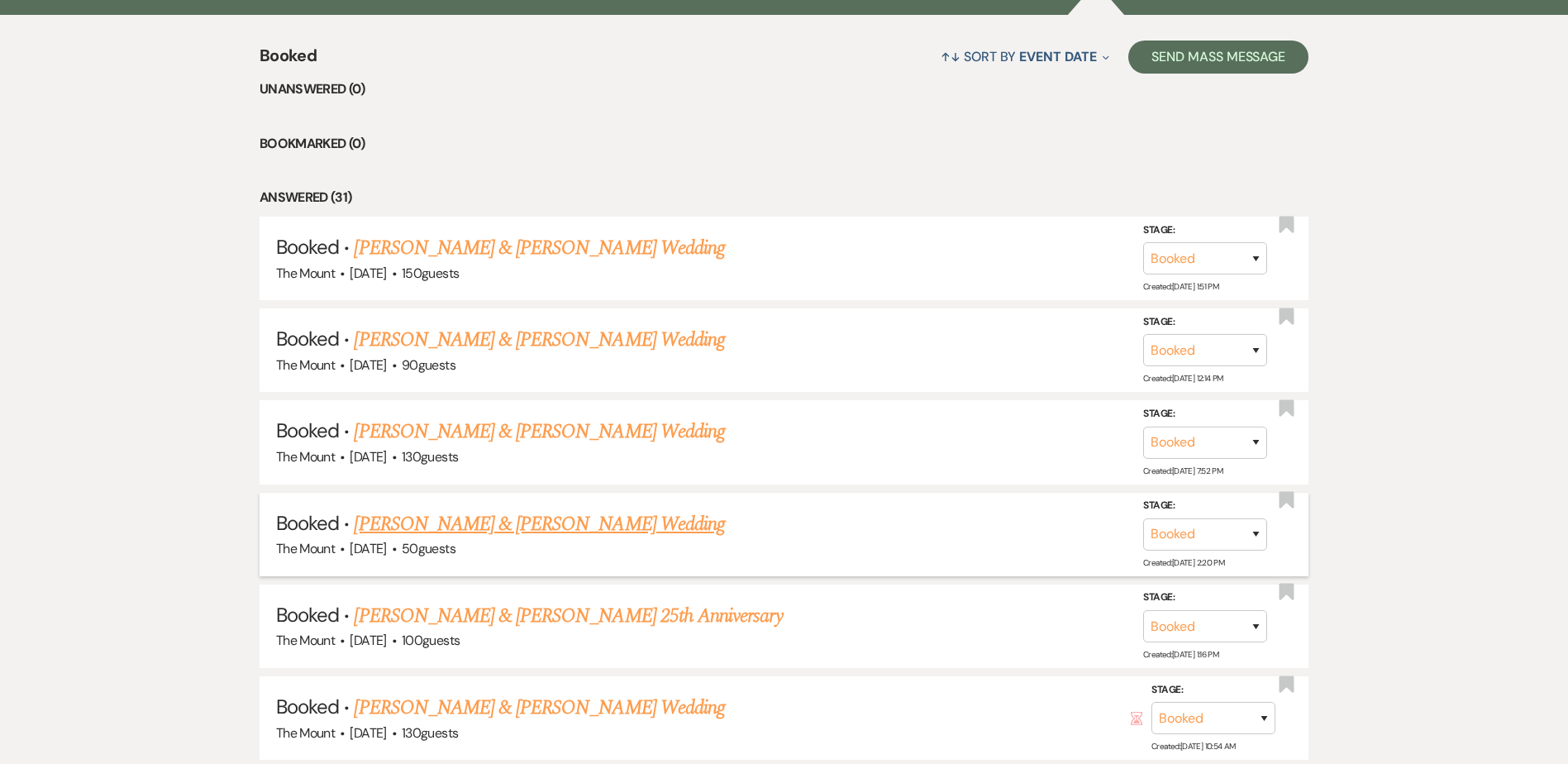
scroll to position [662, 0]
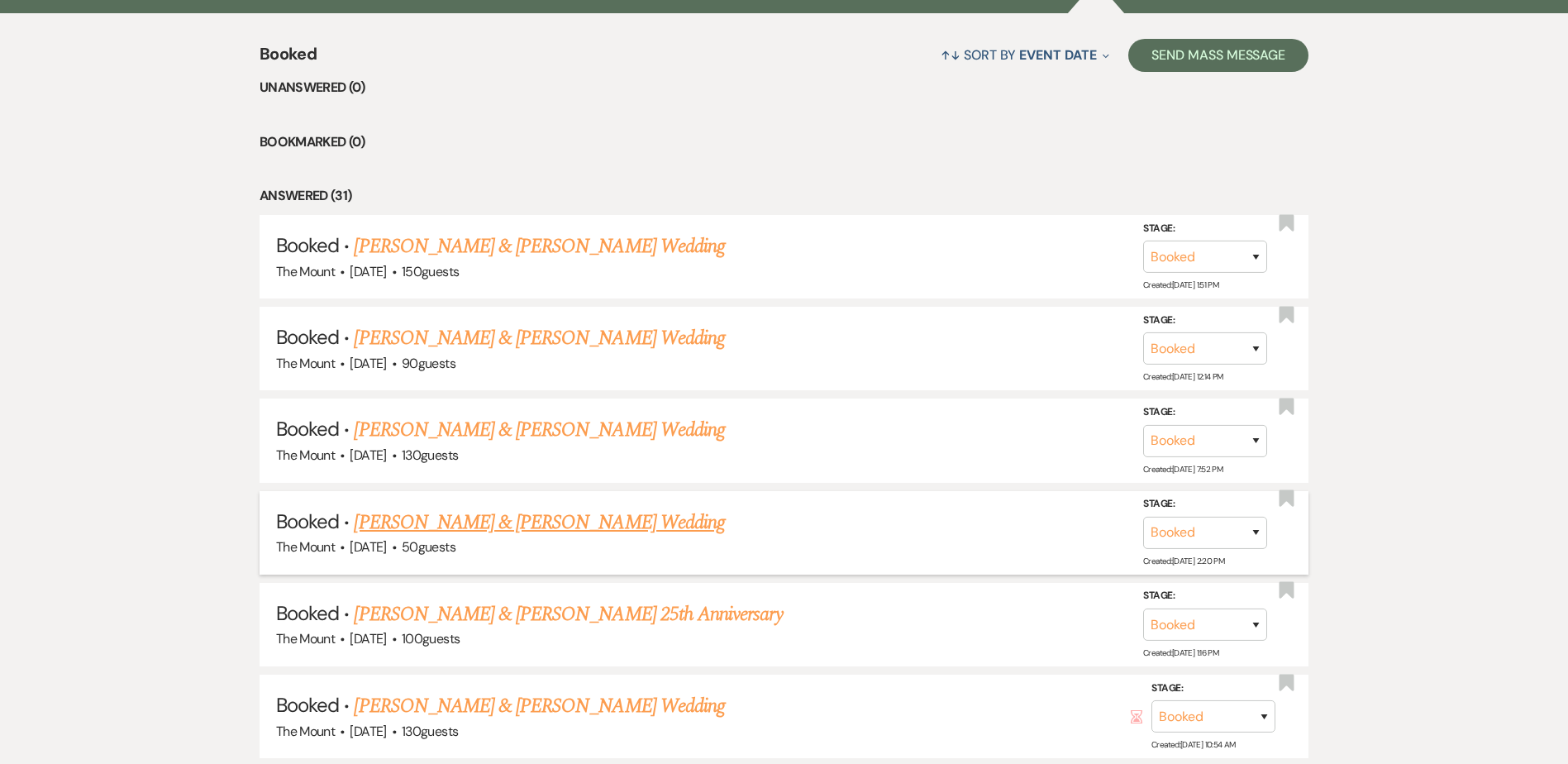
click at [536, 529] on link "[PERSON_NAME] & [PERSON_NAME] Wedding" at bounding box center [539, 523] width 371 height 30
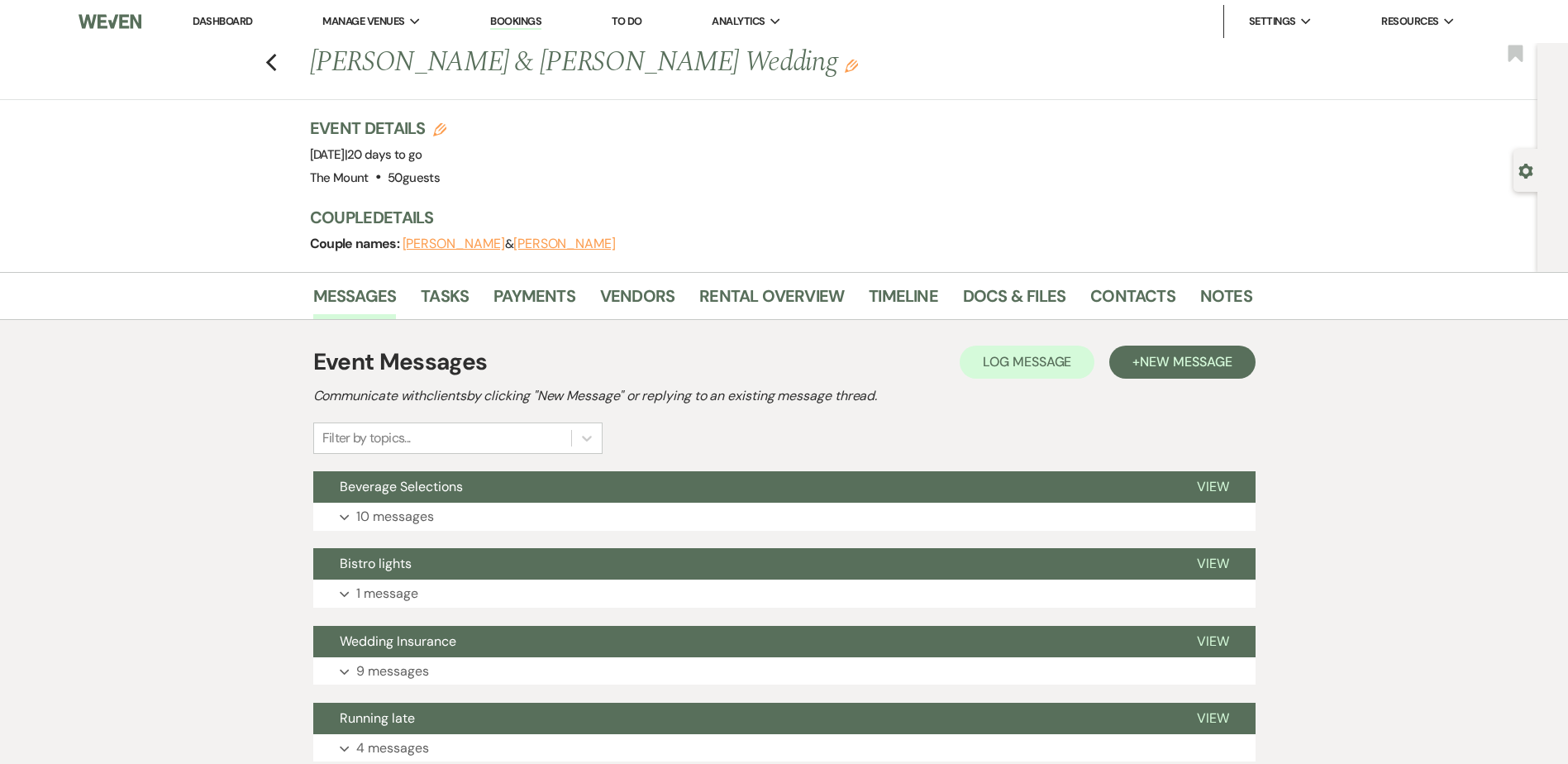
click at [536, 529] on button "Expand 10 messages" at bounding box center [784, 517] width 942 height 28
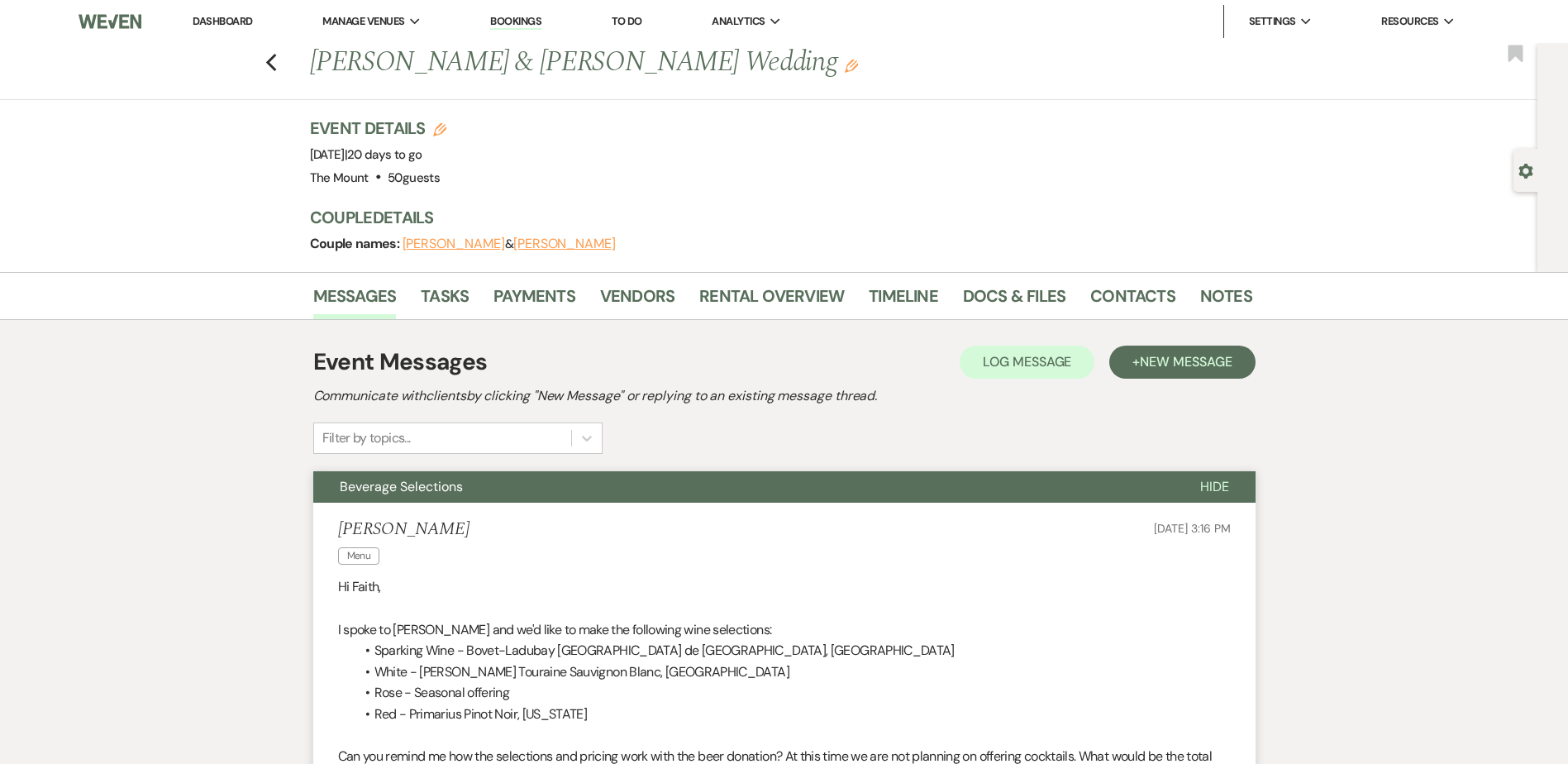
click at [1233, 483] on button "Hide" at bounding box center [1215, 487] width 82 height 31
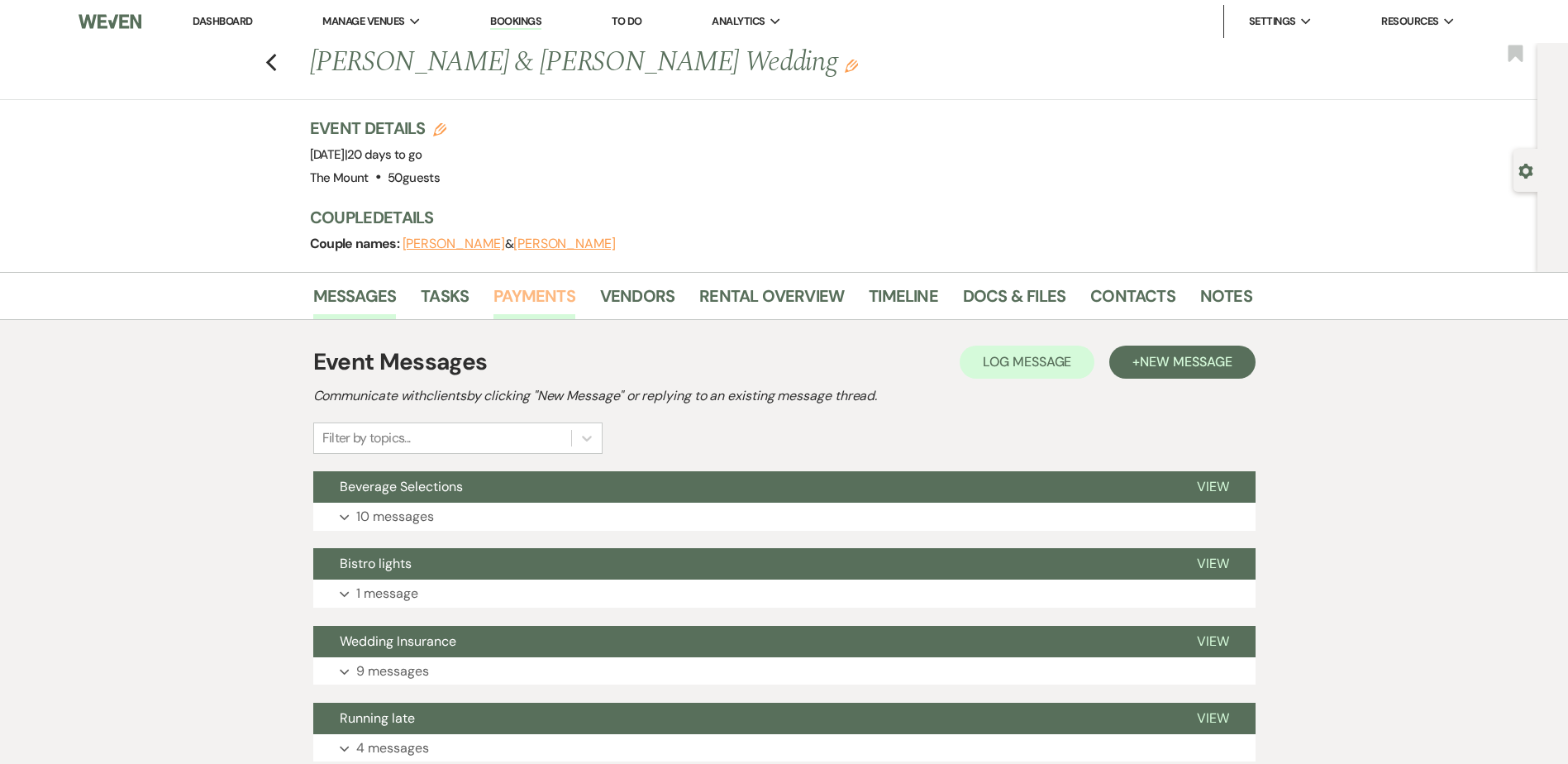
click at [554, 316] on link "Payments" at bounding box center [535, 301] width 82 height 36
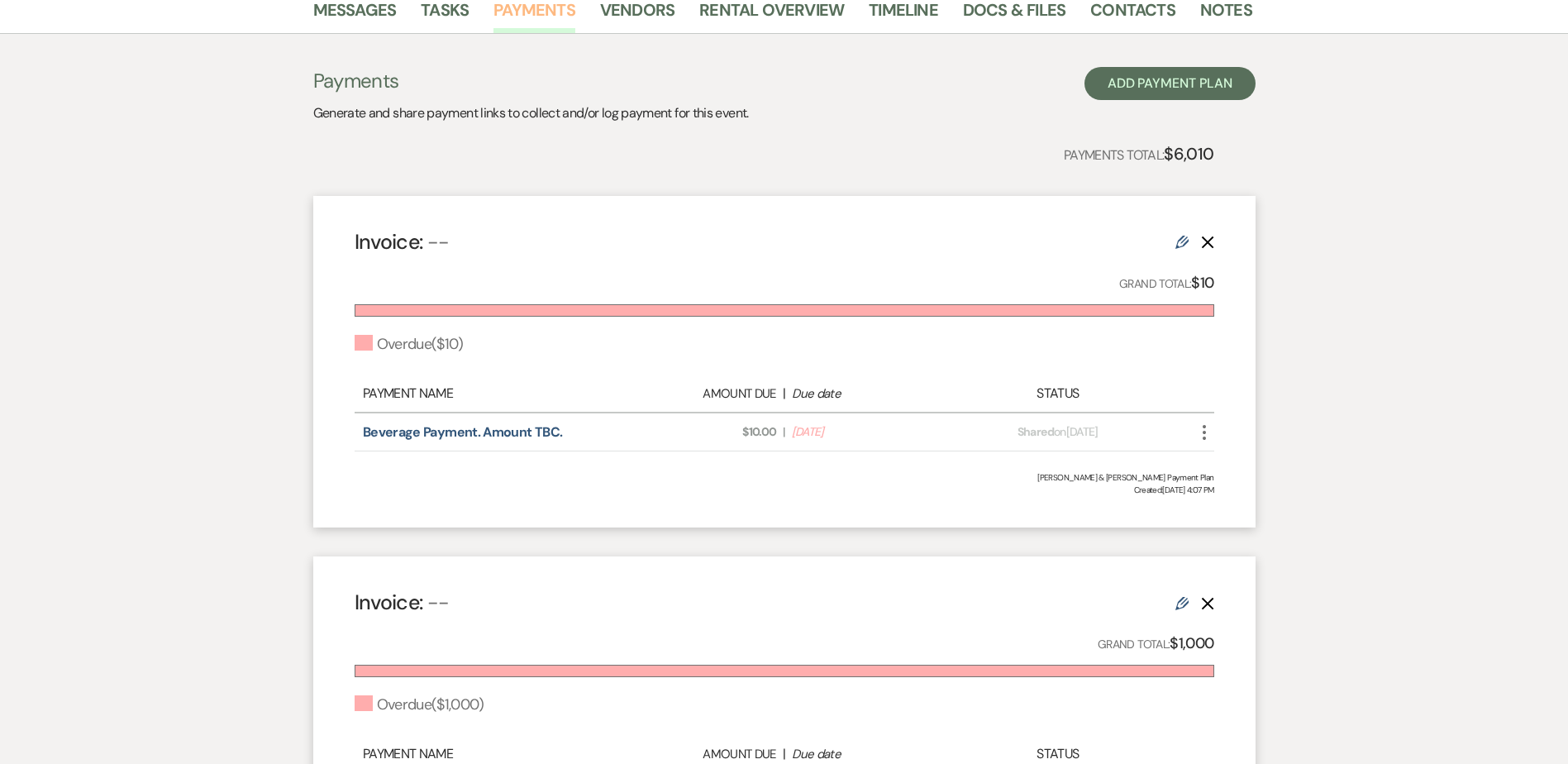
scroll to position [248, 0]
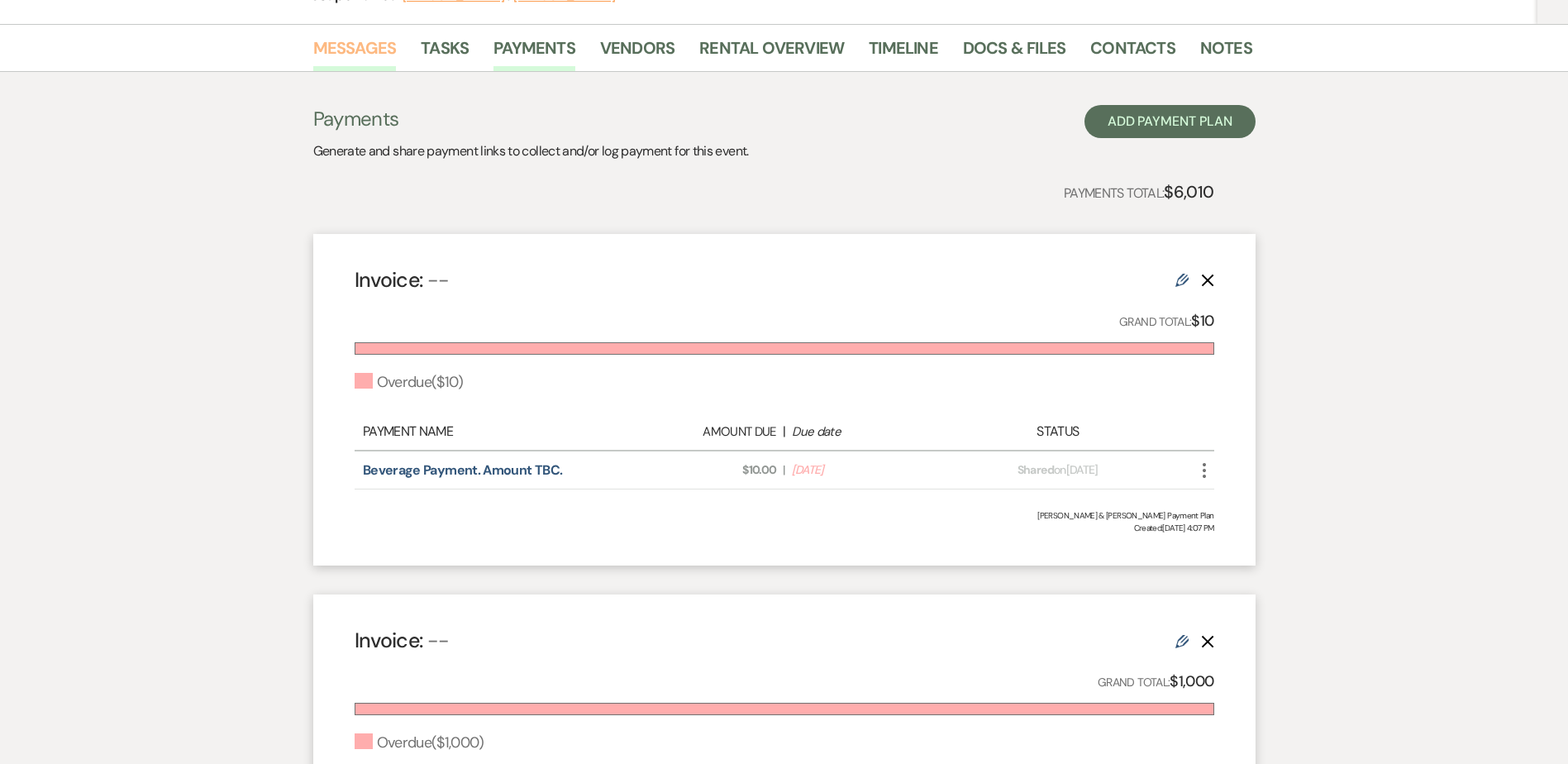
click at [388, 68] on link "Messages" at bounding box center [355, 53] width 83 height 36
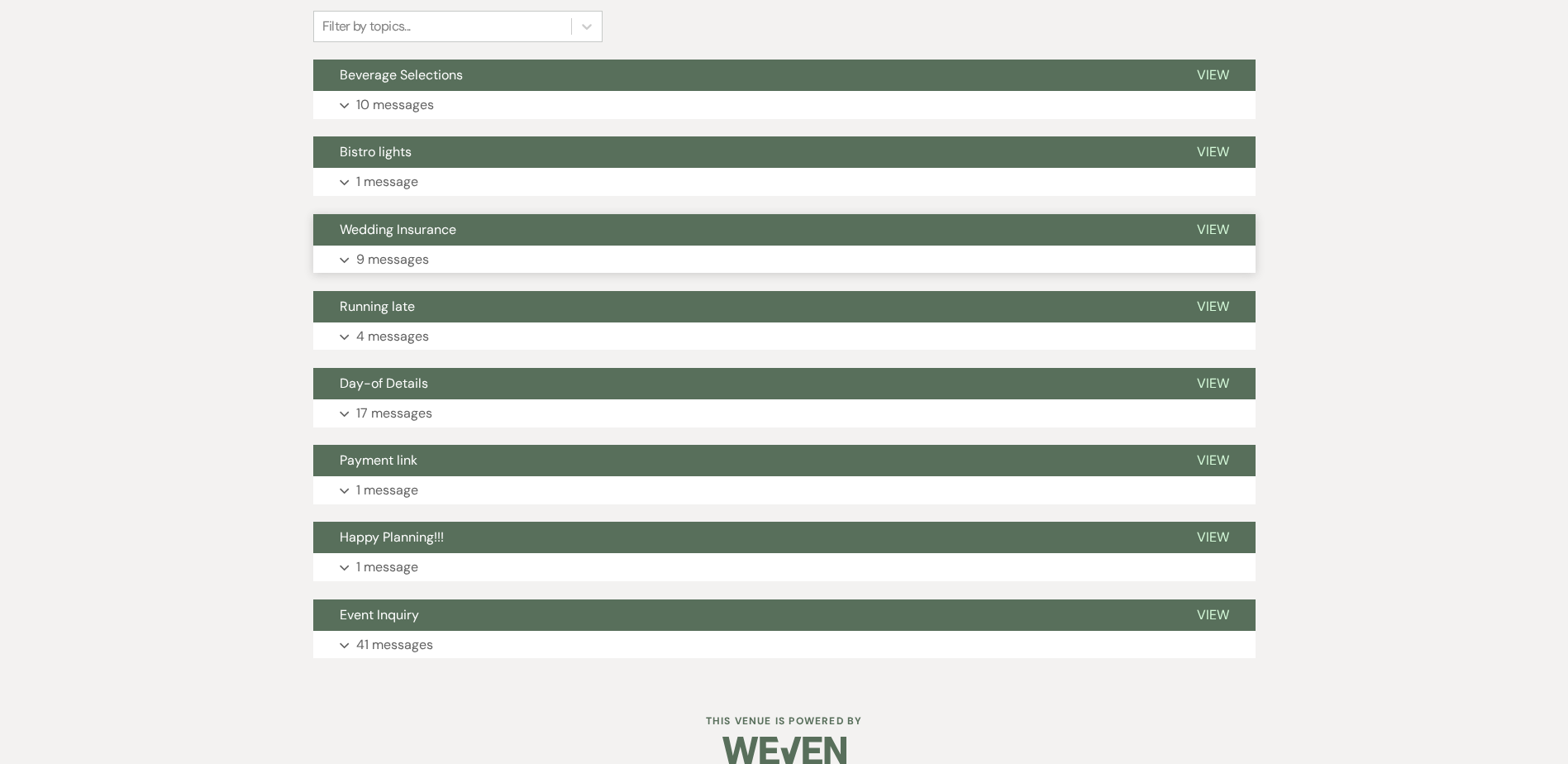
scroll to position [413, 0]
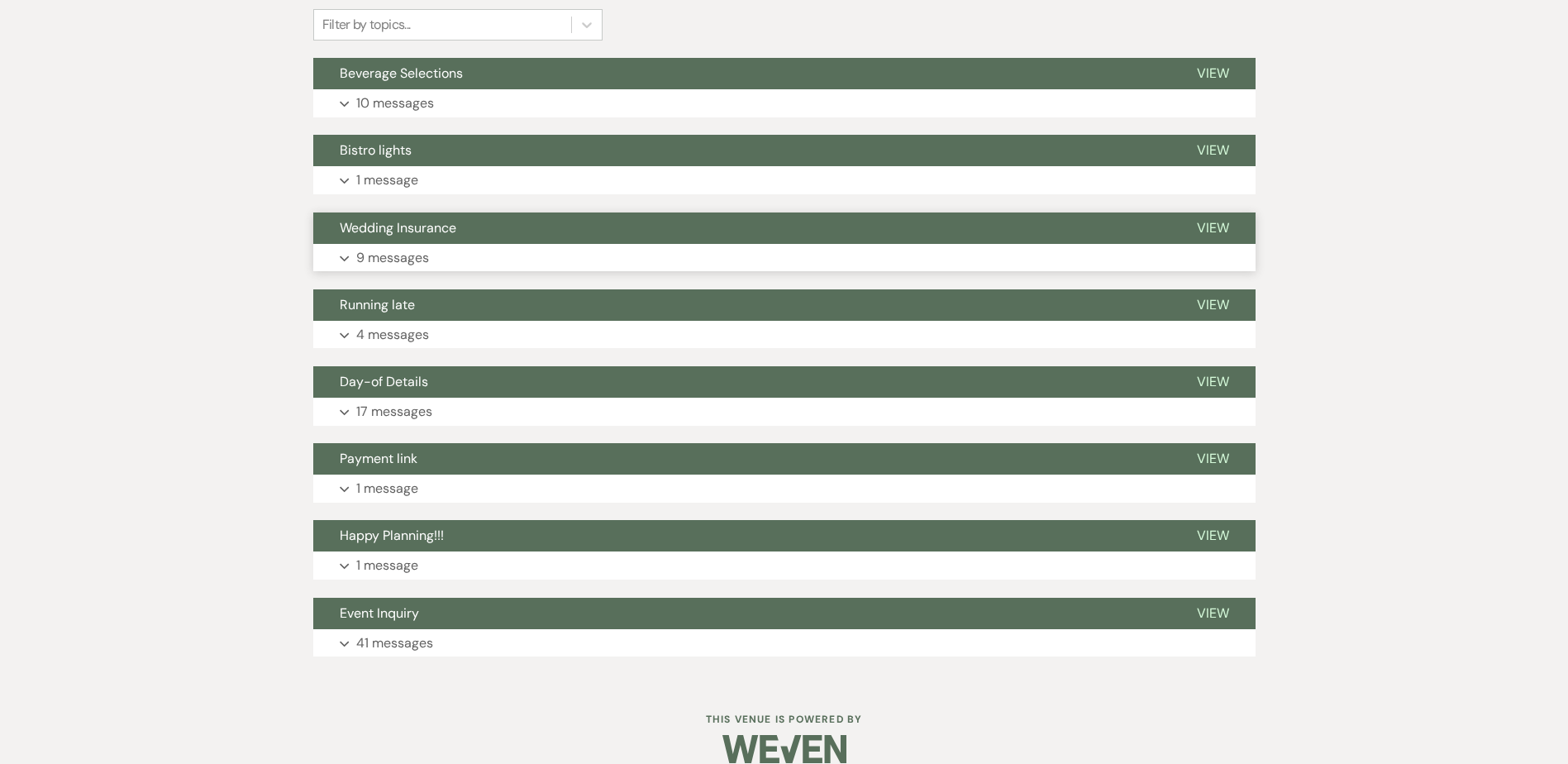
click at [417, 392] on button "Day-of Details" at bounding box center [742, 382] width 857 height 31
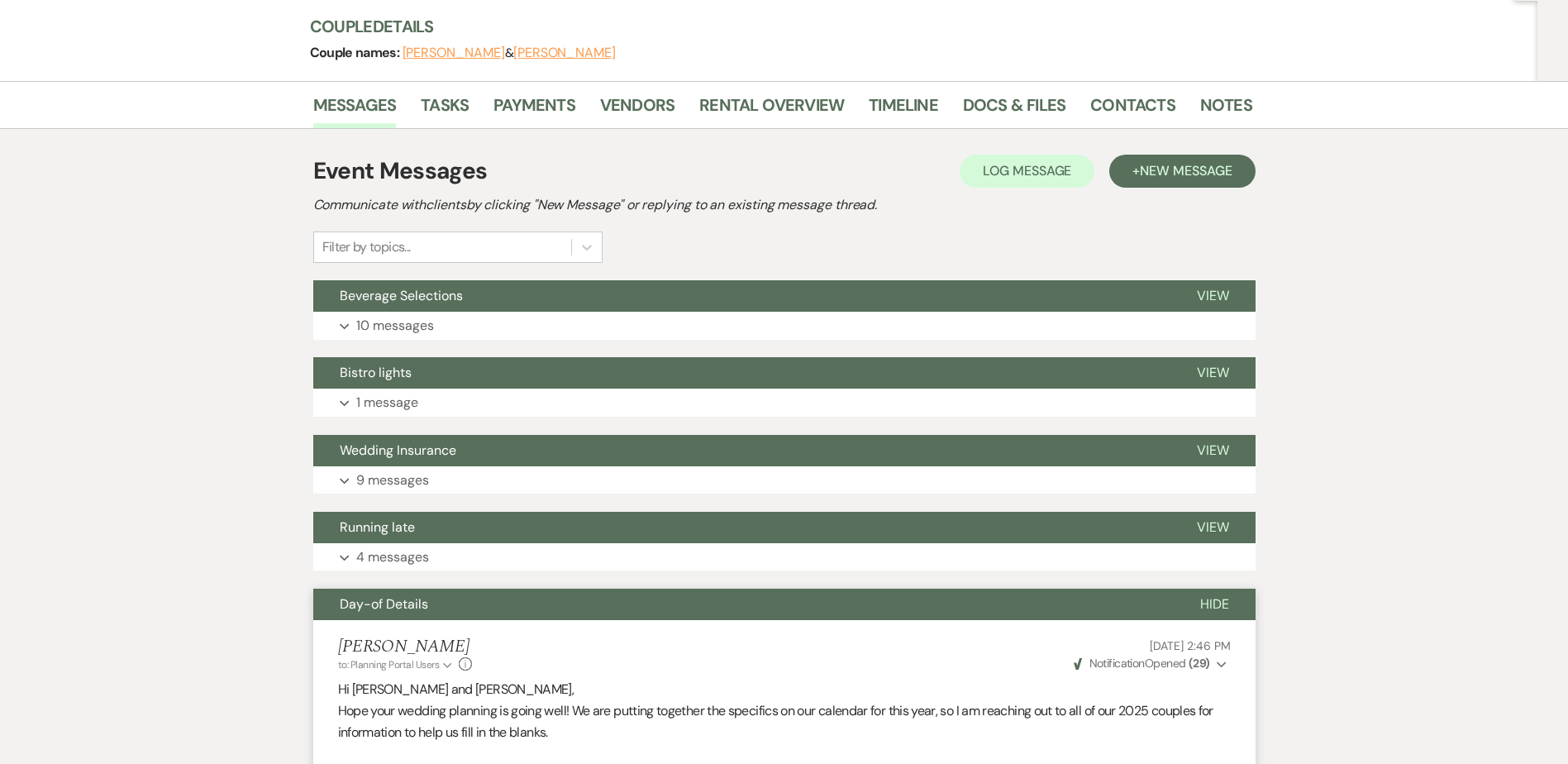
scroll to position [230, 0]
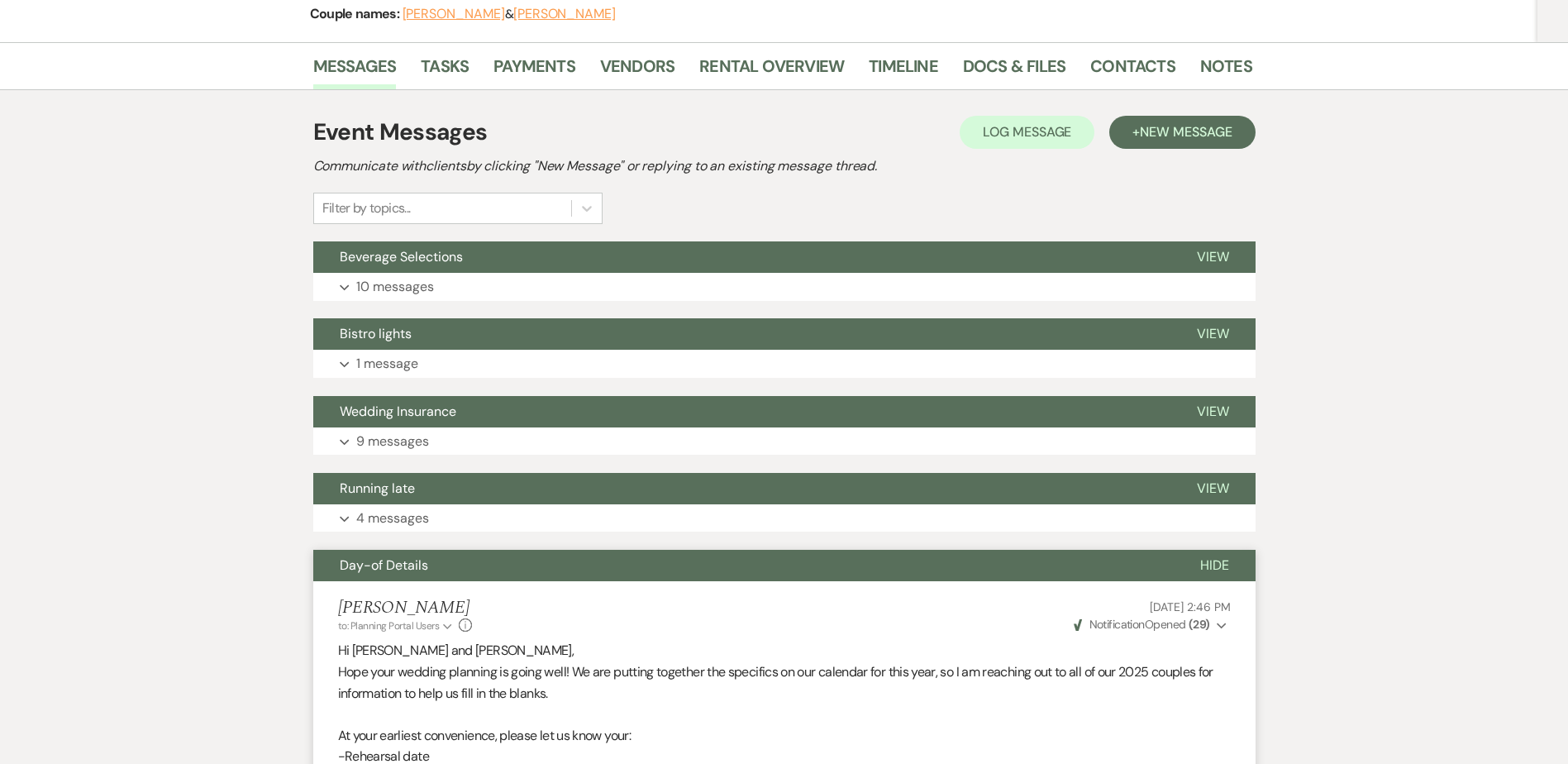
click at [1227, 568] on span "Hide" at bounding box center [1214, 565] width 29 height 17
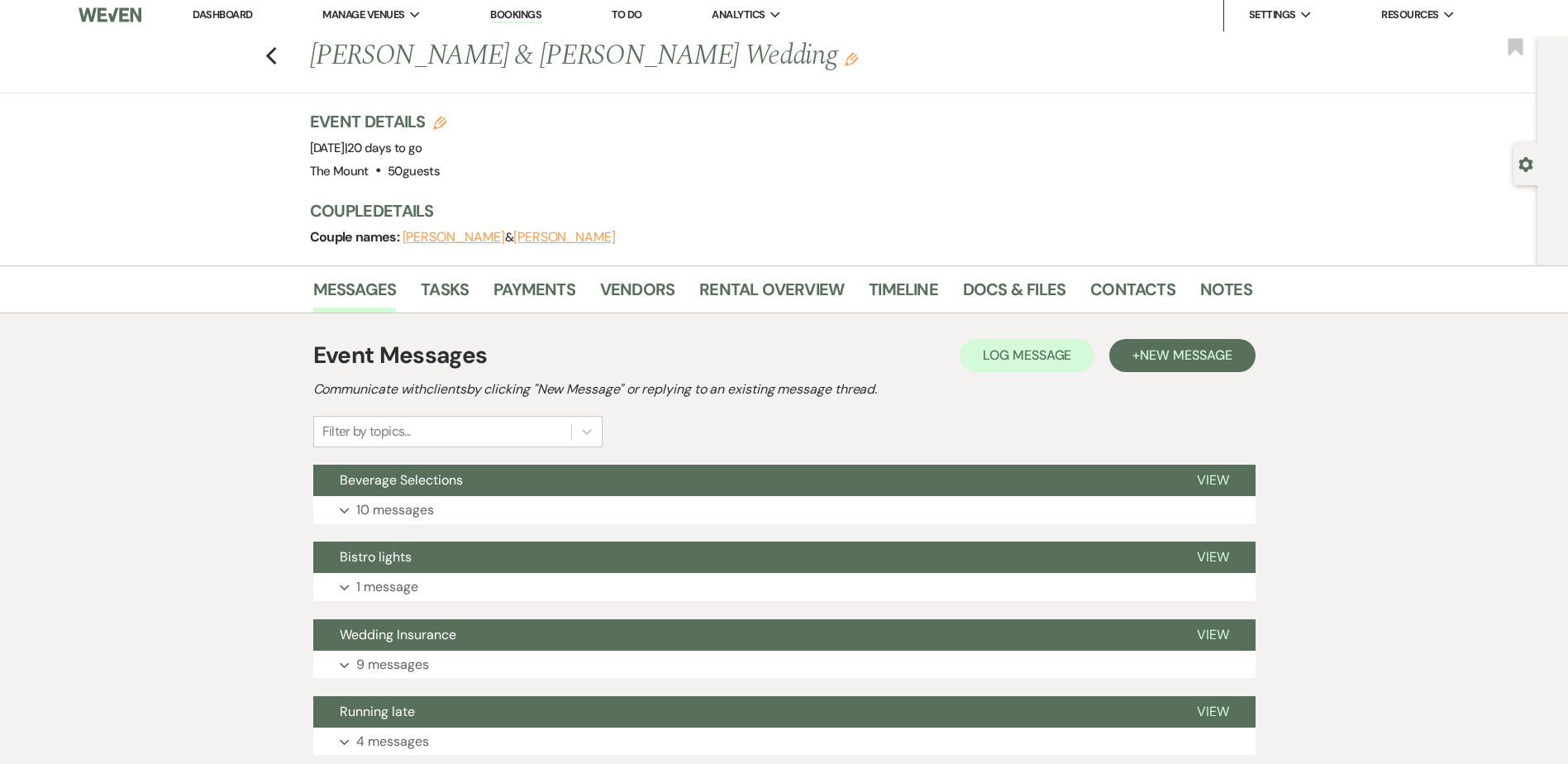
scroll to position [0, 0]
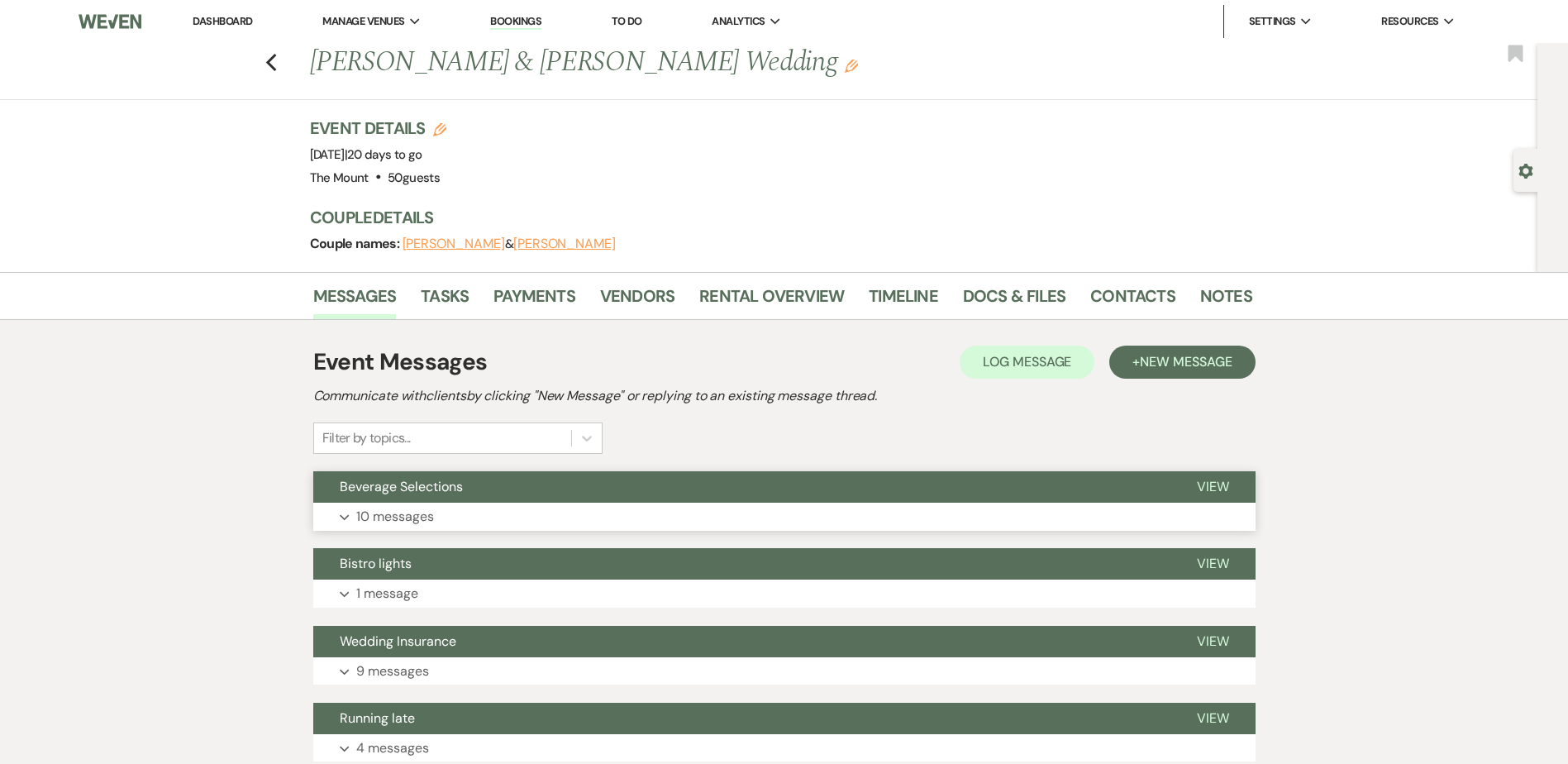
click at [343, 517] on icon "Expand" at bounding box center [344, 518] width 10 height 7
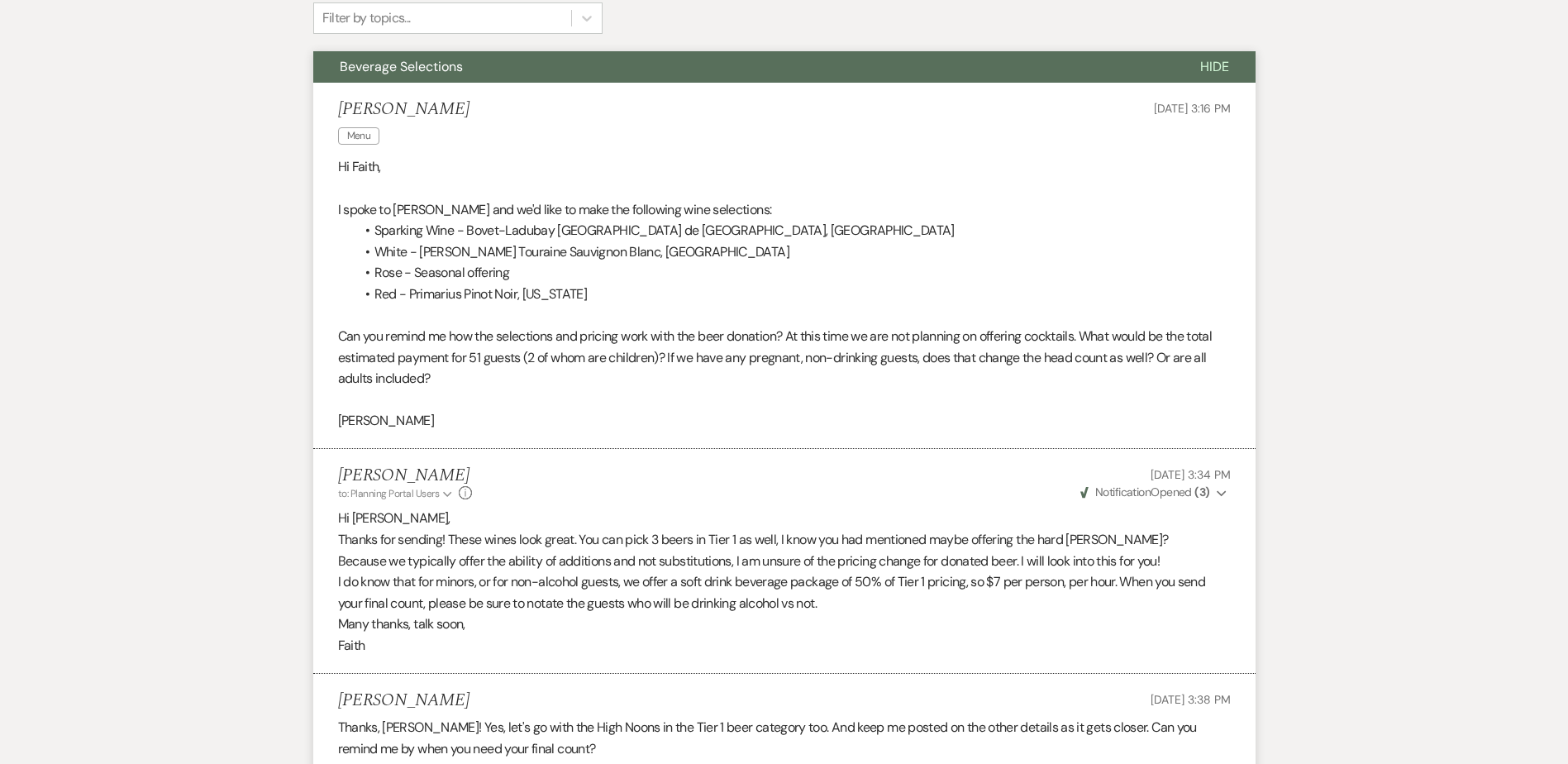
scroll to position [413, 0]
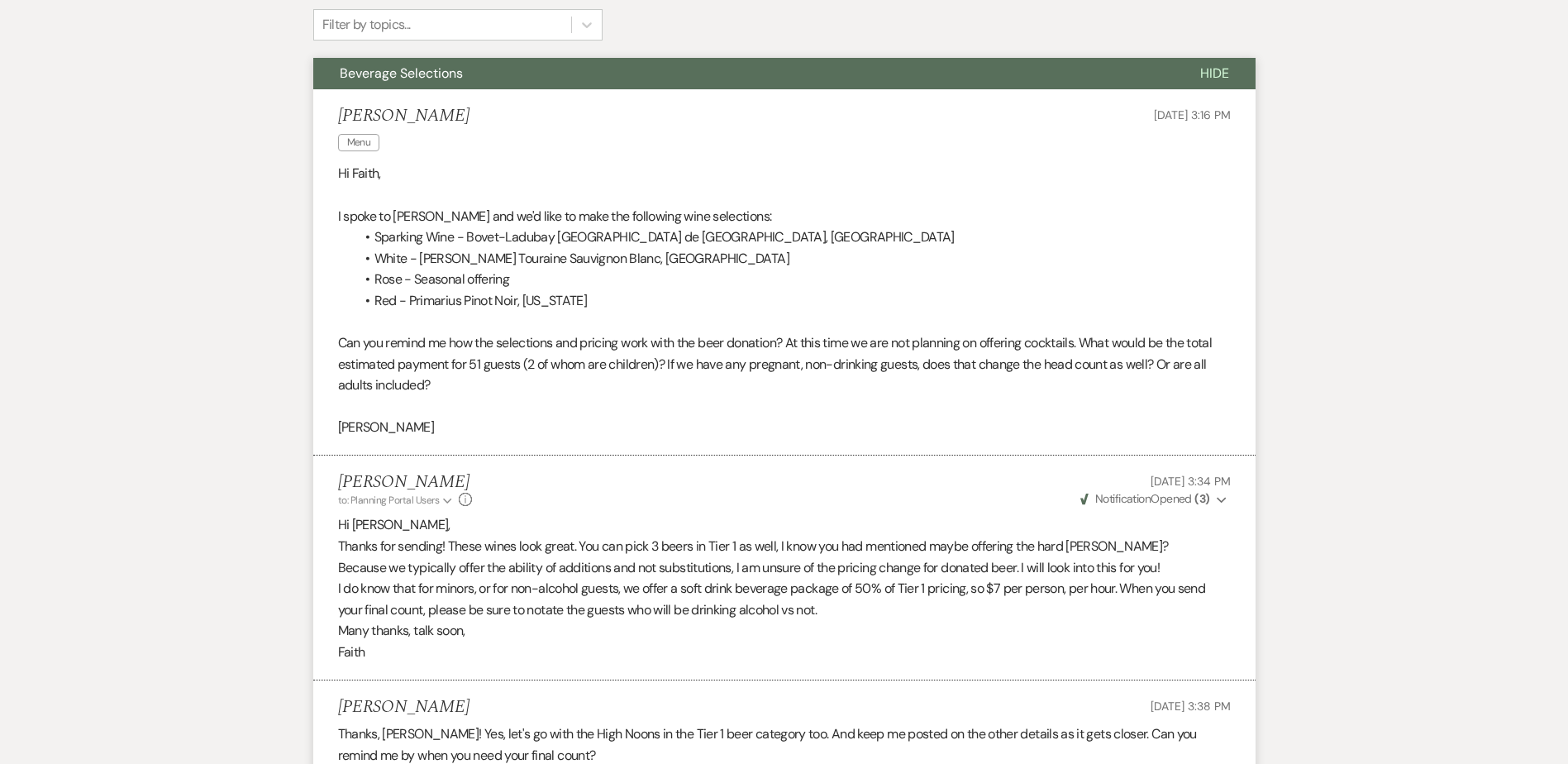
drag, startPoint x: 840, startPoint y: 424, endPoint x: 686, endPoint y: 478, distance: 163.2
click at [686, 478] on div "Faith Linz to: Planning Portal Users Expand Info Jun 19, 2025, 3:34 PM Weven Ch…" at bounding box center [784, 490] width 893 height 36
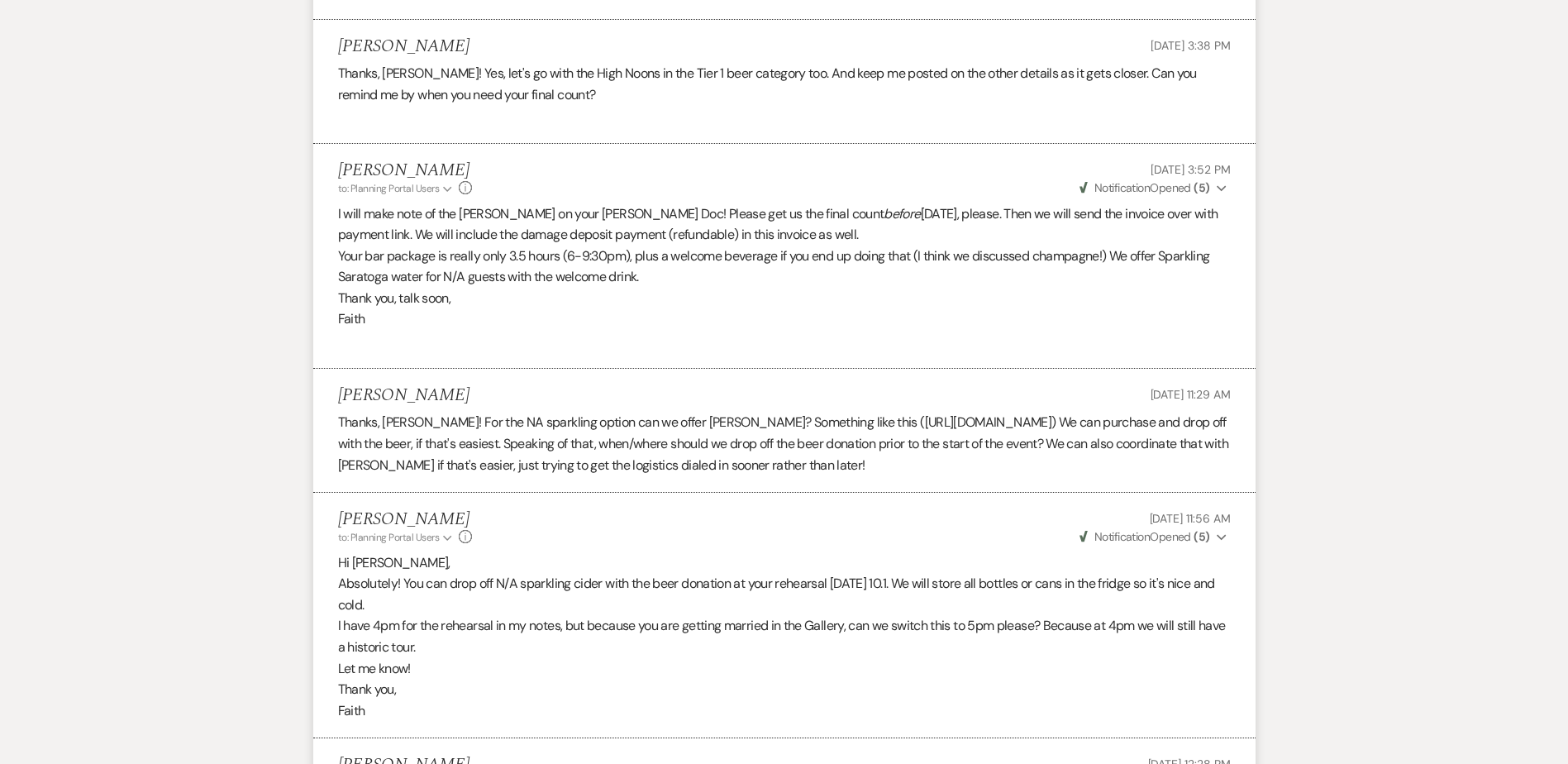
scroll to position [1076, 0]
drag, startPoint x: 777, startPoint y: 342, endPoint x: 619, endPoint y: 402, distance: 169.0
click at [619, 402] on div "Laurie Egan Jun 20, 2025, 11:29 AM" at bounding box center [784, 395] width 893 height 21
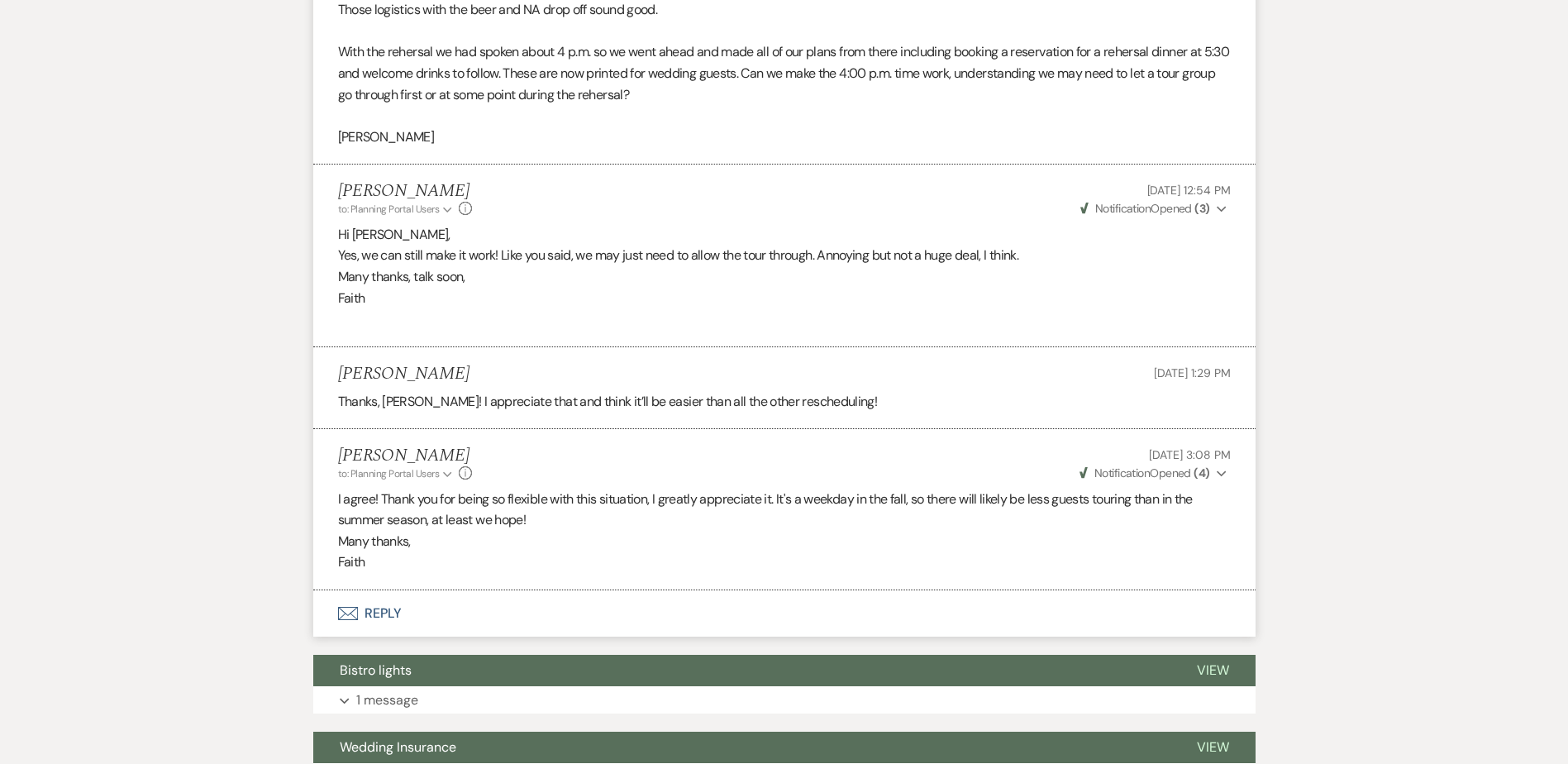
scroll to position [1902, 0]
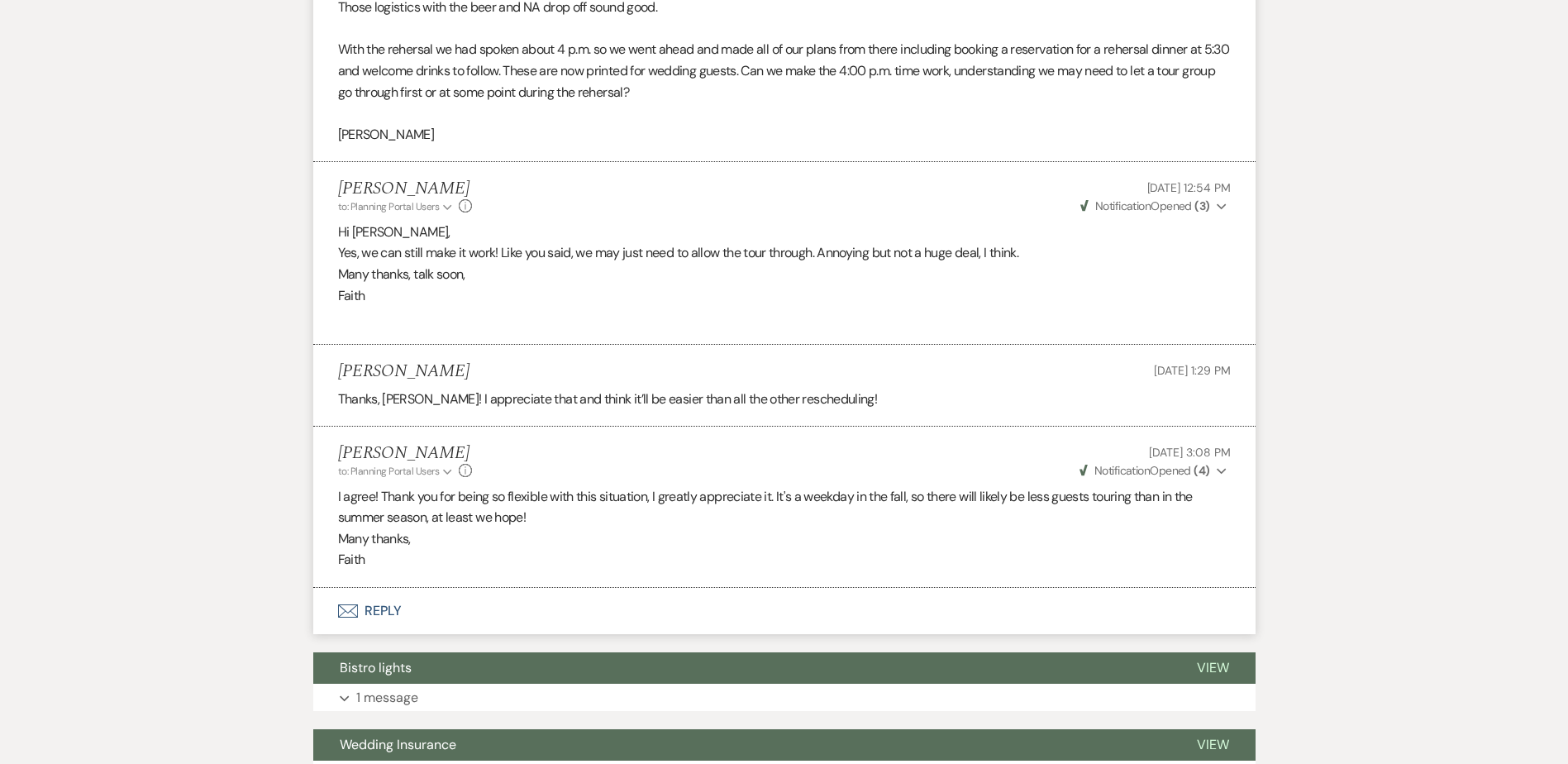
click at [397, 635] on button "Envelope Reply" at bounding box center [784, 610] width 942 height 46
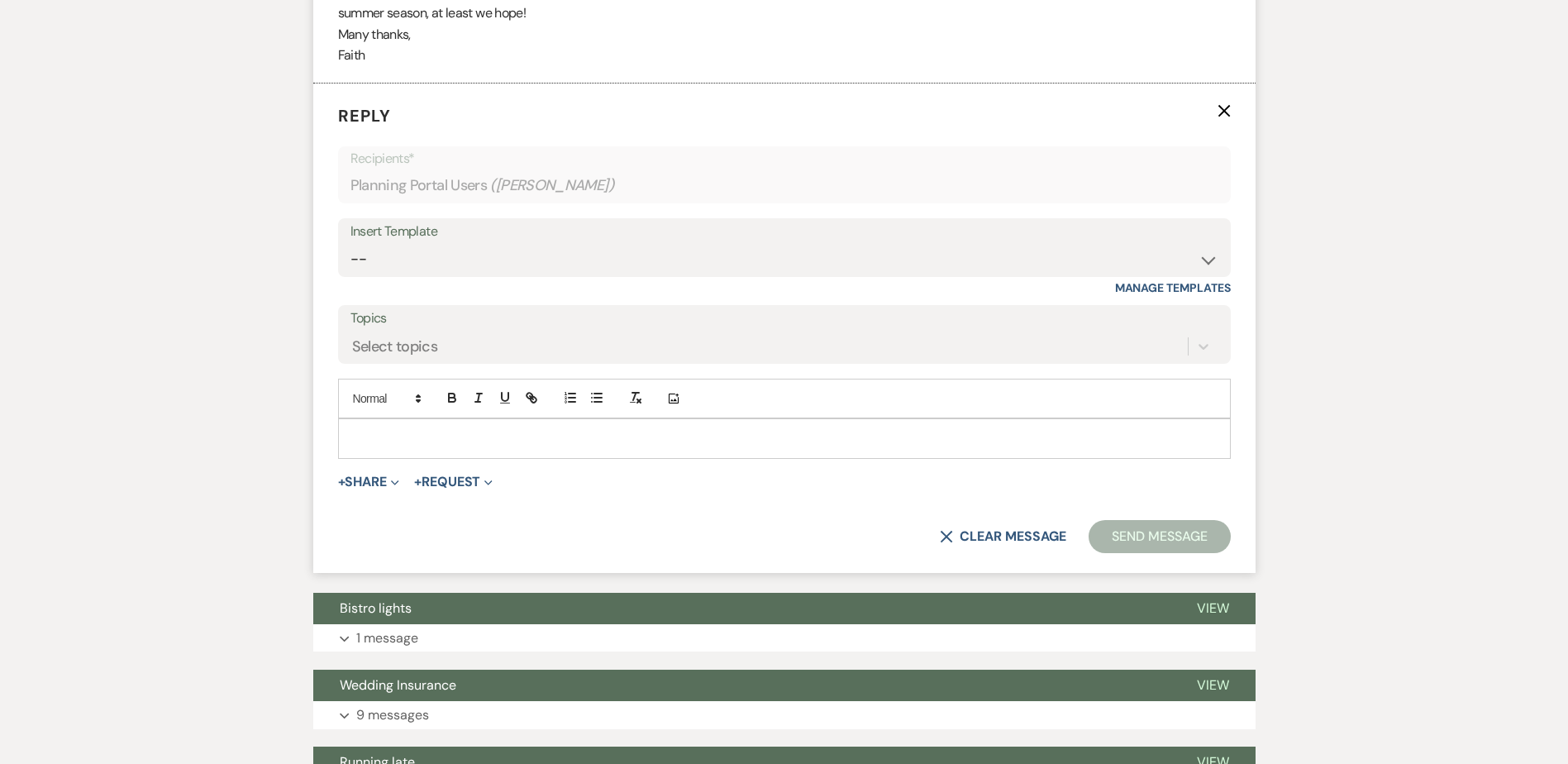
scroll to position [2543, 0]
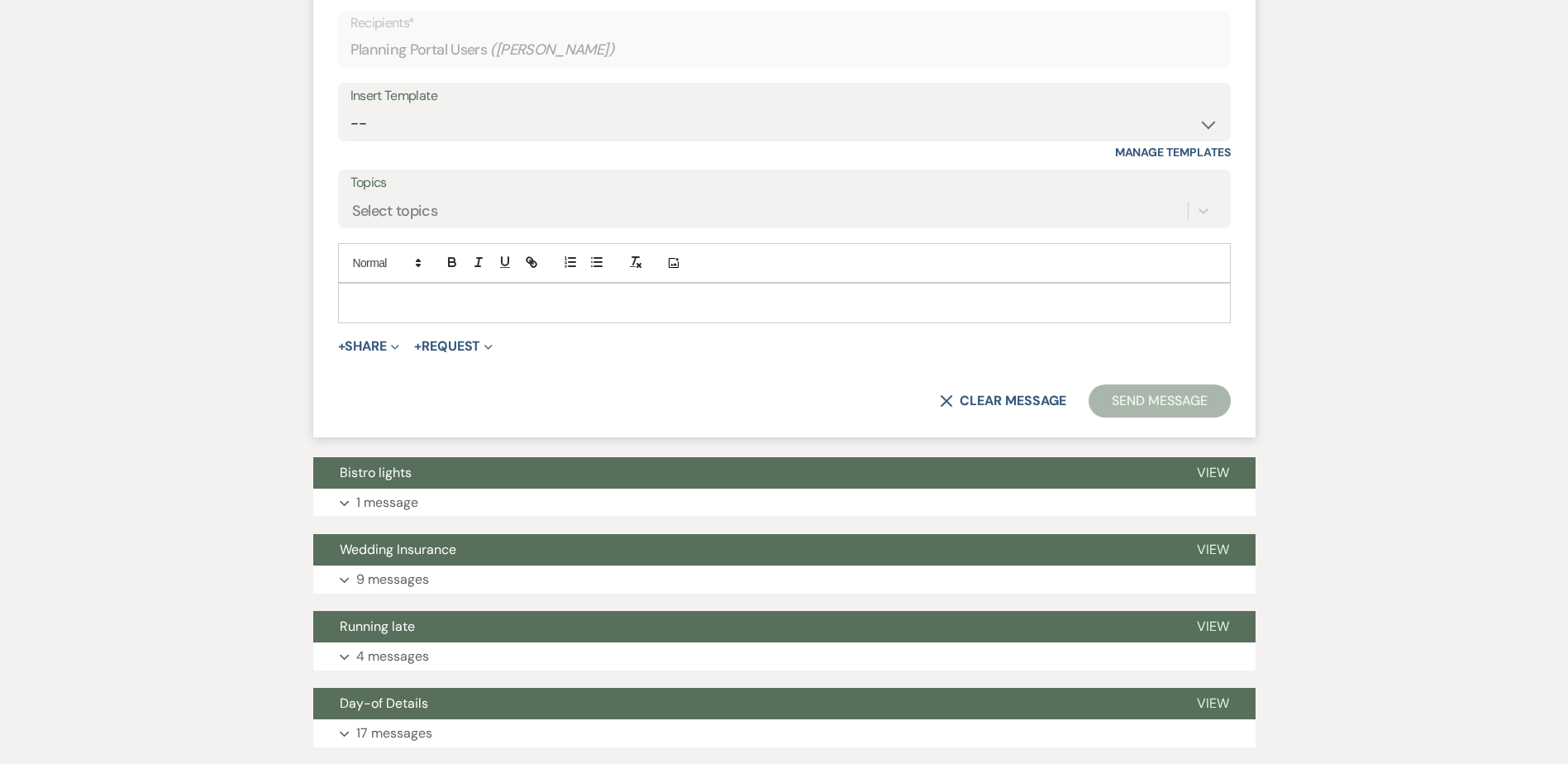
click at [502, 322] on div at bounding box center [784, 303] width 891 height 38
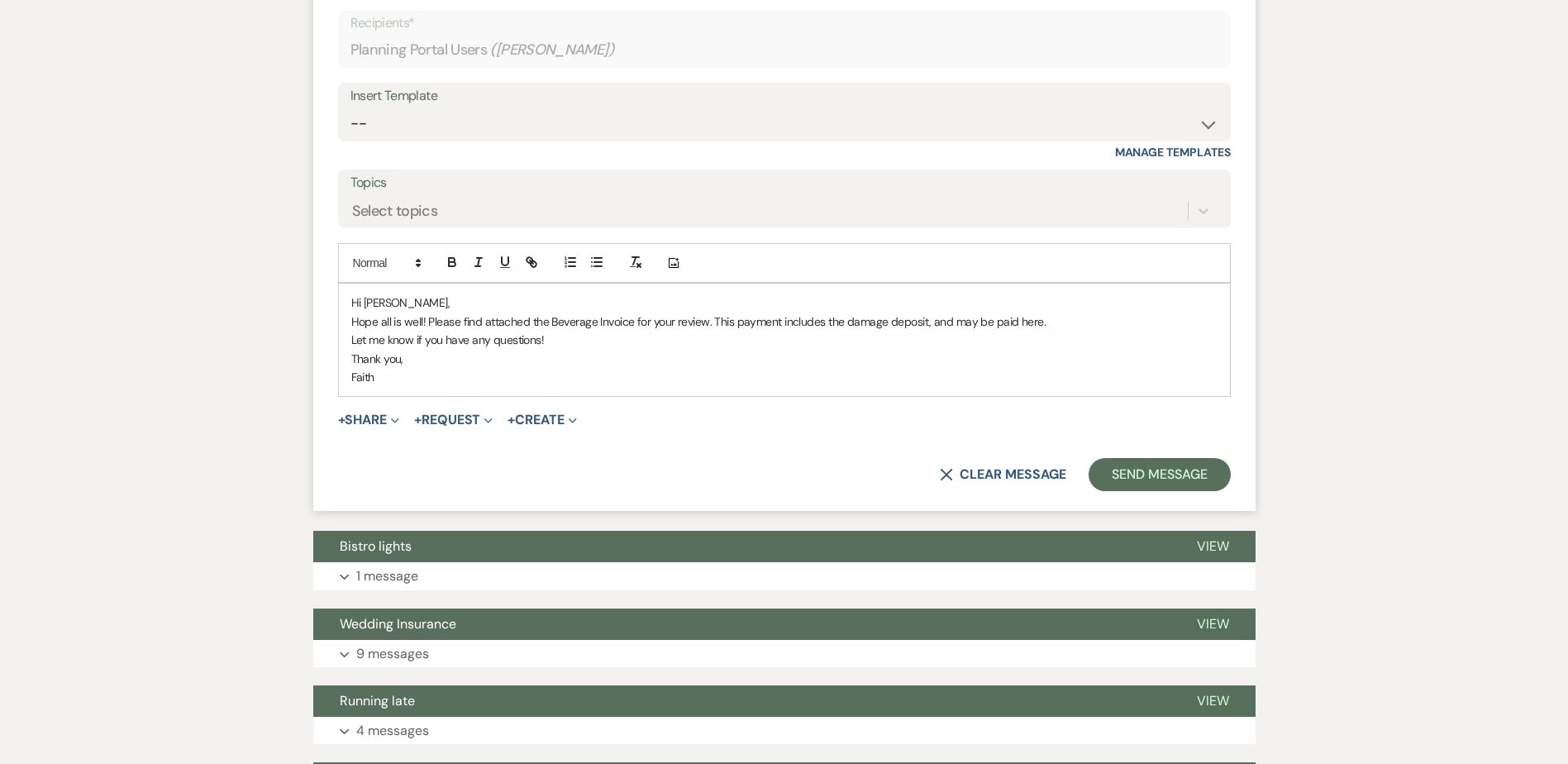
click at [1023, 331] on p "Hope all is well! Please find attached the Beverage Invoice for your review. Th…" at bounding box center [784, 321] width 866 height 18
click at [535, 270] on icon "button" at bounding box center [531, 261] width 15 height 15
paste input "ttps://edithwharton.org/special-event-payment/"
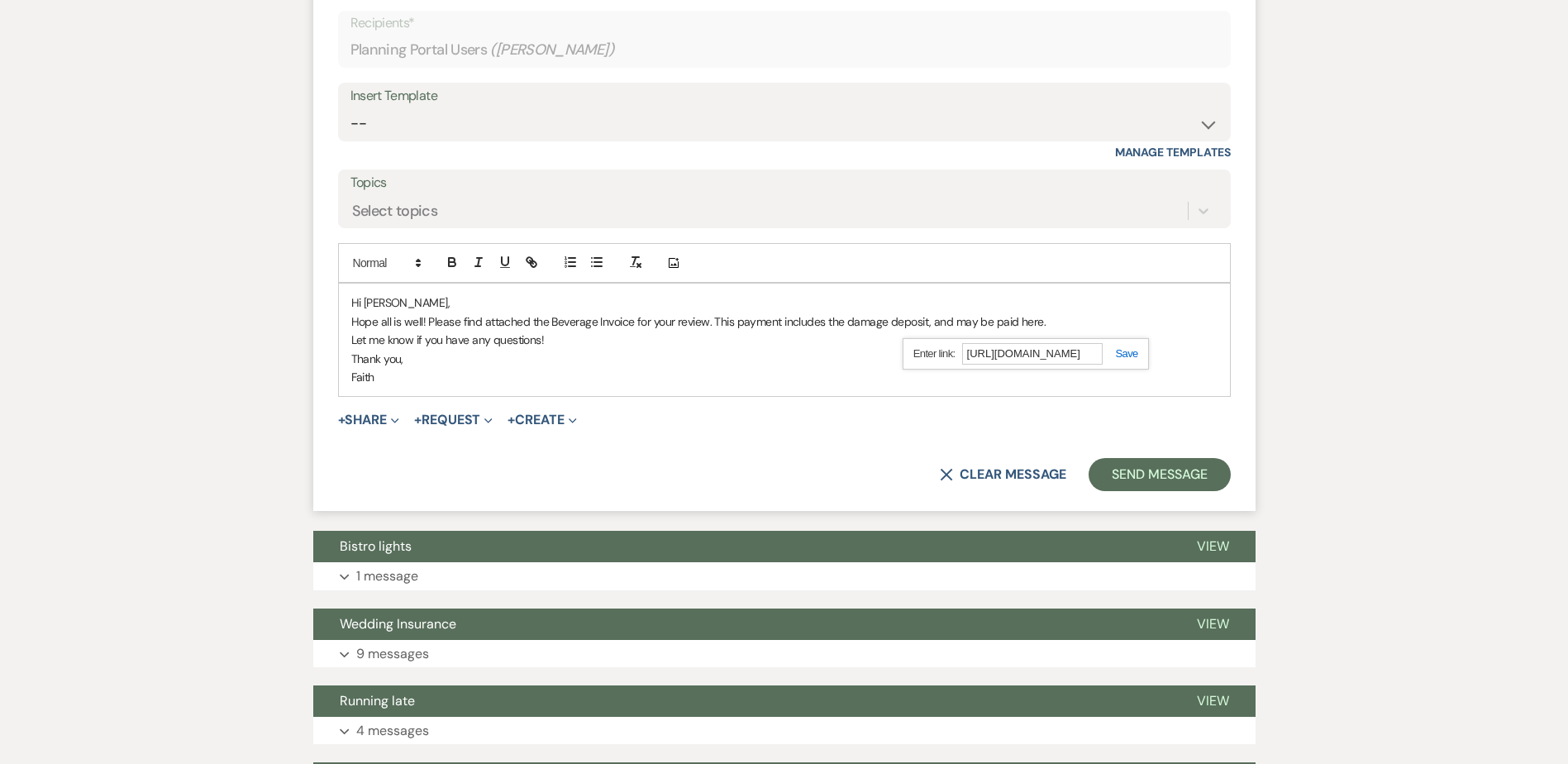
type input "https://edithwharton.org/special-event-payment/"
click at [1138, 371] on div "https://edithwharton.org/special-event-payment/" at bounding box center [1026, 354] width 246 height 32
click at [1138, 359] on link at bounding box center [1120, 353] width 36 height 12
click at [1138, 368] on p "Thank you," at bounding box center [784, 359] width 866 height 18
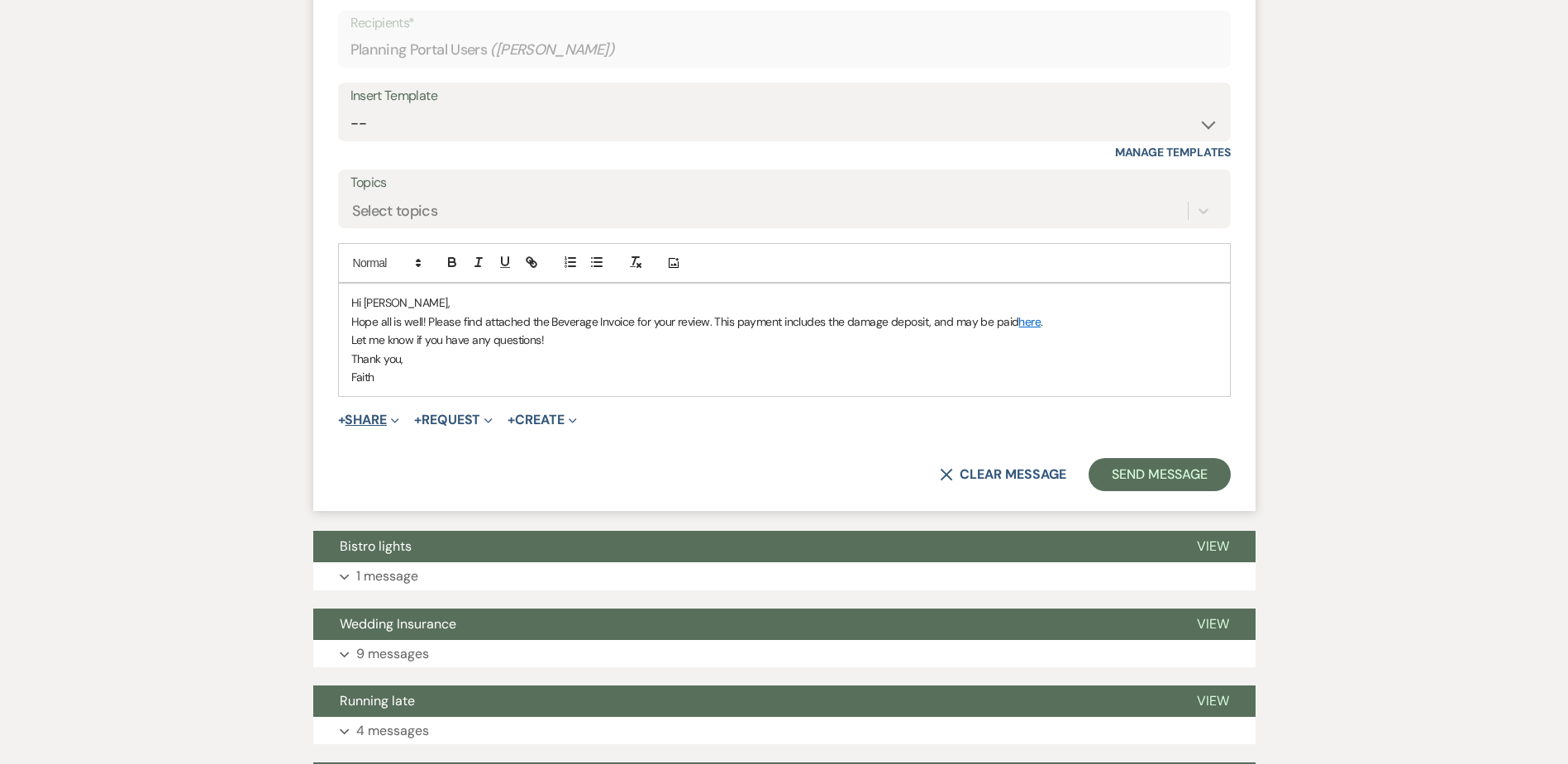
click at [374, 427] on button "+ Share Expand" at bounding box center [369, 419] width 62 height 13
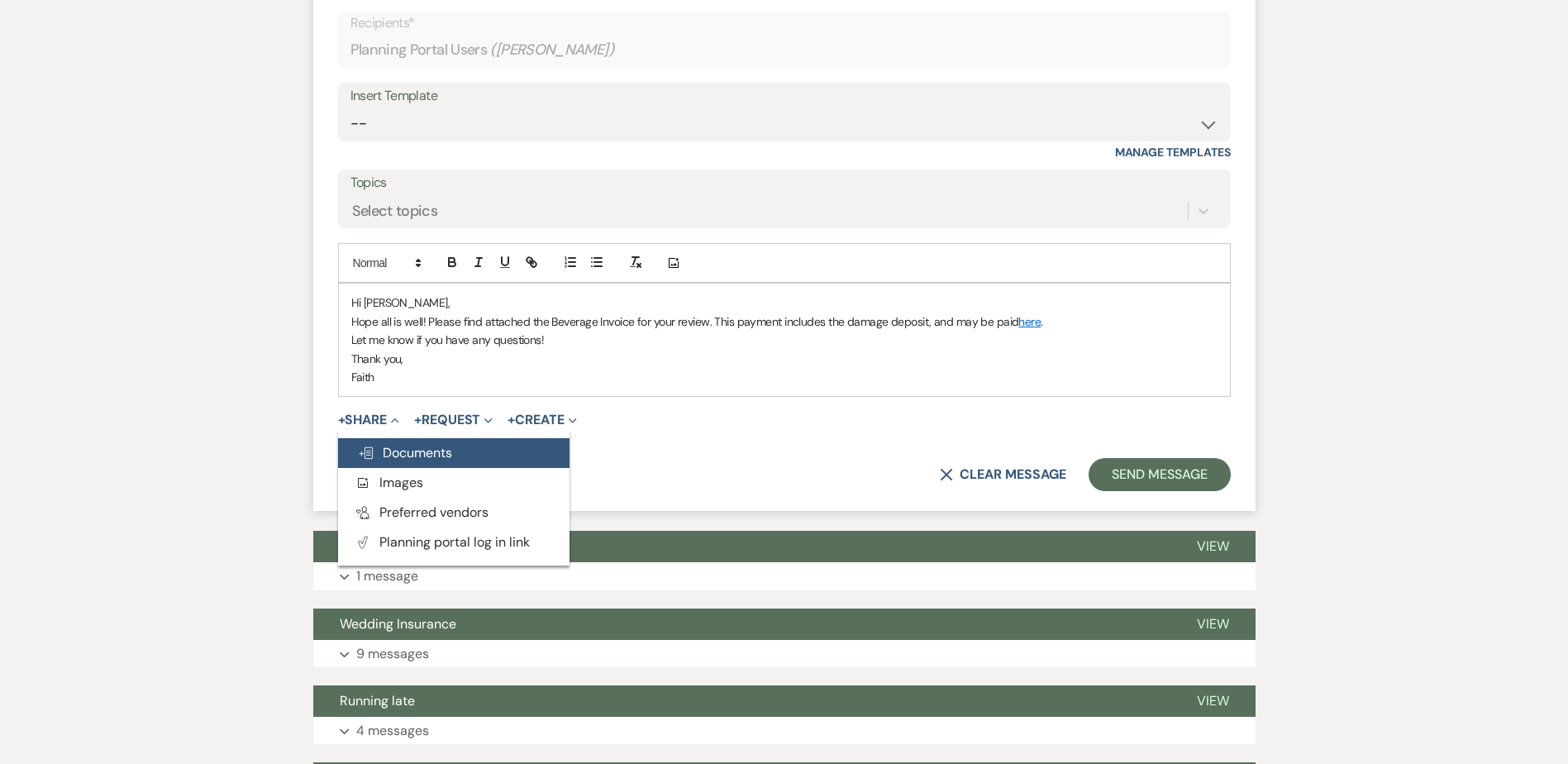
click at [383, 462] on span "Doc Upload Documents" at bounding box center [405, 453] width 95 height 17
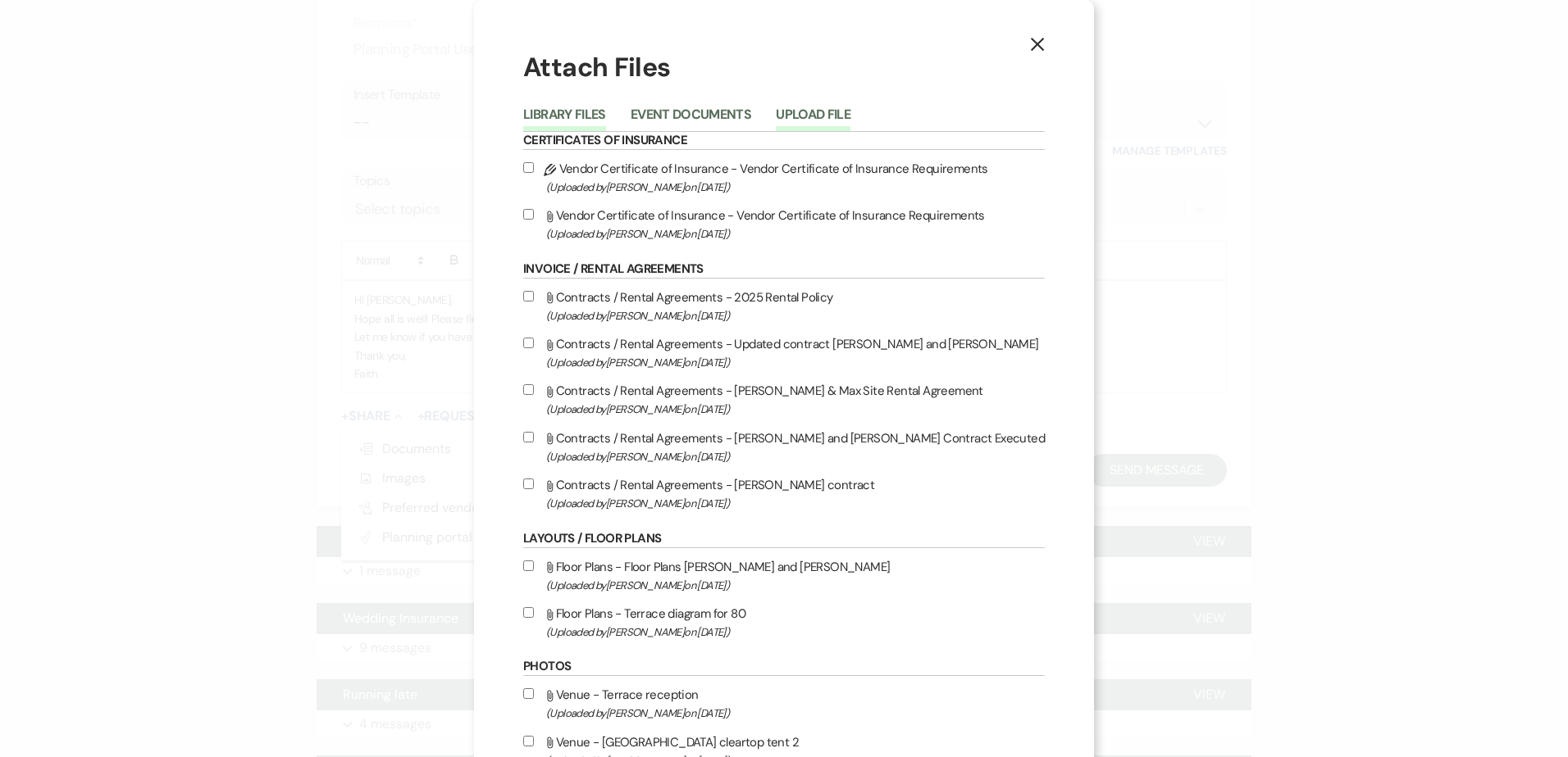
click at [840, 112] on button "Upload File" at bounding box center [812, 120] width 75 height 23
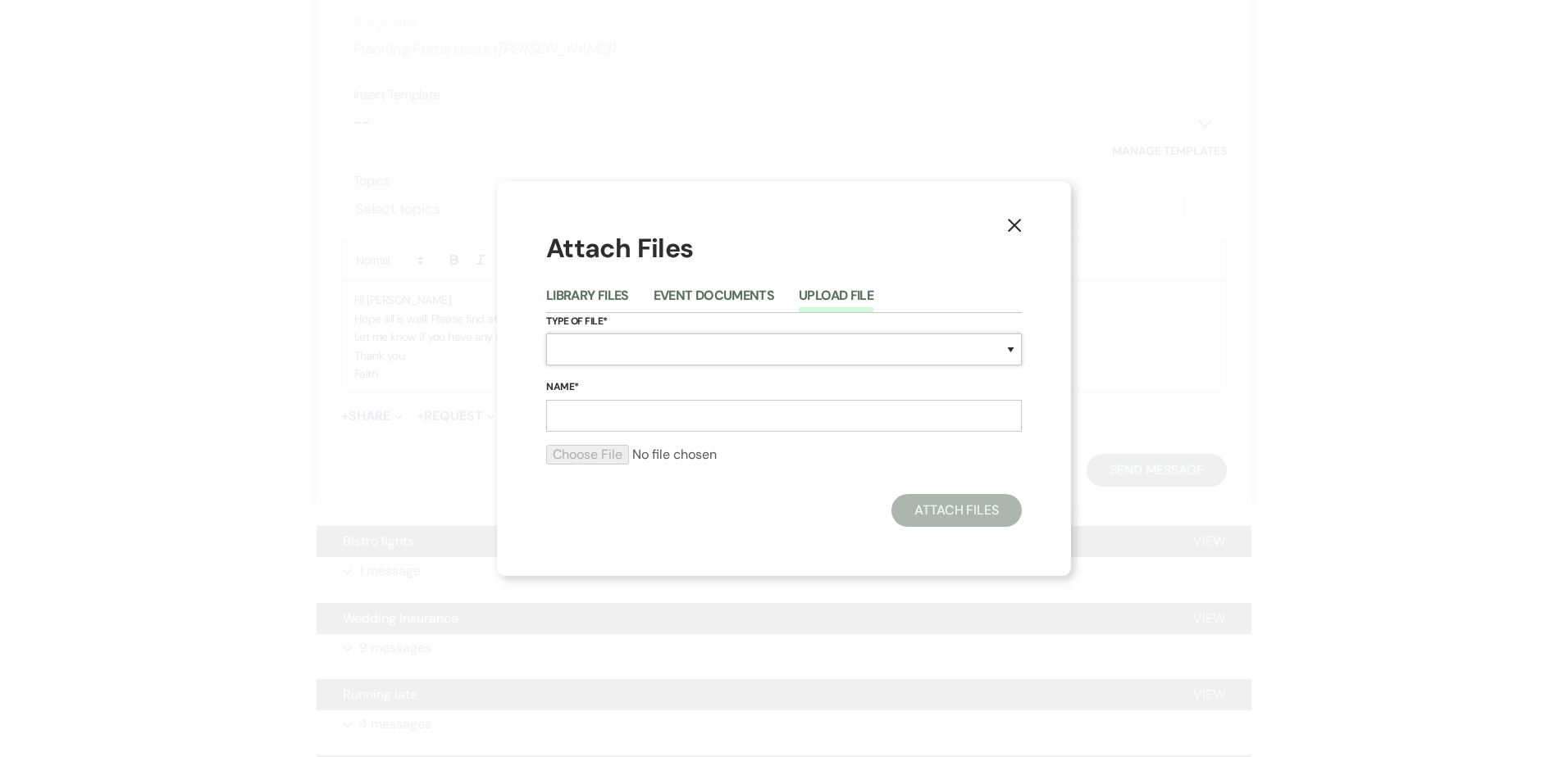
click at [769, 357] on select "Special Event Insurance Vendor Certificate of Insurance Contracts / Rental Agre…" at bounding box center [784, 349] width 476 height 32
select select "22"
click at [546, 334] on select "Special Event Insurance Vendor Certificate of Insurance Contracts / Rental Agre…" at bounding box center [784, 349] width 476 height 32
click at [631, 422] on input "Name*" at bounding box center [784, 415] width 476 height 32
drag, startPoint x: 615, startPoint y: 415, endPoint x: 847, endPoint y: 435, distance: 232.9
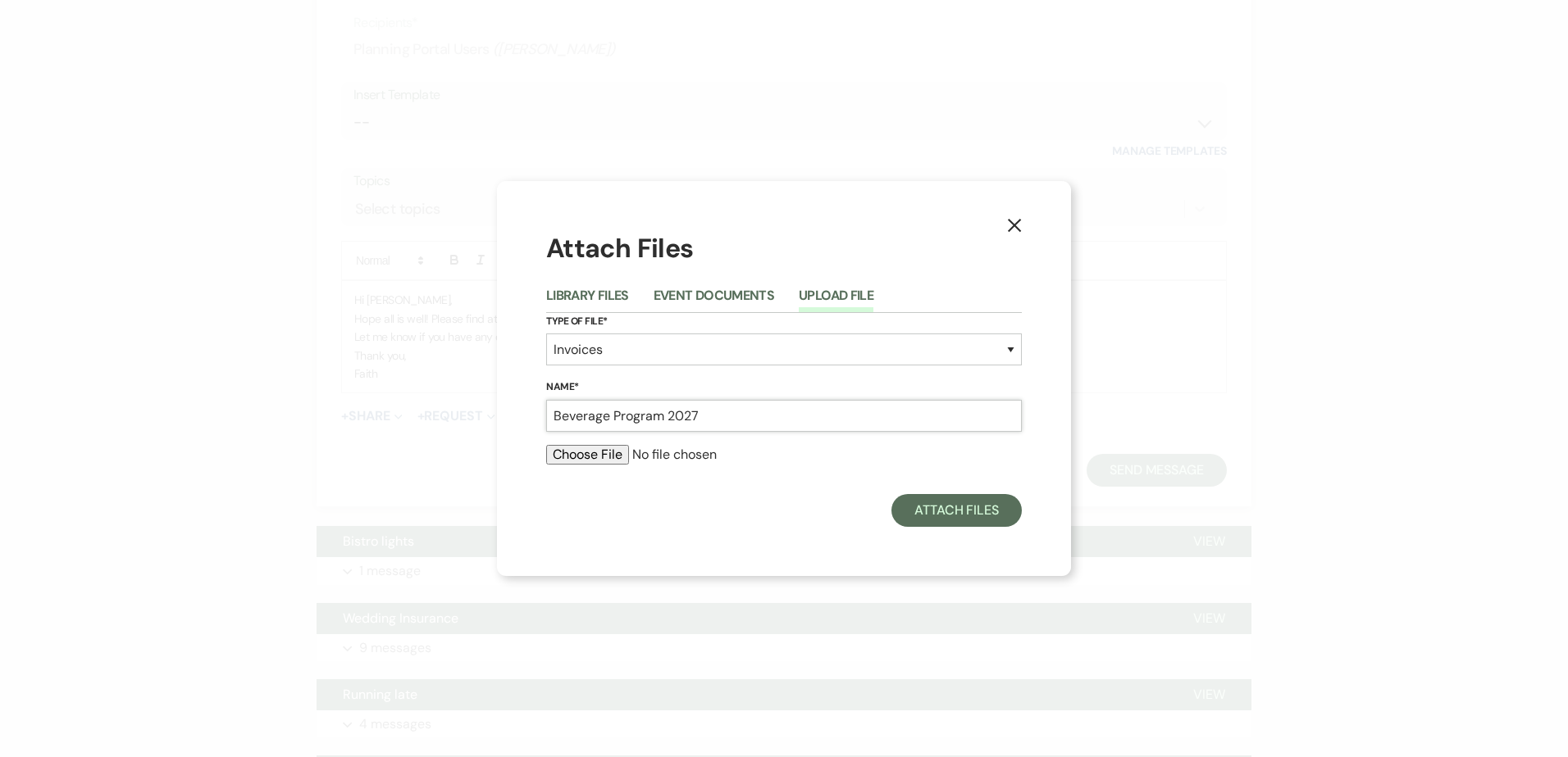
click at [847, 435] on form "Type of File* Special Event Insurance Vendor Certificate of Insurance Contracts…" at bounding box center [784, 396] width 476 height 165
type input "Beverage Invoice"
click at [586, 456] on input "file" at bounding box center [784, 454] width 476 height 20
type input "C:\fakepath\10.02.25 Beverage Invoice.pdf"
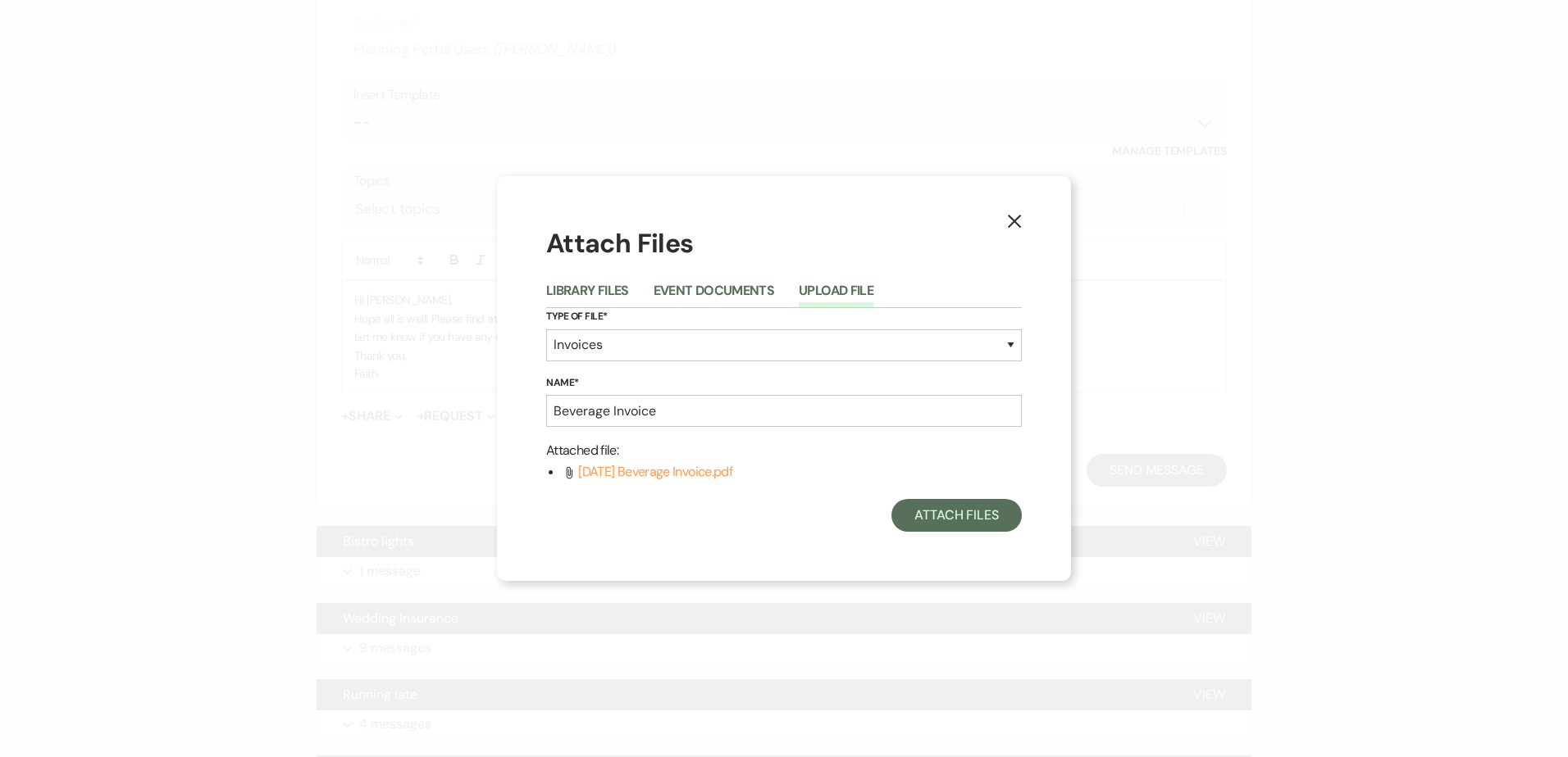
click at [978, 532] on div "X Attach Files Library Files Event Documents Upload File Type of File* Special …" at bounding box center [783, 378] width 574 height 404
click at [967, 524] on button "Attach Files" at bounding box center [956, 515] width 130 height 33
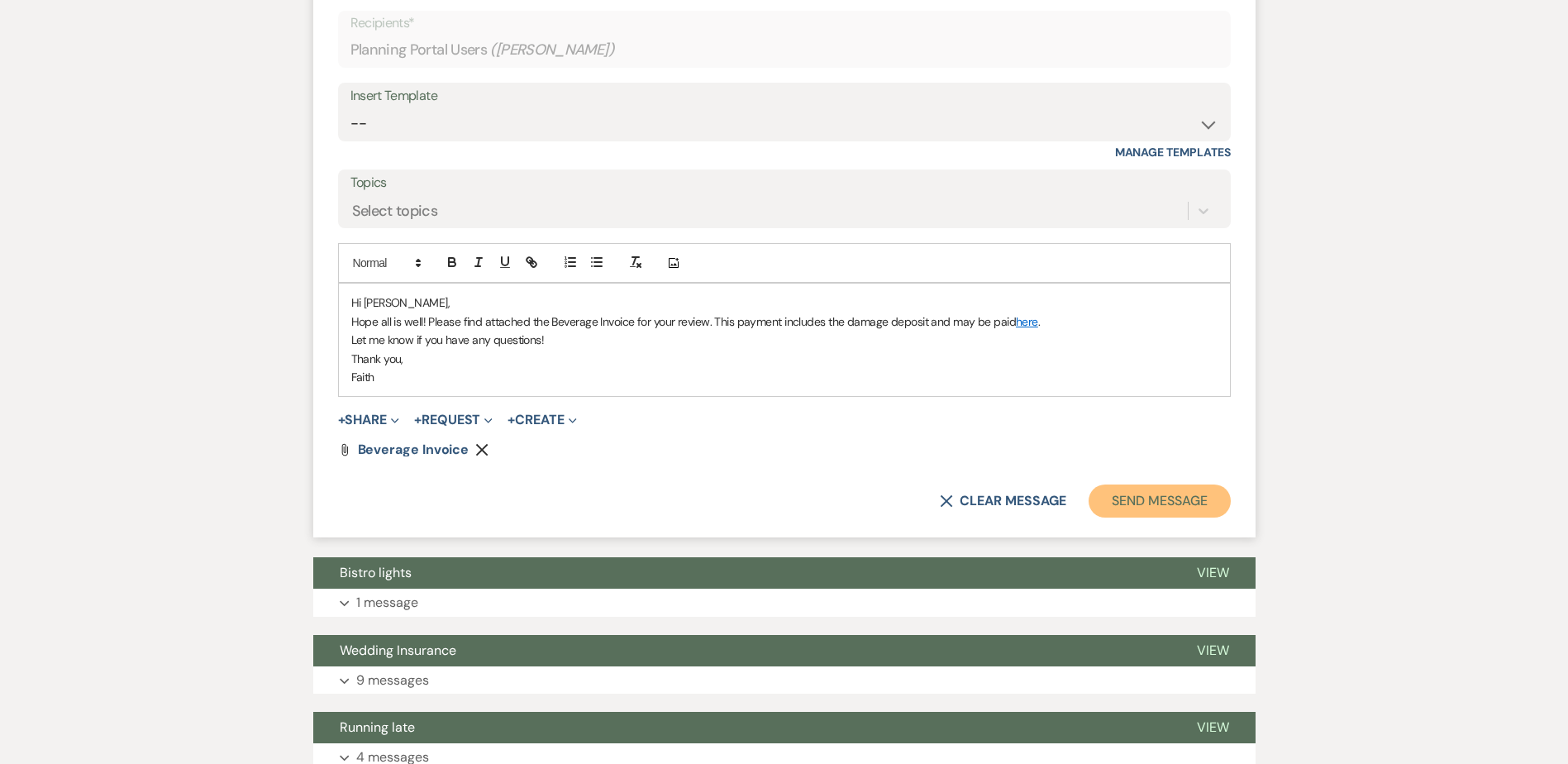
click at [1158, 517] on button "Send Message" at bounding box center [1159, 501] width 141 height 33
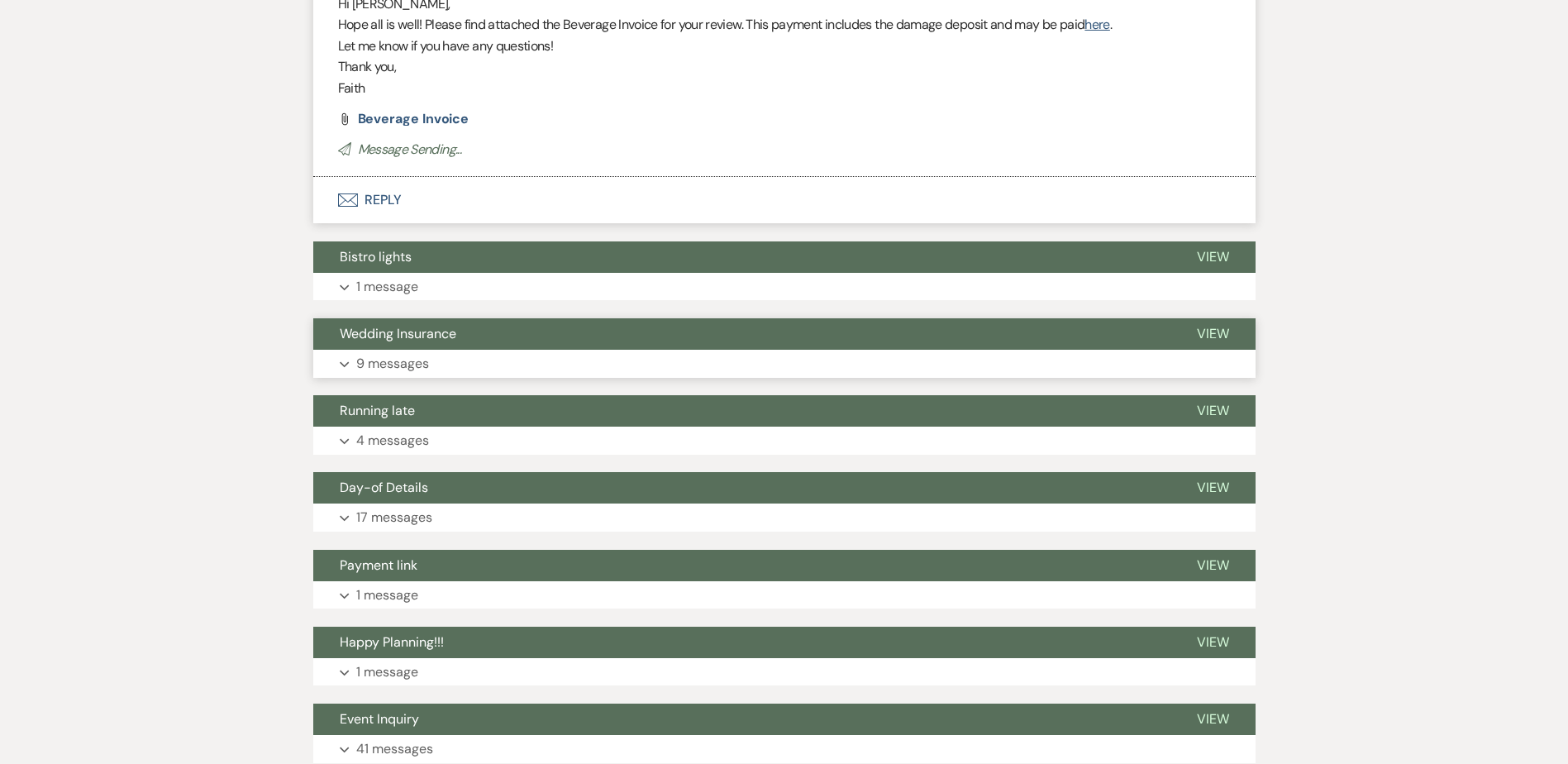
scroll to position [2542, 0]
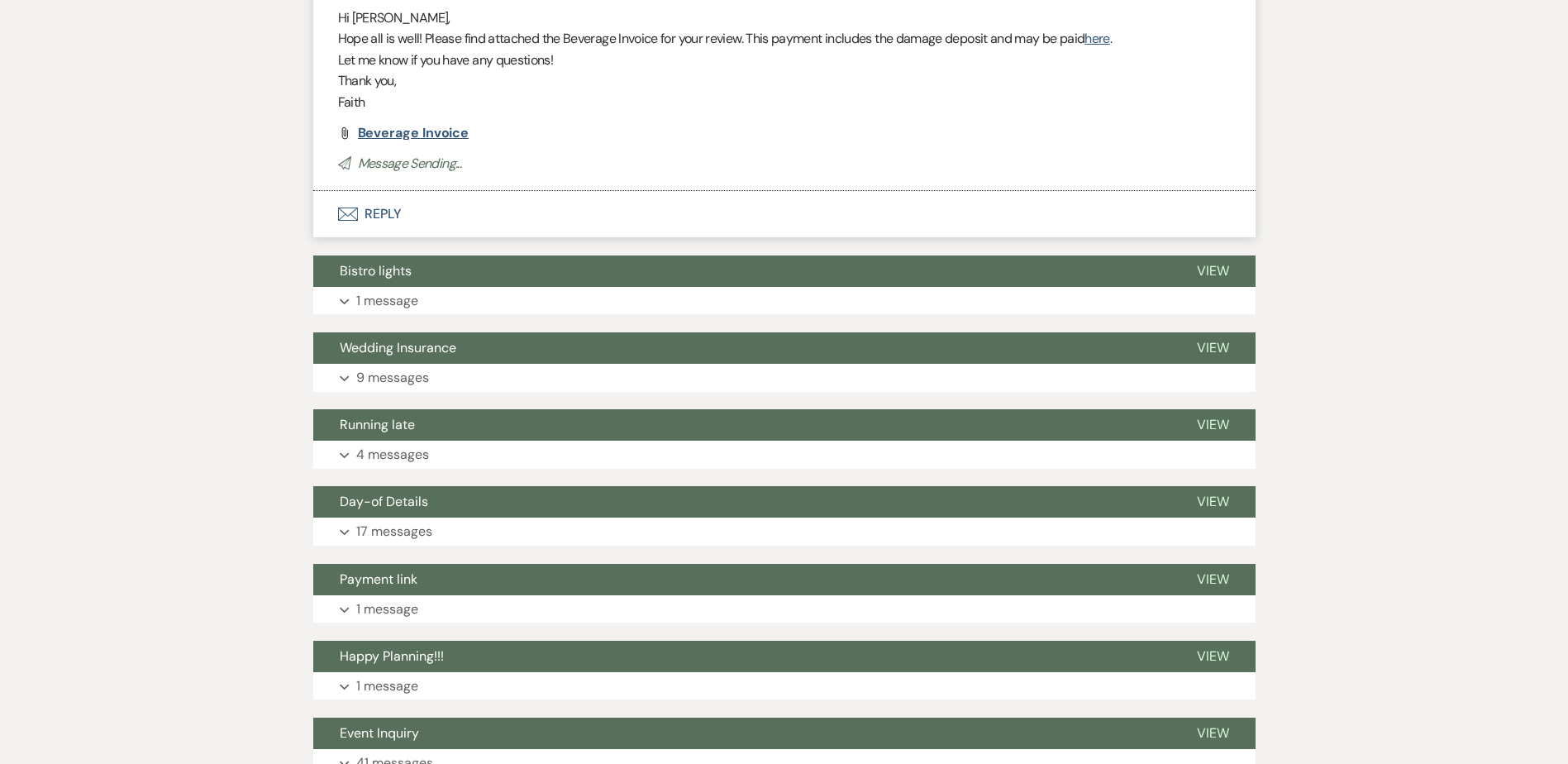
click at [431, 142] on span "Beverage Invoice" at bounding box center [414, 133] width 112 height 17
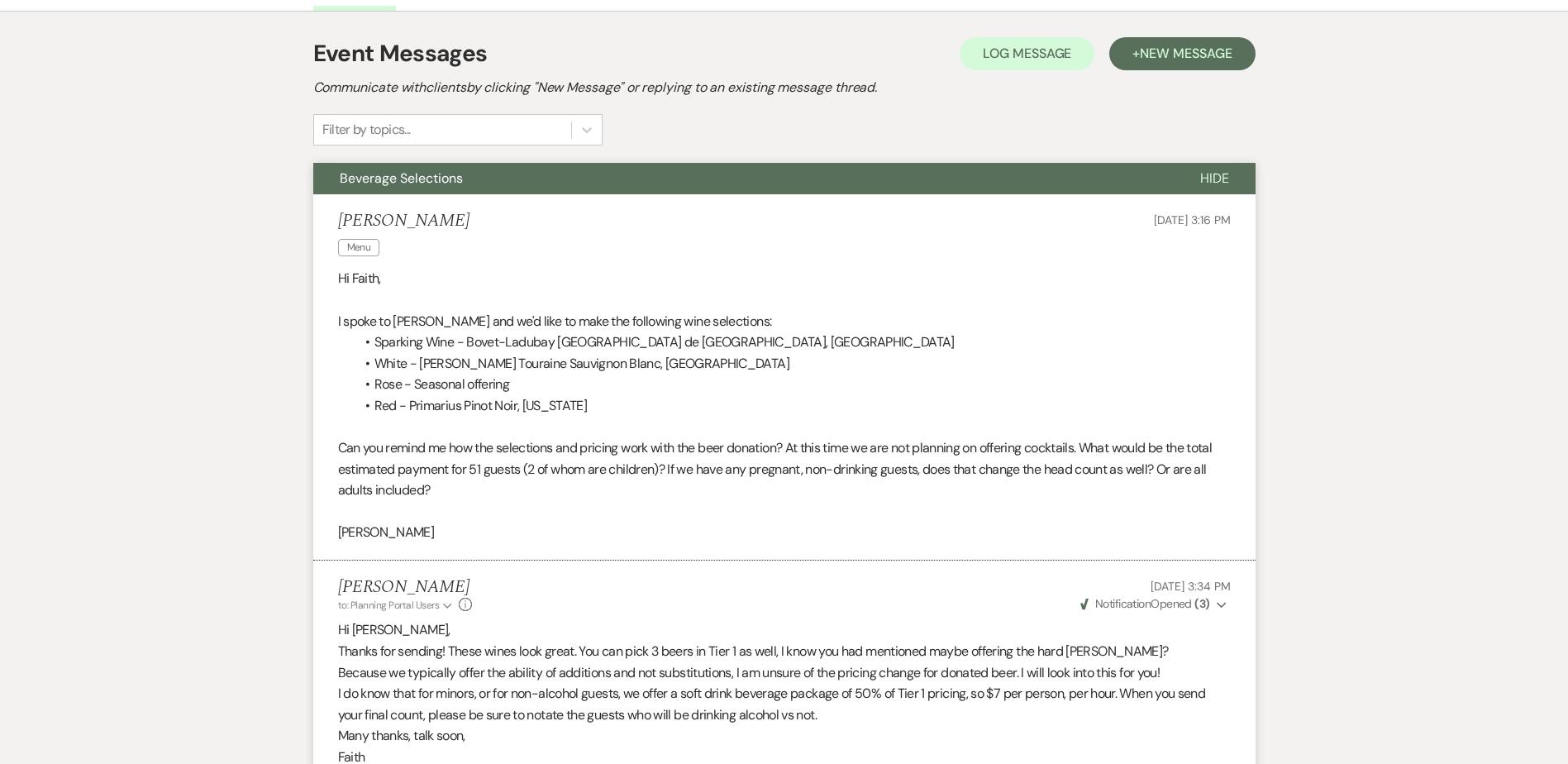
scroll to position [0, 0]
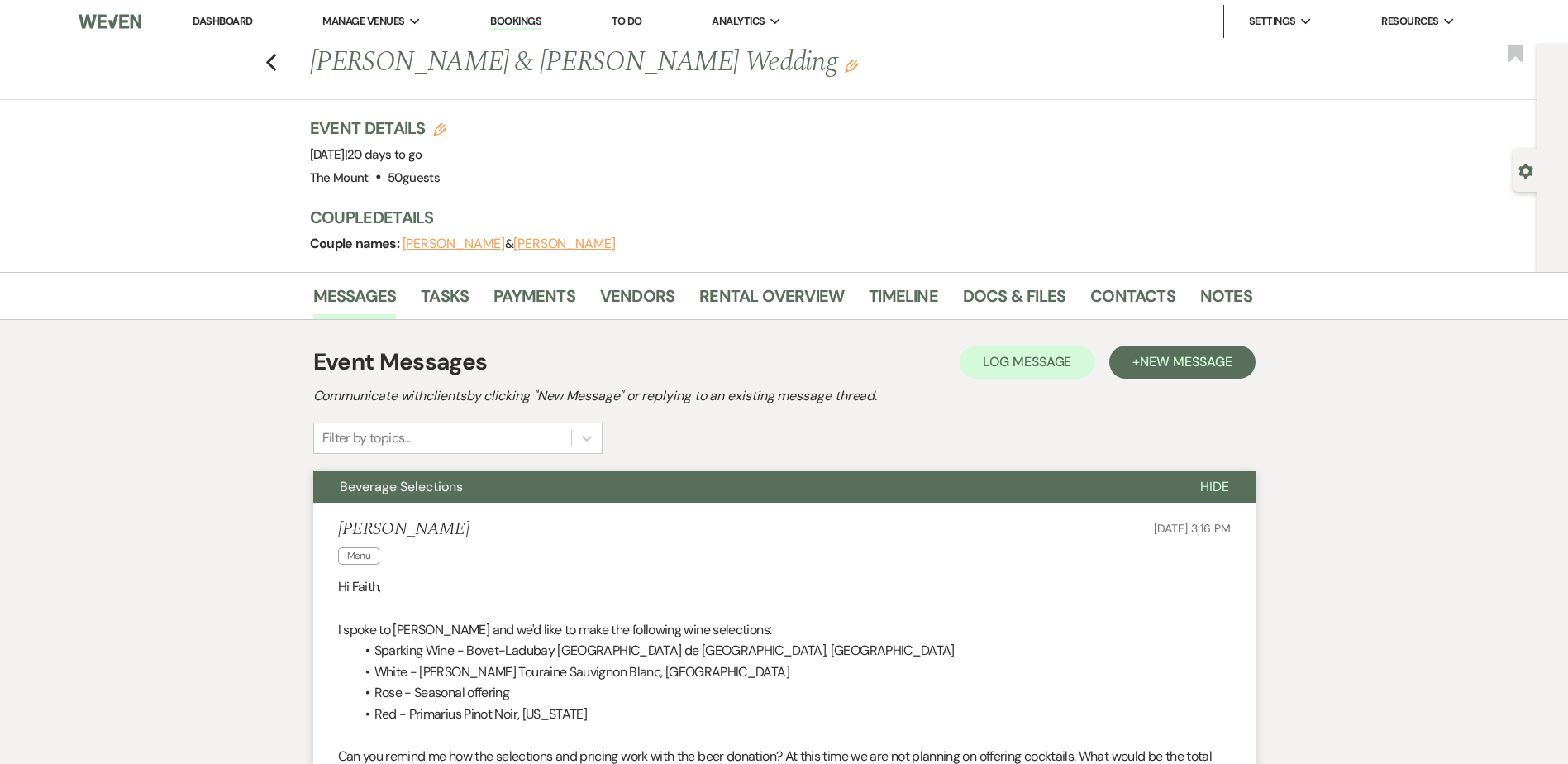
click at [498, 280] on li "Payments" at bounding box center [547, 300] width 107 height 40
click at [514, 283] on link "Payments" at bounding box center [535, 301] width 82 height 36
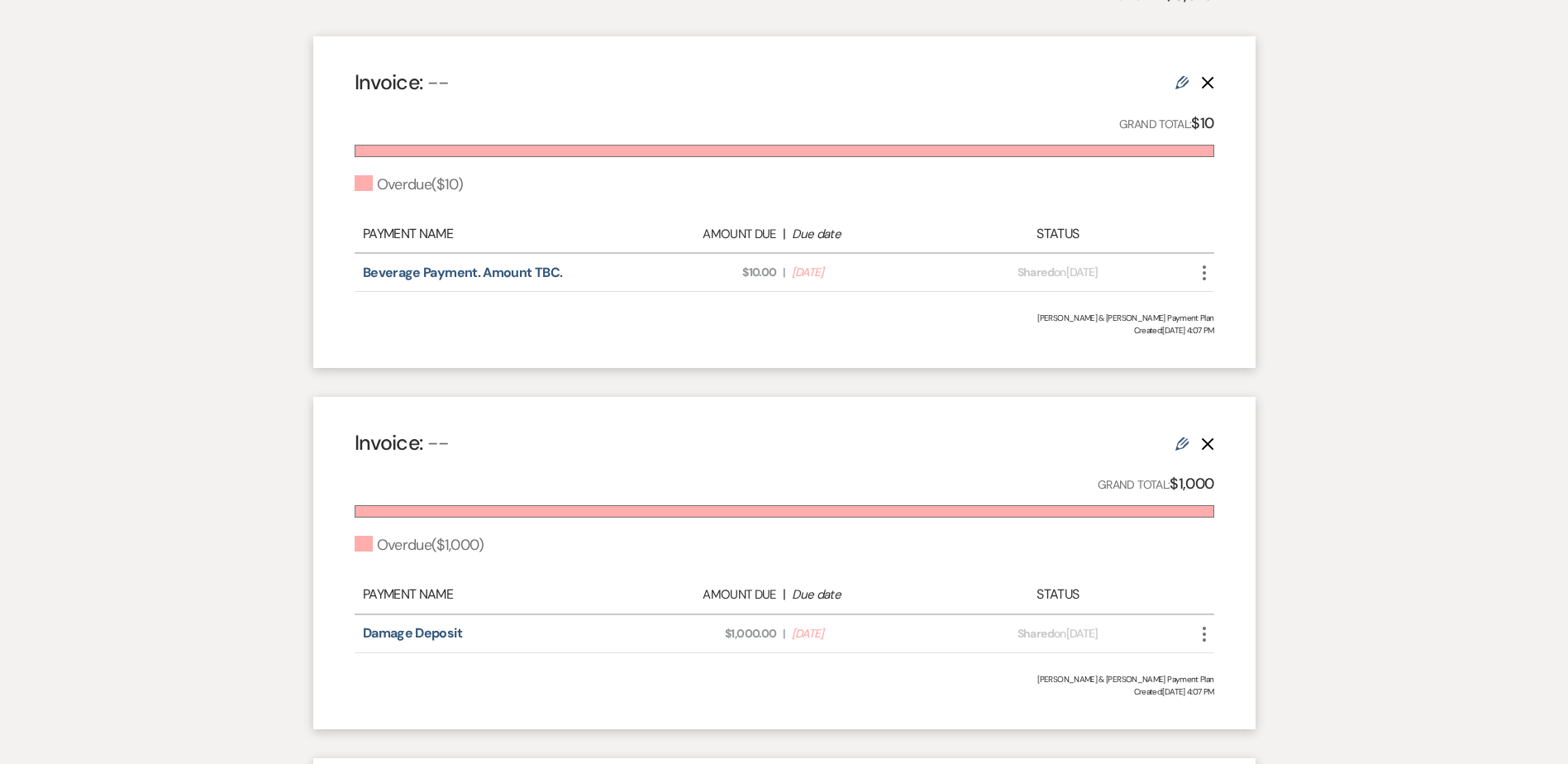
scroll to position [497, 0]
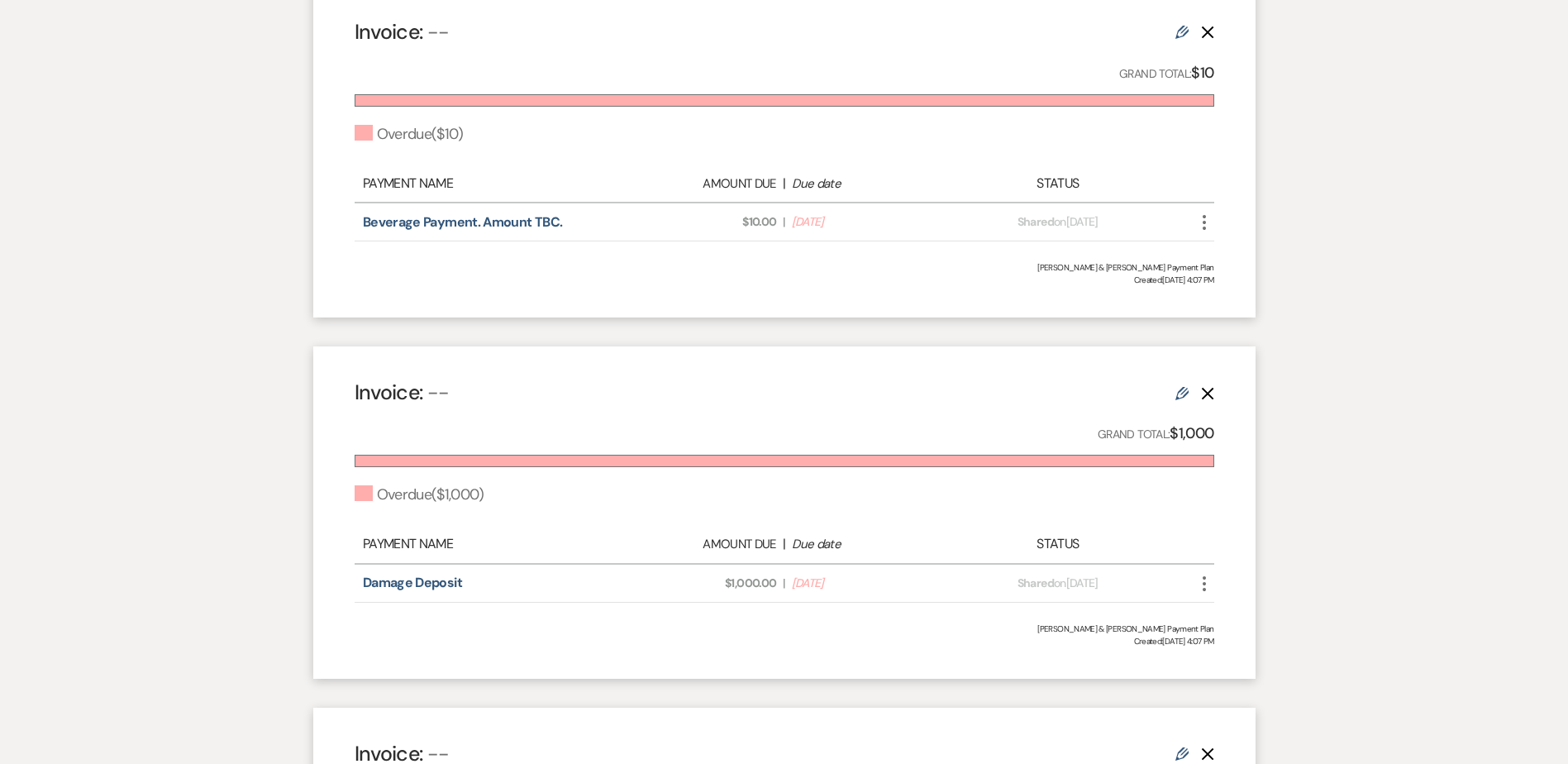
click at [1181, 393] on use at bounding box center [1182, 393] width 13 height 13
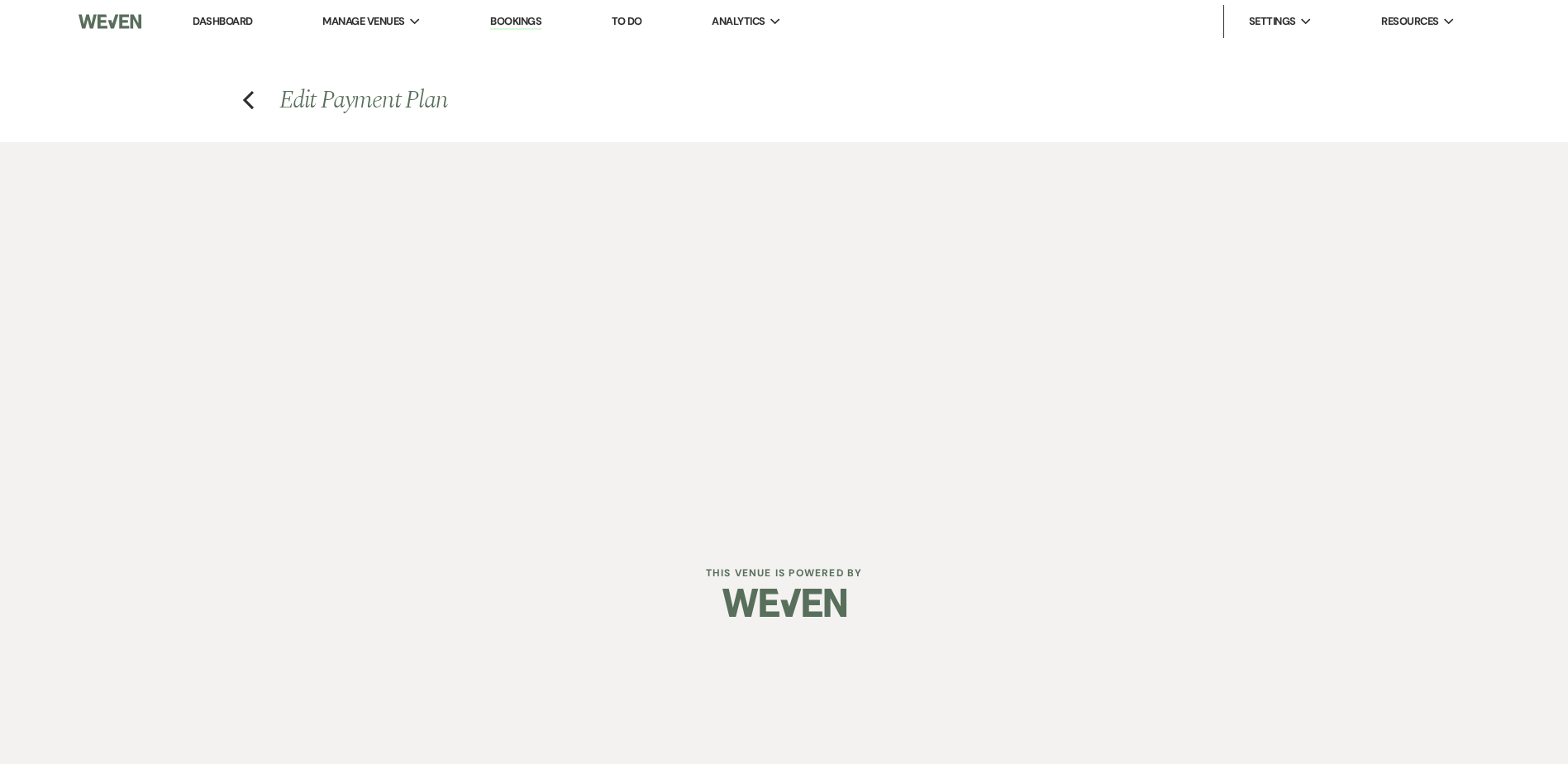
select select "2"
select select "percentage"
select select "true"
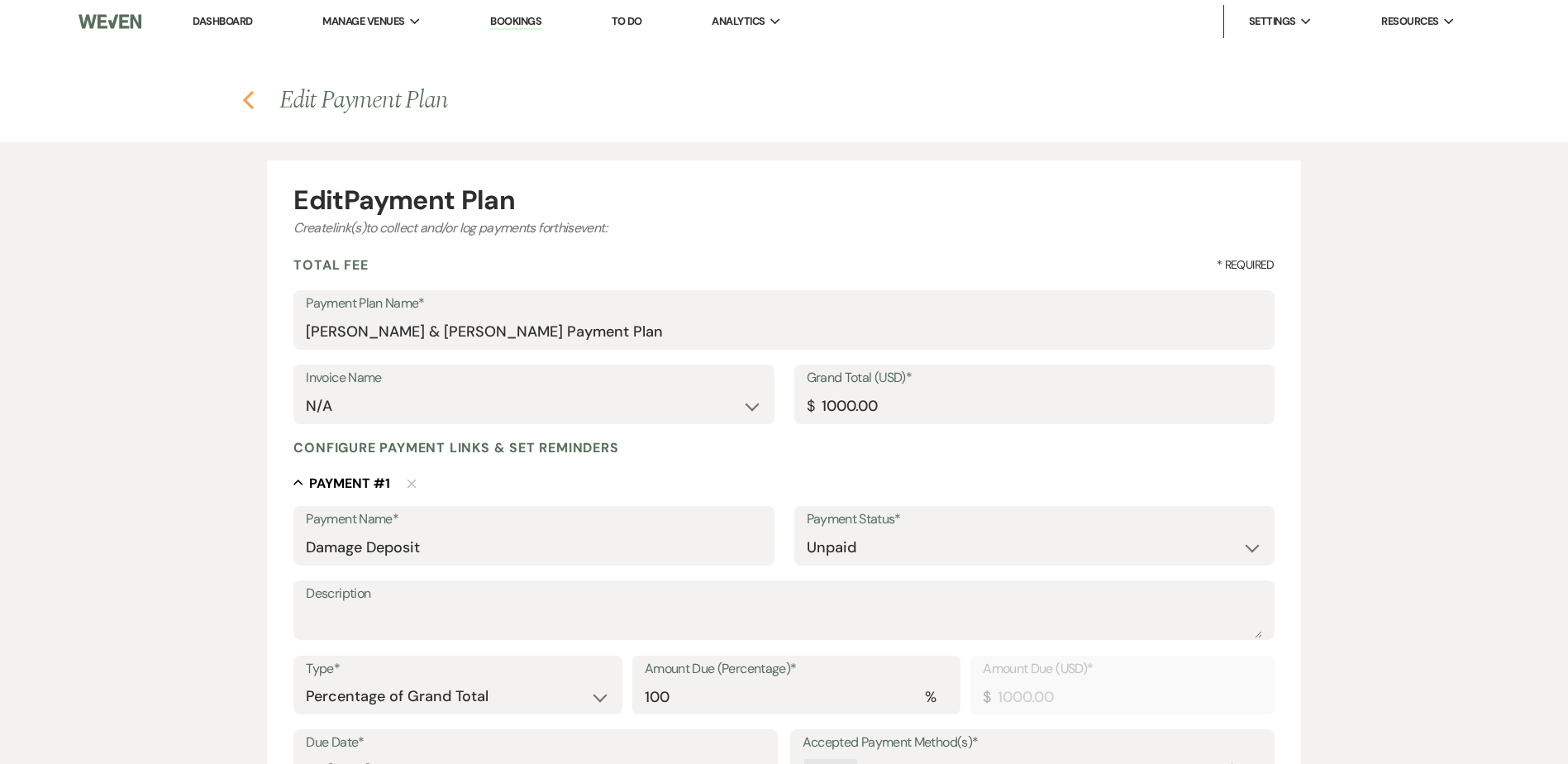
click at [248, 104] on use "button" at bounding box center [248, 100] width 10 height 18
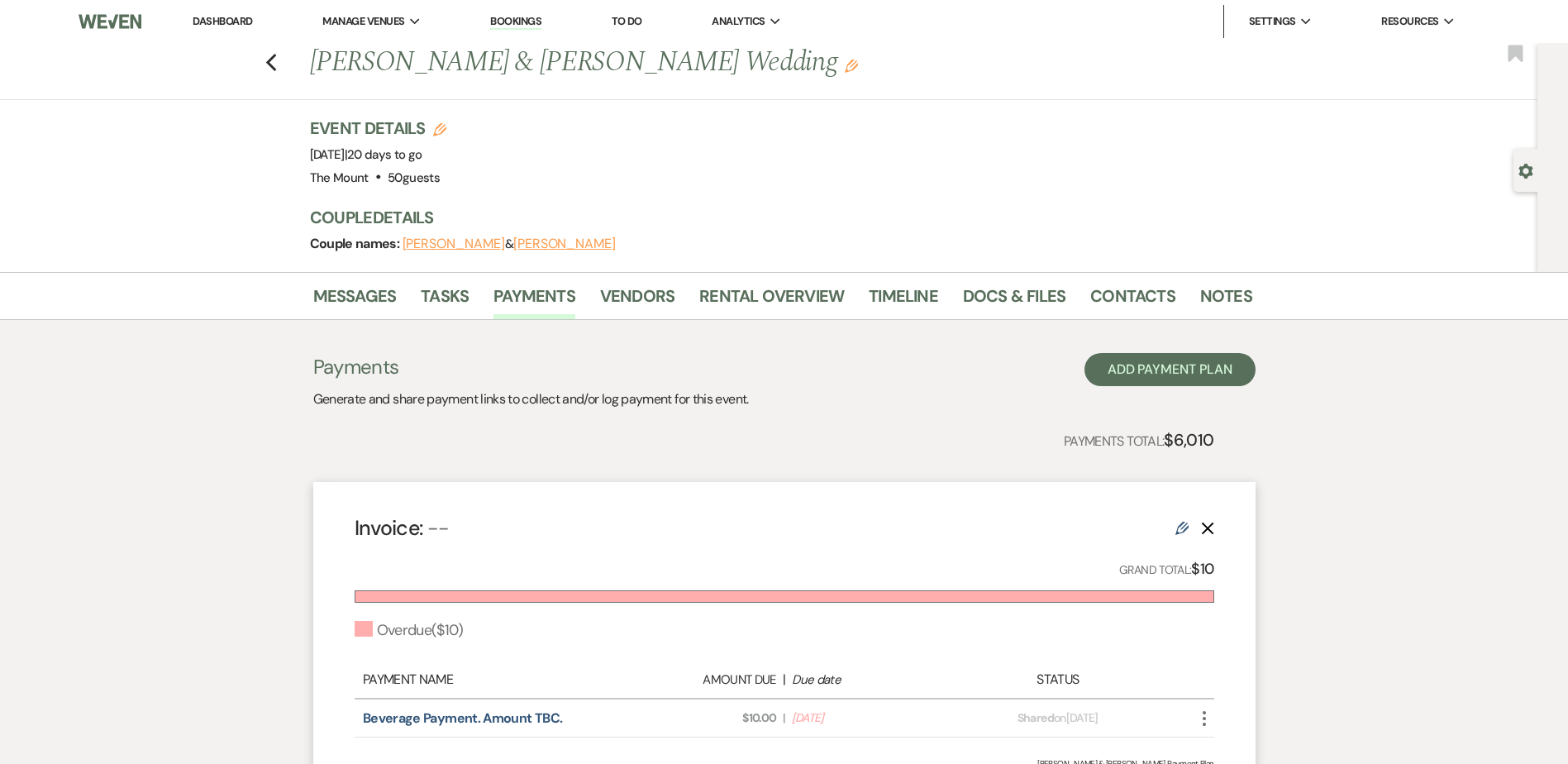
click at [1185, 530] on use at bounding box center [1182, 528] width 13 height 13
select select "2"
select select "percentage"
select select "true"
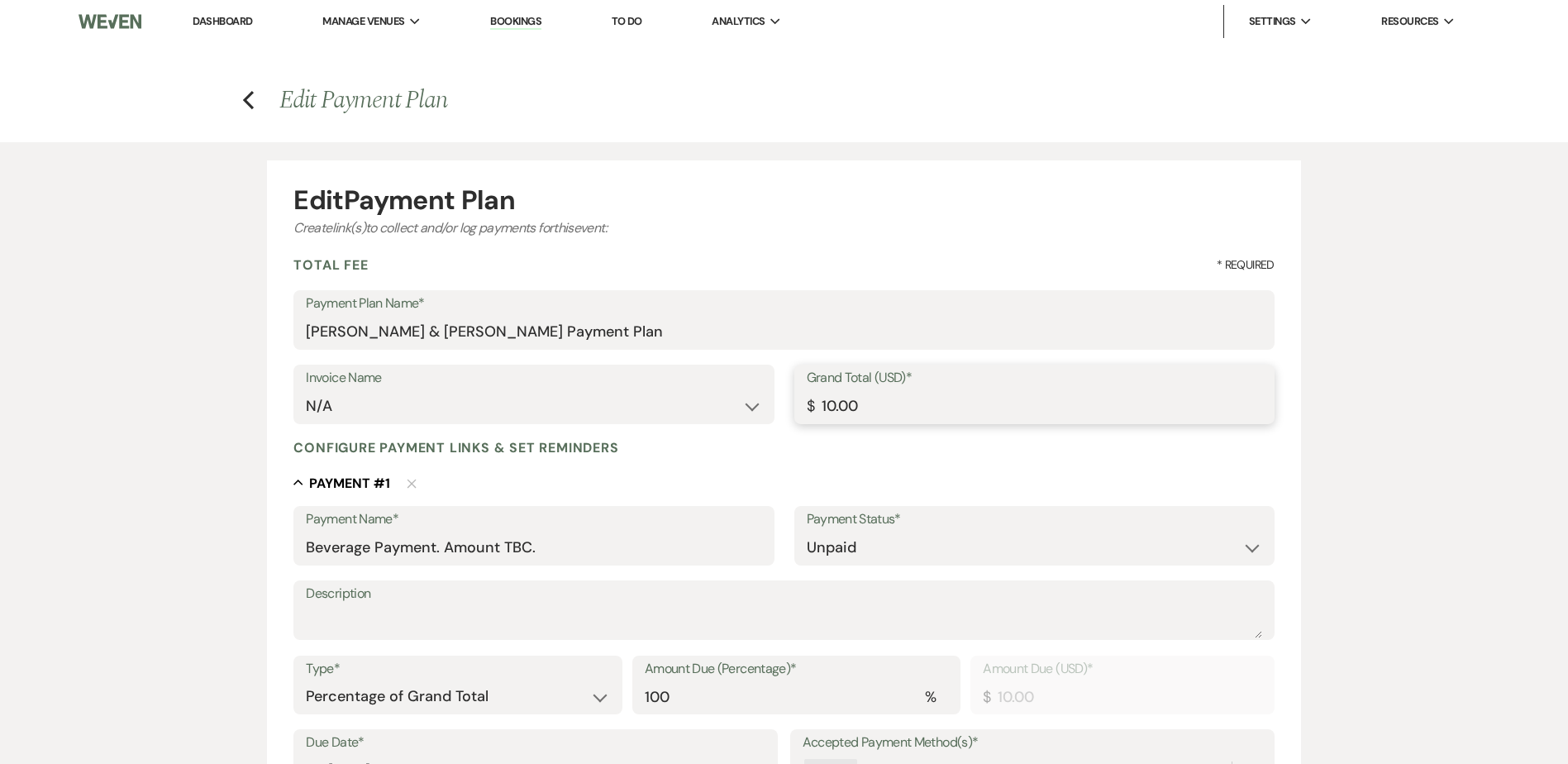
click at [824, 405] on input "10.00" at bounding box center [1034, 406] width 456 height 32
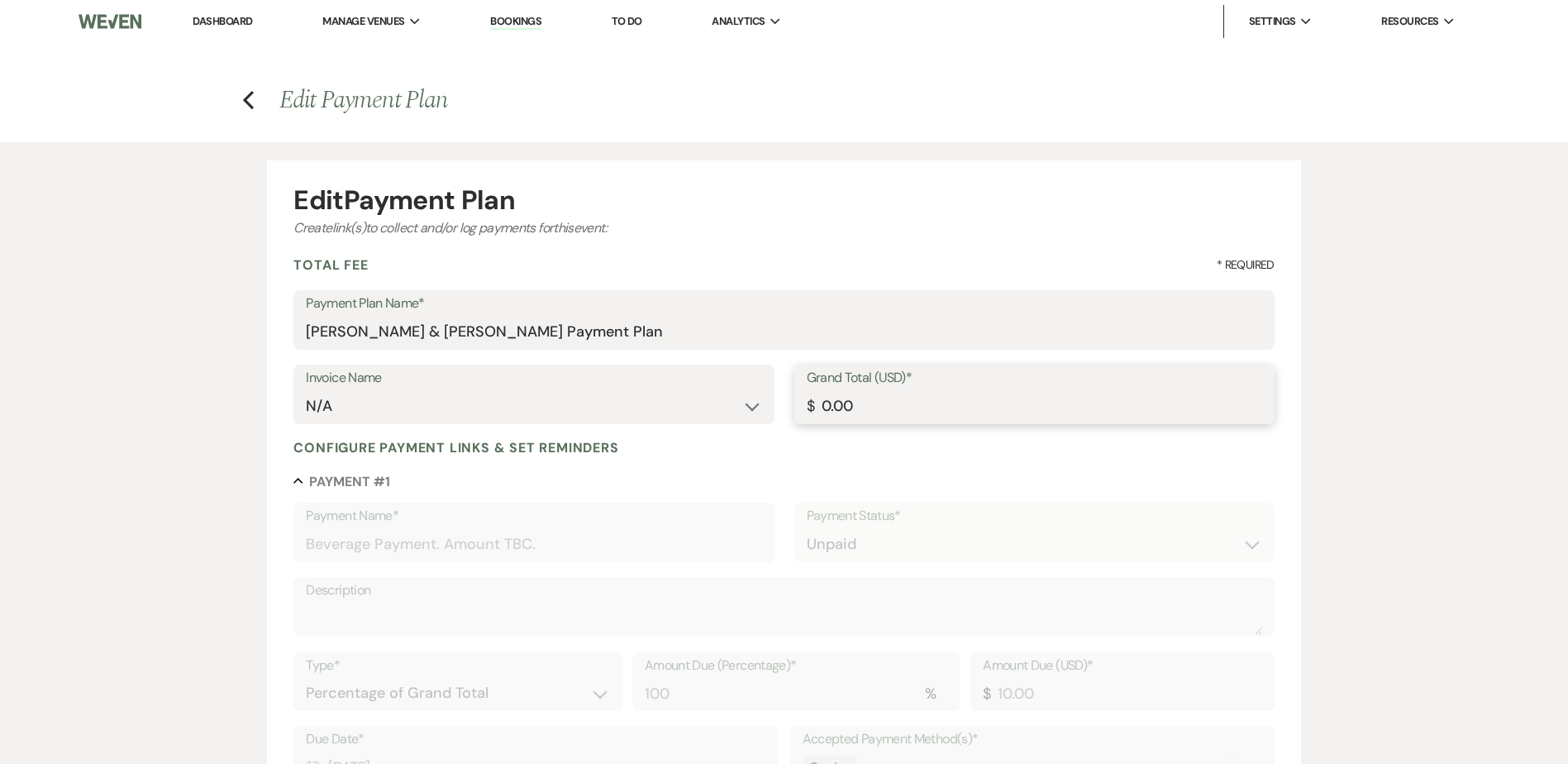
type input "20.00"
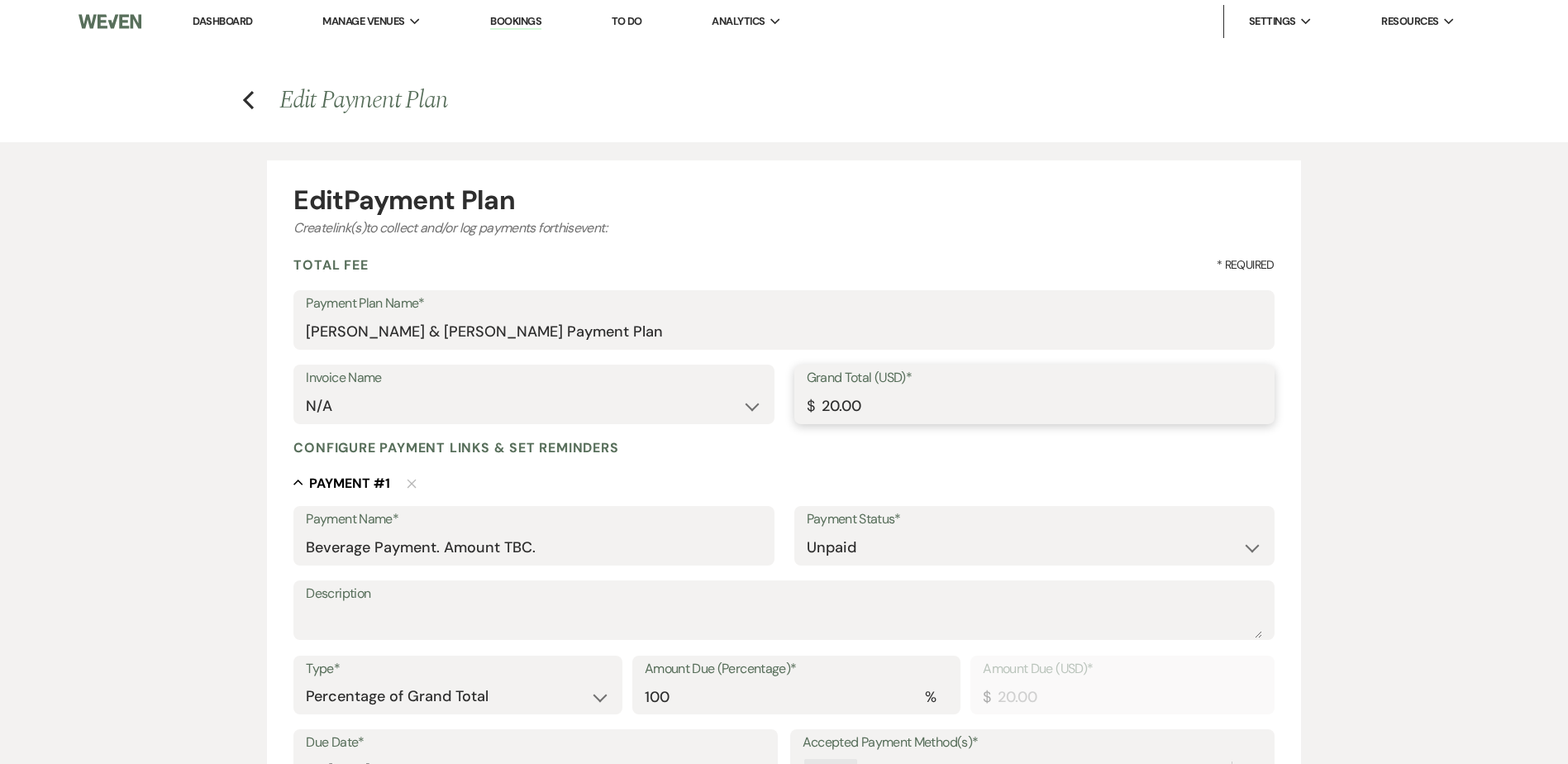
type input "260.00"
type input "2600.00"
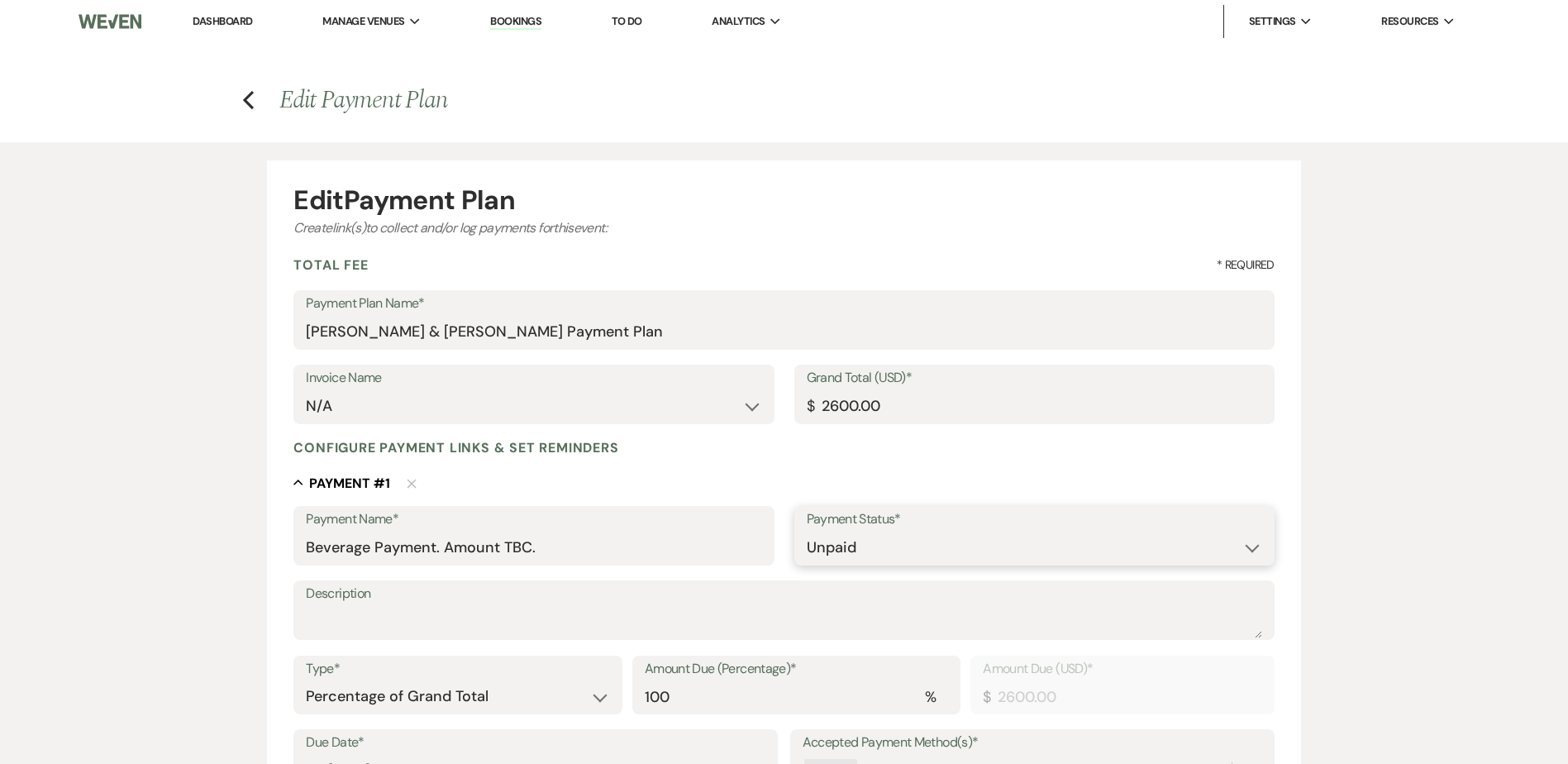
click at [901, 553] on select "Paid Unpaid" at bounding box center [1034, 548] width 456 height 32
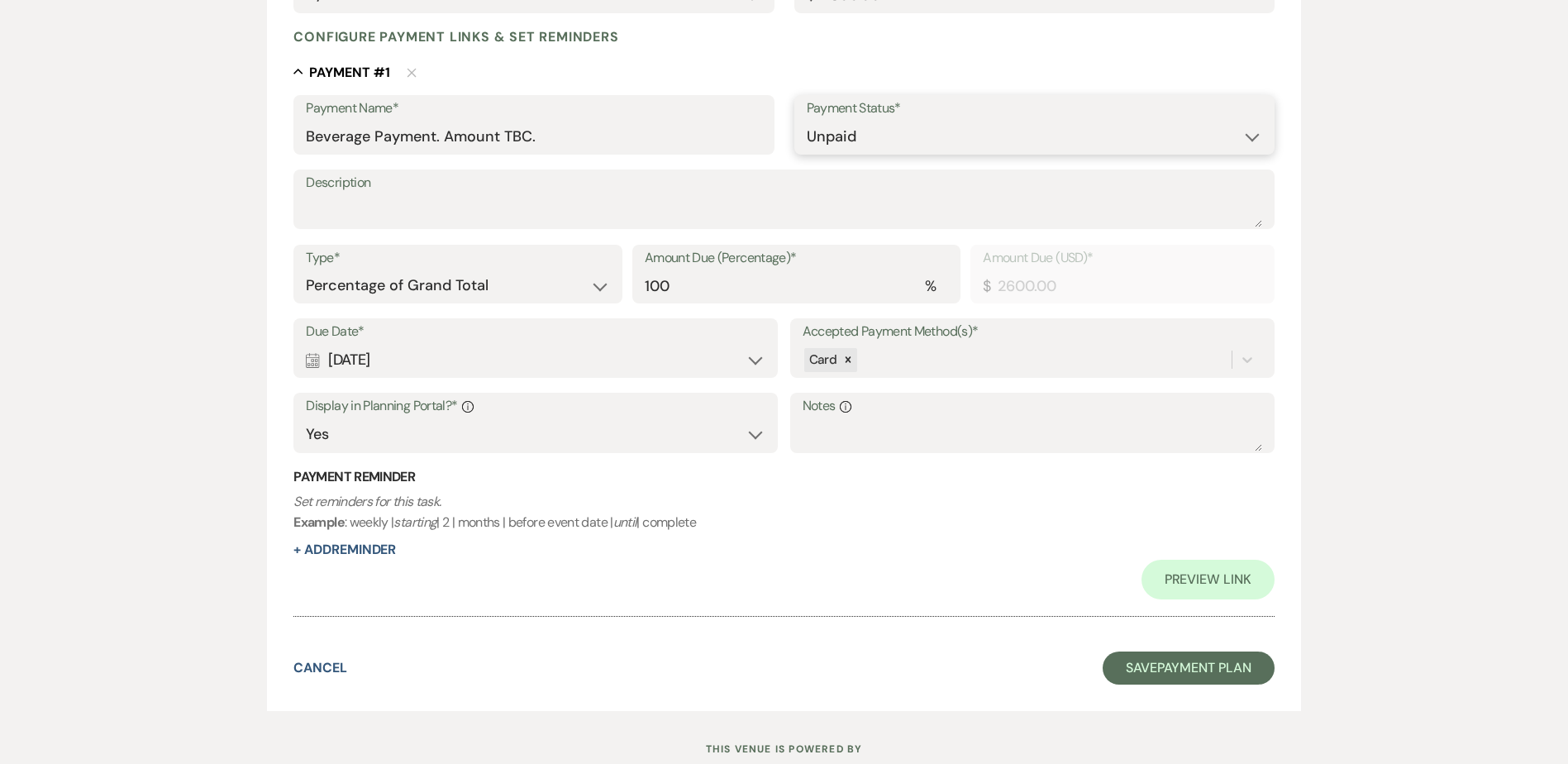
scroll to position [413, 0]
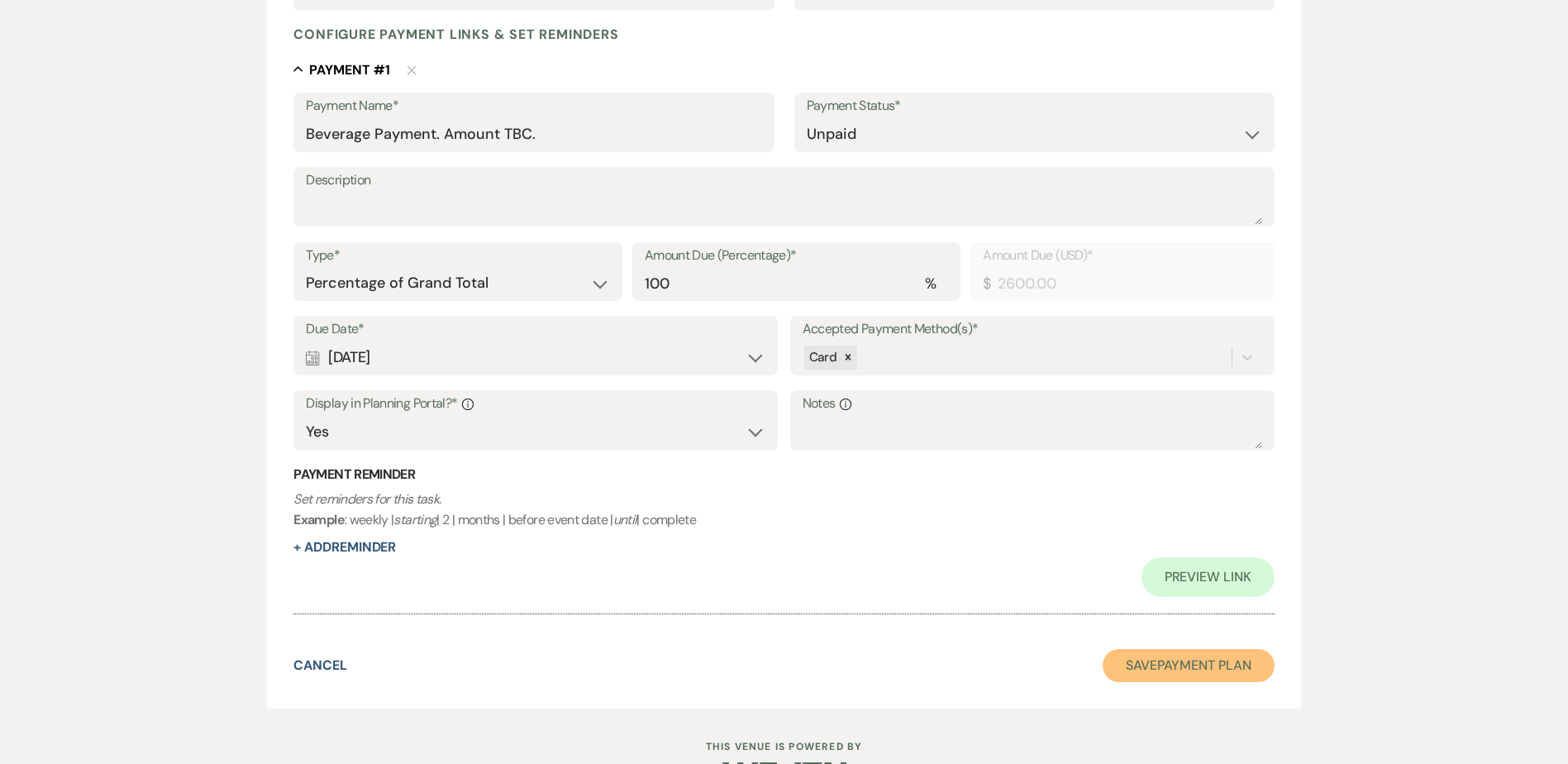
click at [1180, 674] on button "Save Payment Plan" at bounding box center [1189, 666] width 172 height 33
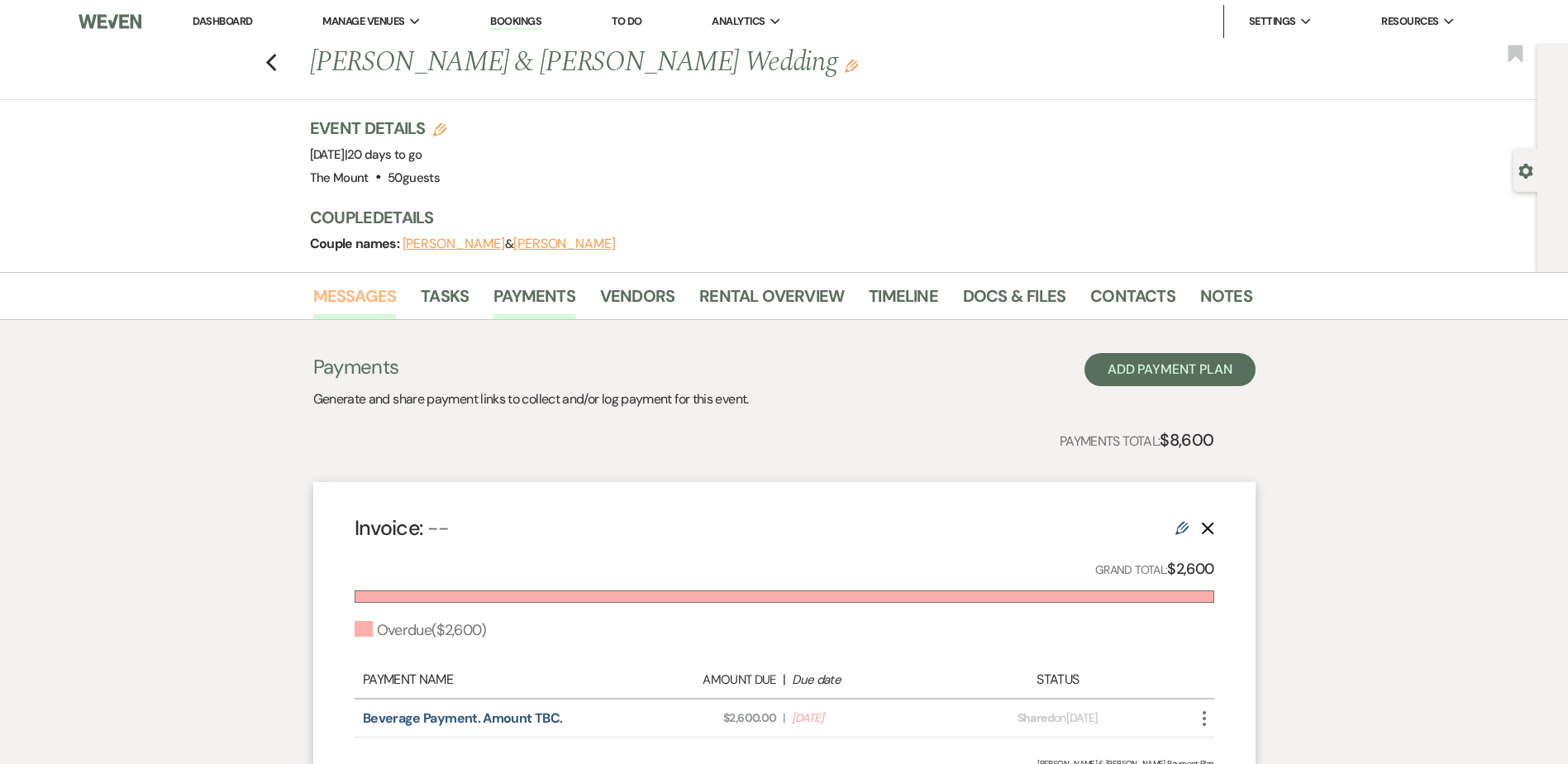
click at [393, 291] on link "Messages" at bounding box center [355, 301] width 83 height 36
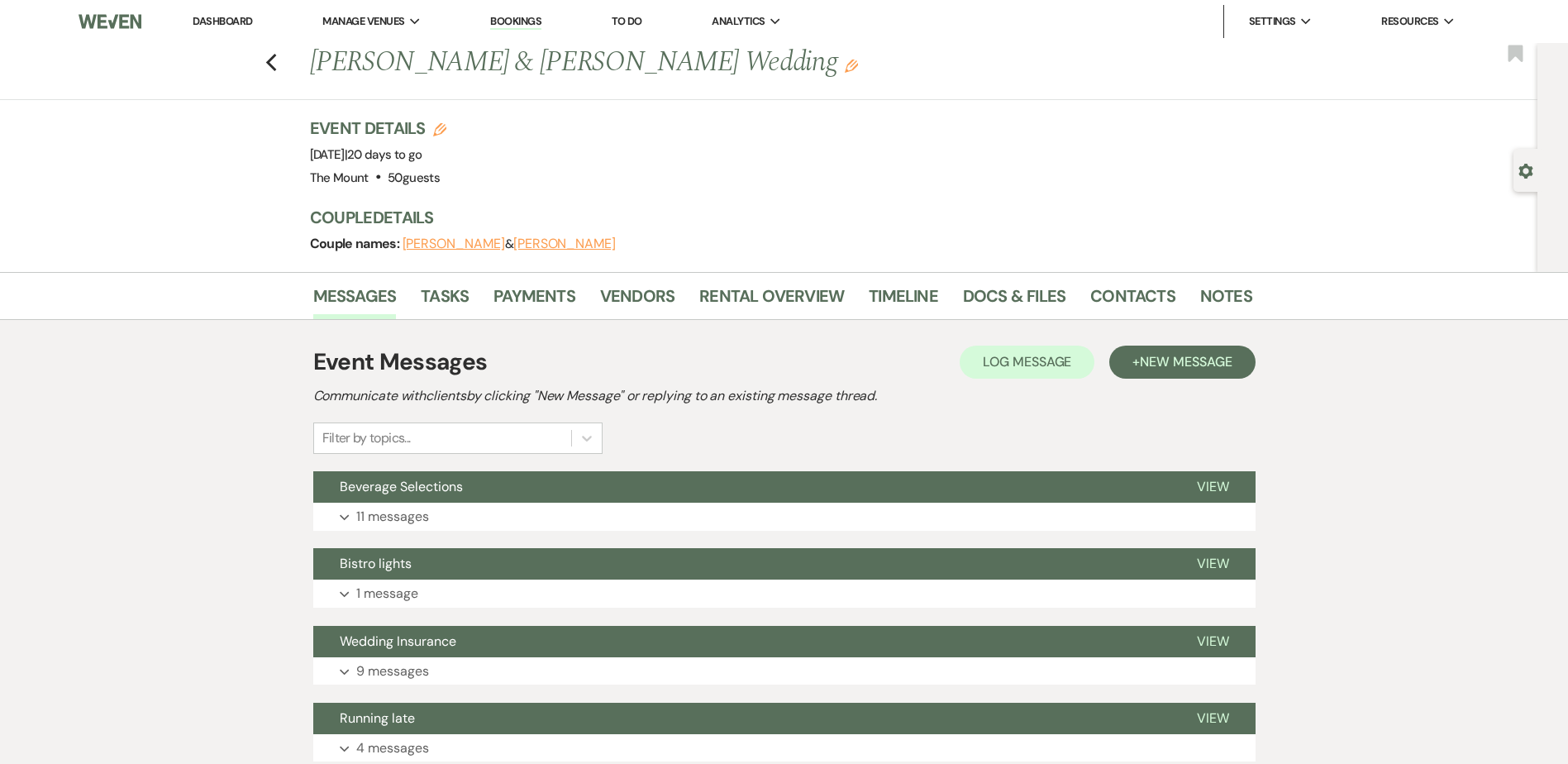
click at [234, 10] on li "Dashboard" at bounding box center [222, 22] width 76 height 33
click at [240, 26] on link "Dashboard" at bounding box center [222, 21] width 60 height 14
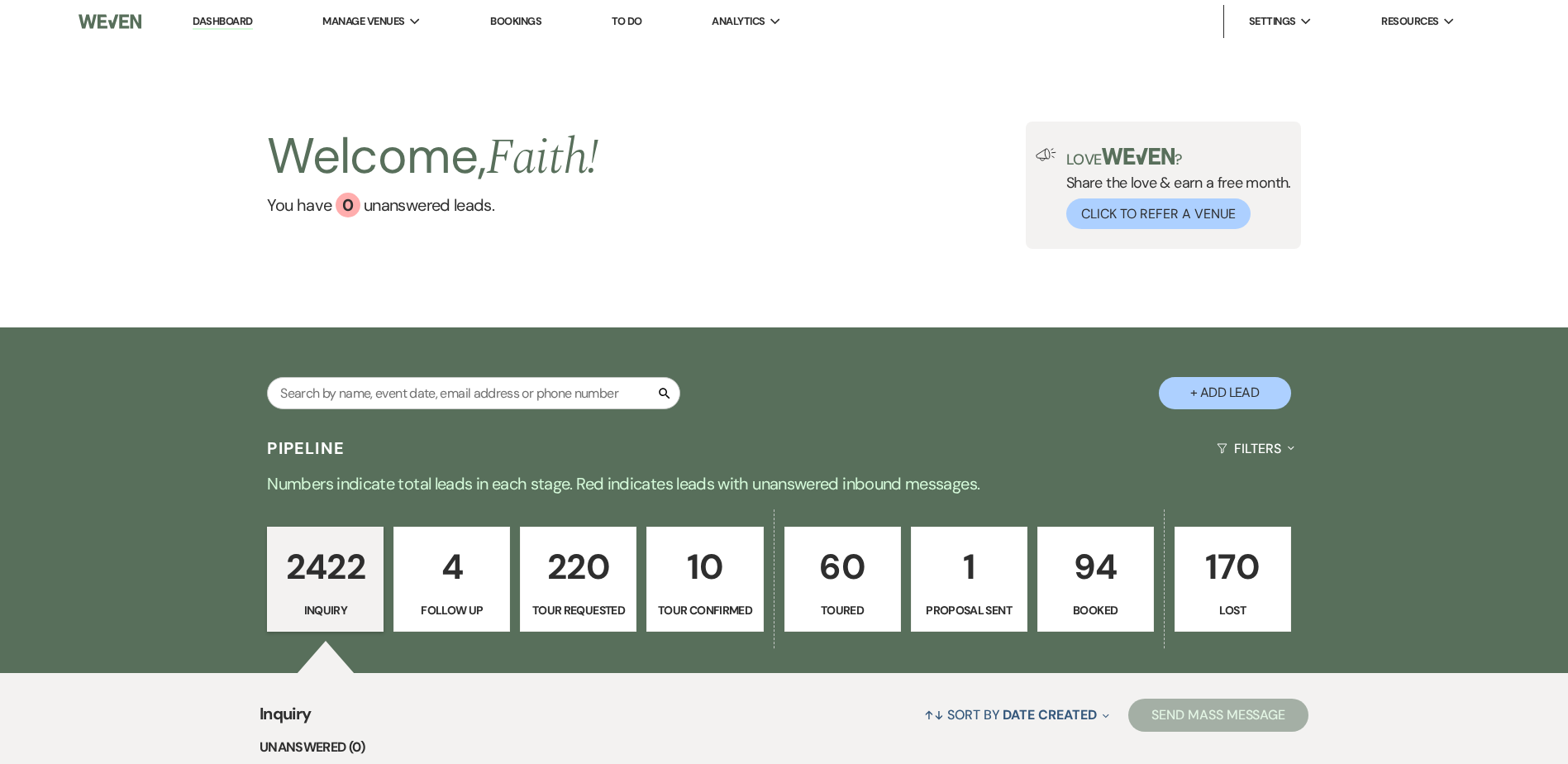
scroll to position [114, 0]
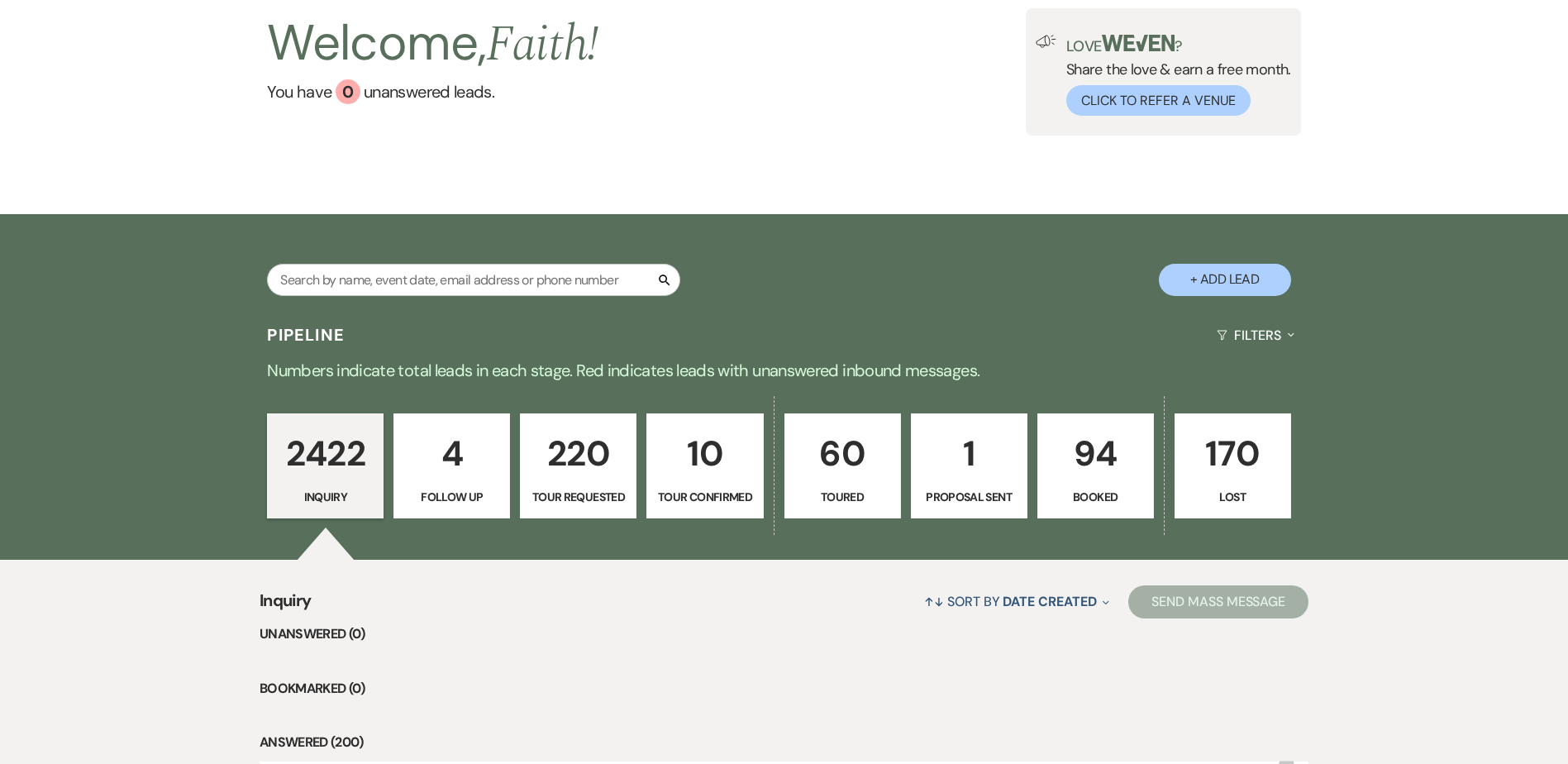
click at [1107, 481] on link "94 Booked" at bounding box center [1096, 466] width 116 height 106
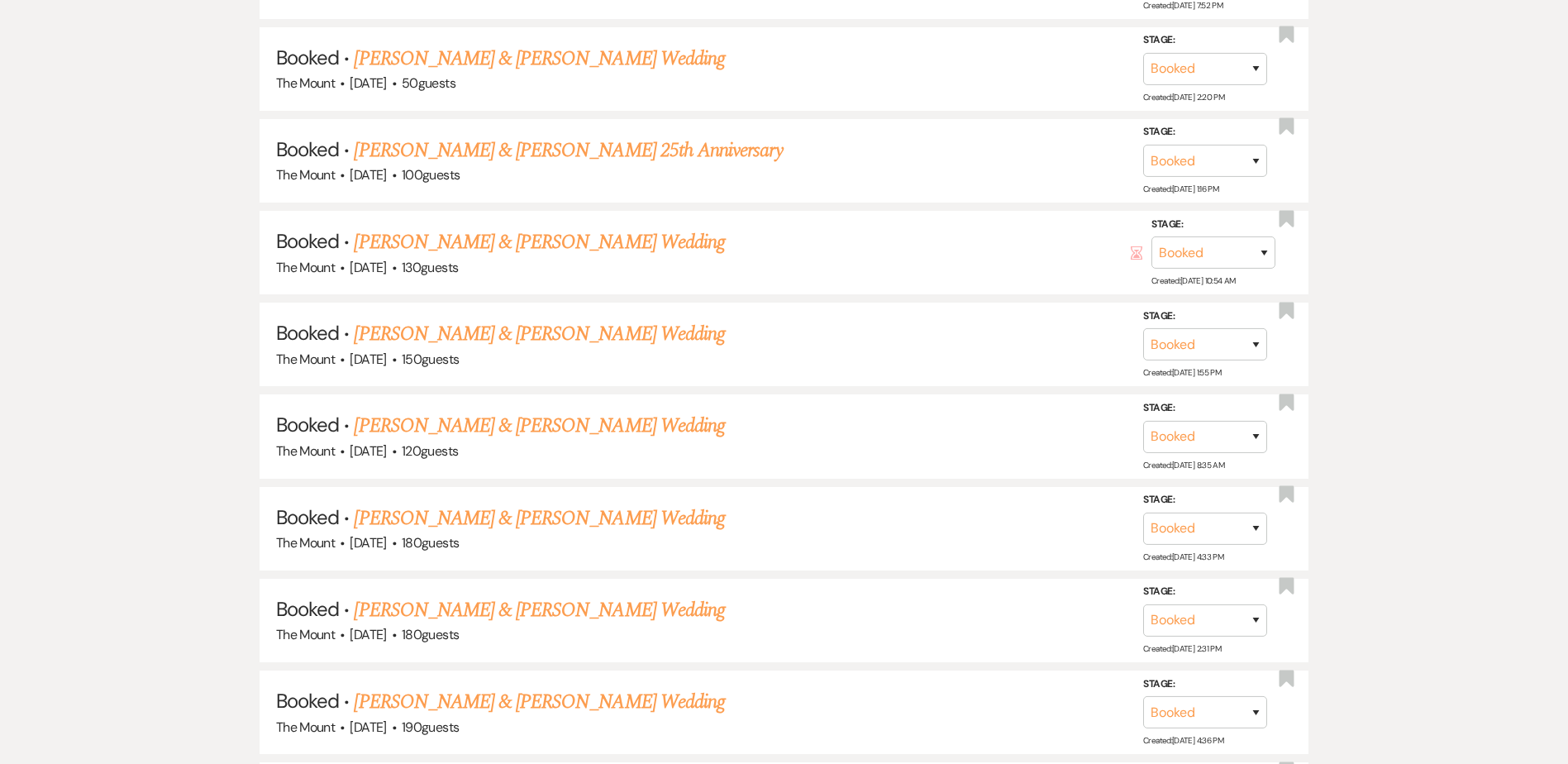
scroll to position [1106, 0]
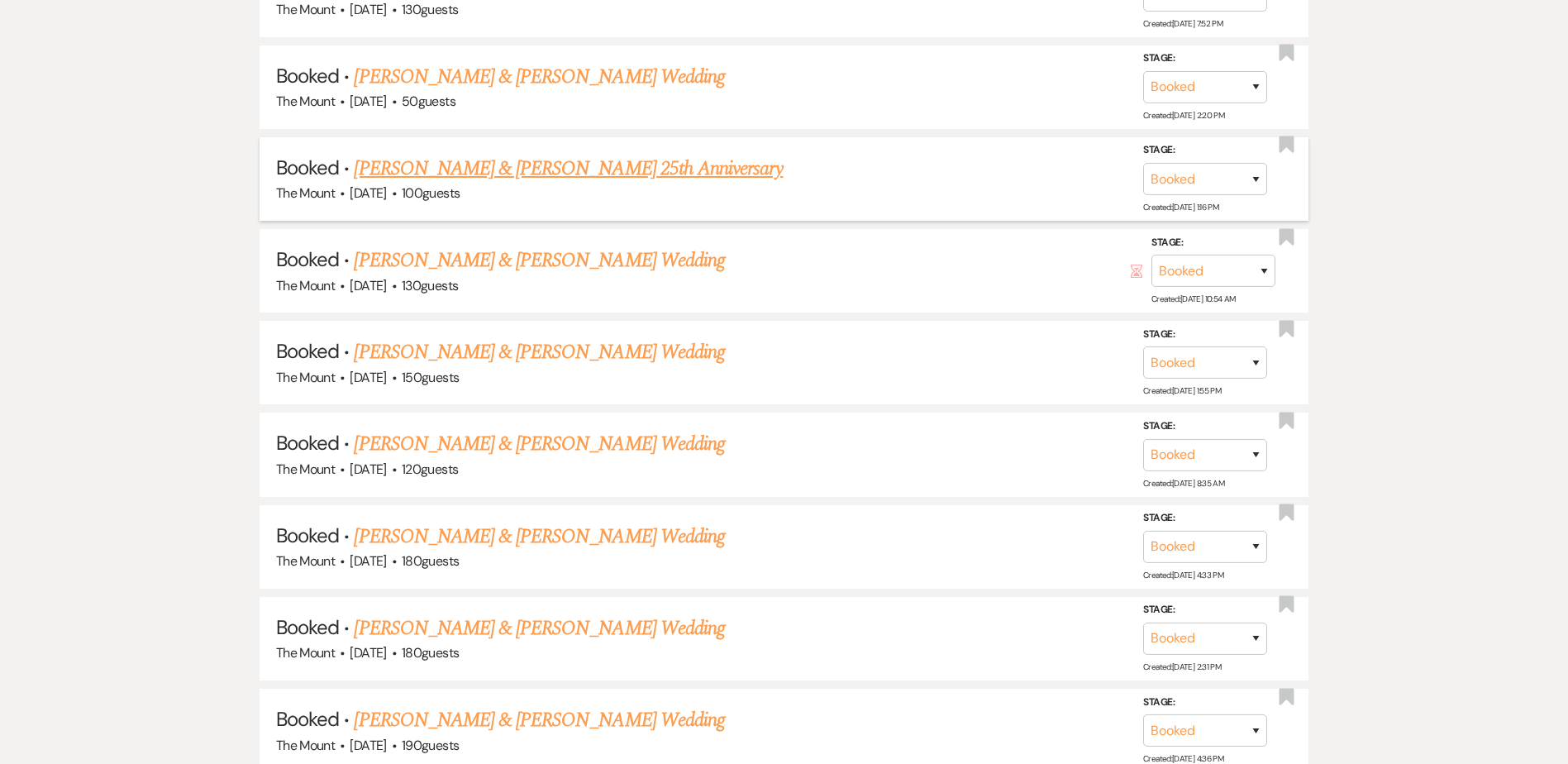
click at [533, 170] on link "Bonnie Saks & Bradley Minnen's 25th Anniversary" at bounding box center [568, 168] width 429 height 30
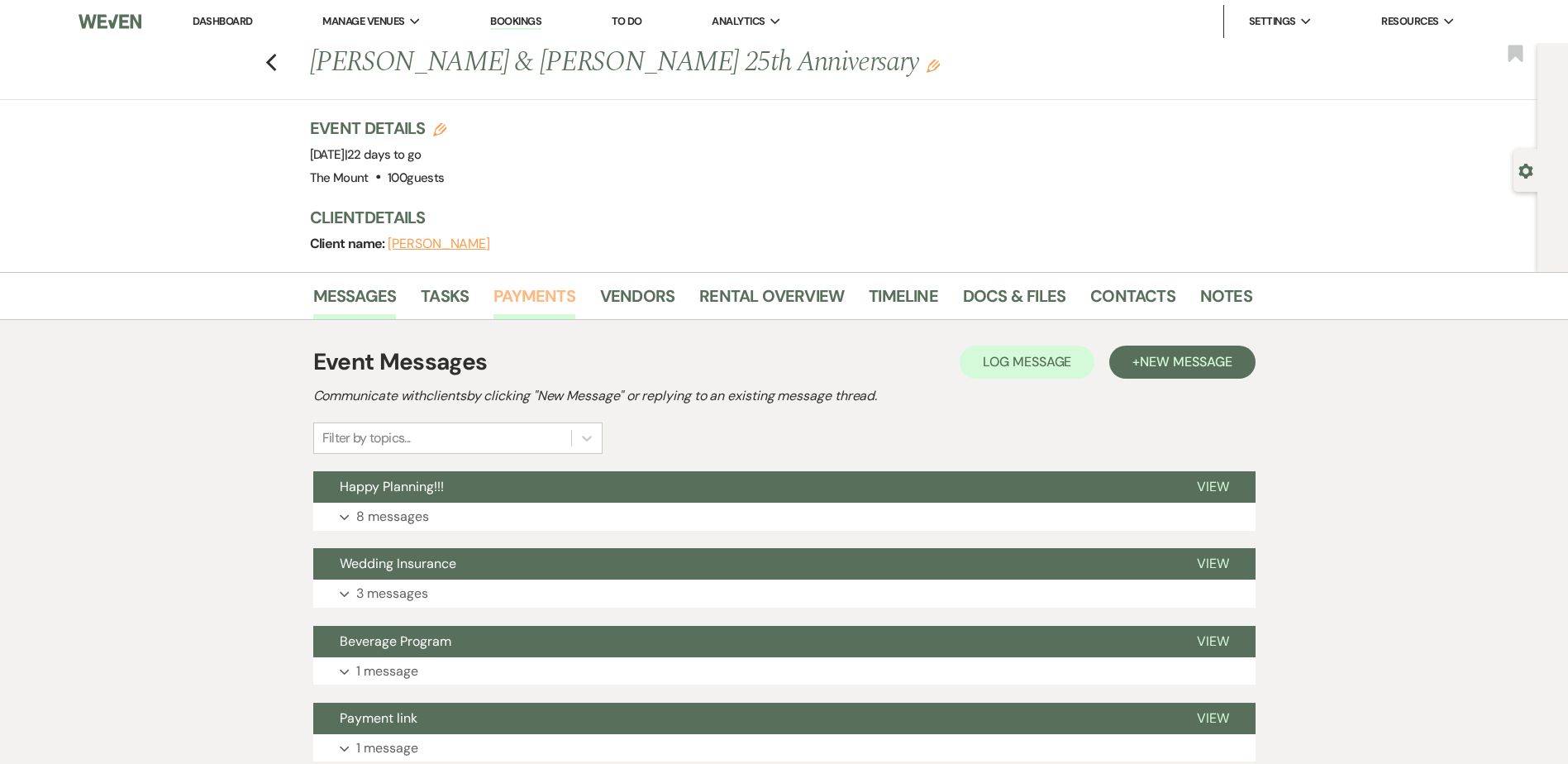
click at [541, 284] on link "Payments" at bounding box center [535, 301] width 82 height 36
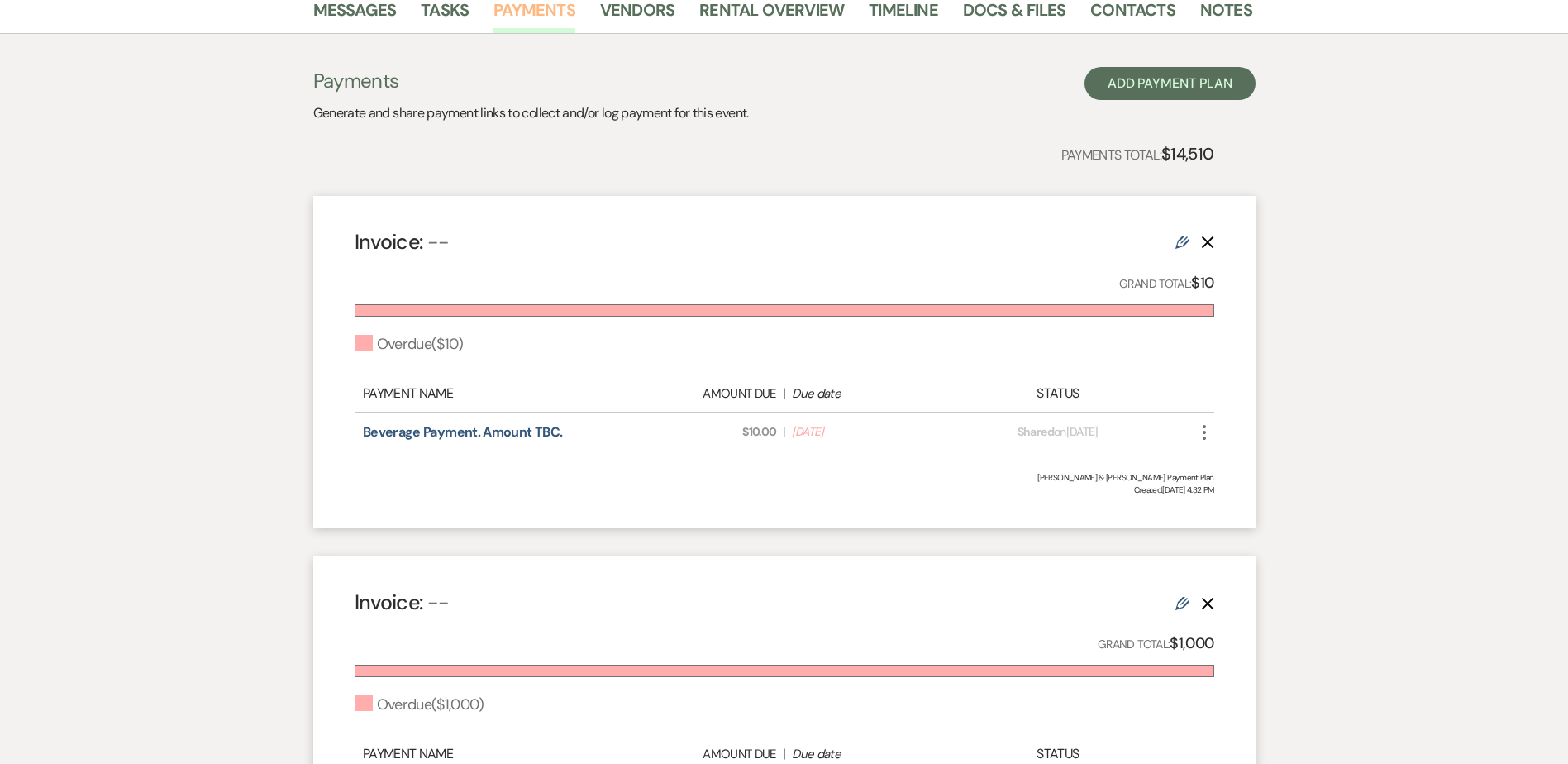
scroll to position [248, 0]
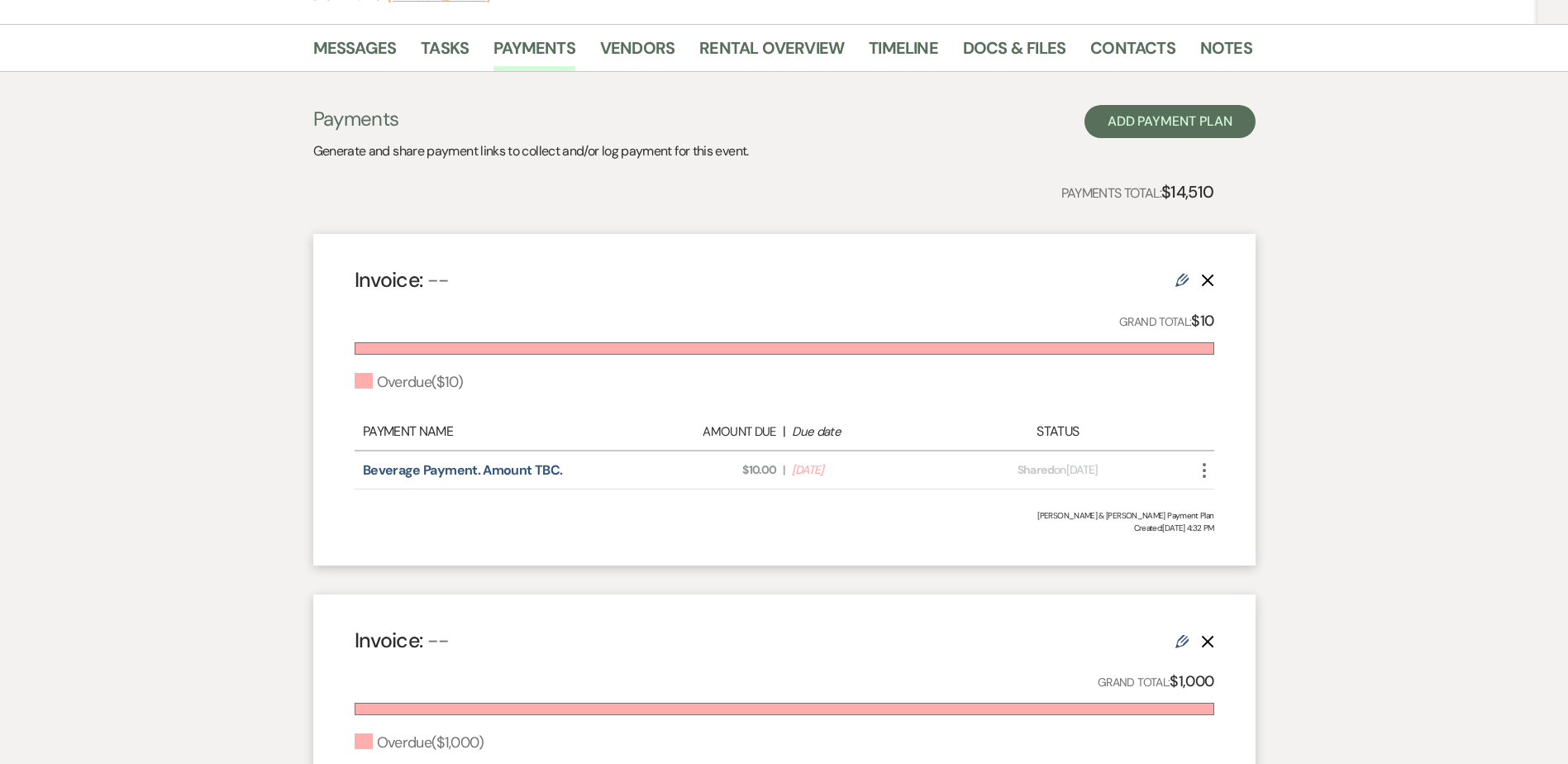
click at [1177, 278] on icon "Edit" at bounding box center [1182, 280] width 13 height 13
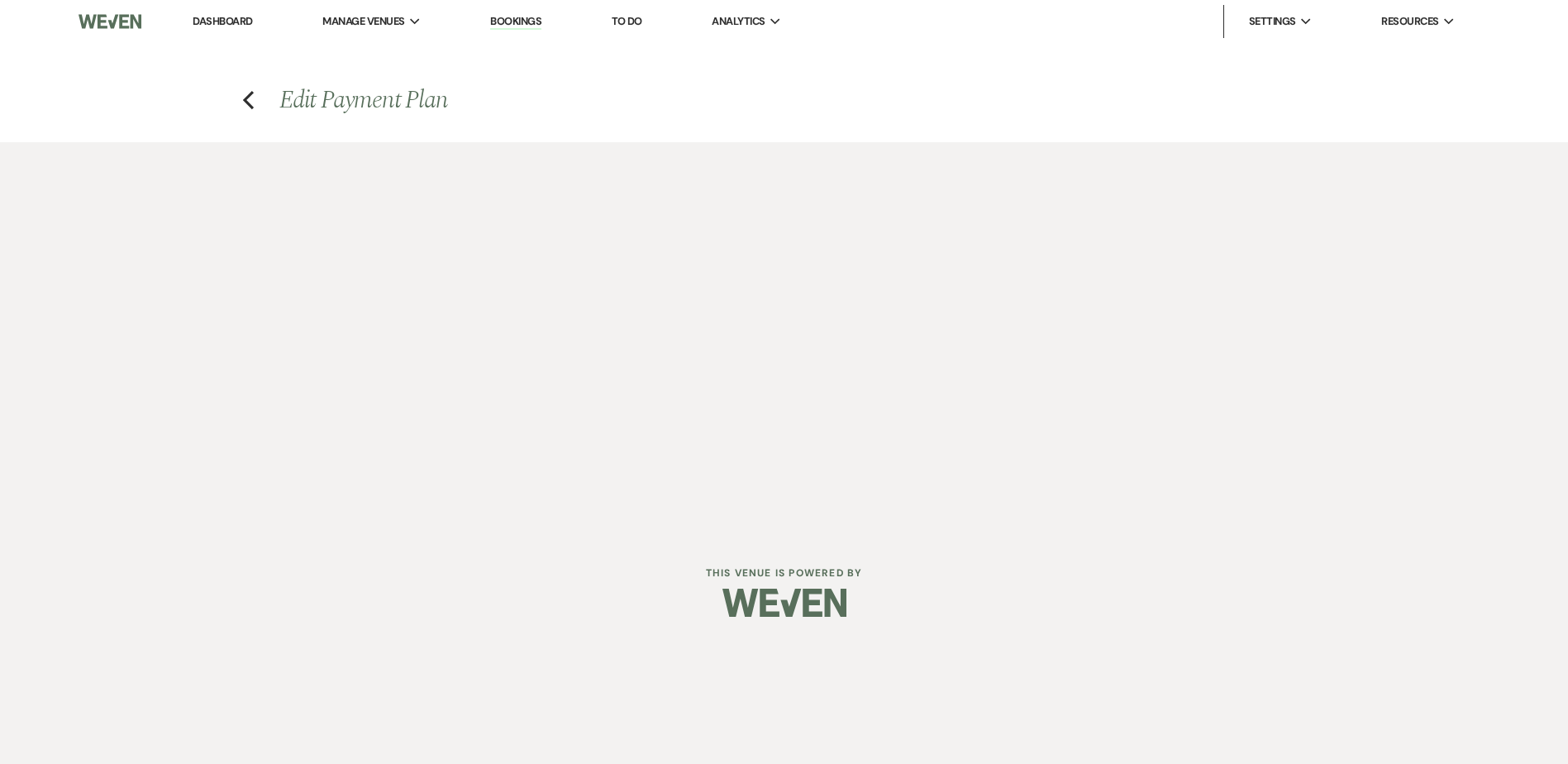
select select "2"
select select "percentage"
select select "true"
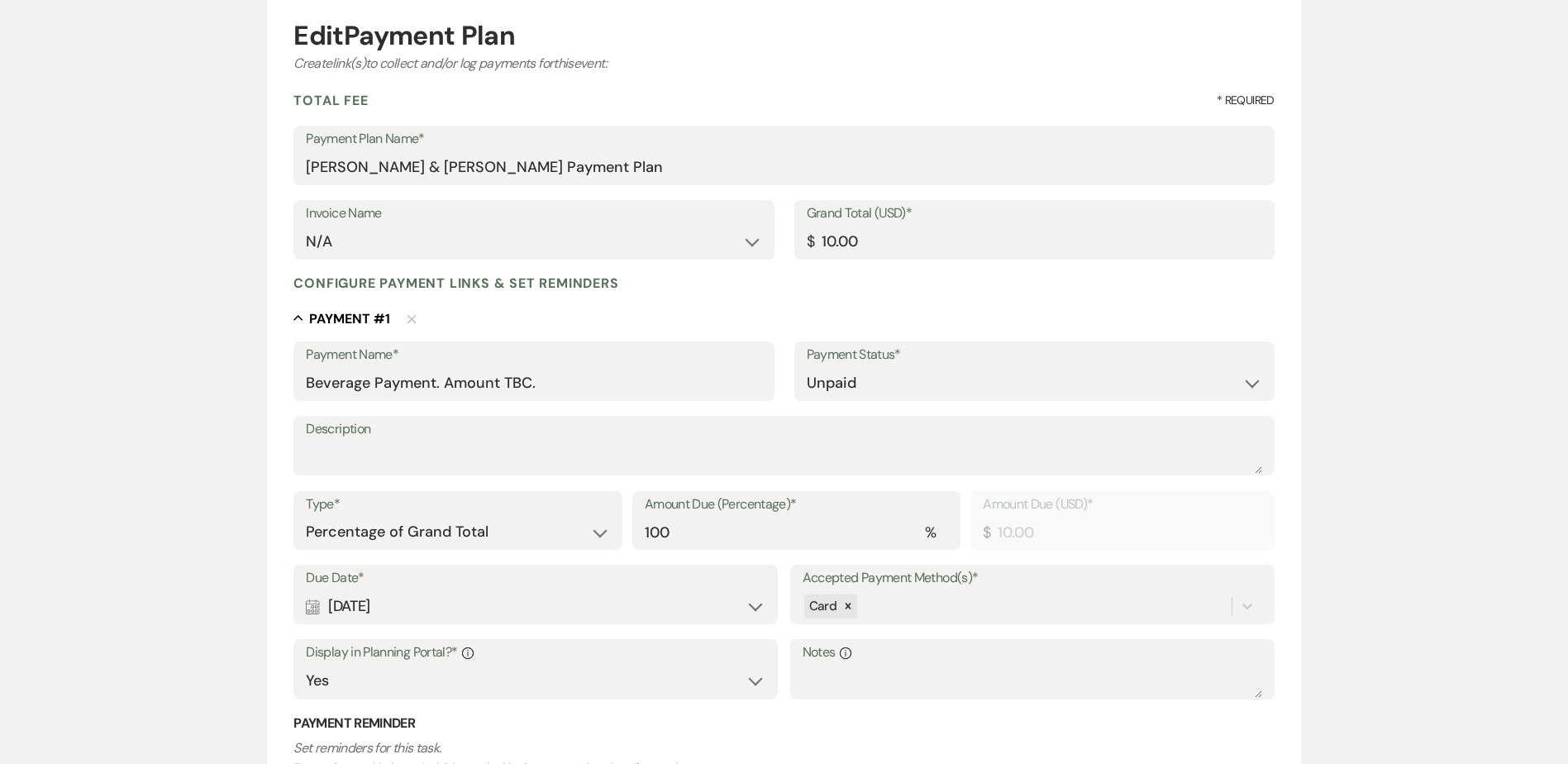
scroll to position [166, 0]
drag, startPoint x: 894, startPoint y: 220, endPoint x: 725, endPoint y: 222, distance: 169.0
click at [725, 222] on div "Invoice Name N/A Grand Total (USD)* $ 10.00" at bounding box center [784, 237] width 981 height 75
drag, startPoint x: 725, startPoint y: 222, endPoint x: 907, endPoint y: 222, distance: 182.0
click at [907, 222] on label "Grand Total (USD)*" at bounding box center [1034, 214] width 456 height 24
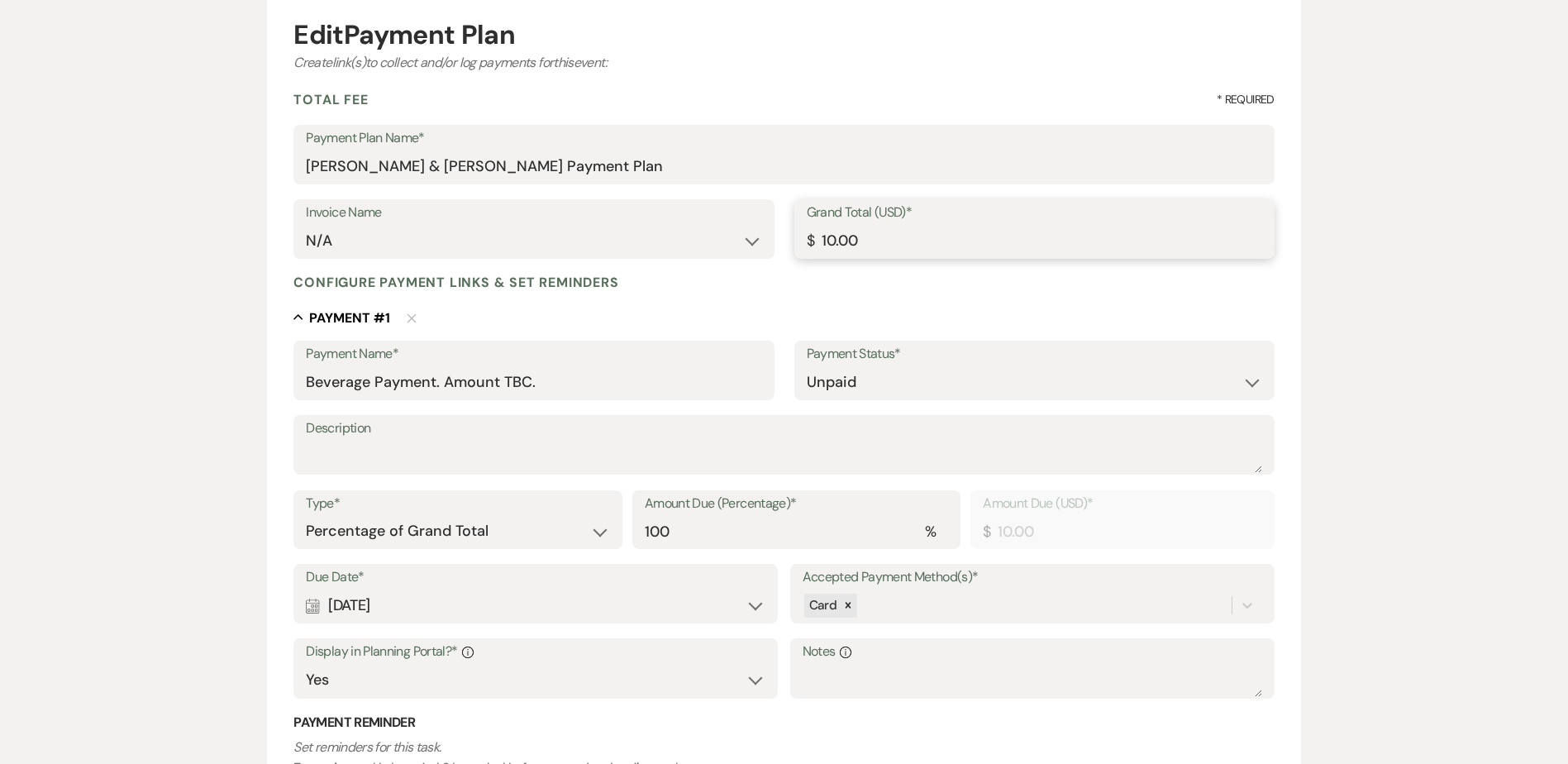
click at [907, 225] on input "10.00" at bounding box center [1034, 240] width 456 height 32
click at [738, 241] on div "Invoice Name N/A Grand Total (USD)* $ 10.00" at bounding box center [784, 237] width 981 height 75
paste input "5456.94"
type input "5456.94"
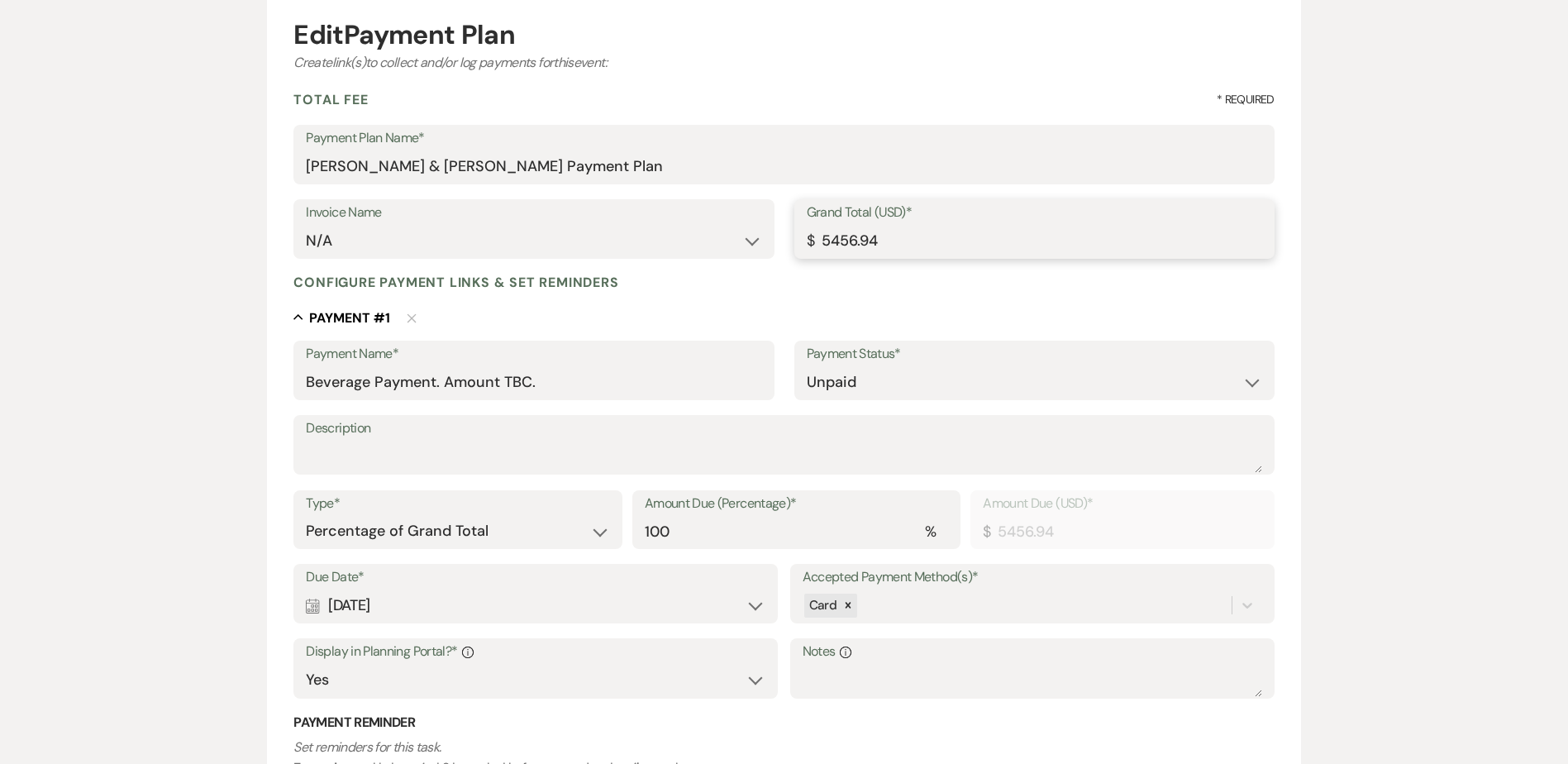
type input "5456.94"
click at [766, 380] on div "Payment Name* Beverage Payment. Amount TBC." at bounding box center [534, 371] width 481 height 60
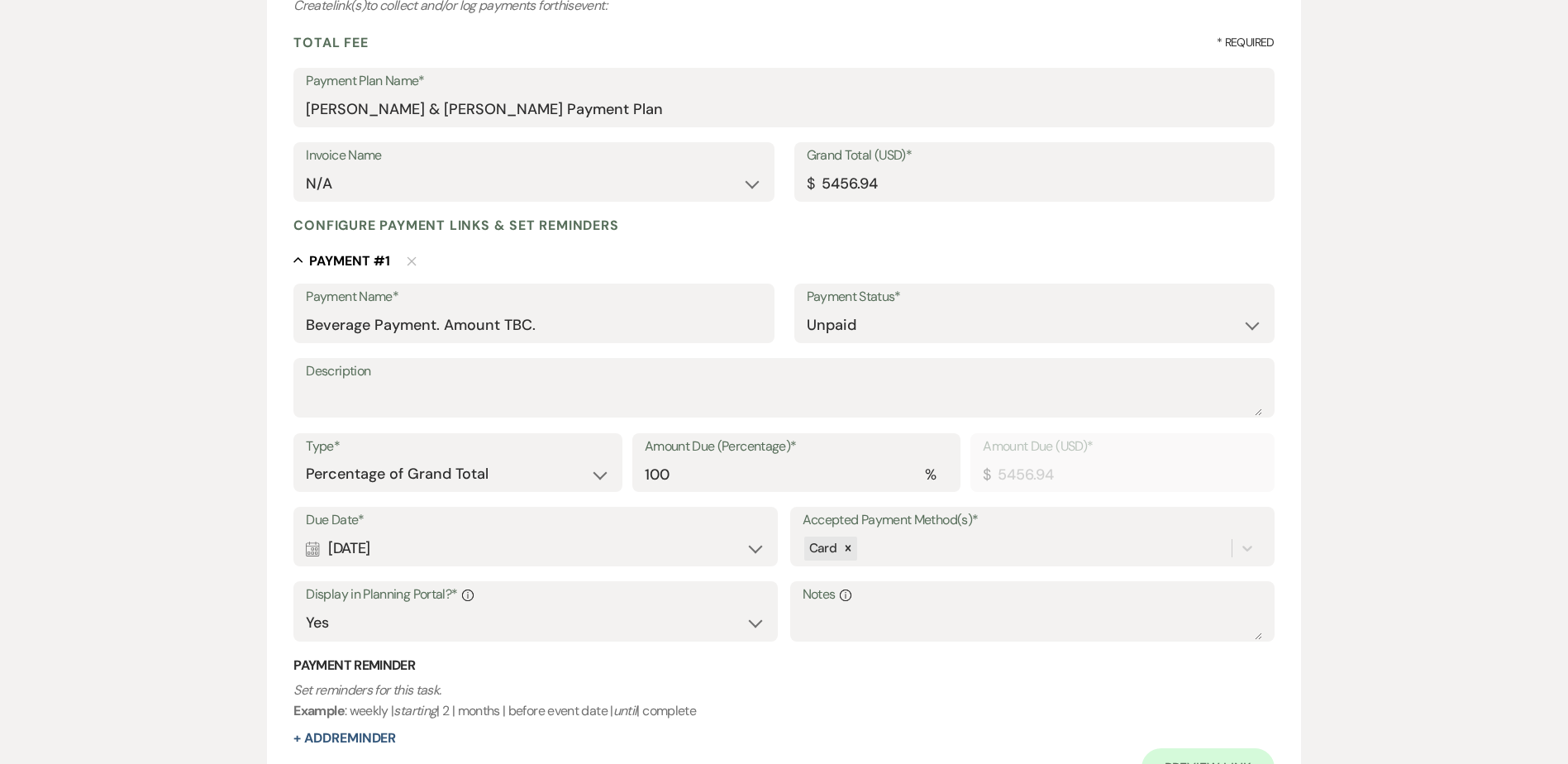
scroll to position [413, 0]
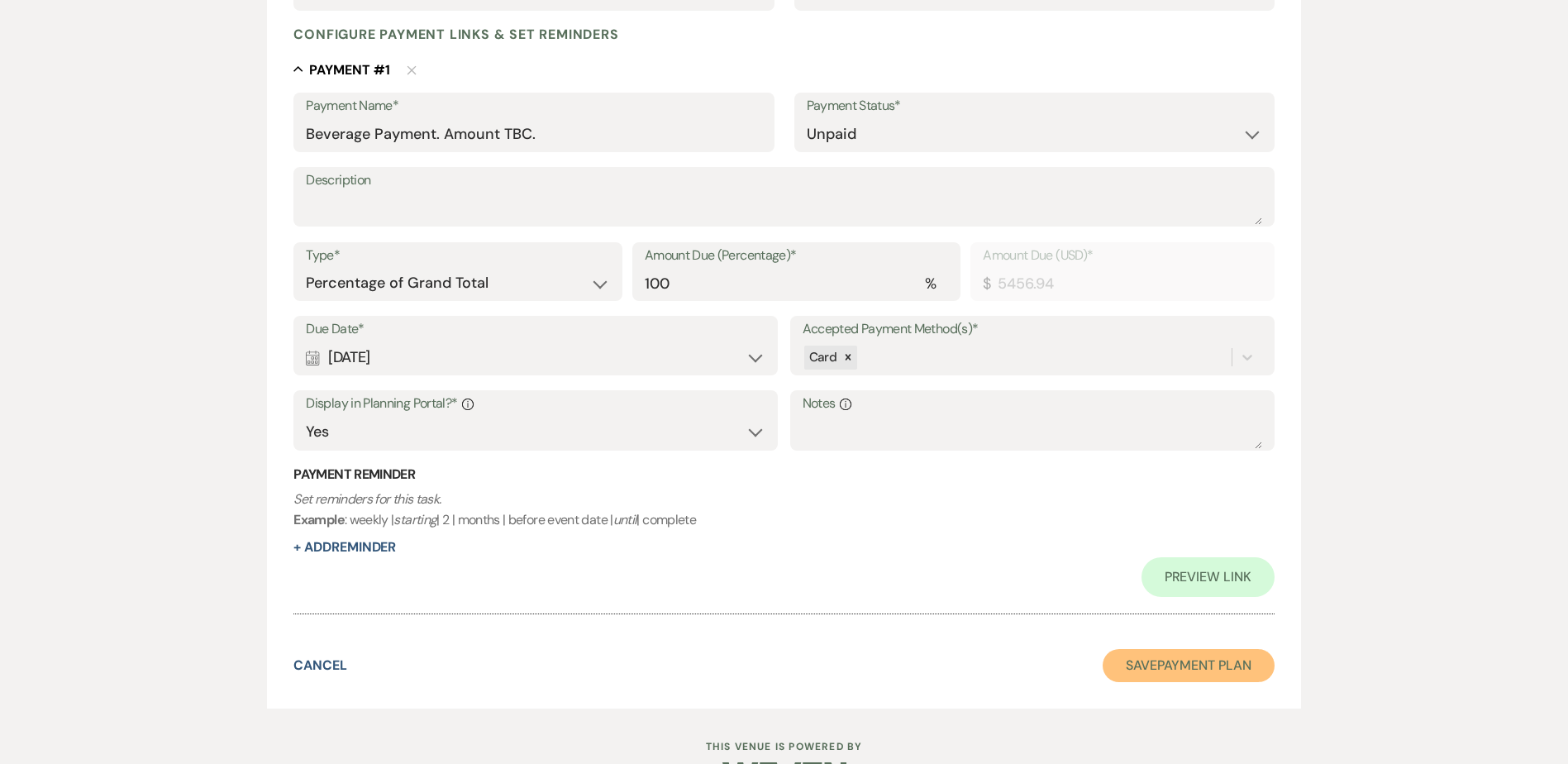
click at [1156, 682] on button "Save Payment Plan" at bounding box center [1189, 666] width 172 height 33
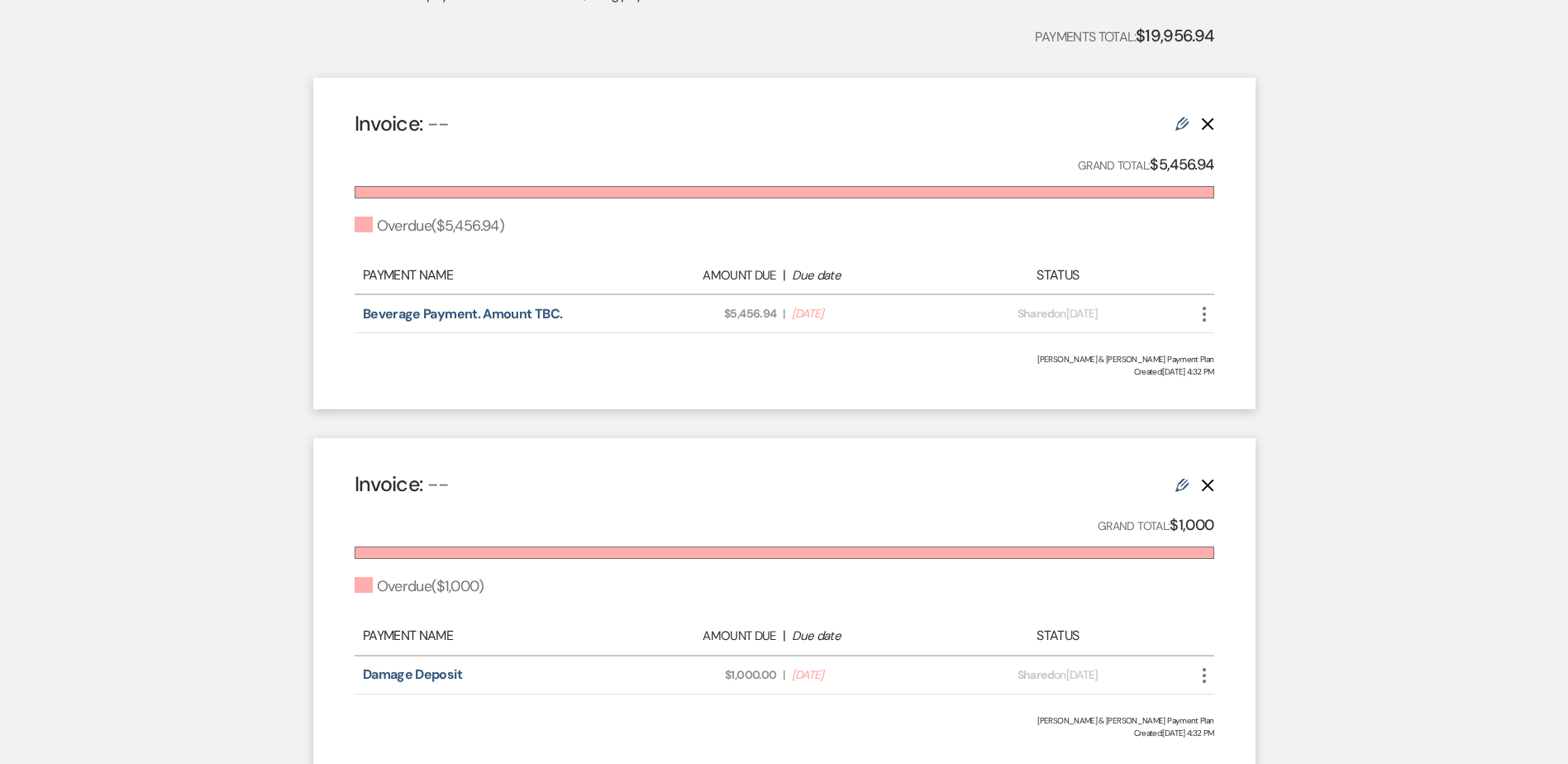
scroll to position [413, 0]
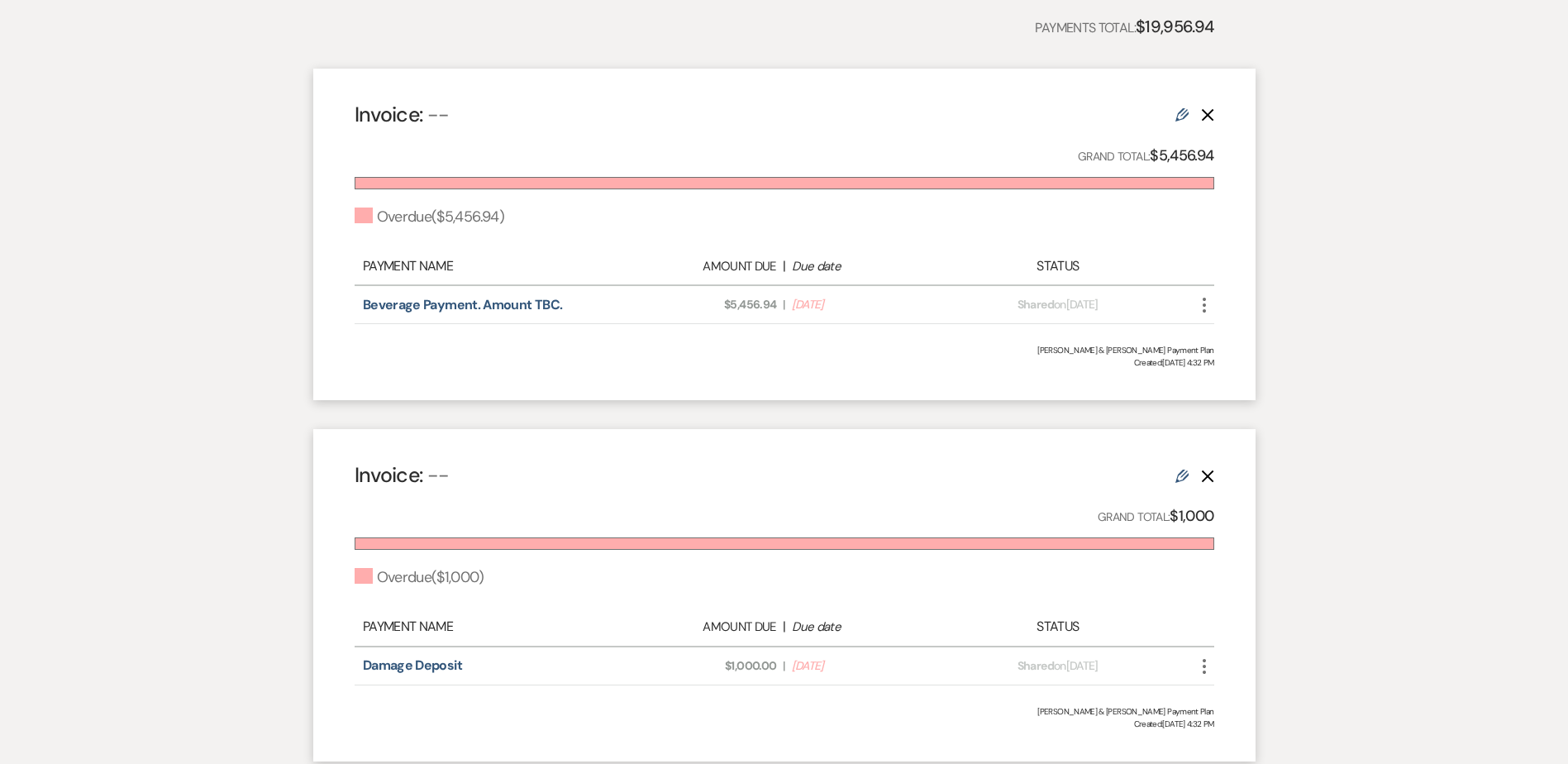
click at [1180, 108] on link "Edit" at bounding box center [1182, 114] width 13 height 17
select select "2"
select select "percentage"
select select "true"
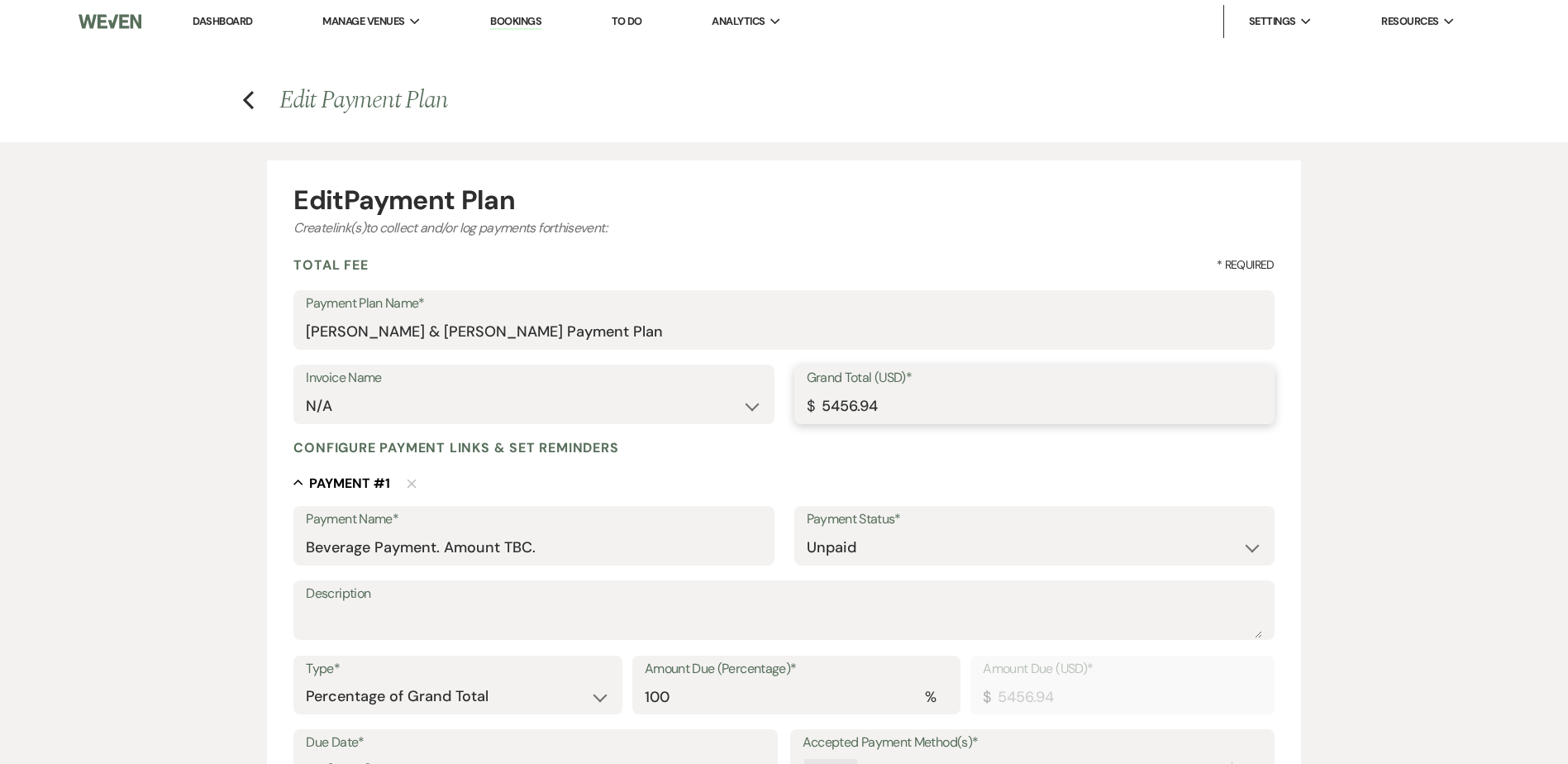
click at [832, 409] on input "5456.94" at bounding box center [1034, 406] width 456 height 32
type input "456.94"
type input "4456.94"
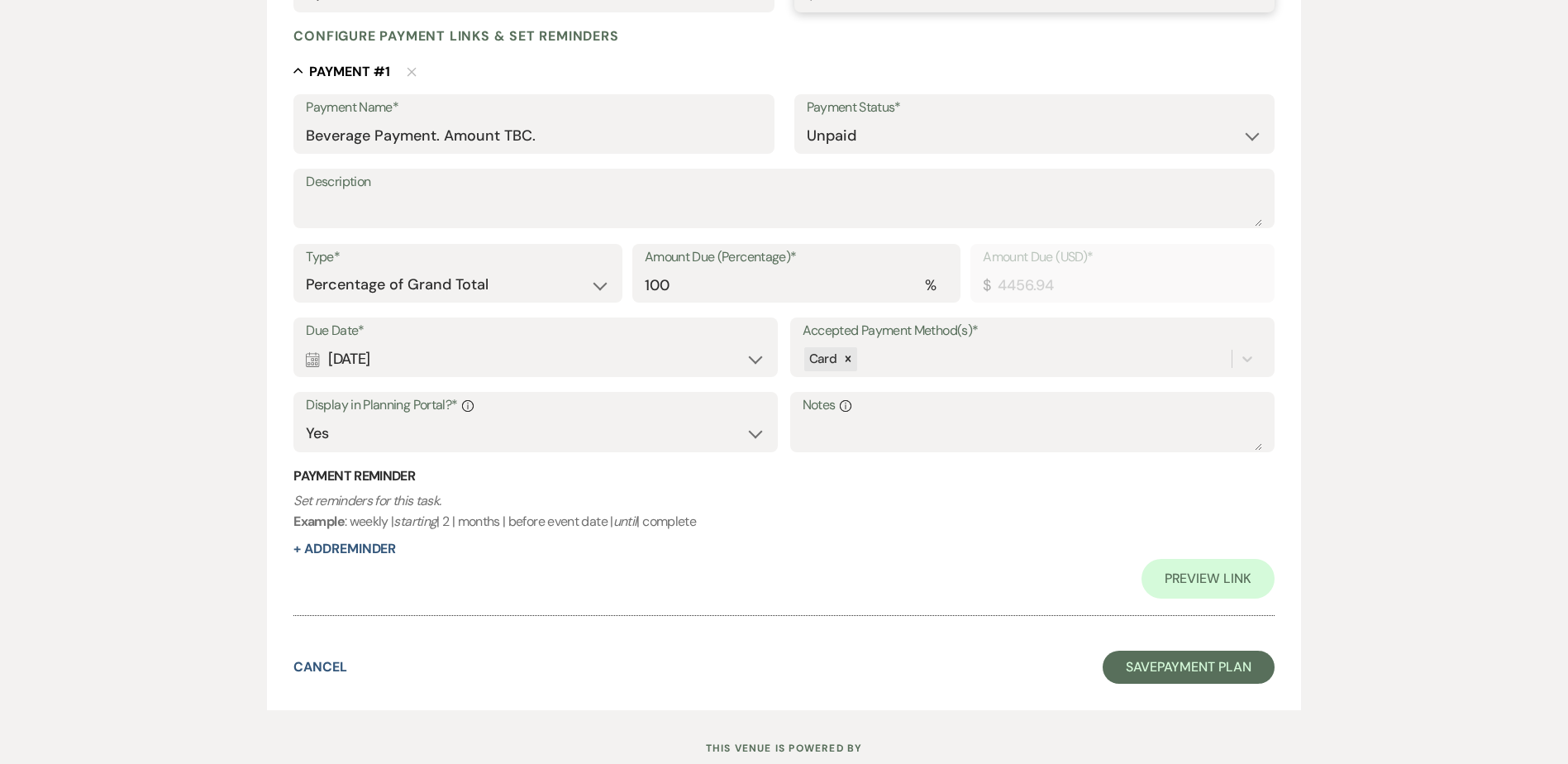
scroll to position [413, 0]
type input "4456.94"
click at [1184, 656] on button "Save Payment Plan" at bounding box center [1189, 666] width 172 height 33
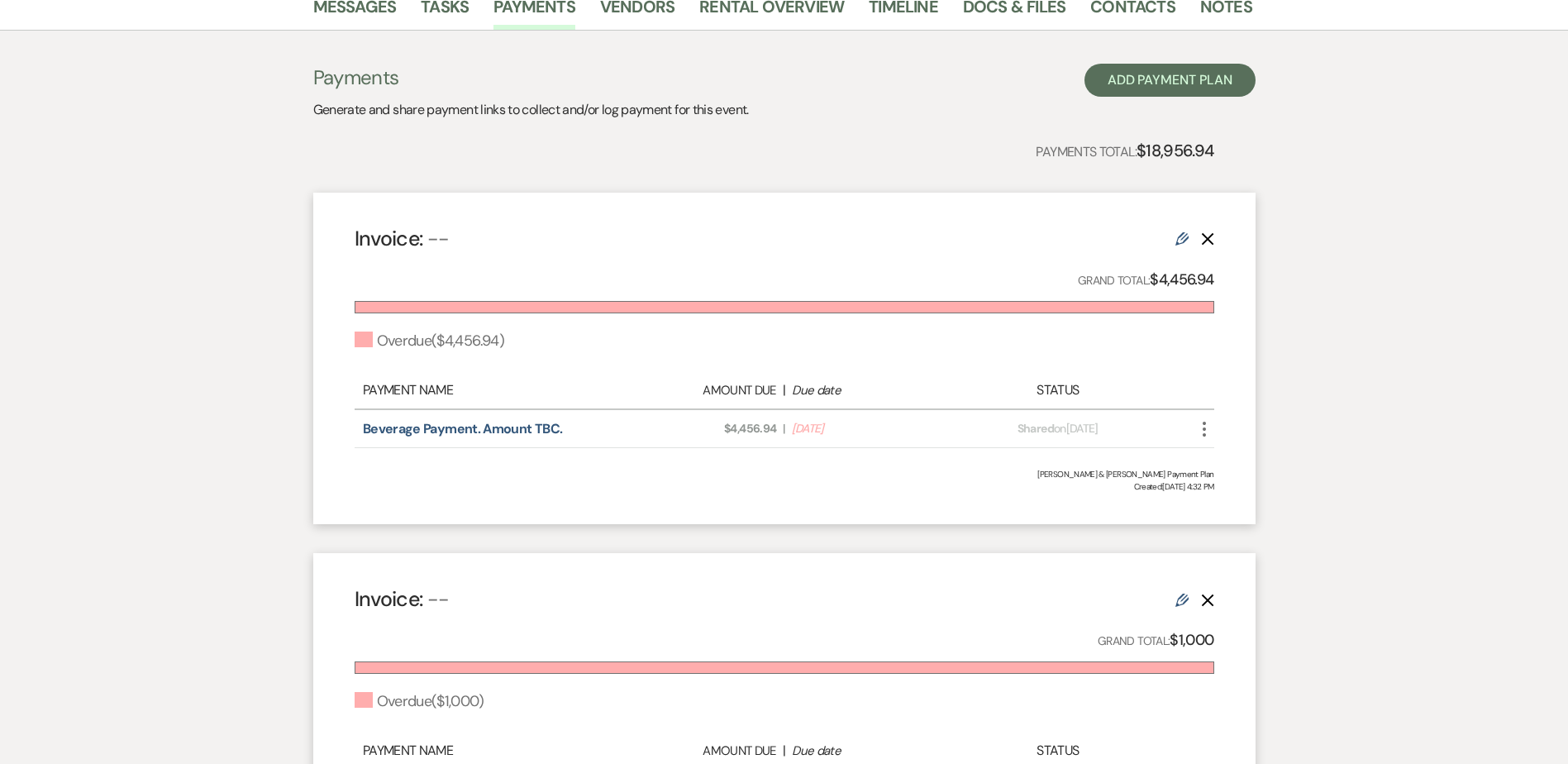
scroll to position [166, 0]
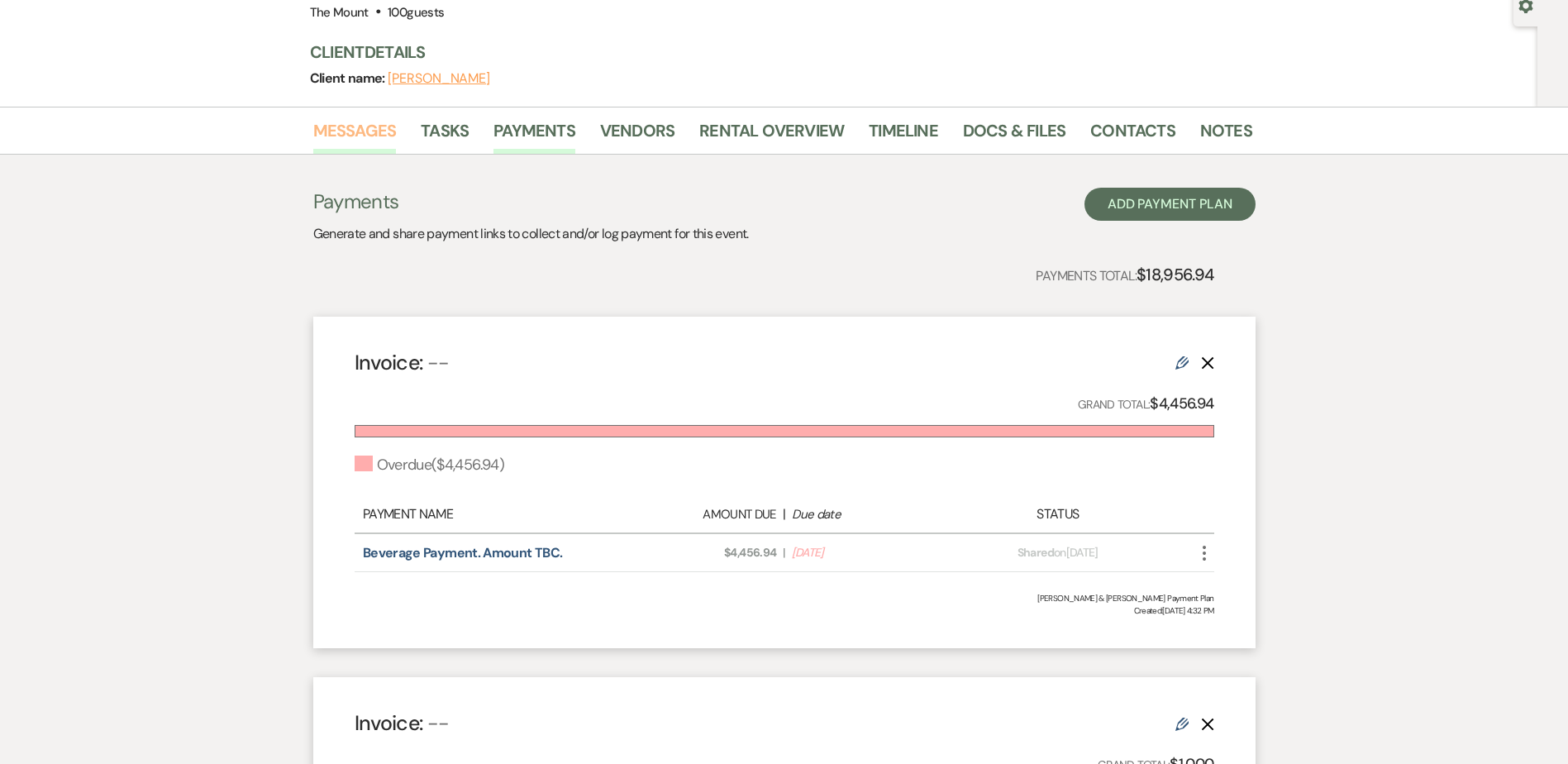
click at [320, 123] on link "Messages" at bounding box center [355, 135] width 83 height 36
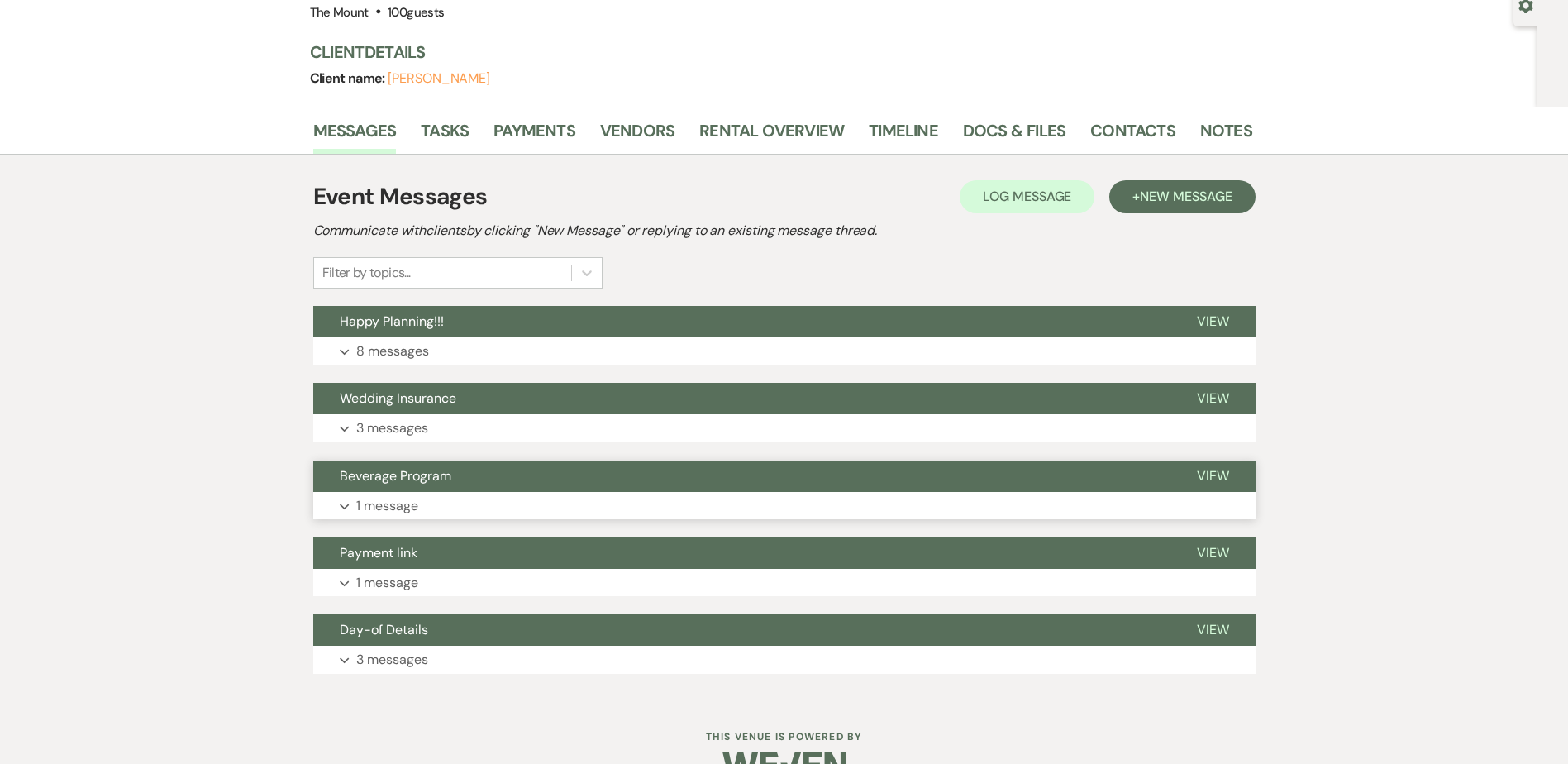
click at [457, 504] on button "Expand 1 message" at bounding box center [784, 506] width 942 height 28
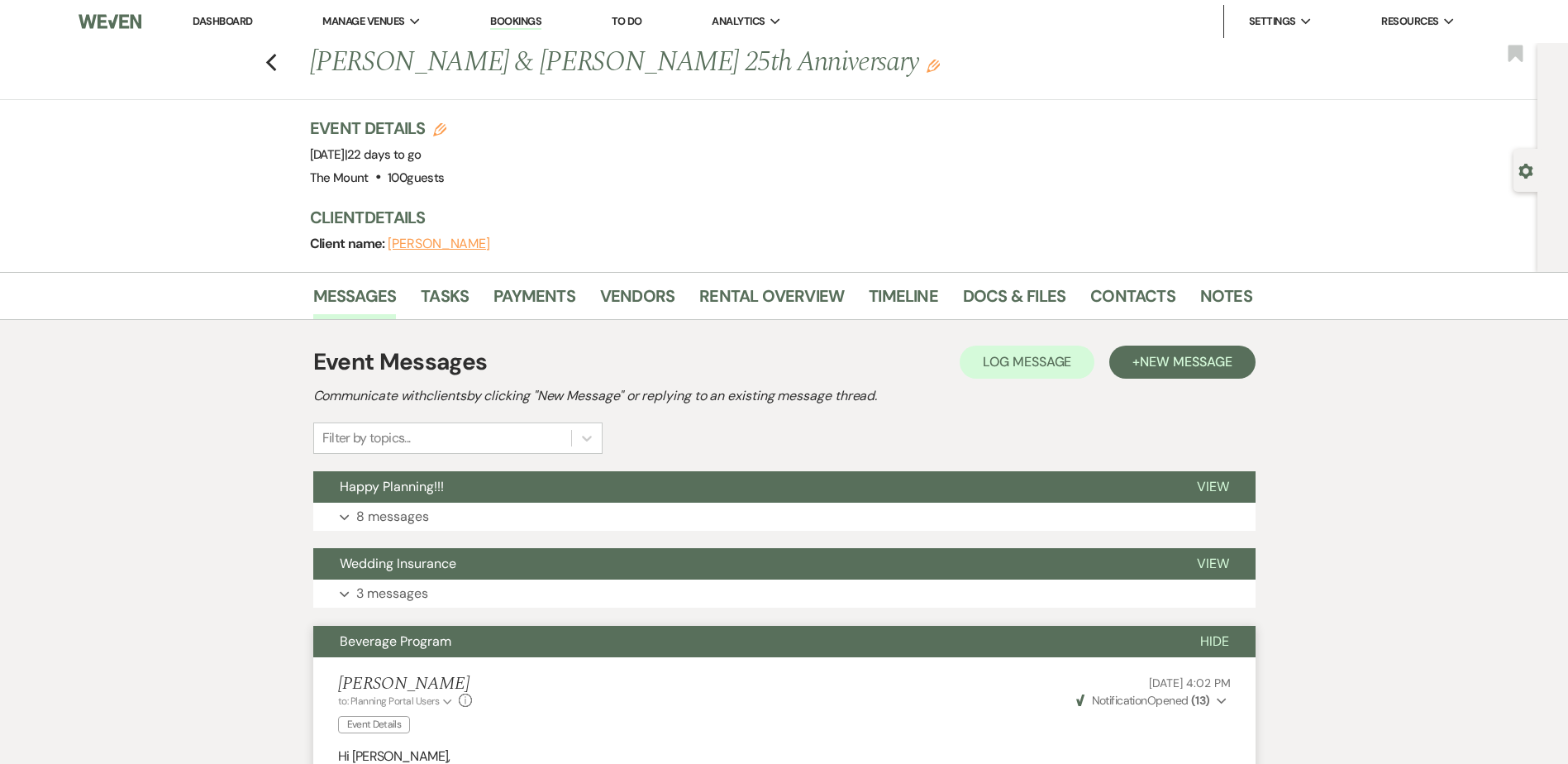
click at [358, 638] on span "Beverage Program" at bounding box center [396, 642] width 112 height 17
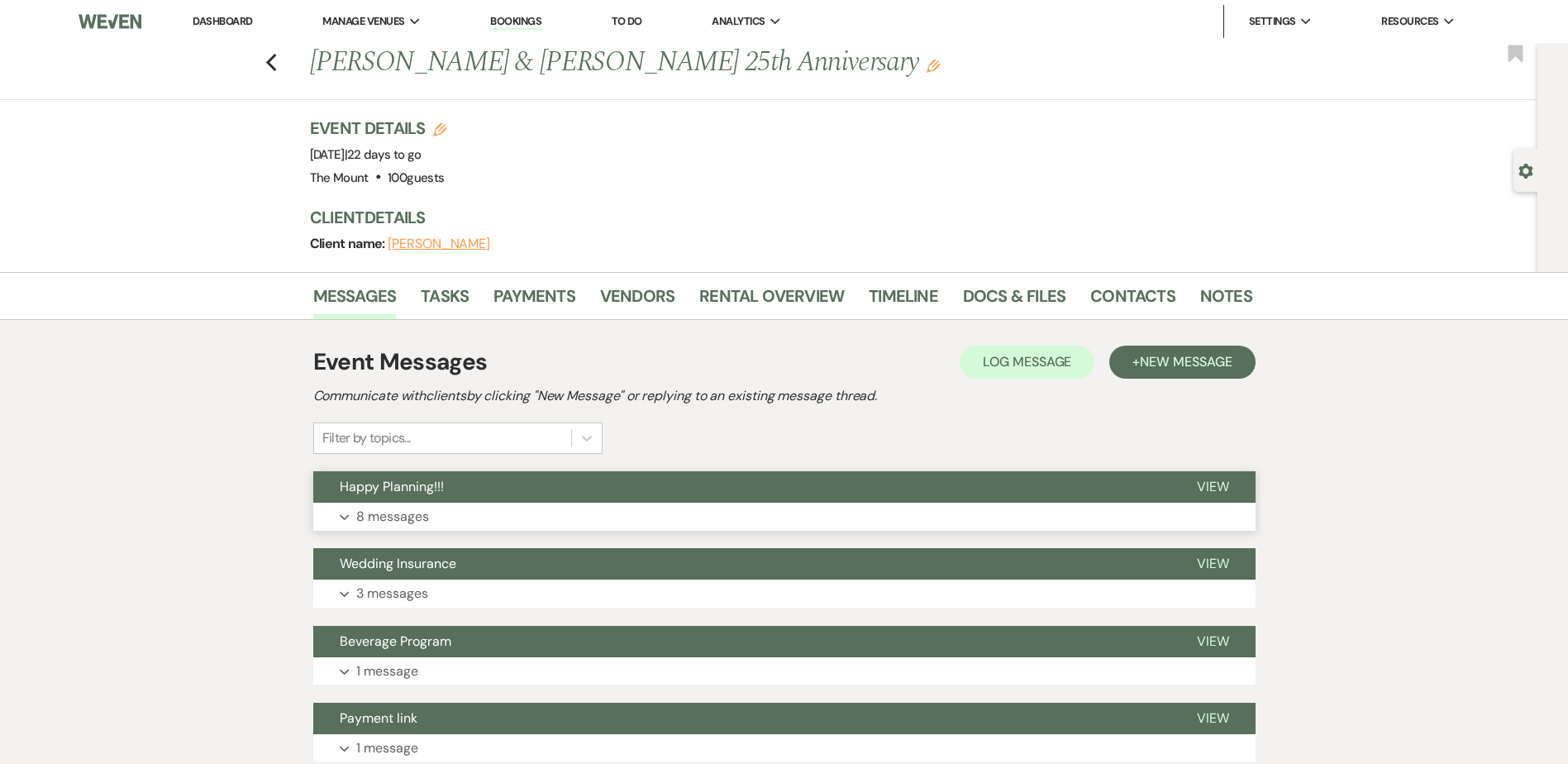
click at [358, 494] on span "Happy Planning!!!" at bounding box center [392, 487] width 104 height 17
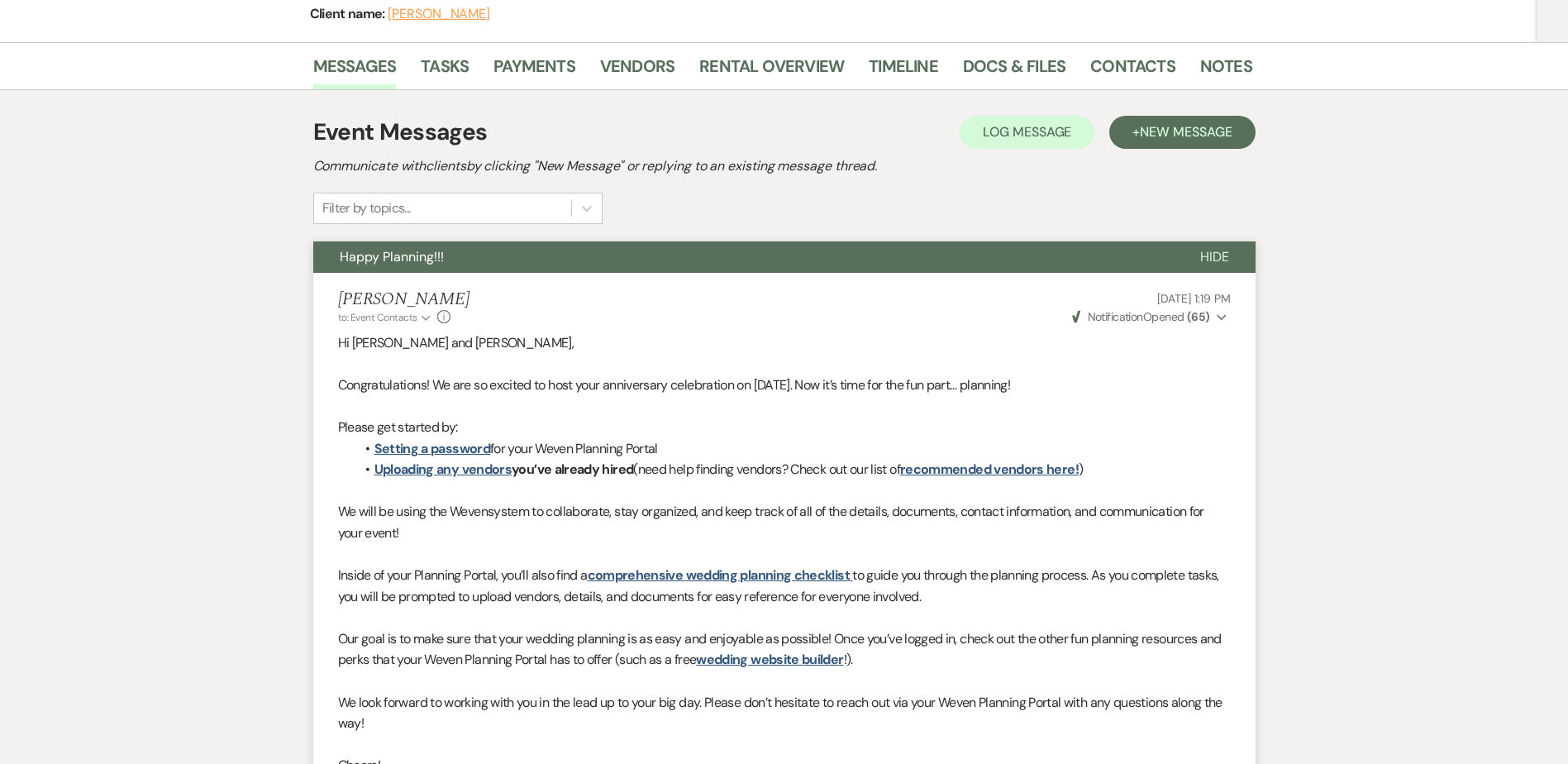
click at [1204, 249] on span "Hide" at bounding box center [1214, 257] width 29 height 17
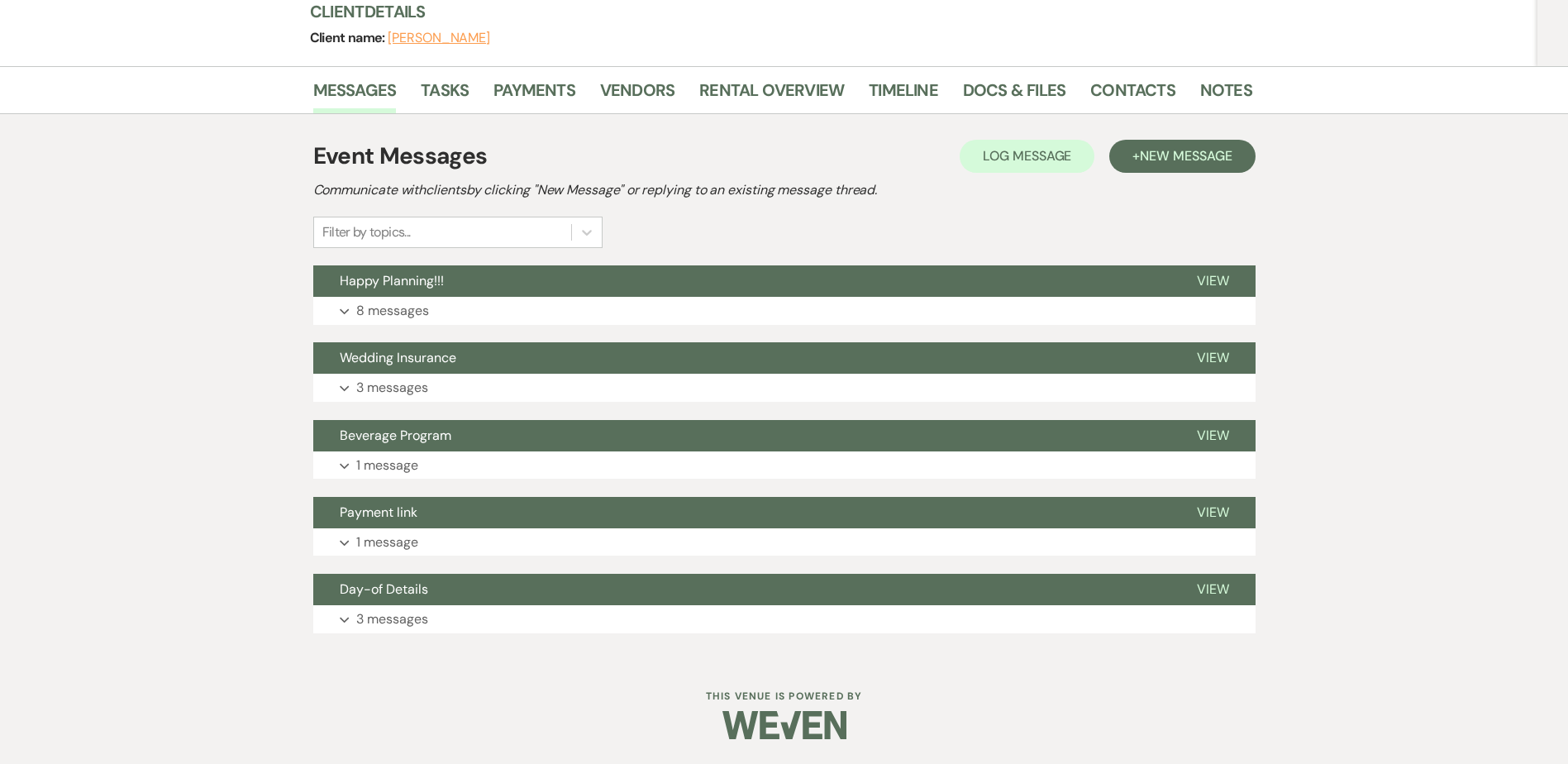
click at [855, 557] on div "Event Messages Log Log Message + New Message Communicate with clients by clicki…" at bounding box center [784, 386] width 942 height 511
click at [852, 542] on button "Expand 1 message" at bounding box center [784, 543] width 942 height 28
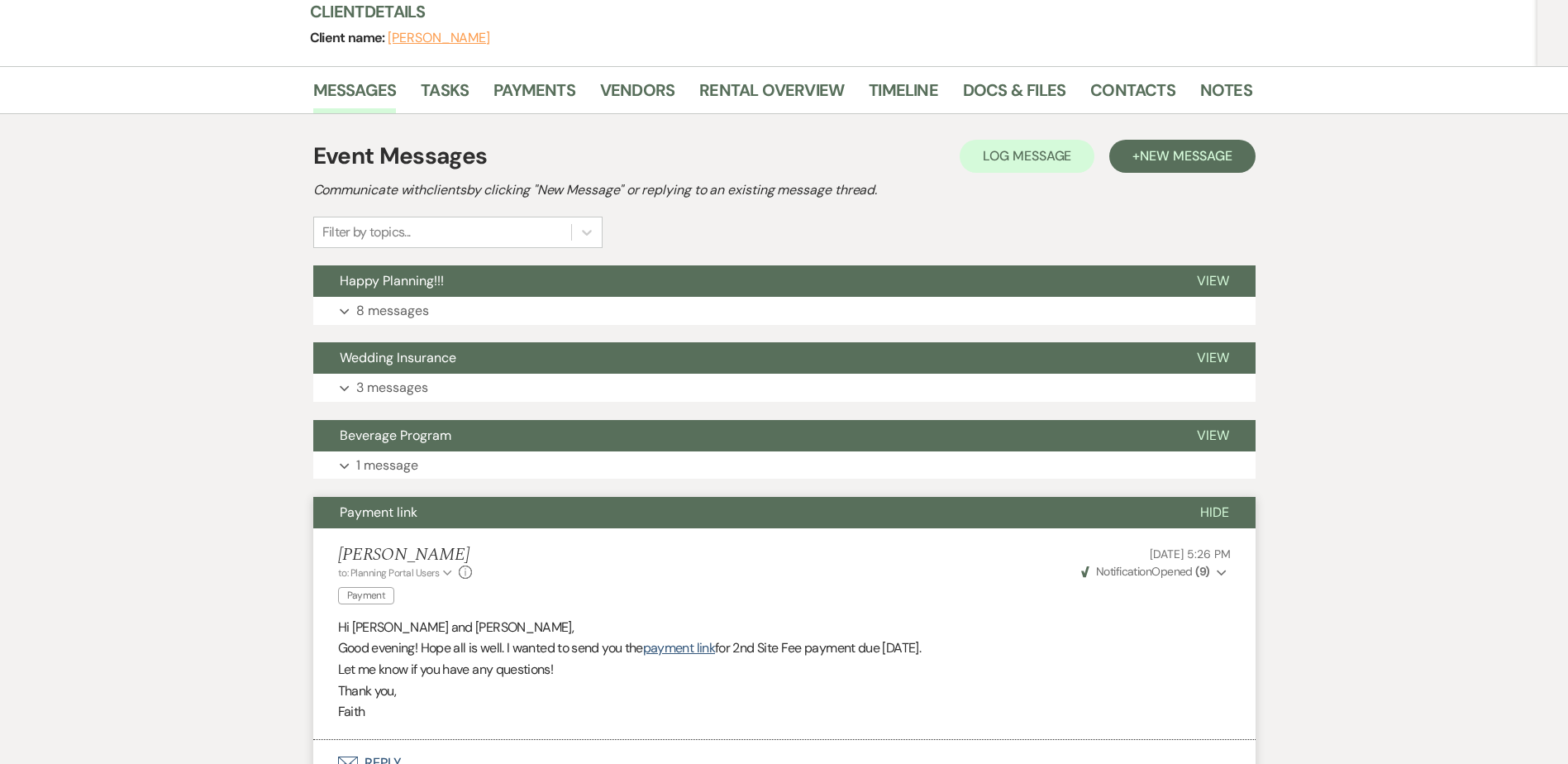
click at [1212, 514] on span "Hide" at bounding box center [1214, 512] width 29 height 17
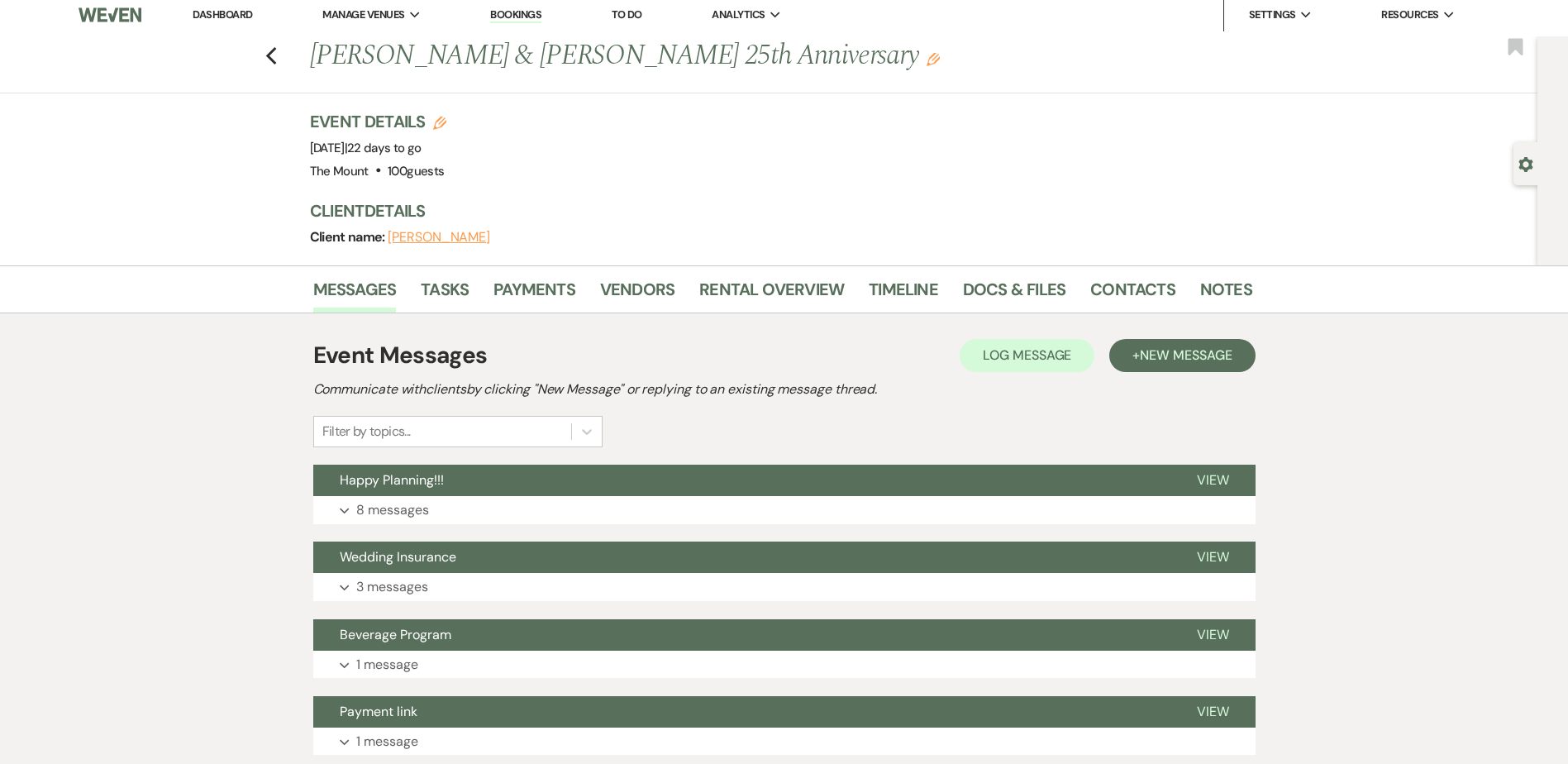
scroll to position [0, 0]
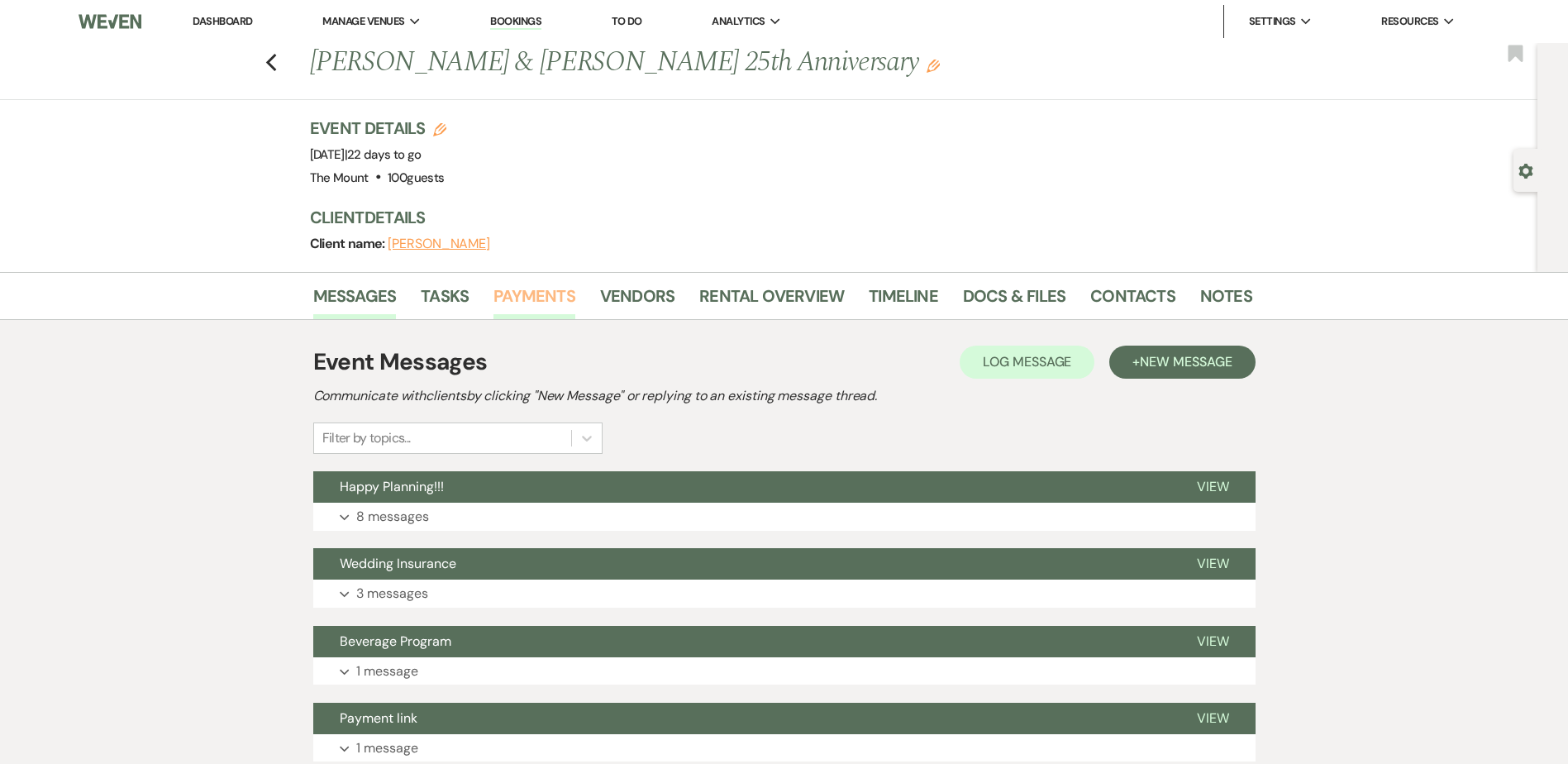
click at [549, 296] on link "Payments" at bounding box center [535, 301] width 82 height 36
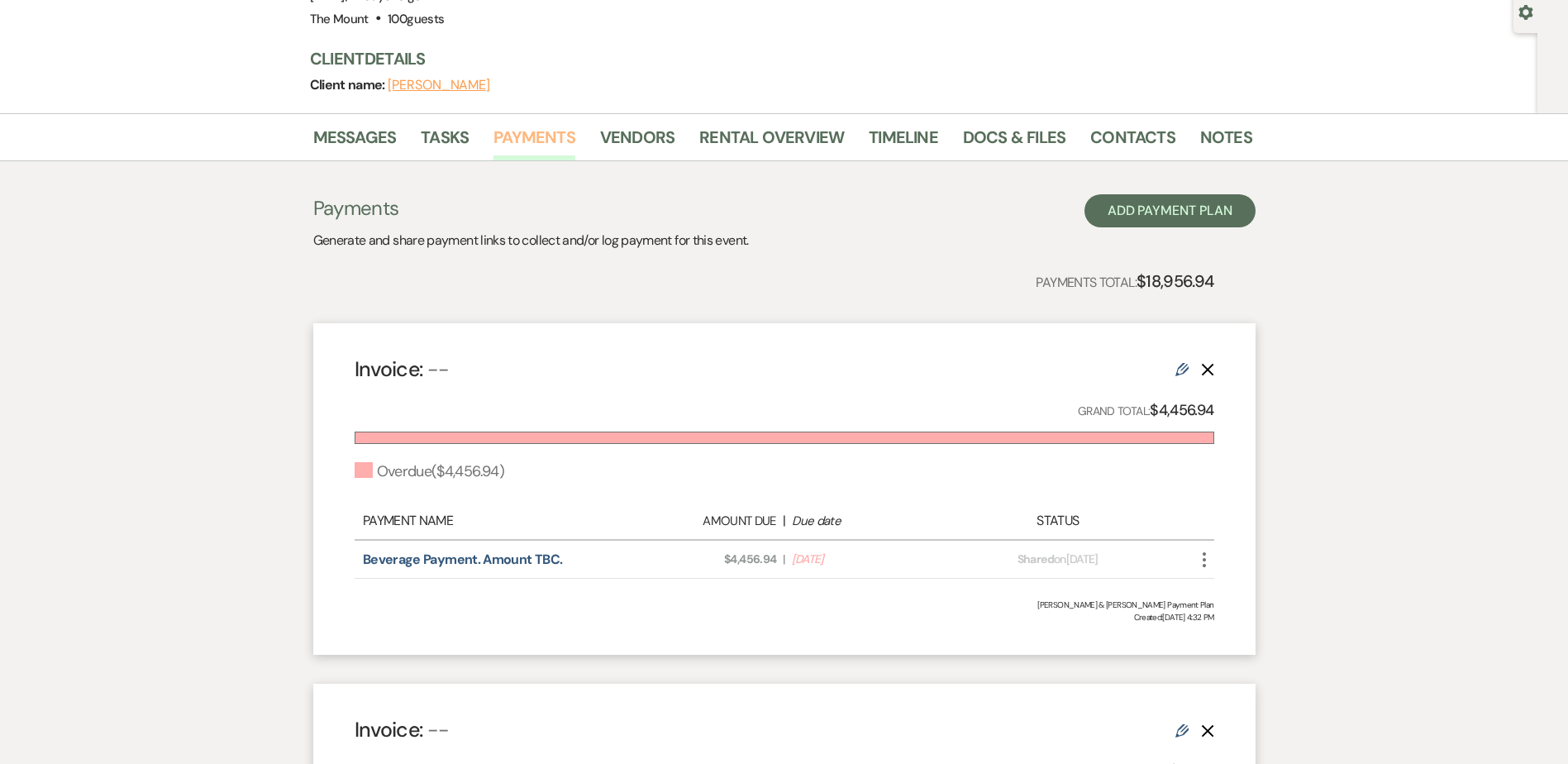
scroll to position [166, 0]
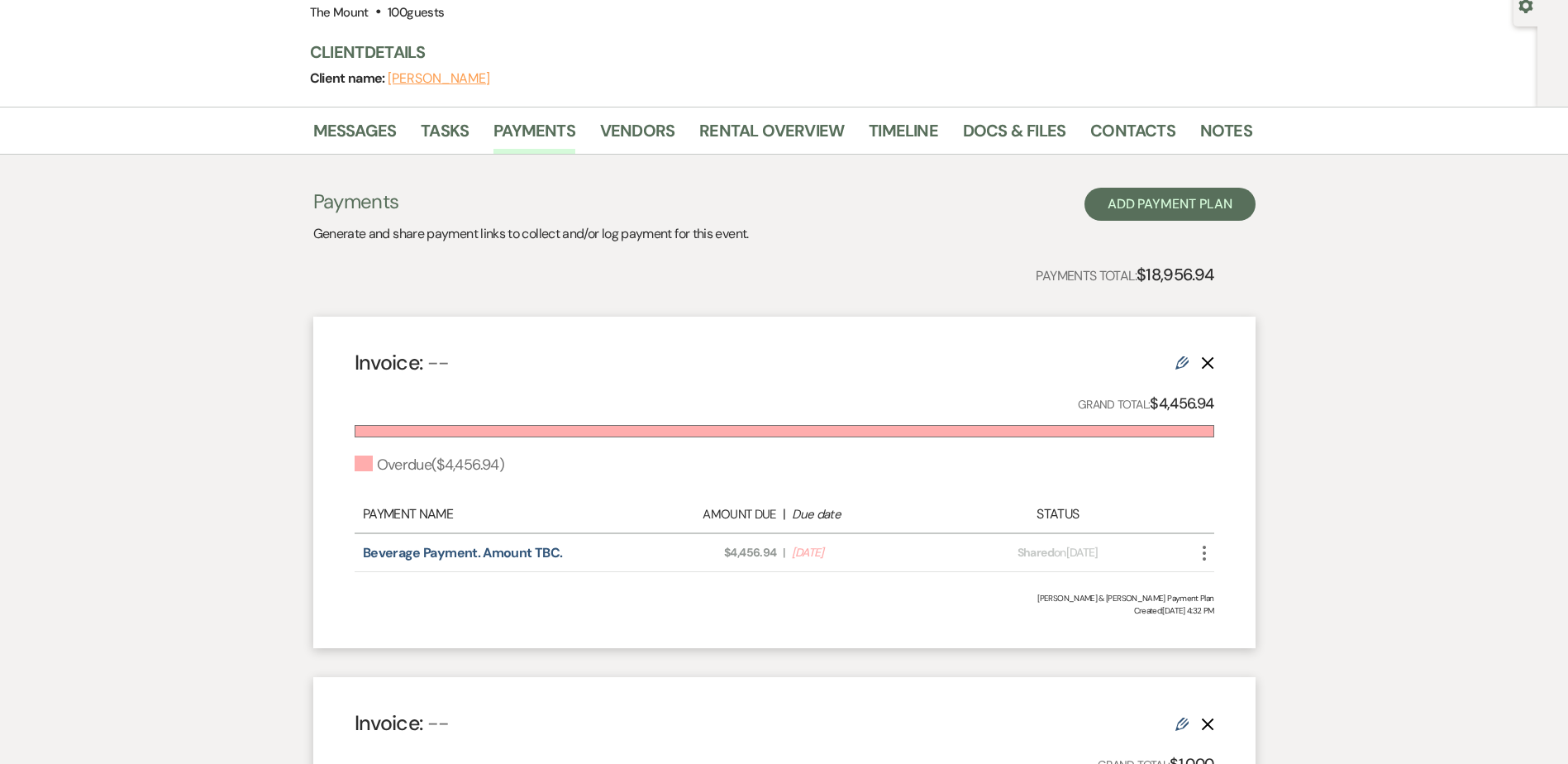
click at [1187, 359] on icon "Edit" at bounding box center [1182, 363] width 13 height 13
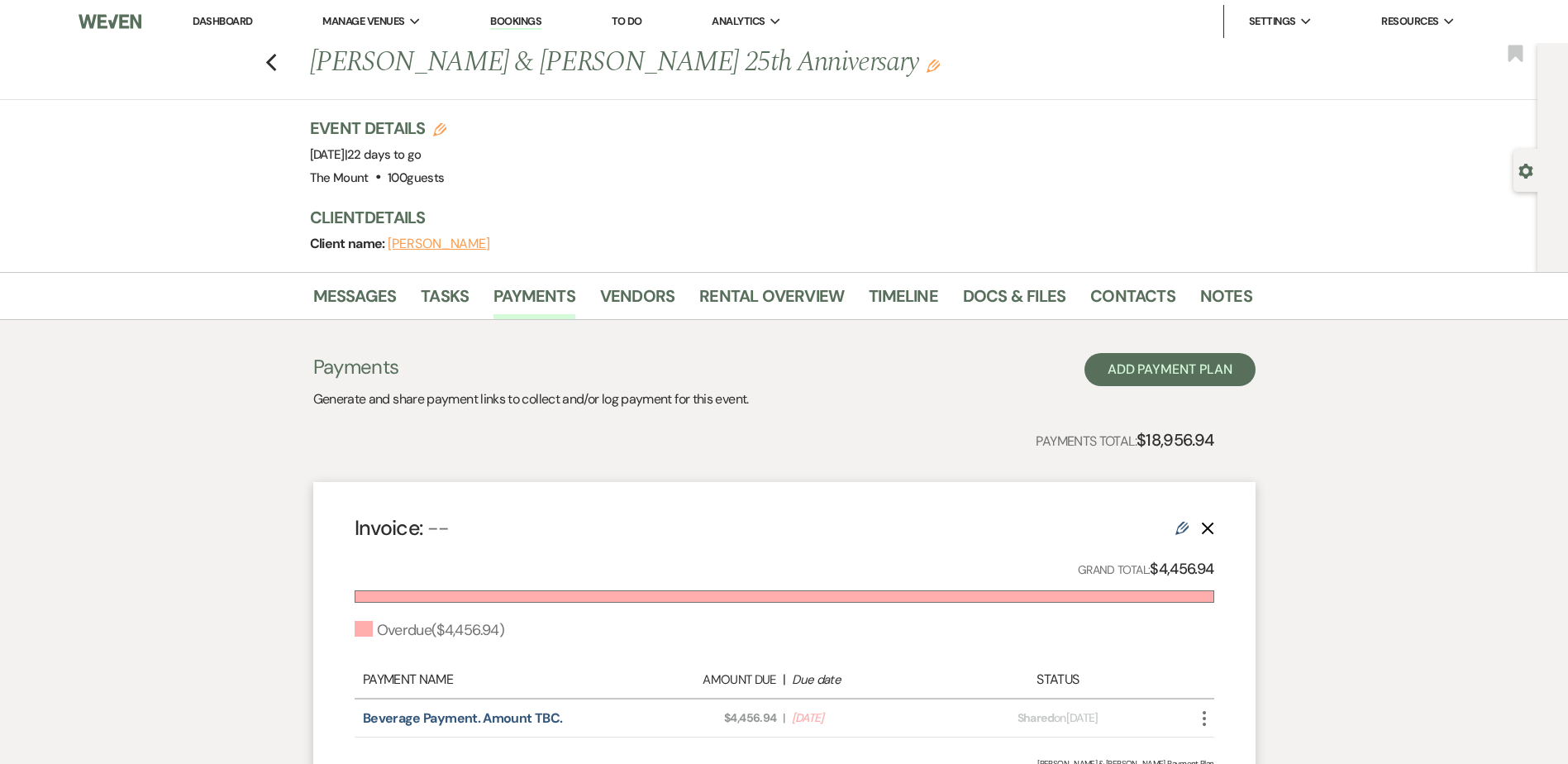
select select "2"
select select "percentage"
select select "true"
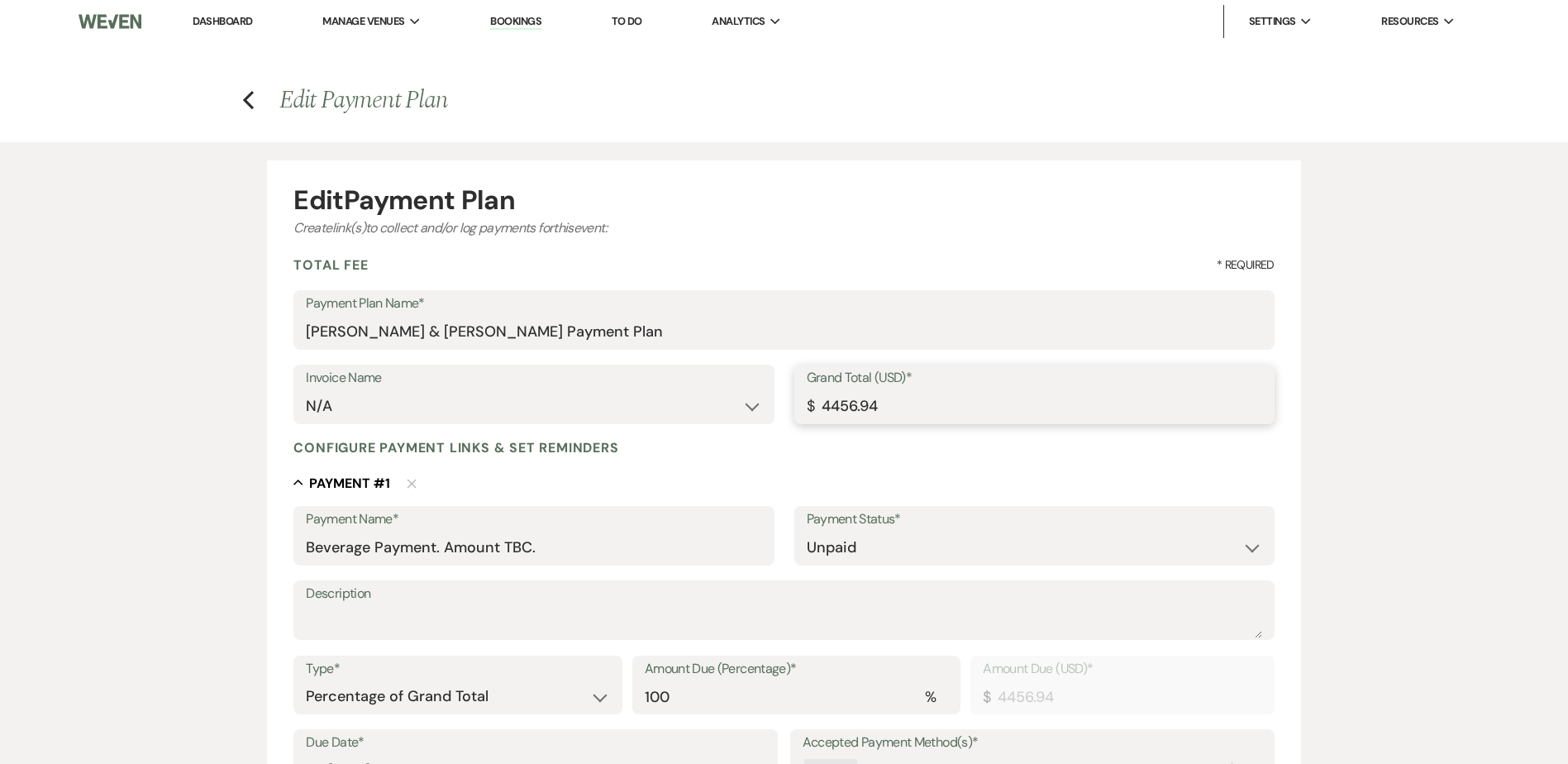
click at [857, 402] on input "4456.94" at bounding box center [1034, 406] width 456 height 32
type input "445.94"
type input "44.94"
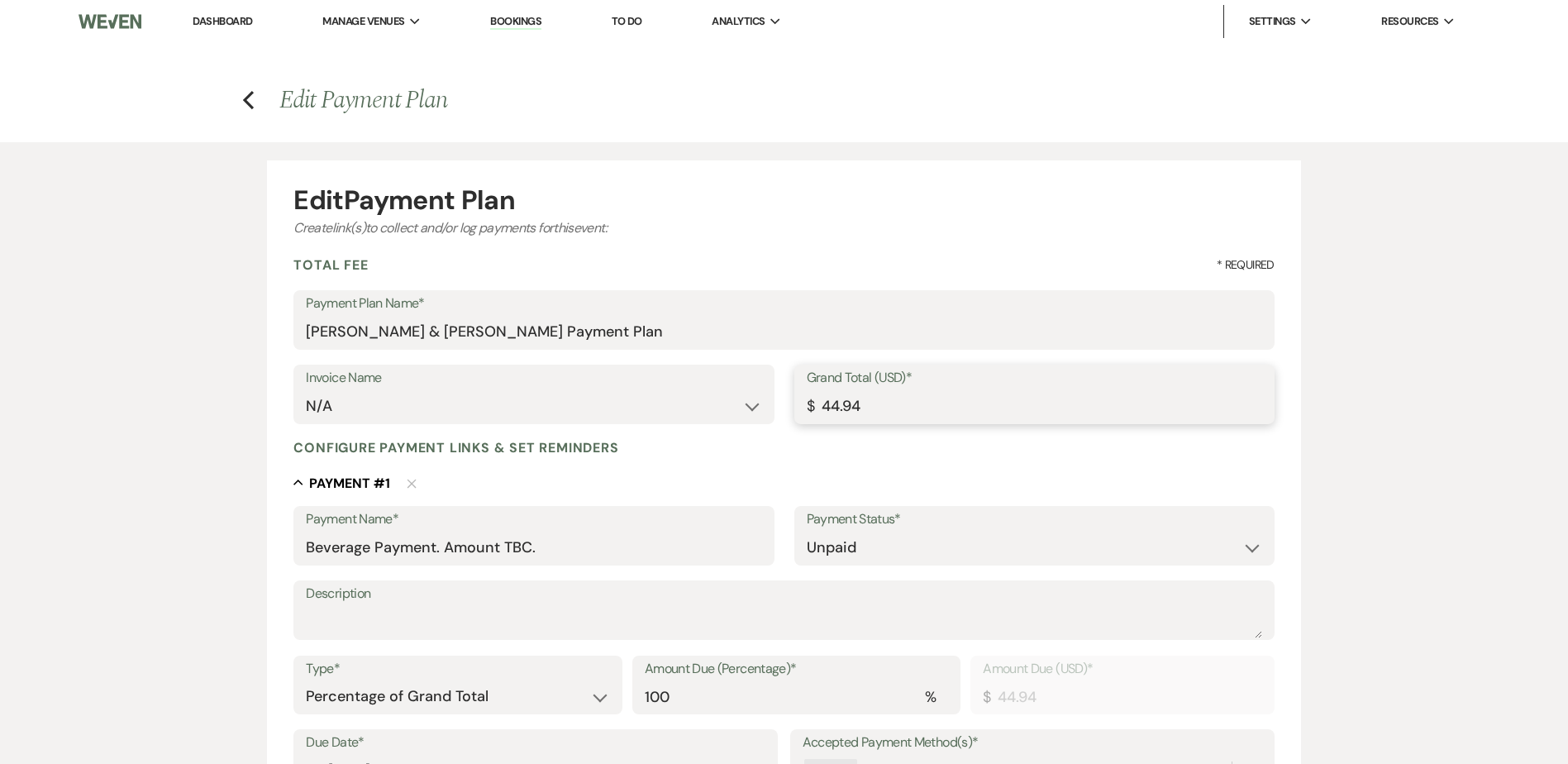
type input "4.94"
type input "40.94"
type input "402.94"
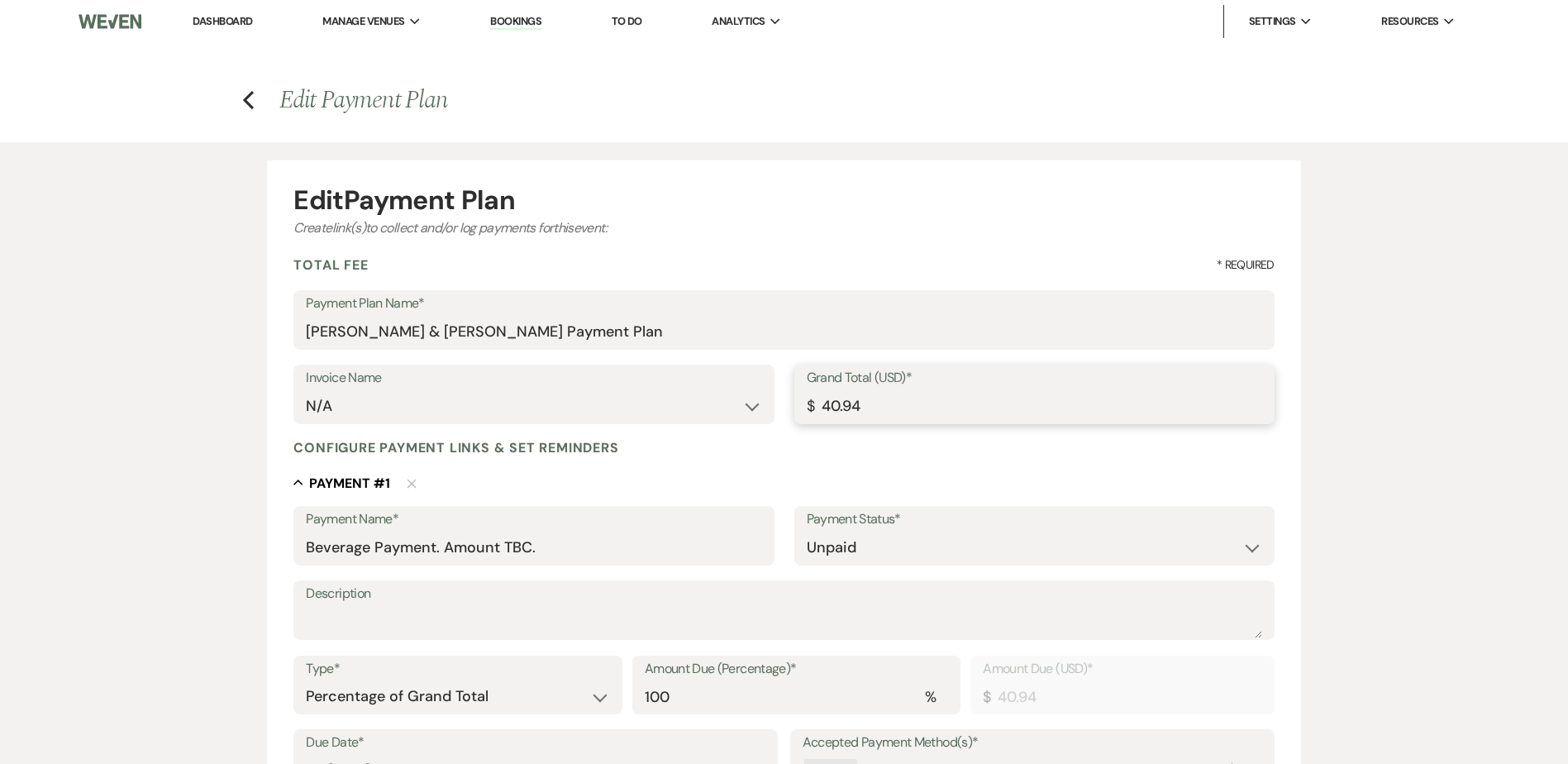
type input "402.94"
type input "4027.94"
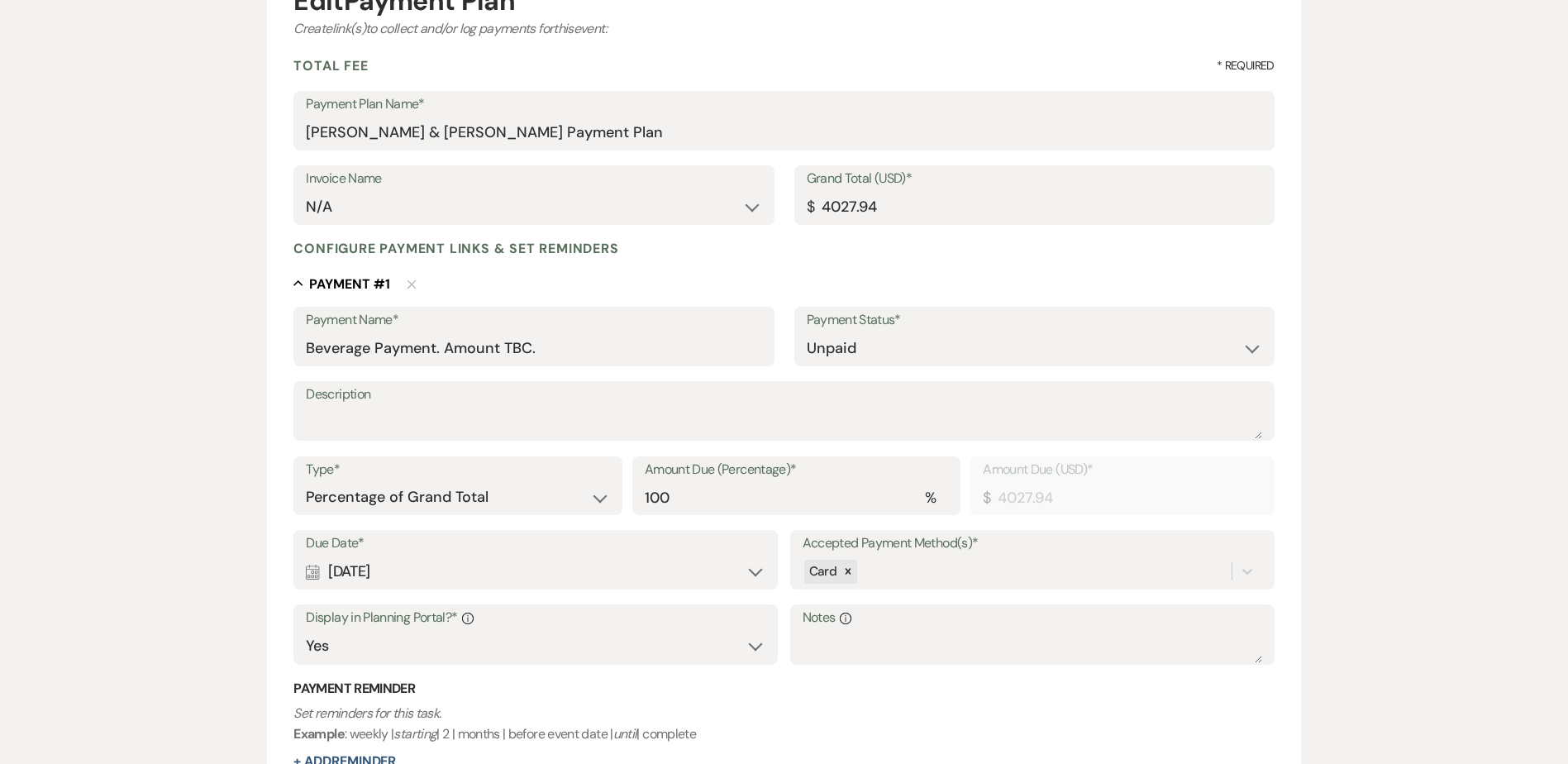
scroll to position [464, 0]
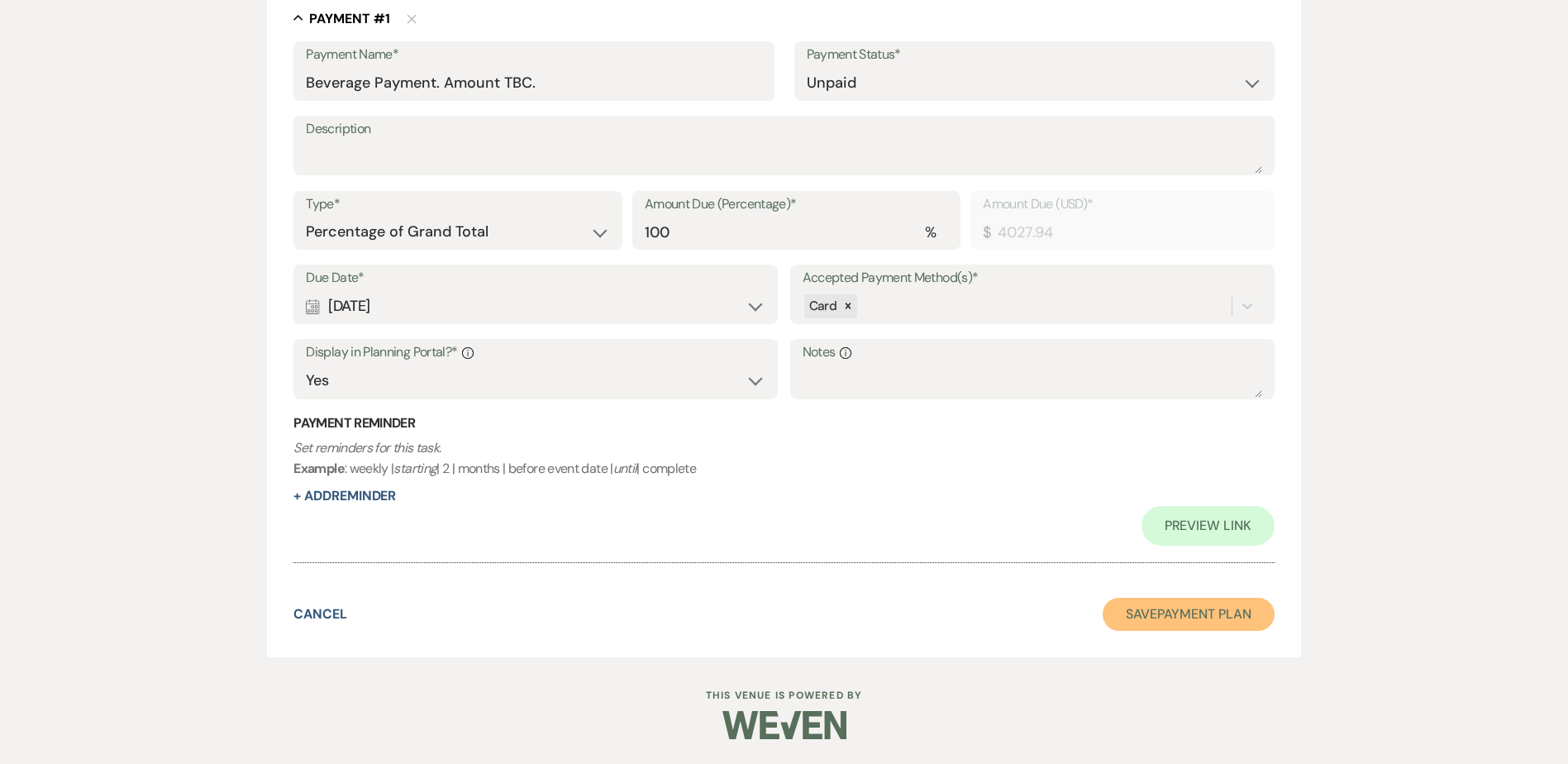
click at [1197, 621] on button "Save Payment Plan" at bounding box center [1189, 615] width 172 height 33
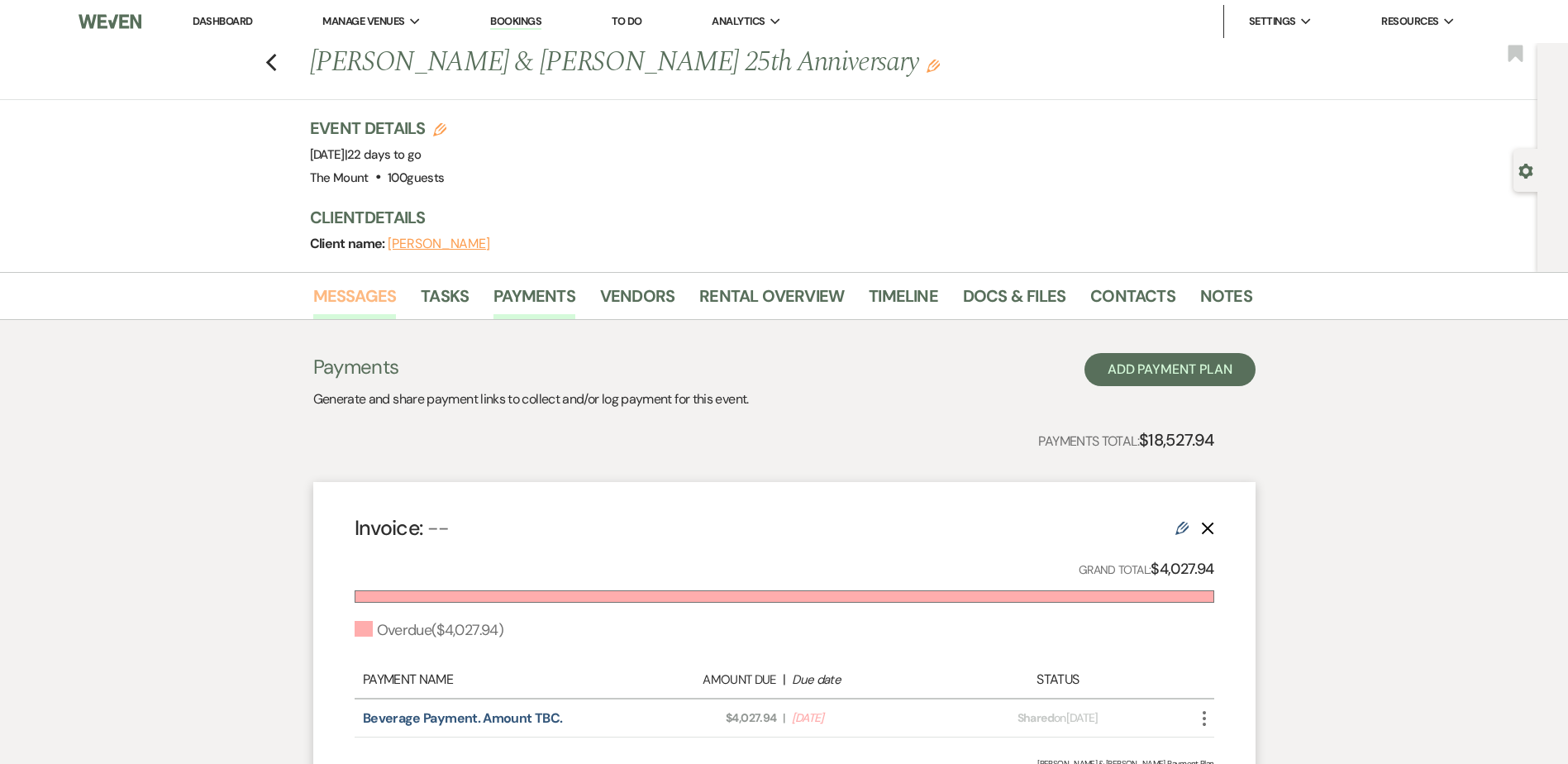
click at [338, 290] on link "Messages" at bounding box center [355, 301] width 83 height 36
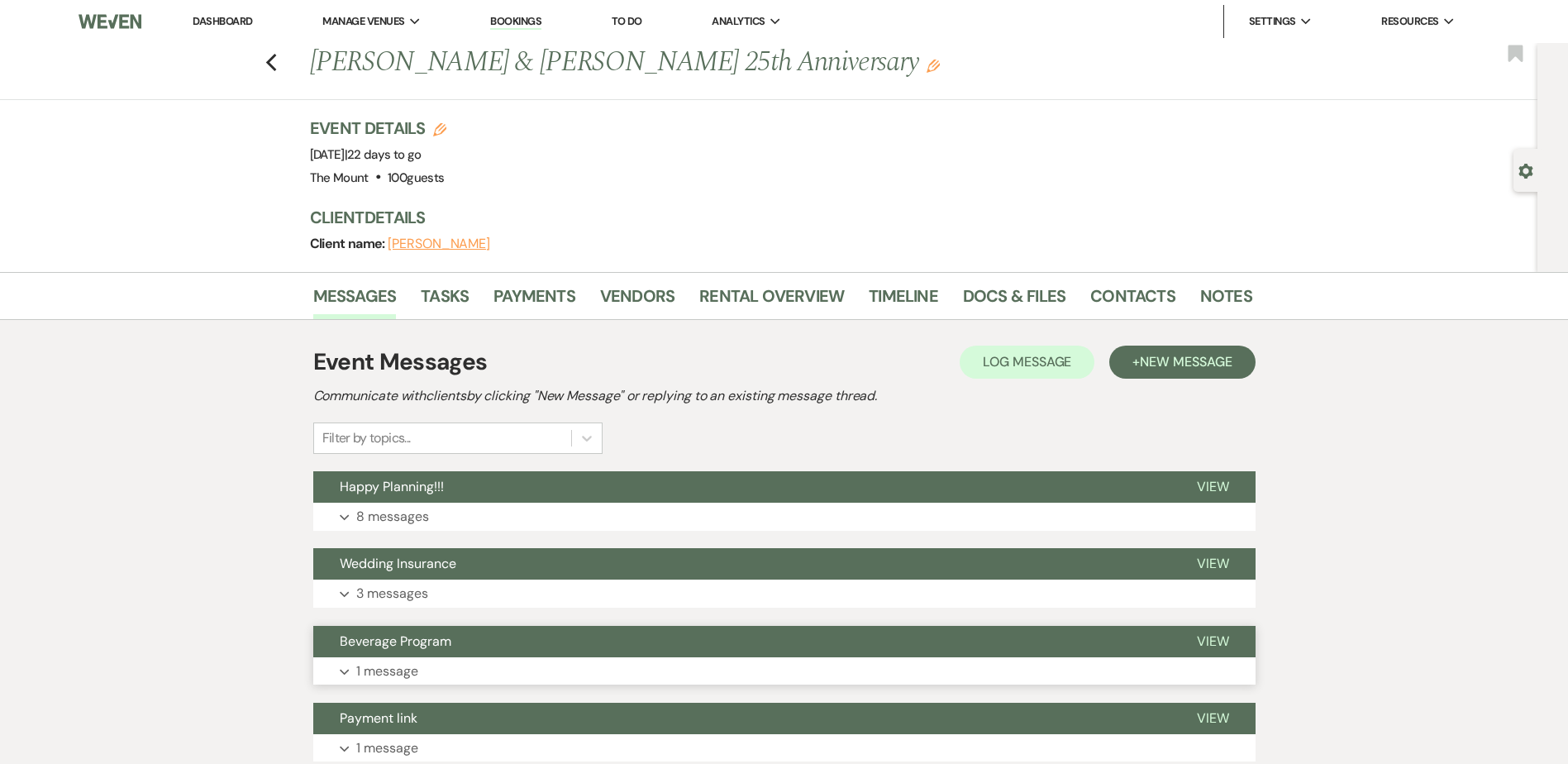
click at [403, 664] on p "1 message" at bounding box center [387, 671] width 62 height 22
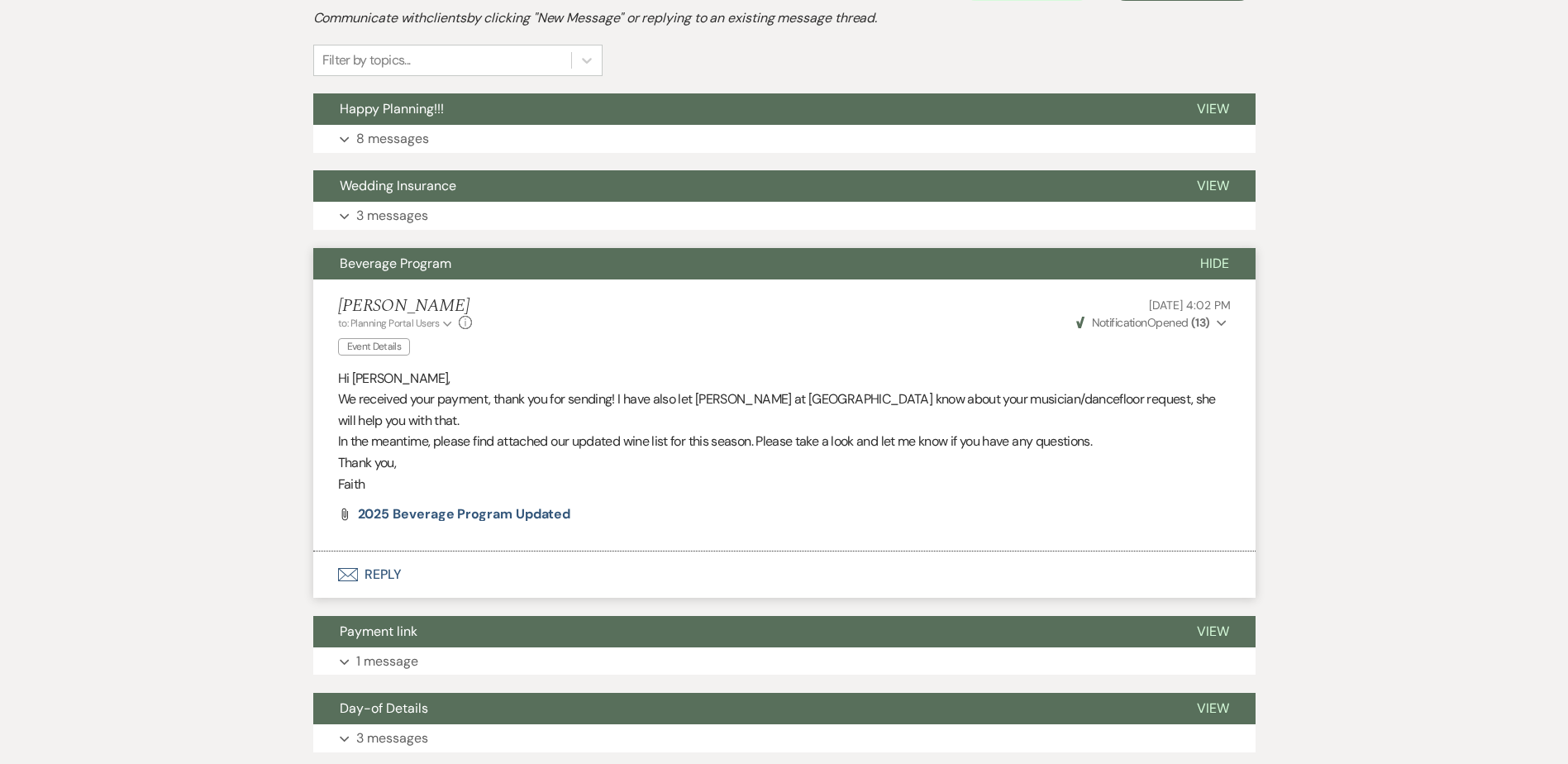
scroll to position [413, 0]
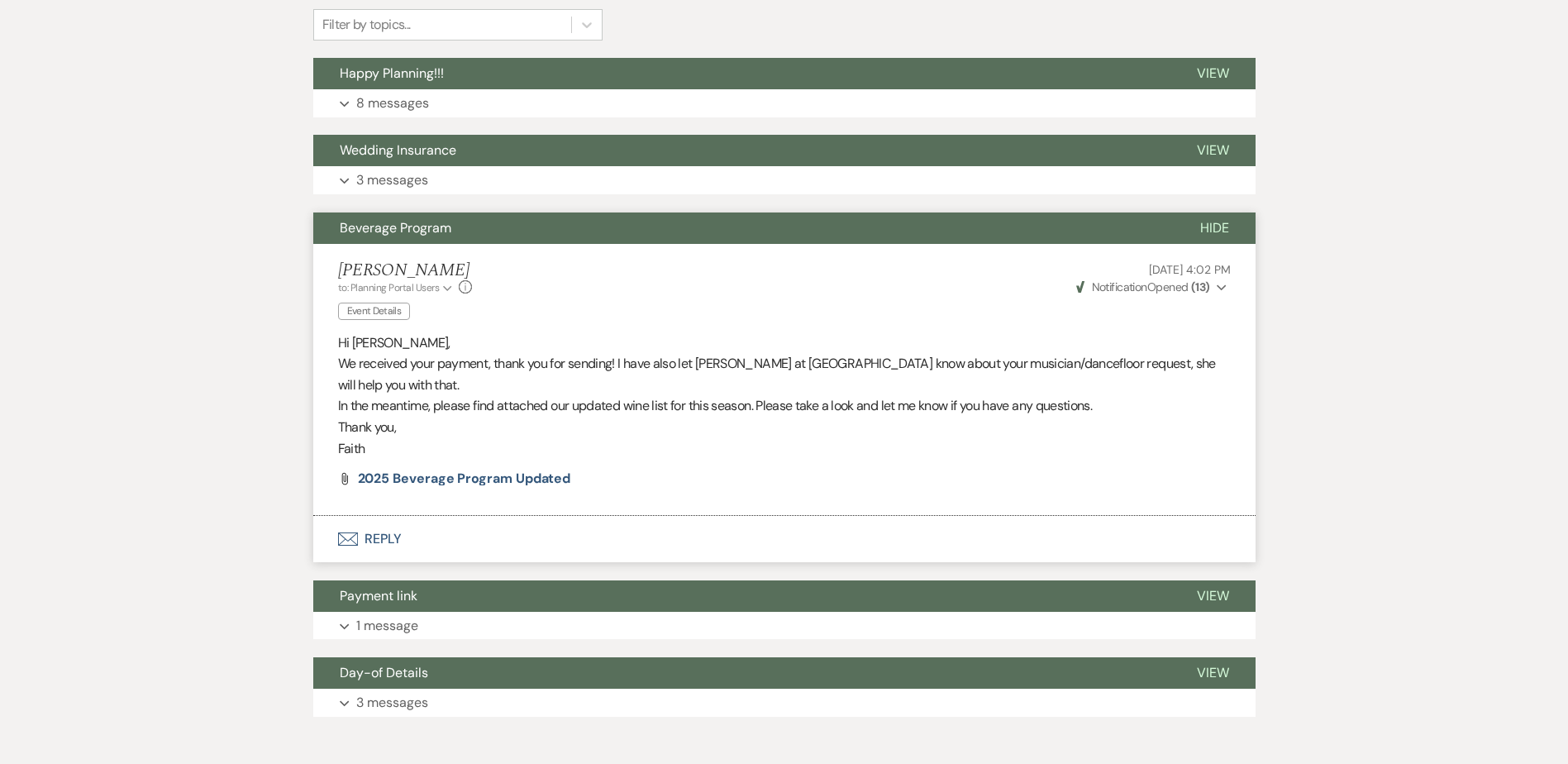
click at [377, 516] on button "Envelope Reply" at bounding box center [784, 538] width 942 height 46
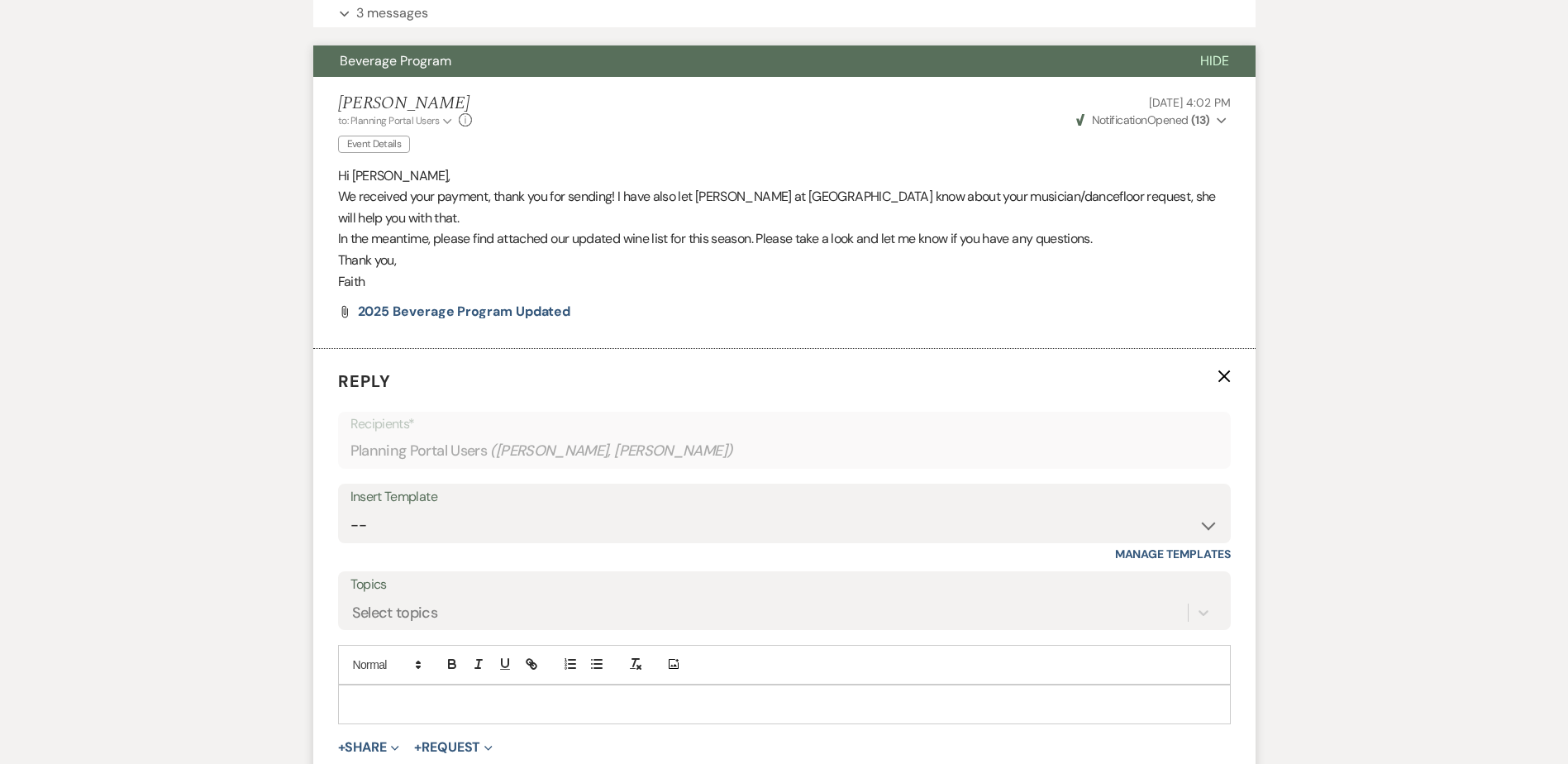
scroll to position [772, 0]
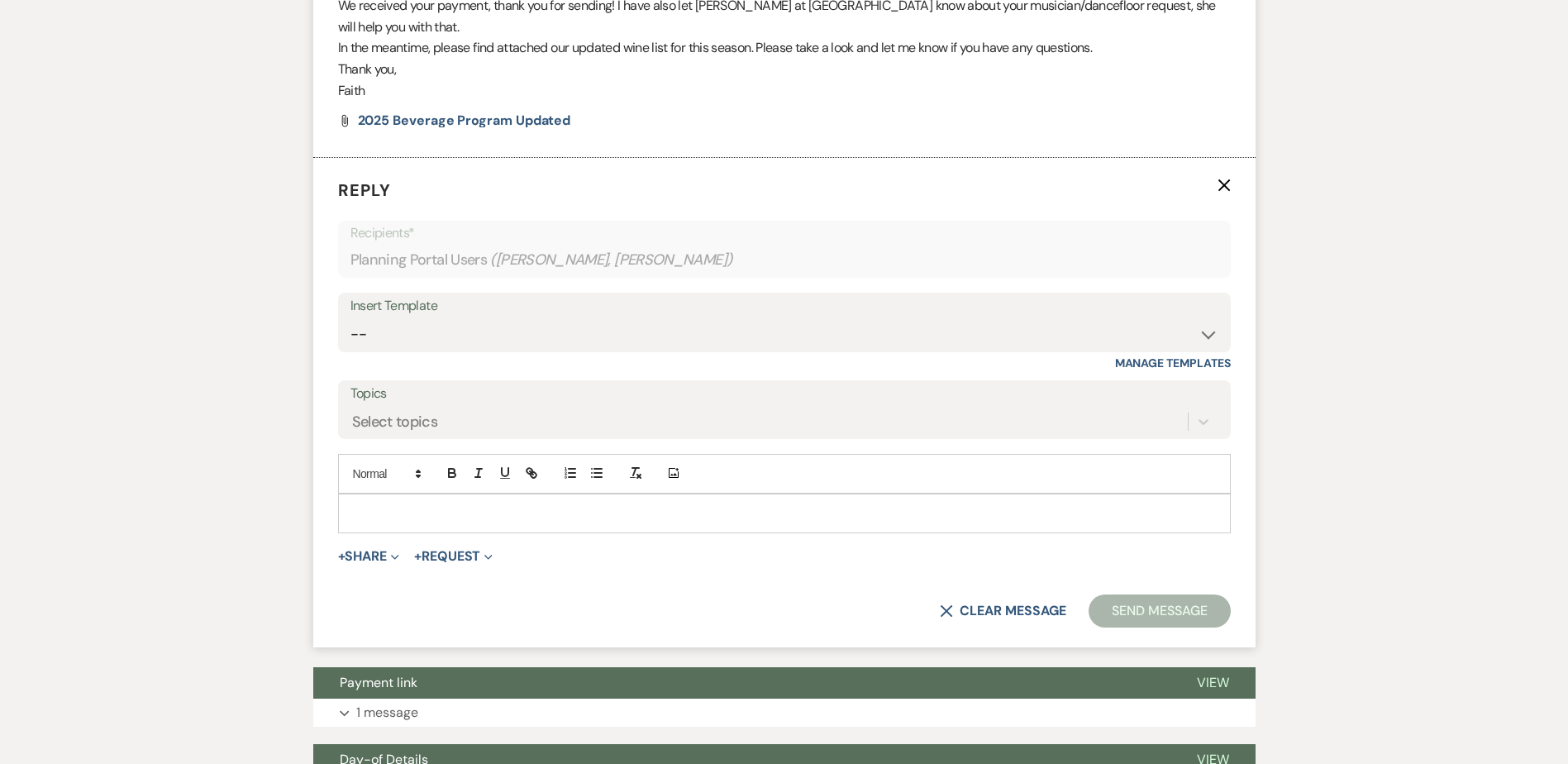
click at [370, 504] on p at bounding box center [784, 513] width 866 height 18
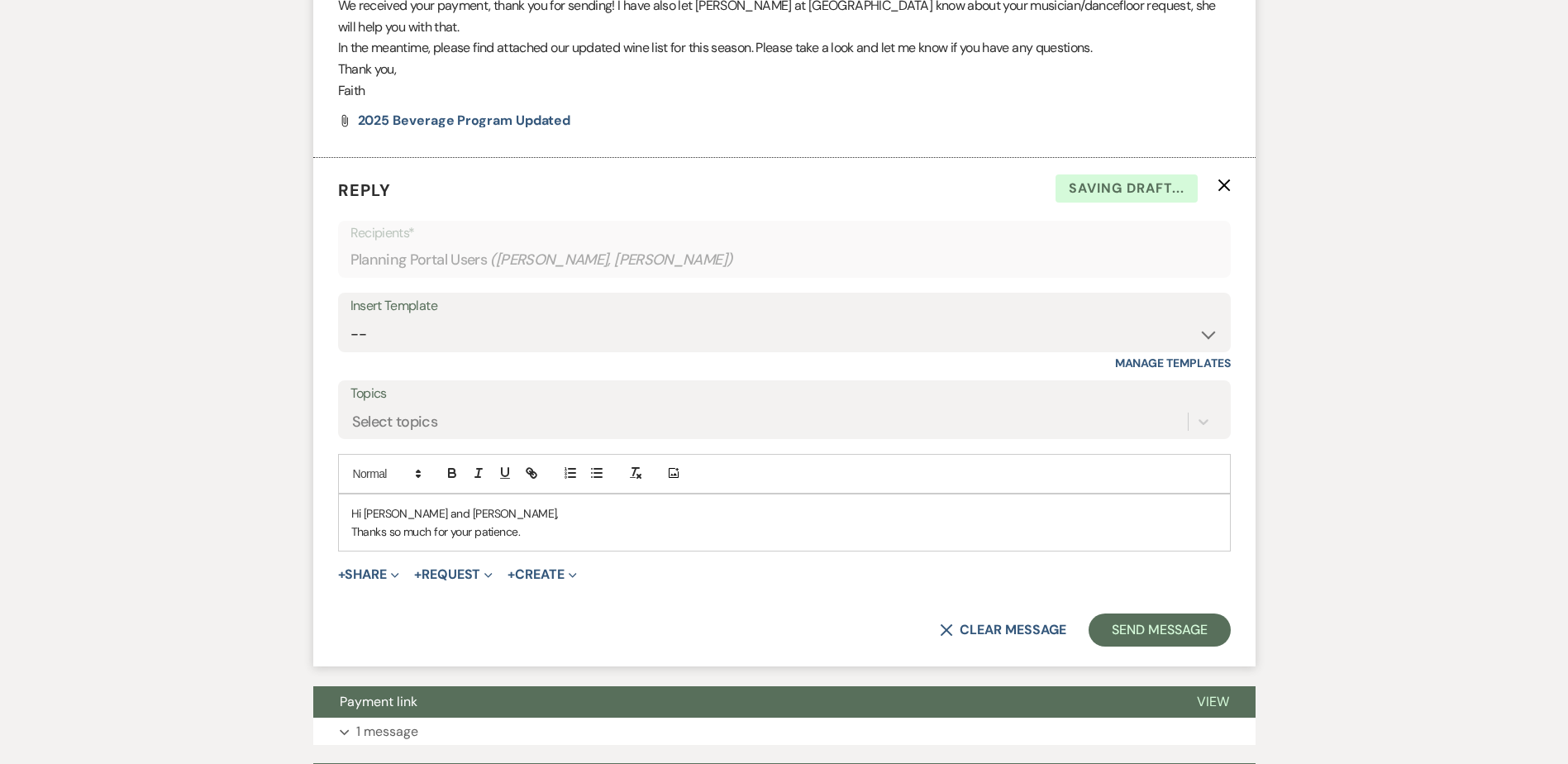
click at [347, 503] on div "Hi Bonnie and Bradley, Thanks so much for your patience." at bounding box center [784, 524] width 891 height 57
click at [720, 523] on p "Hope all is well! Thanks so much for your patience." at bounding box center [784, 531] width 866 height 18
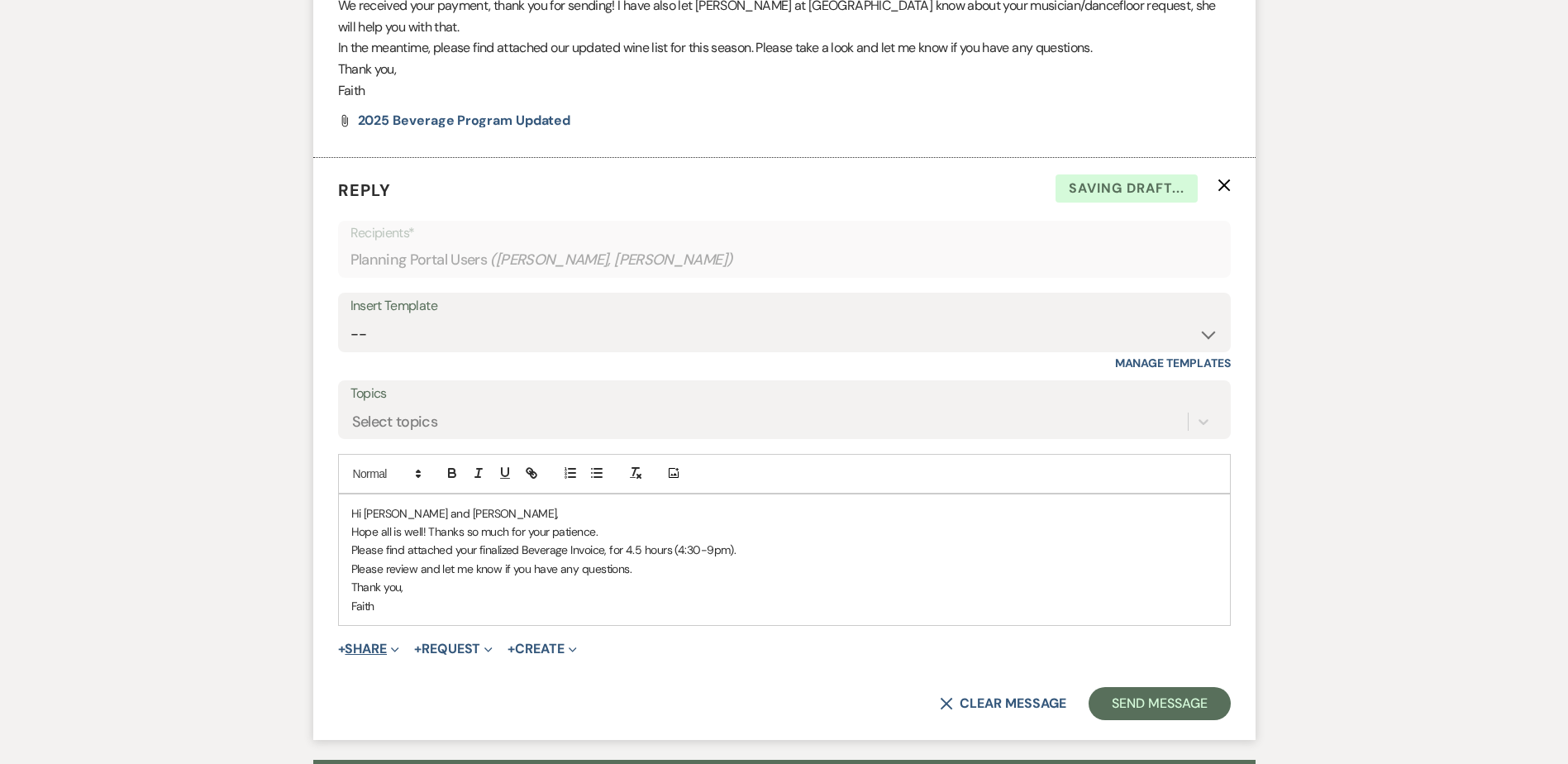
click at [365, 642] on button "+ Share Expand" at bounding box center [369, 649] width 62 height 13
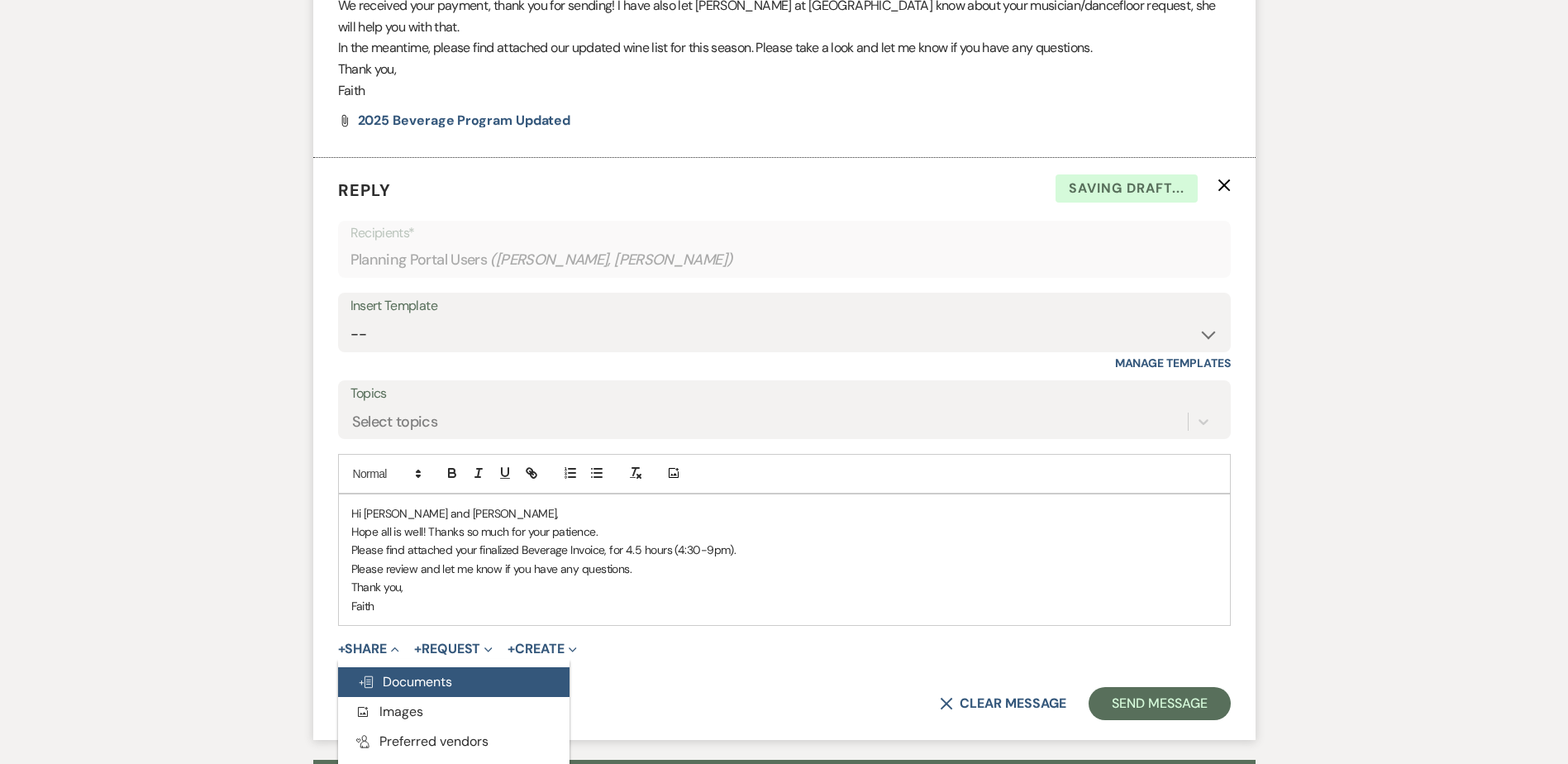
click at [388, 674] on span "Doc Upload Documents" at bounding box center [405, 682] width 95 height 17
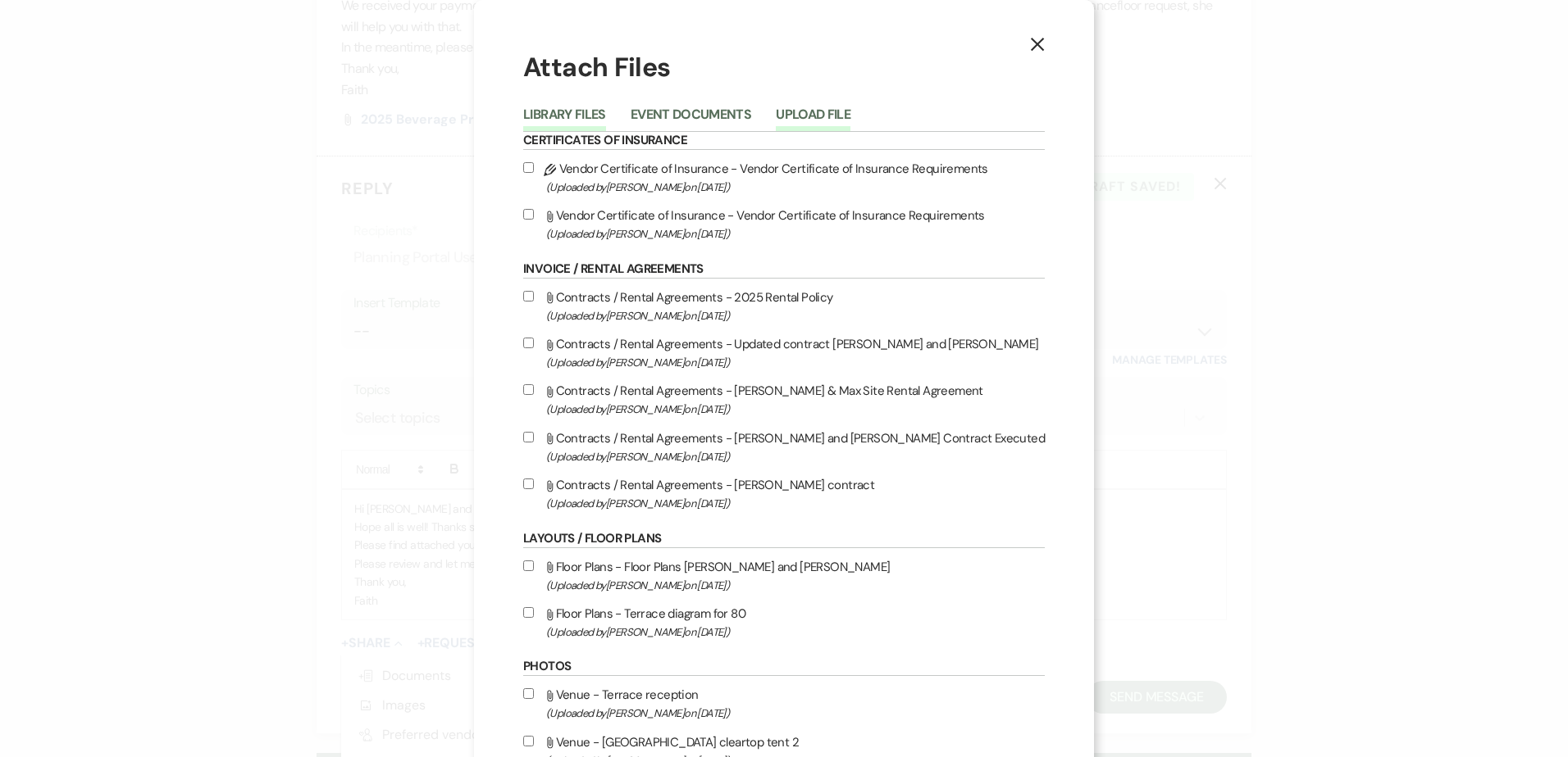
click at [850, 108] on button "Upload File" at bounding box center [812, 120] width 75 height 23
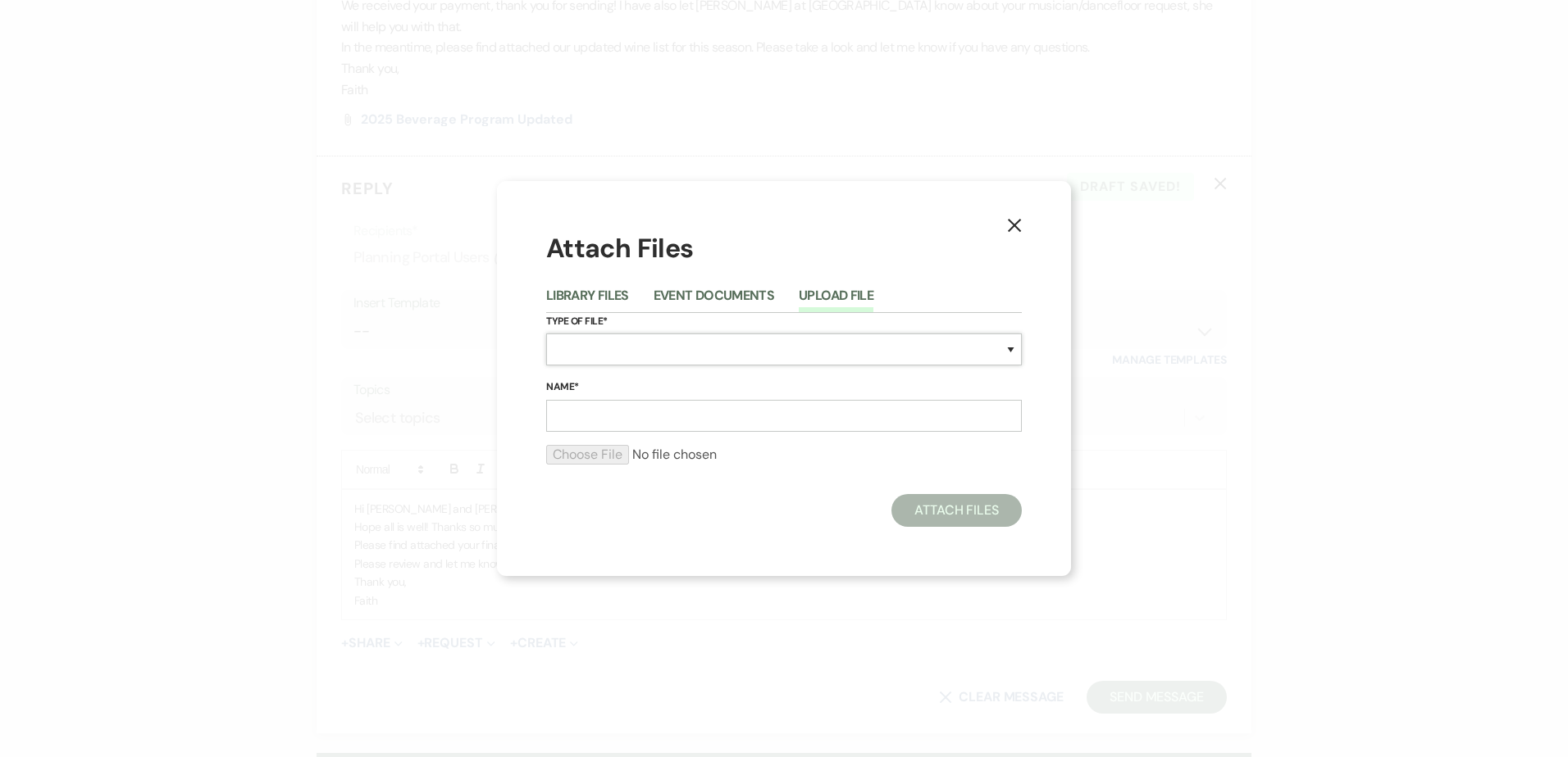
click at [776, 343] on select "Special Event Insurance Vendor Certificate of Insurance Contracts / Rental Agre…" at bounding box center [784, 349] width 476 height 32
select select "22"
click at [546, 334] on select "Special Event Insurance Vendor Certificate of Insurance Contracts / Rental Agre…" at bounding box center [784, 349] width 476 height 32
click at [593, 408] on input "Name*" at bounding box center [784, 415] width 476 height 32
type input "Beverage Invoice"
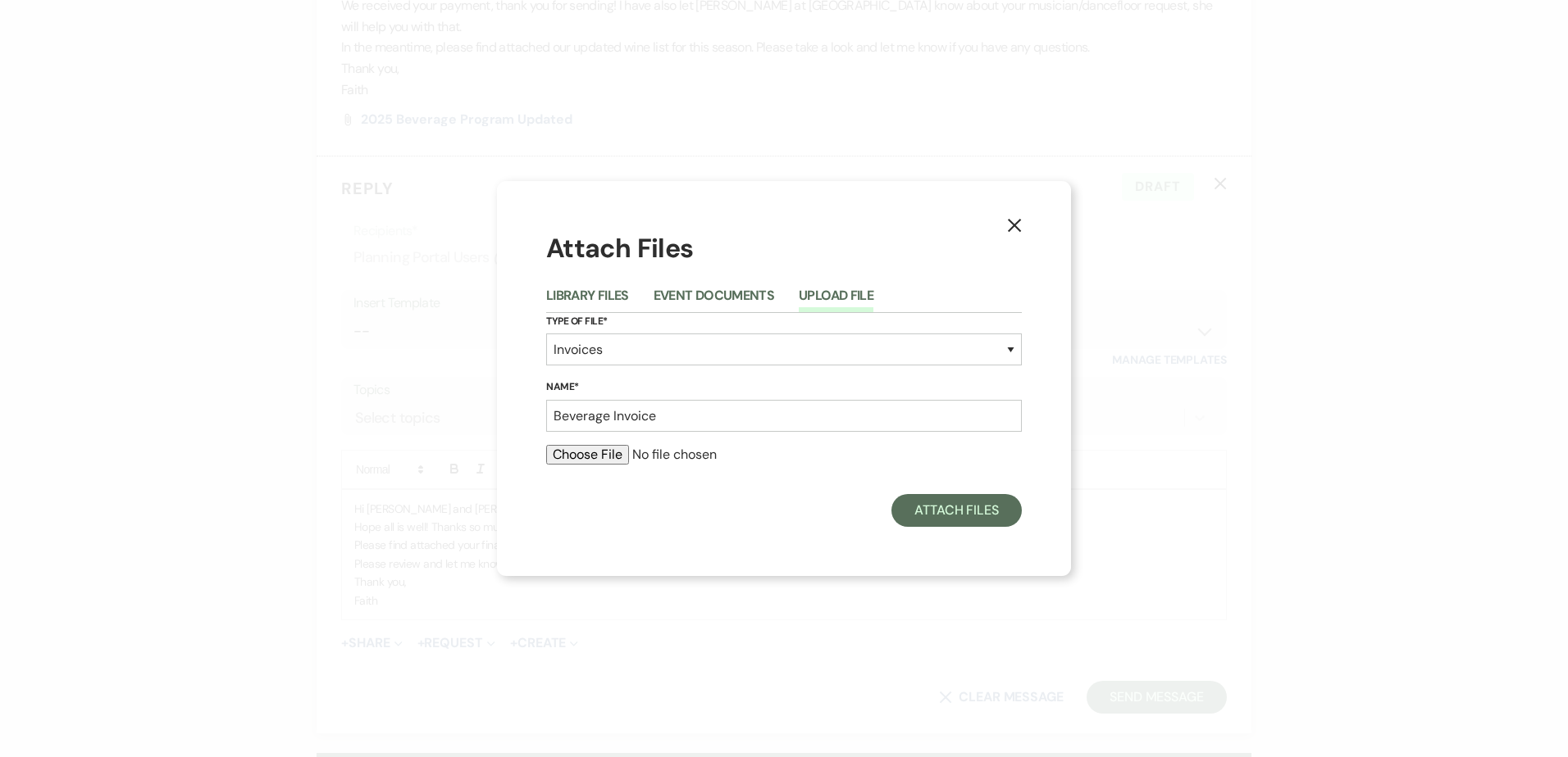
click at [605, 454] on input "file" at bounding box center [784, 454] width 476 height 20
type input "C:\fakepath\10.04.25 Beverage Invoice.pdf"
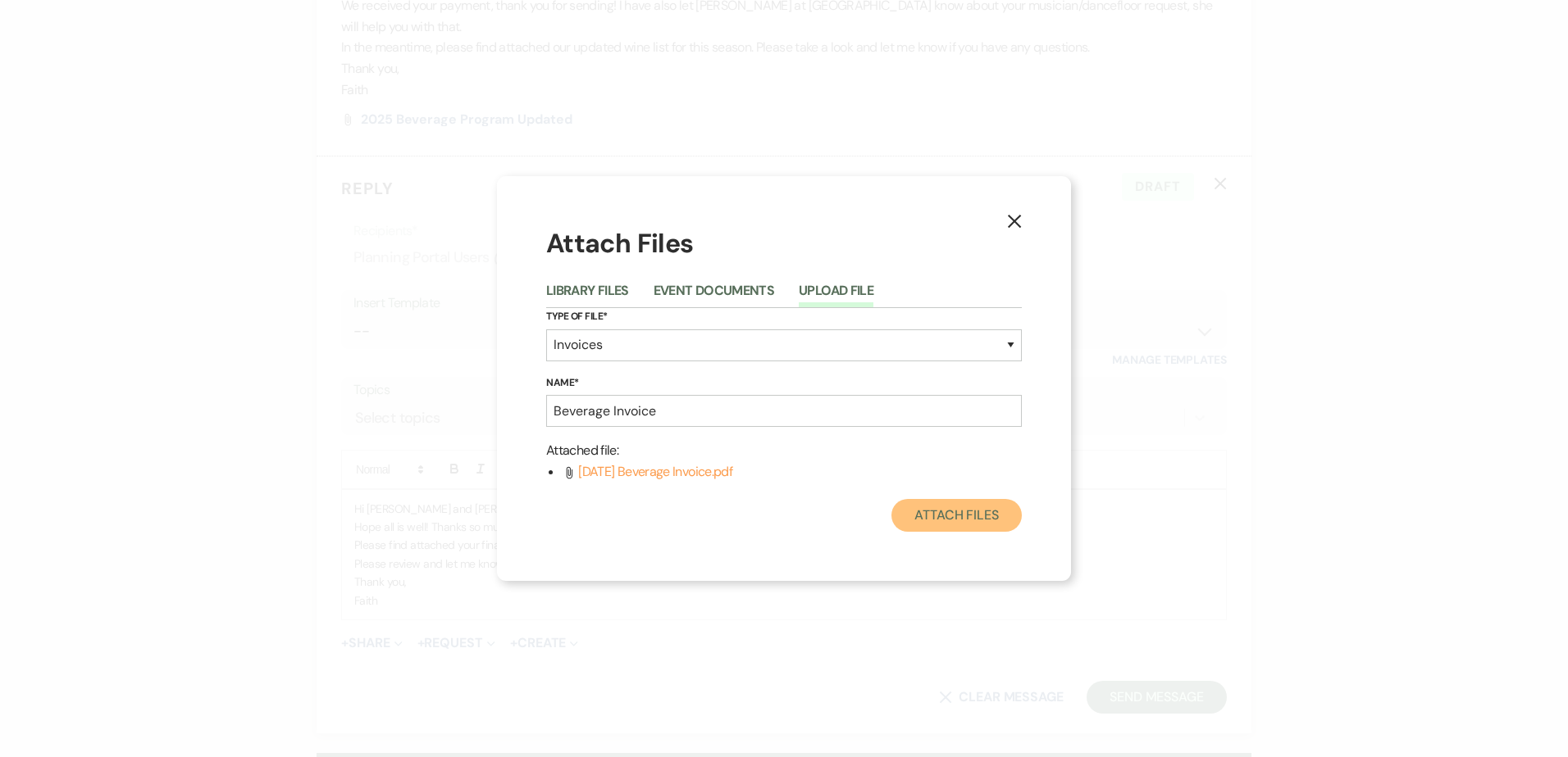
click at [953, 520] on button "Attach Files" at bounding box center [956, 515] width 130 height 33
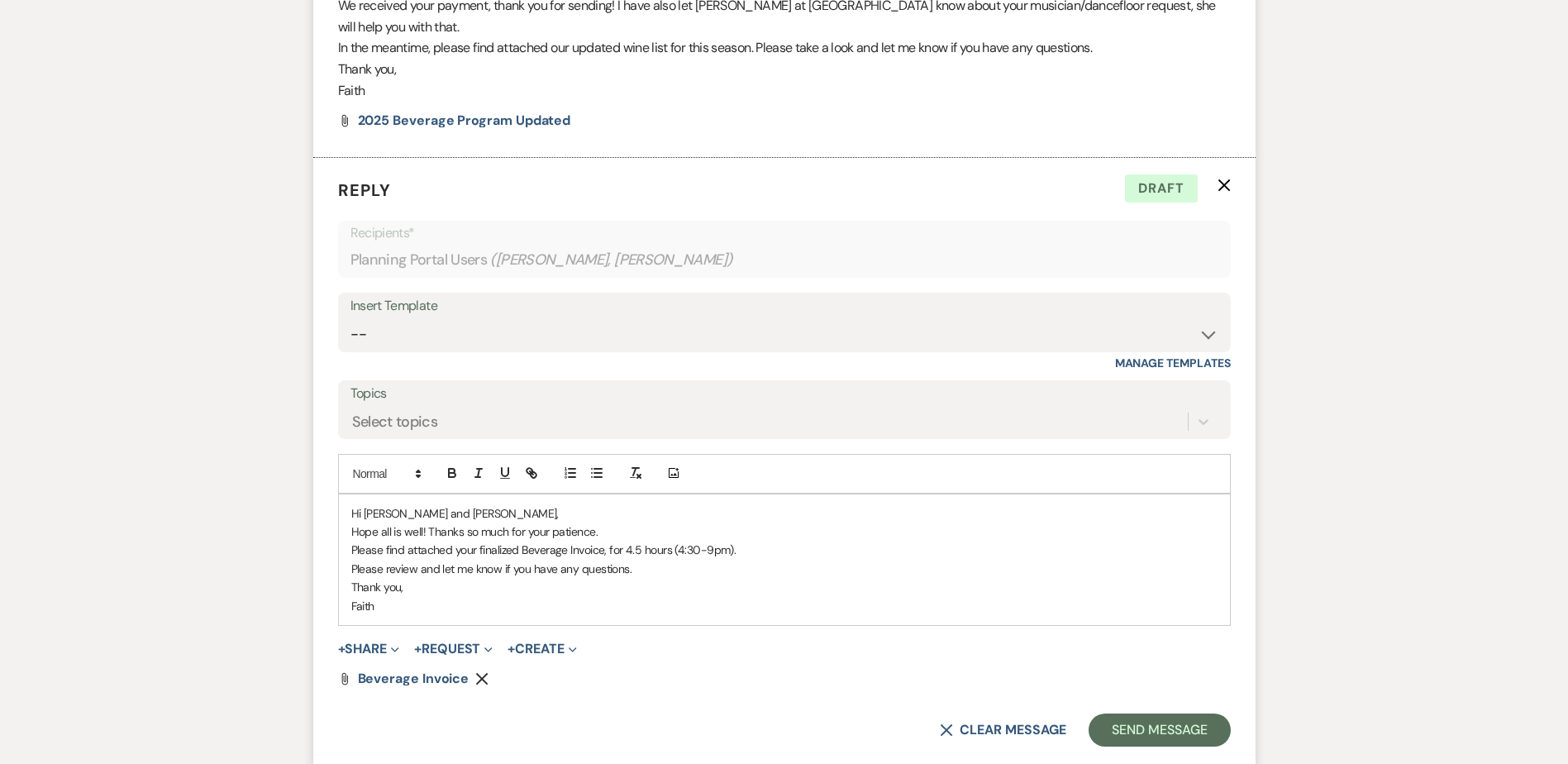
click at [686, 597] on p "Faith" at bounding box center [784, 606] width 866 height 18
click at [750, 541] on p "Please find attached your finalized Beverage Invoice, for 4.5 hours (4:30-9pm)." at bounding box center [784, 550] width 866 height 18
click at [688, 560] on p "Please review and let me know if you have any questions." at bounding box center [784, 569] width 866 height 18
click at [783, 560] on p "Please review and let me know if you have any questions. This payment may be ma…" at bounding box center [784, 569] width 866 height 18
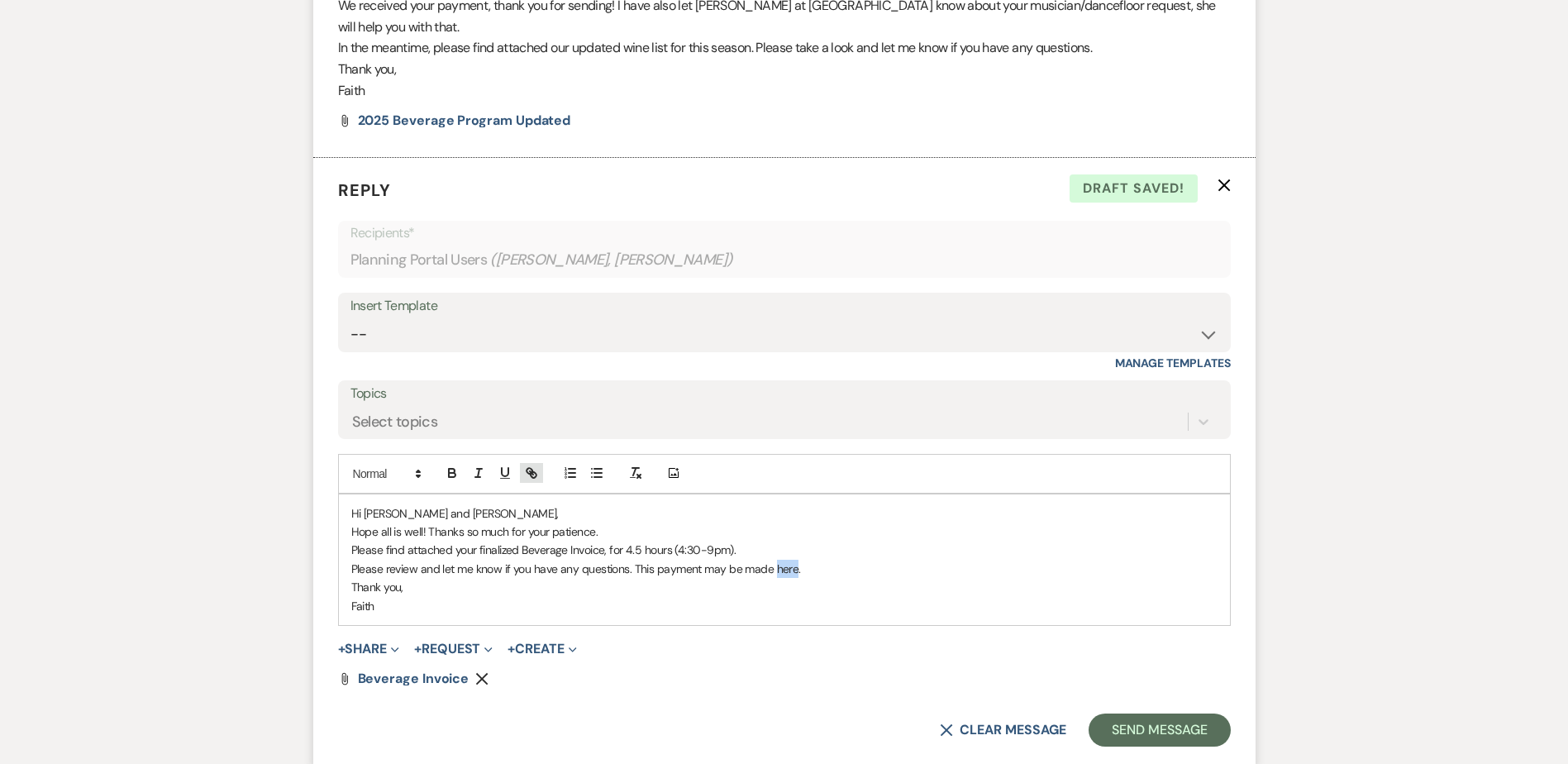
click at [538, 465] on icon "button" at bounding box center [531, 472] width 15 height 15
paste input "ttps://edithwharton.org/special-event-payment/"
type input "https://edithwharton.org/special-event-payment/"
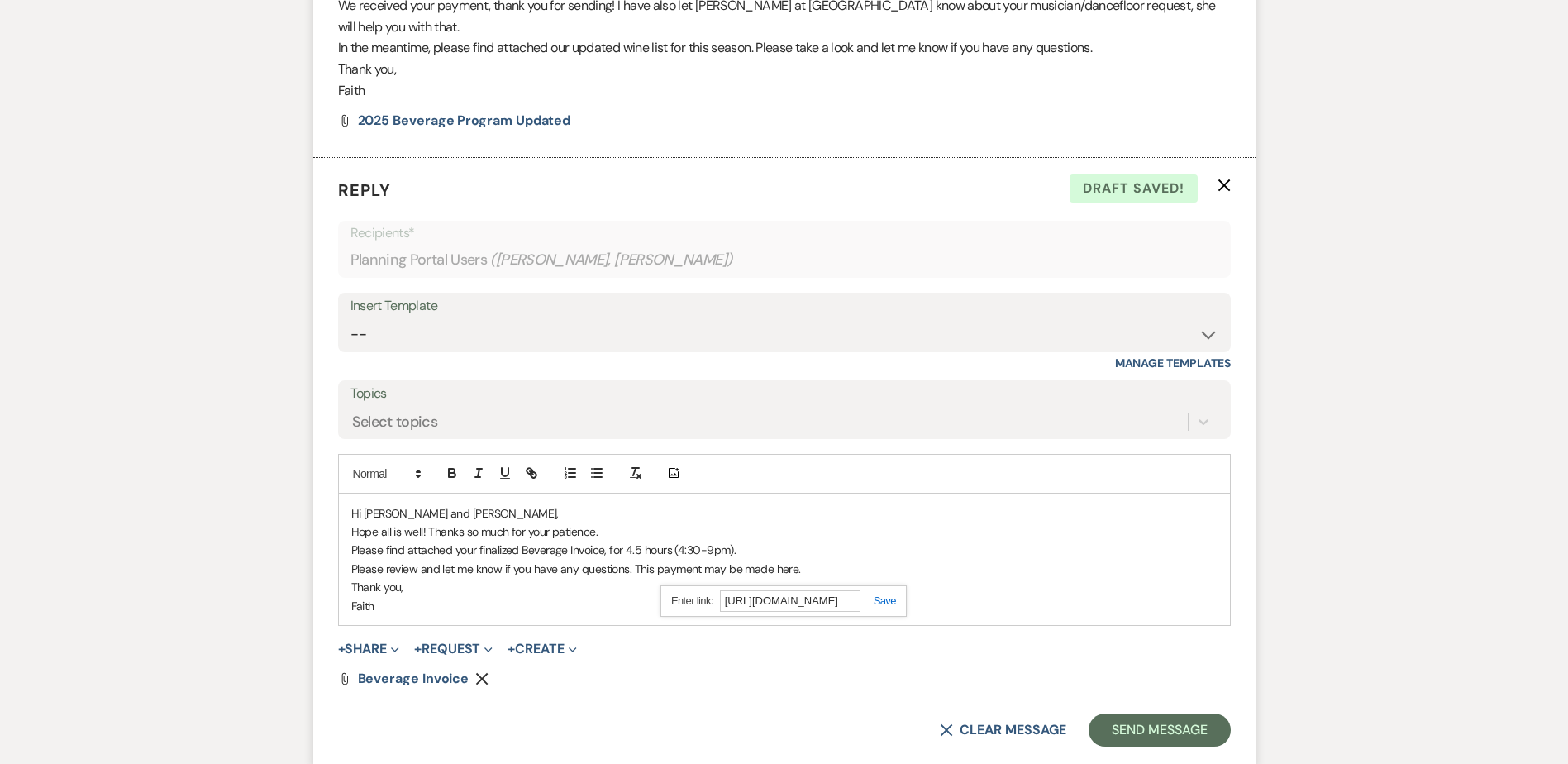
click at [889, 595] on link at bounding box center [878, 601] width 36 height 12
click at [750, 541] on p "Please find attached your finalized Beverage Invoice, for 4.5 hours (4:30-9pm)." at bounding box center [784, 550] width 866 height 18
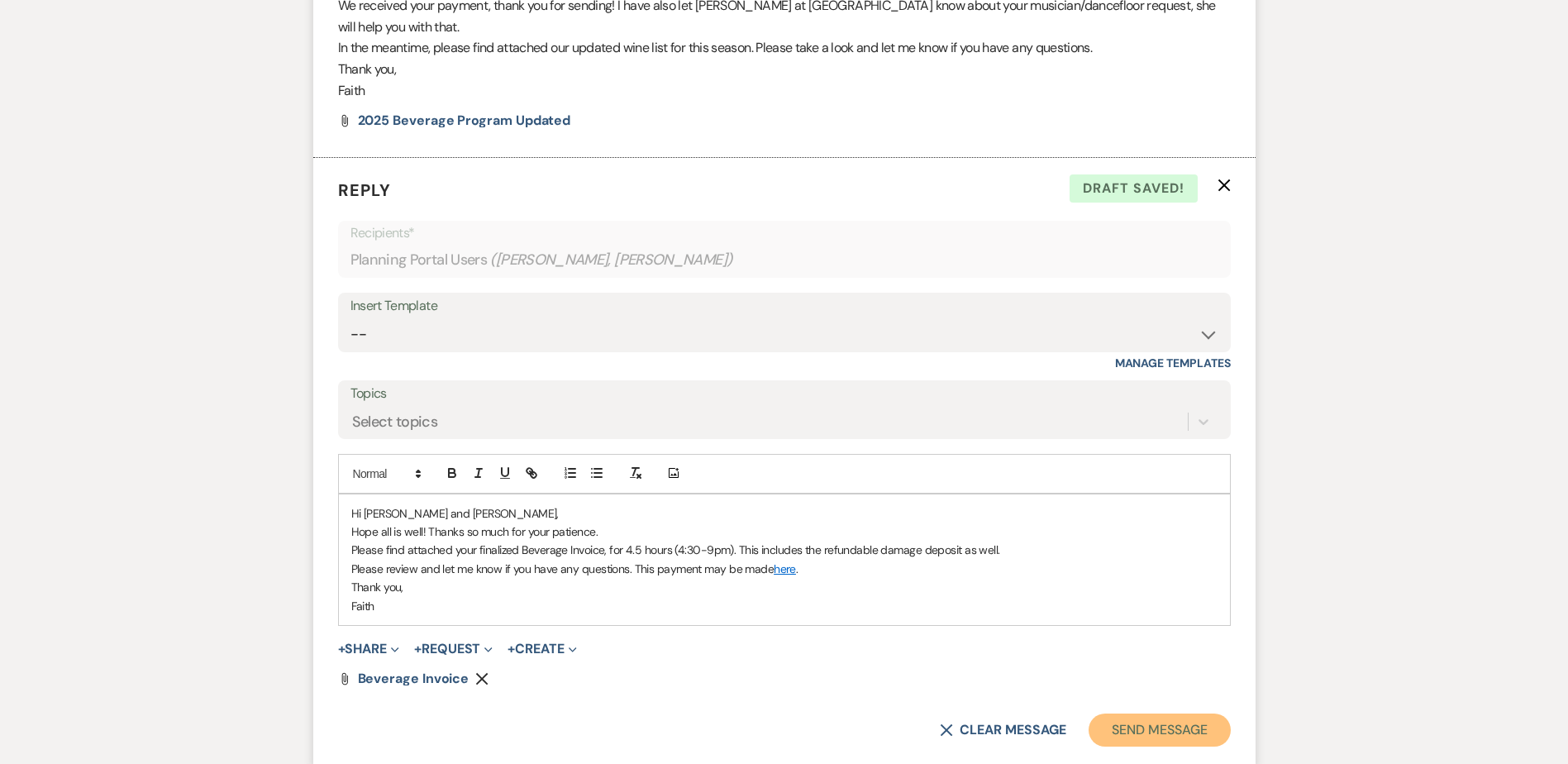
click at [1099, 714] on button "Send Message" at bounding box center [1159, 730] width 141 height 33
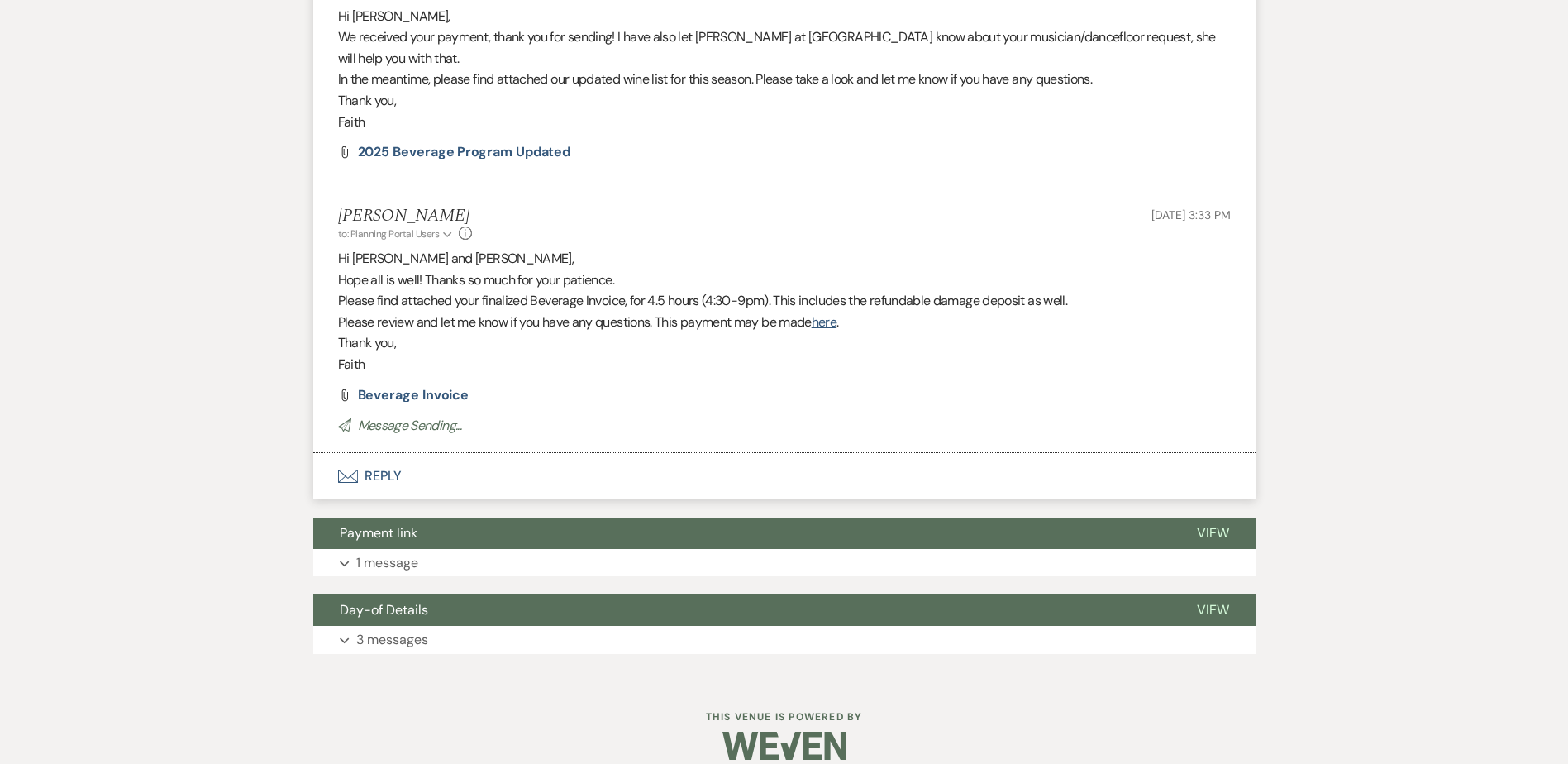
scroll to position [719, 0]
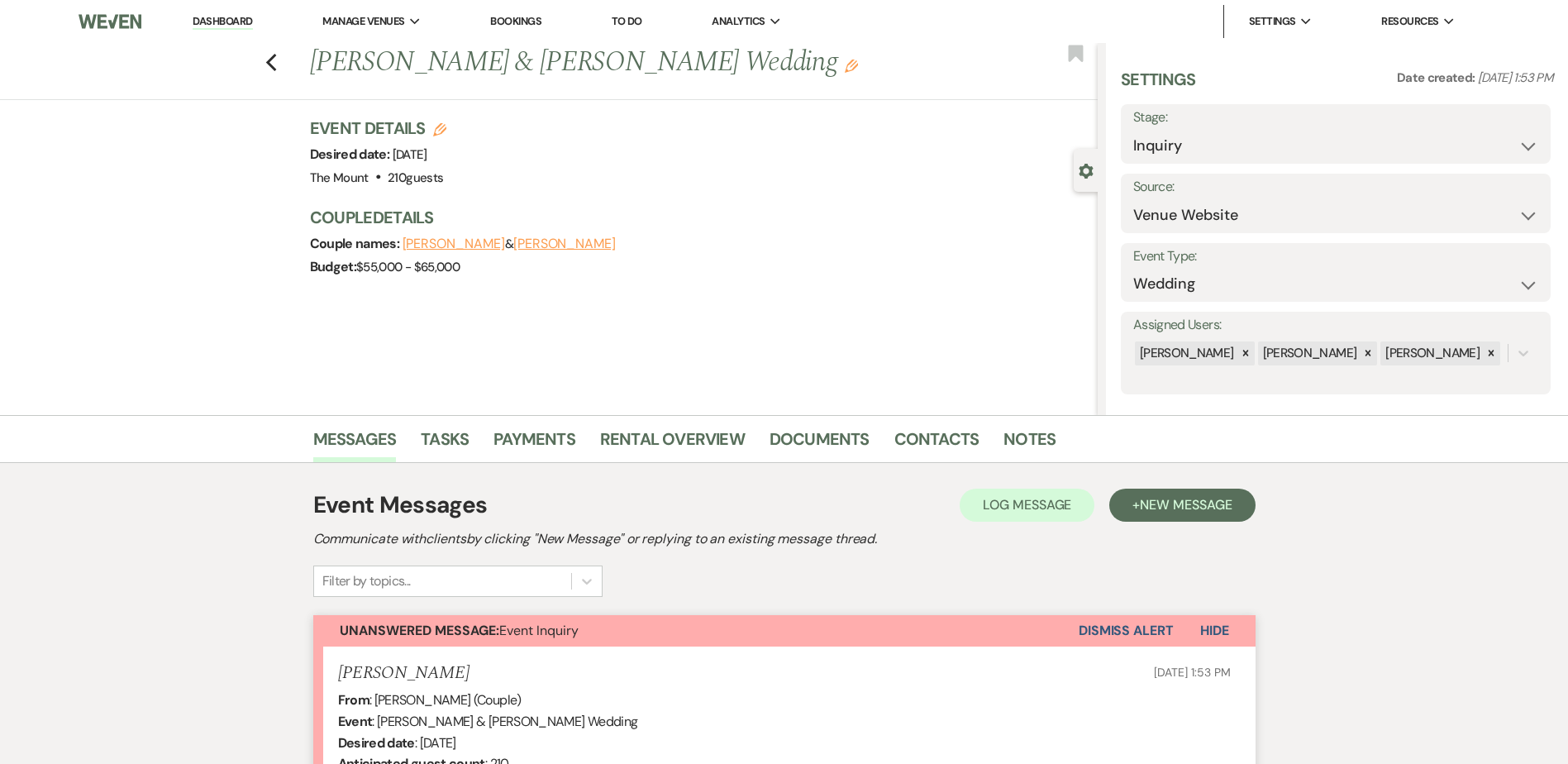
select select "5515"
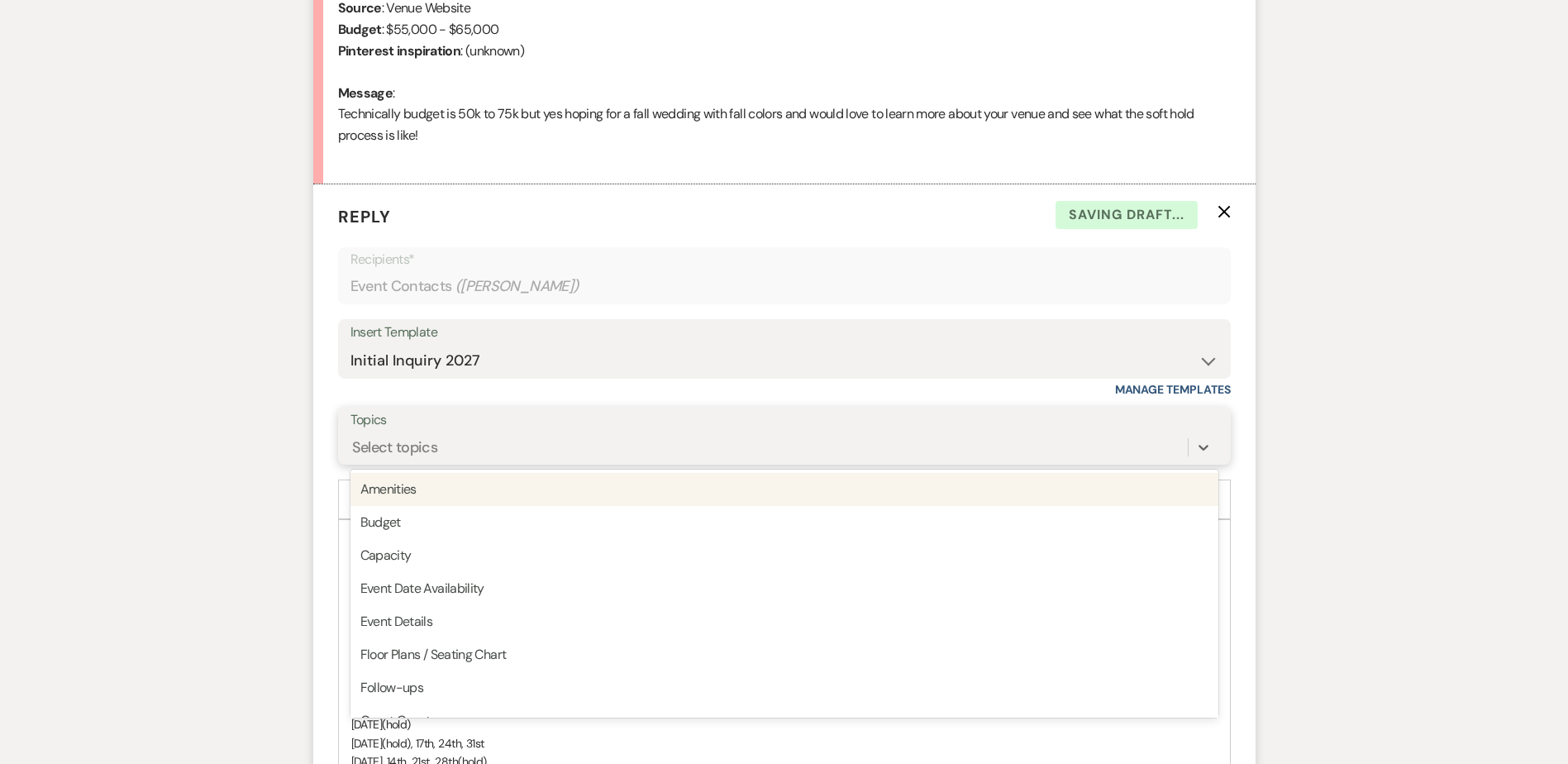
click at [473, 434] on div "Select topics" at bounding box center [769, 447] width 837 height 29
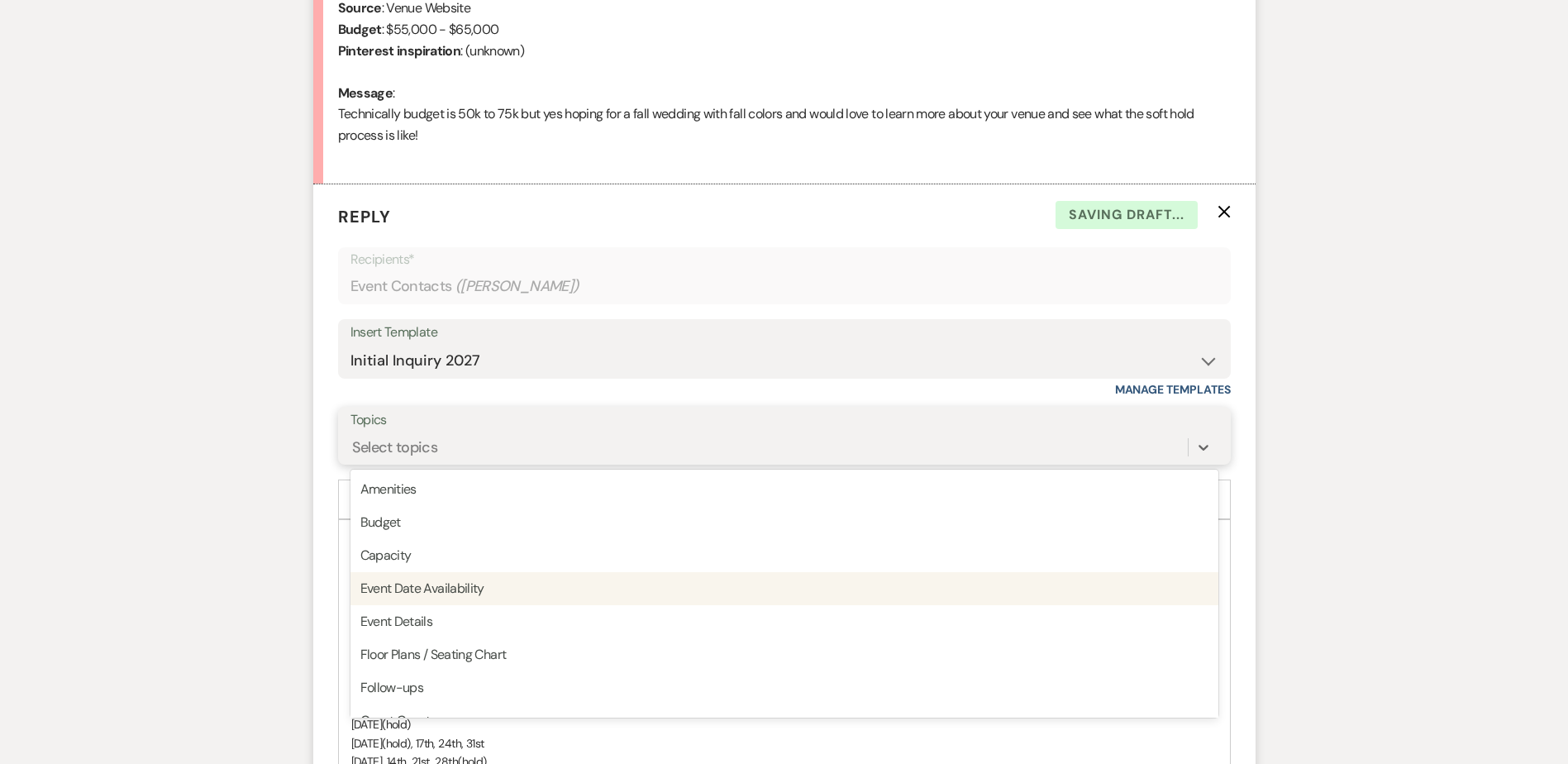
click at [502, 577] on div "Event Date Availability" at bounding box center [784, 589] width 868 height 33
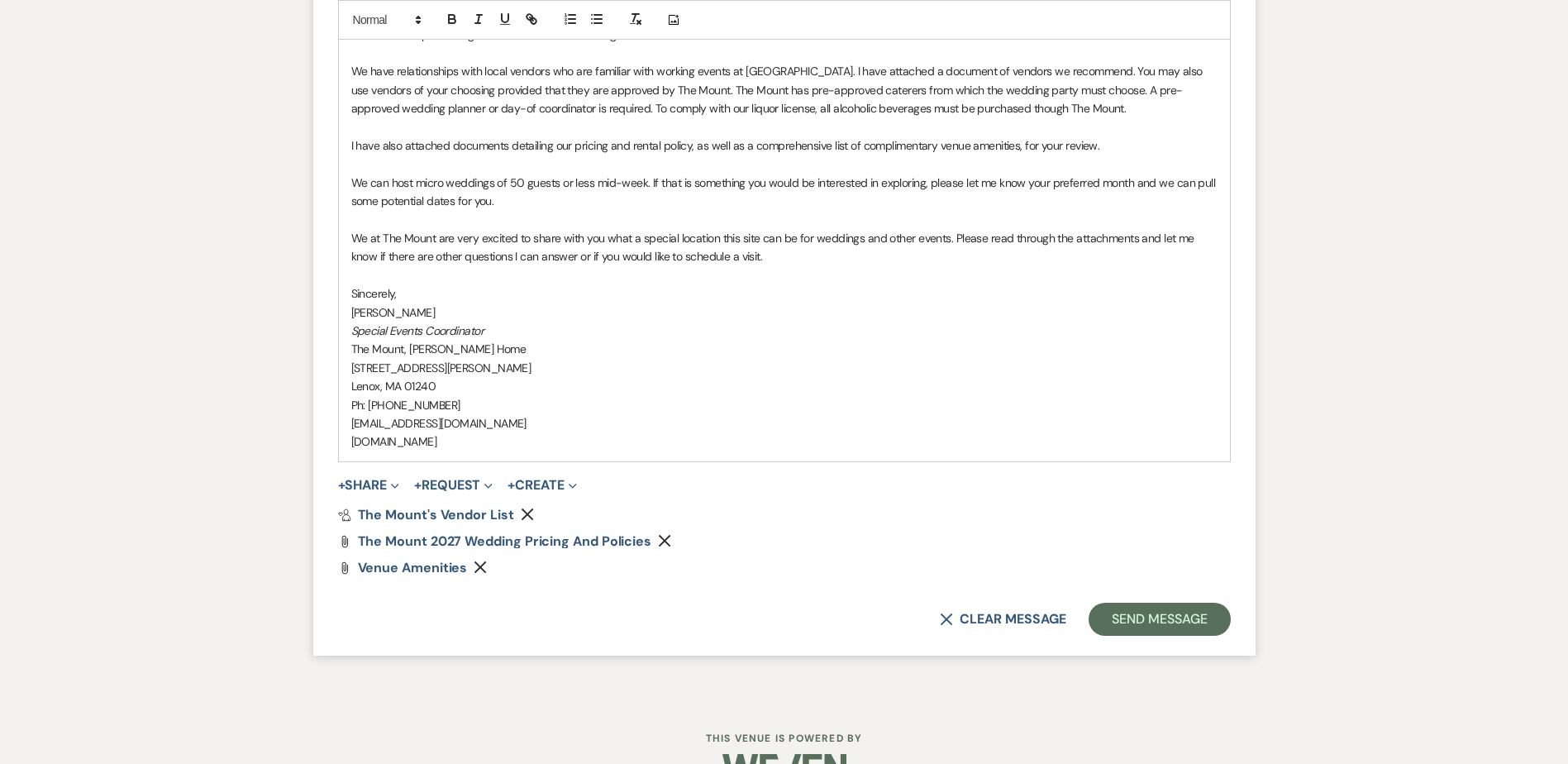
scroll to position [1708, 0]
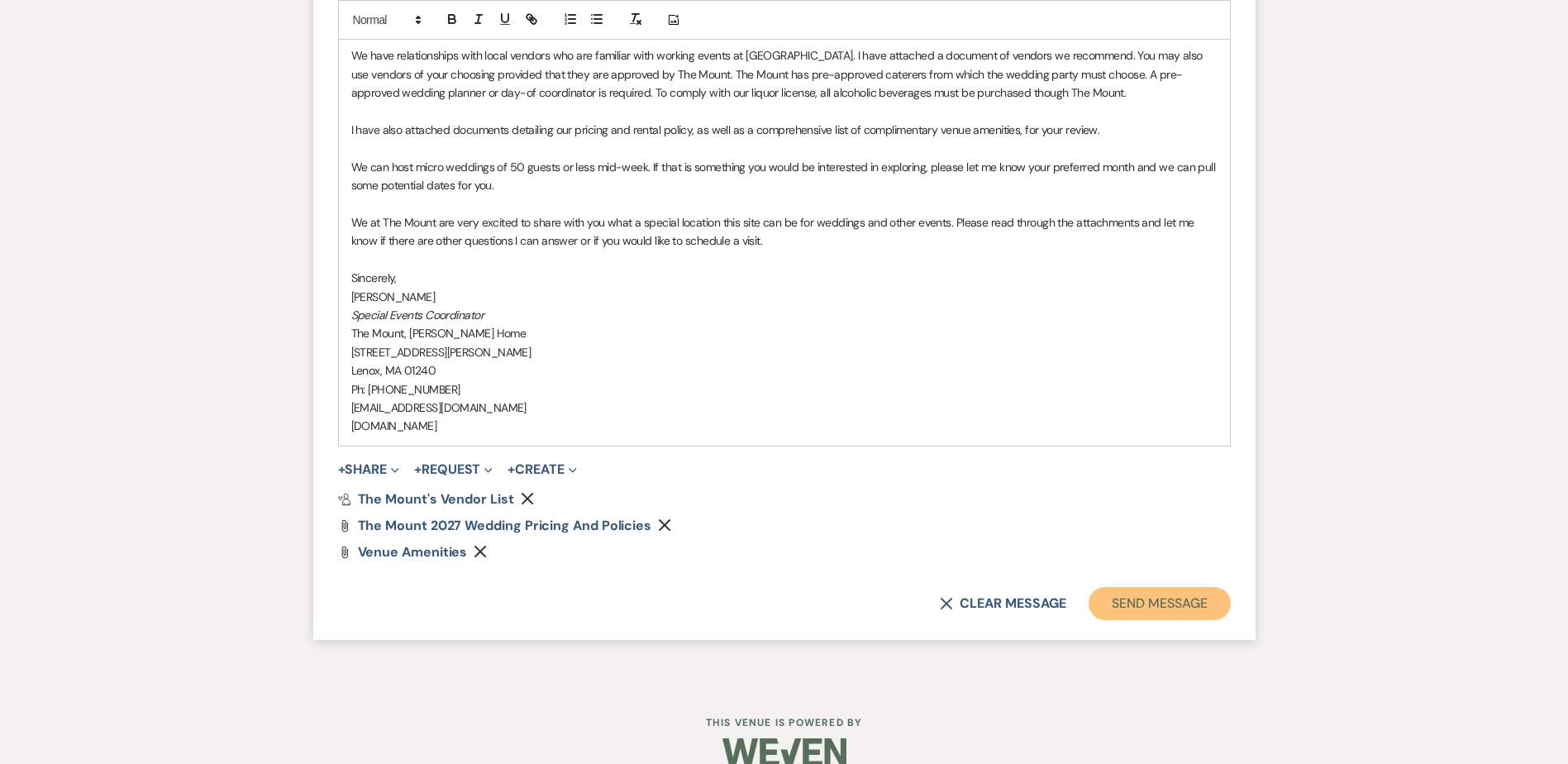
click at [1180, 600] on button "Send Message" at bounding box center [1159, 603] width 141 height 33
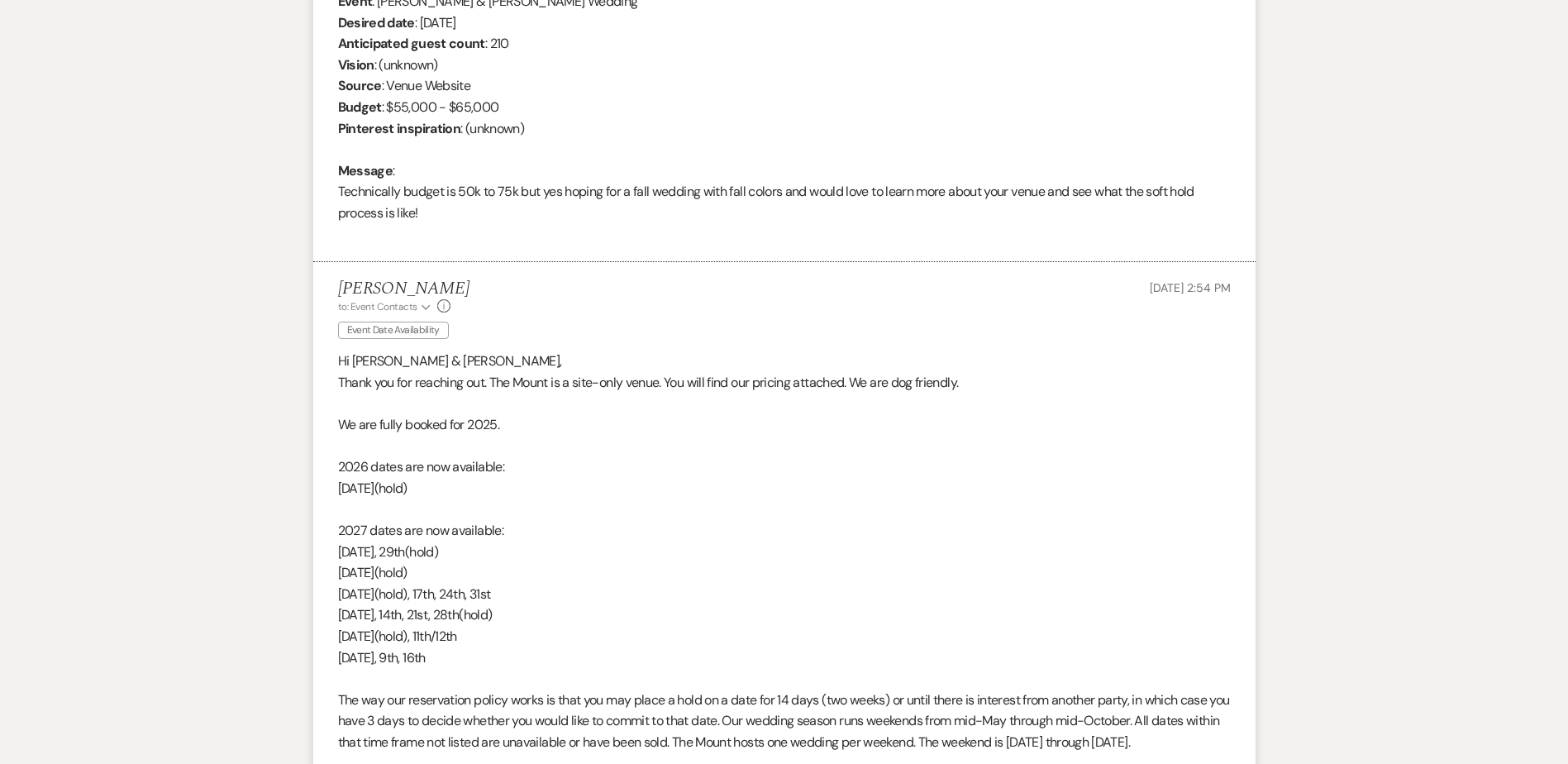
scroll to position [224, 0]
